Goal: Task Accomplishment & Management: Use online tool/utility

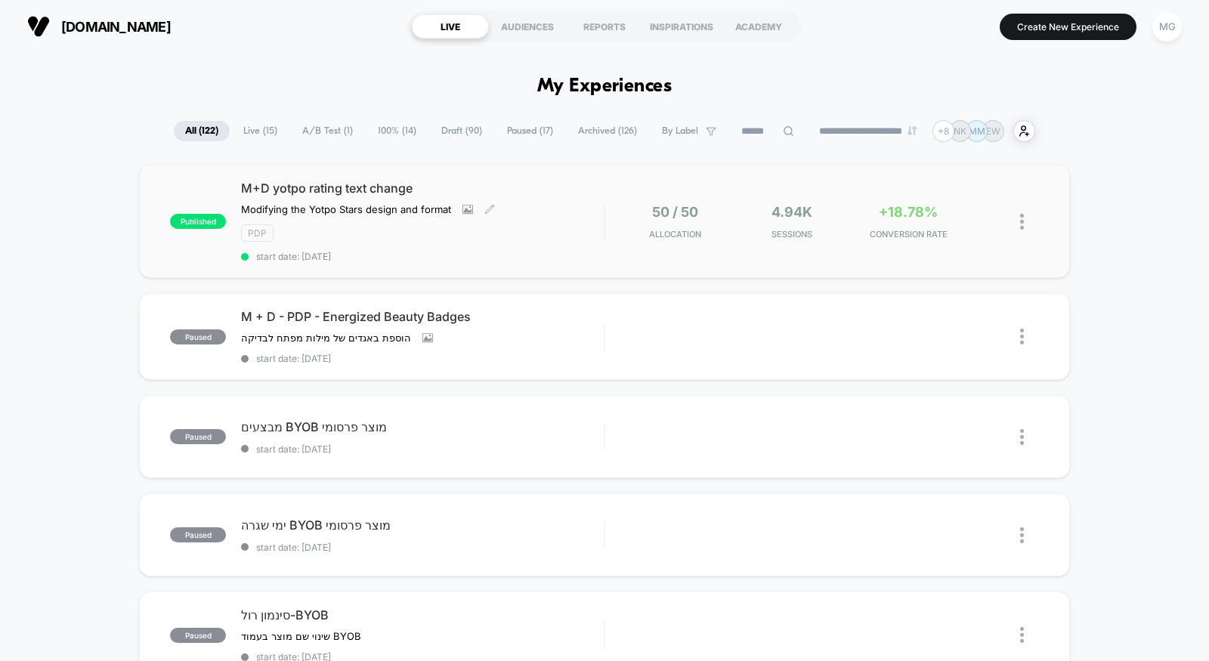
click at [529, 224] on div "pdp" at bounding box center [422, 232] width 363 height 17
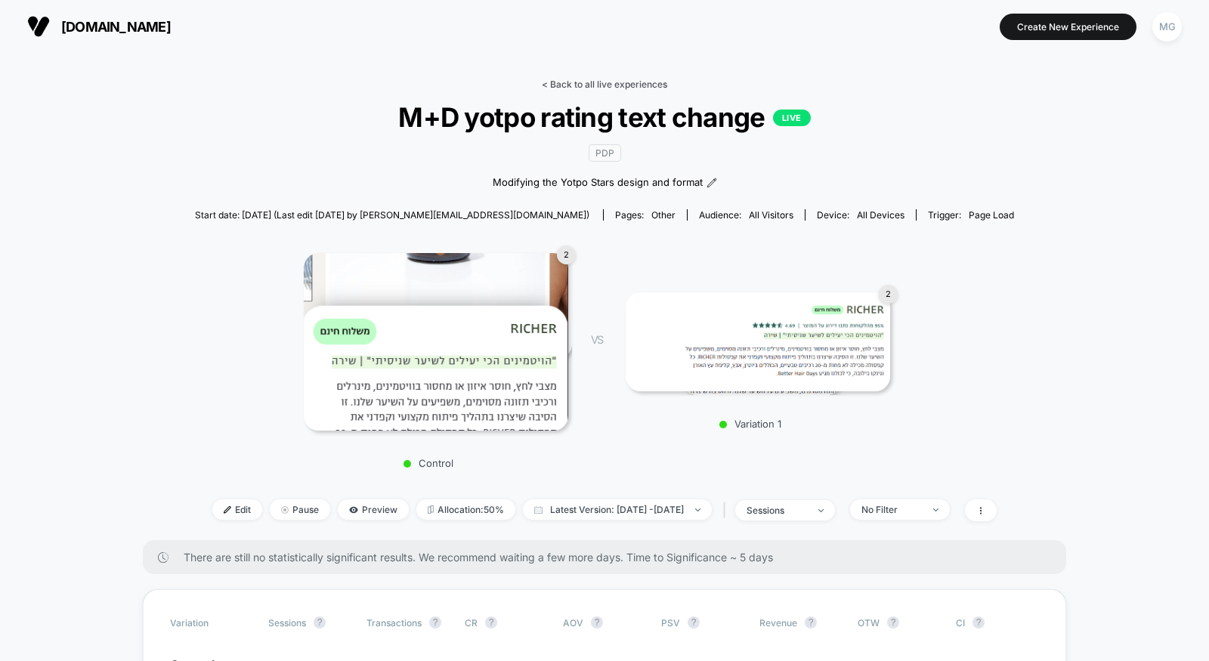
click at [560, 85] on link "< Back to all live experiences" at bounding box center [604, 84] width 125 height 11
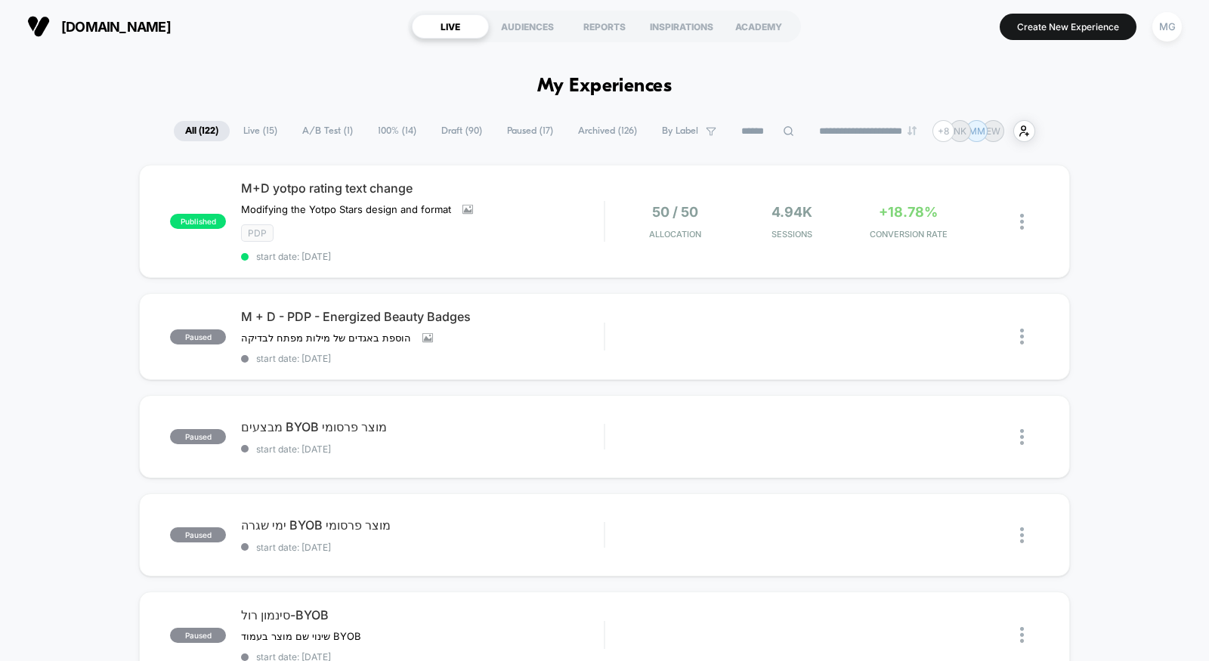
click at [452, 131] on span "Draft ( 90 )" at bounding box center [461, 131] width 63 height 20
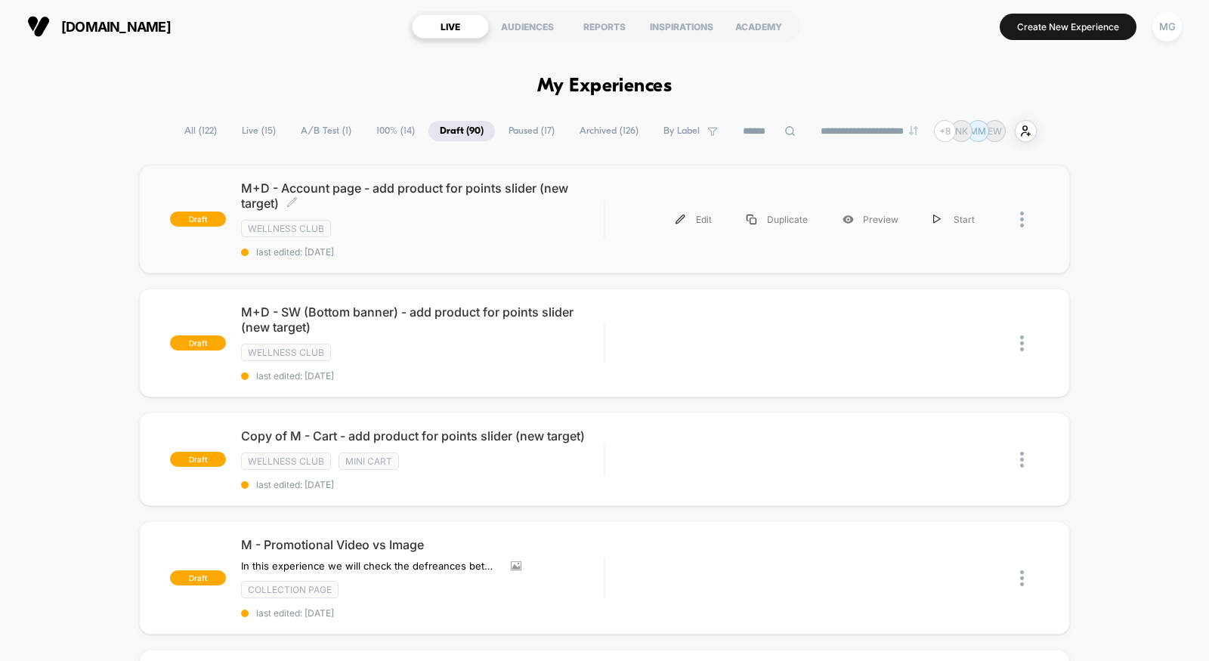
click at [409, 220] on div "wellness club" at bounding box center [422, 228] width 363 height 17
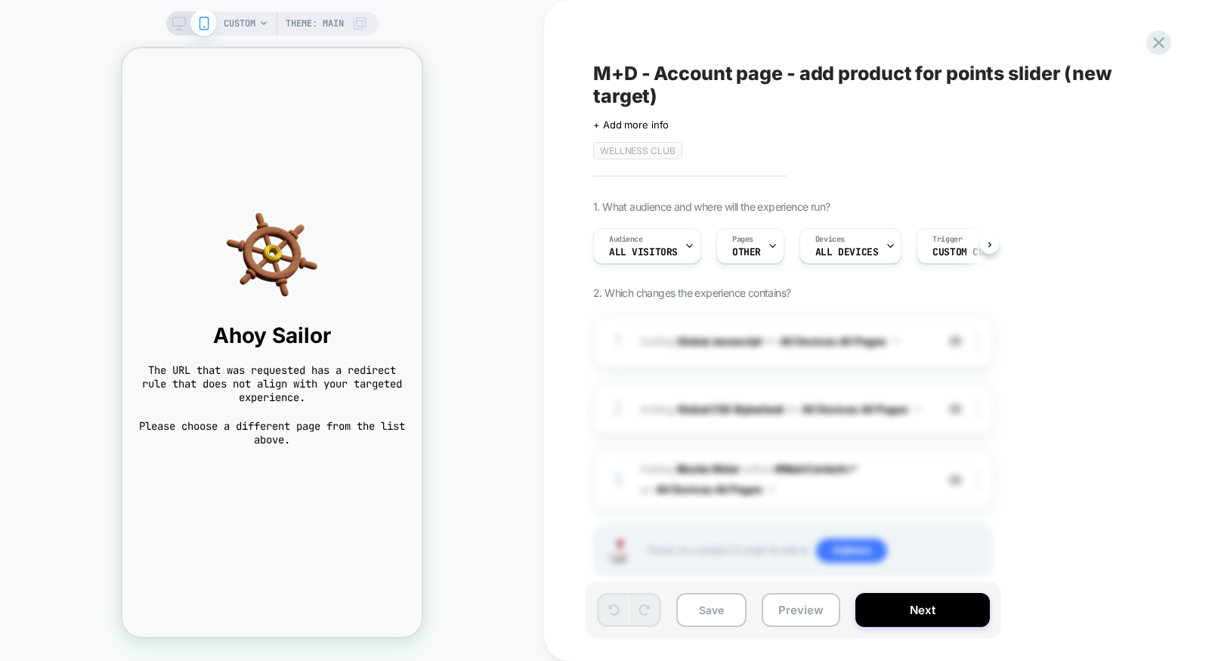
scroll to position [0, 1]
click at [780, 615] on button "Preview" at bounding box center [800, 610] width 79 height 34
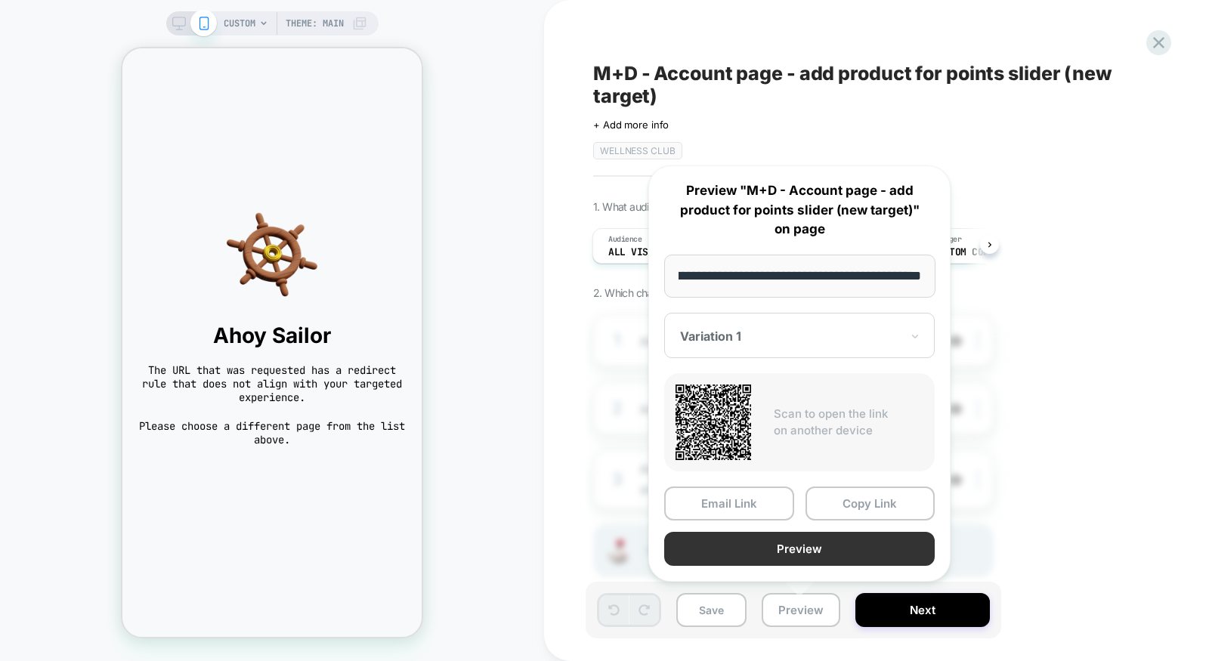
scroll to position [0, 0]
click at [808, 554] on button "Preview" at bounding box center [799, 549] width 270 height 34
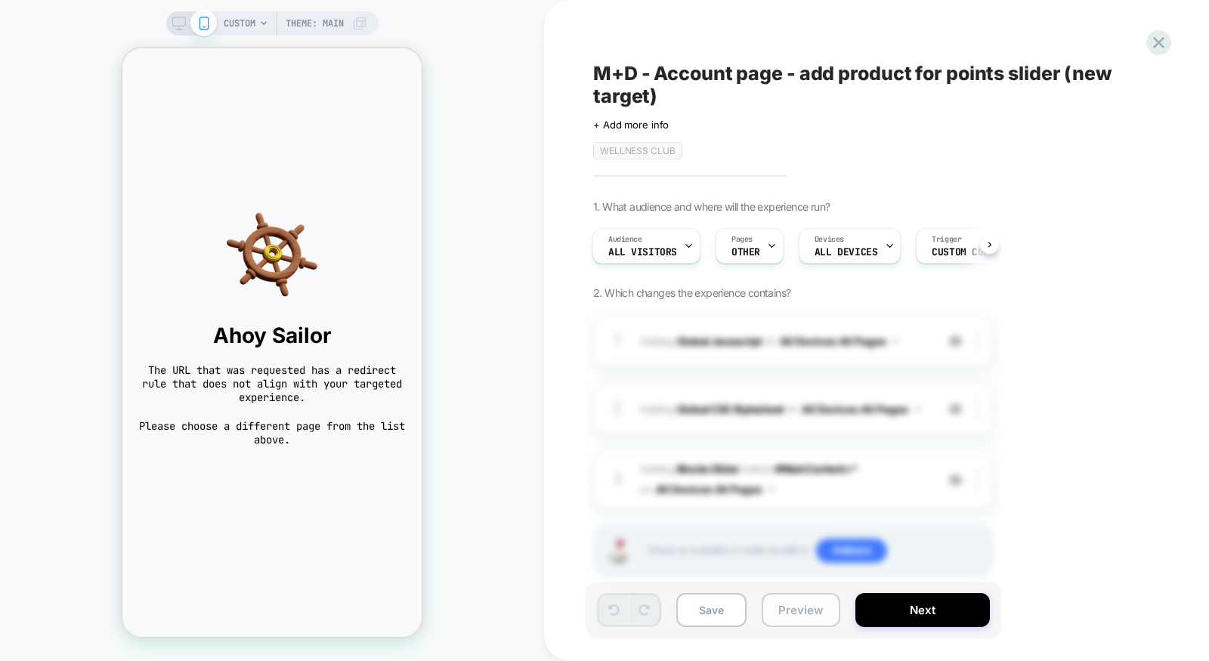
click at [784, 618] on button "Preview" at bounding box center [800, 610] width 79 height 34
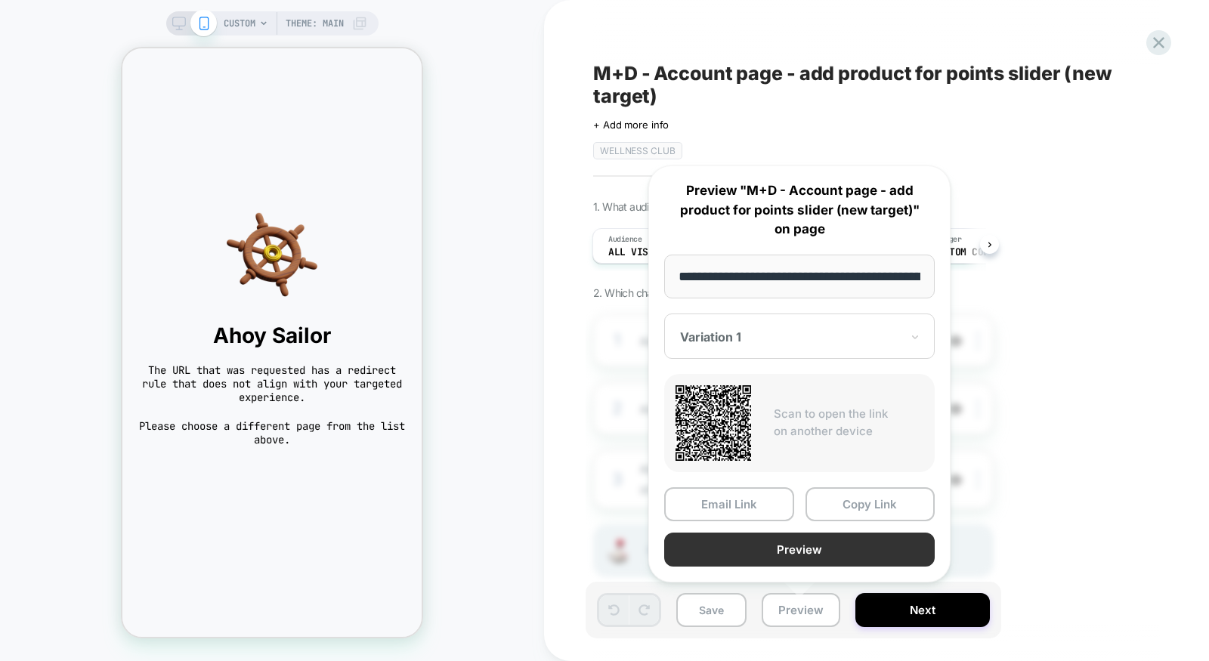
scroll to position [0, 83]
click at [798, 553] on button "Preview" at bounding box center [799, 549] width 270 height 34
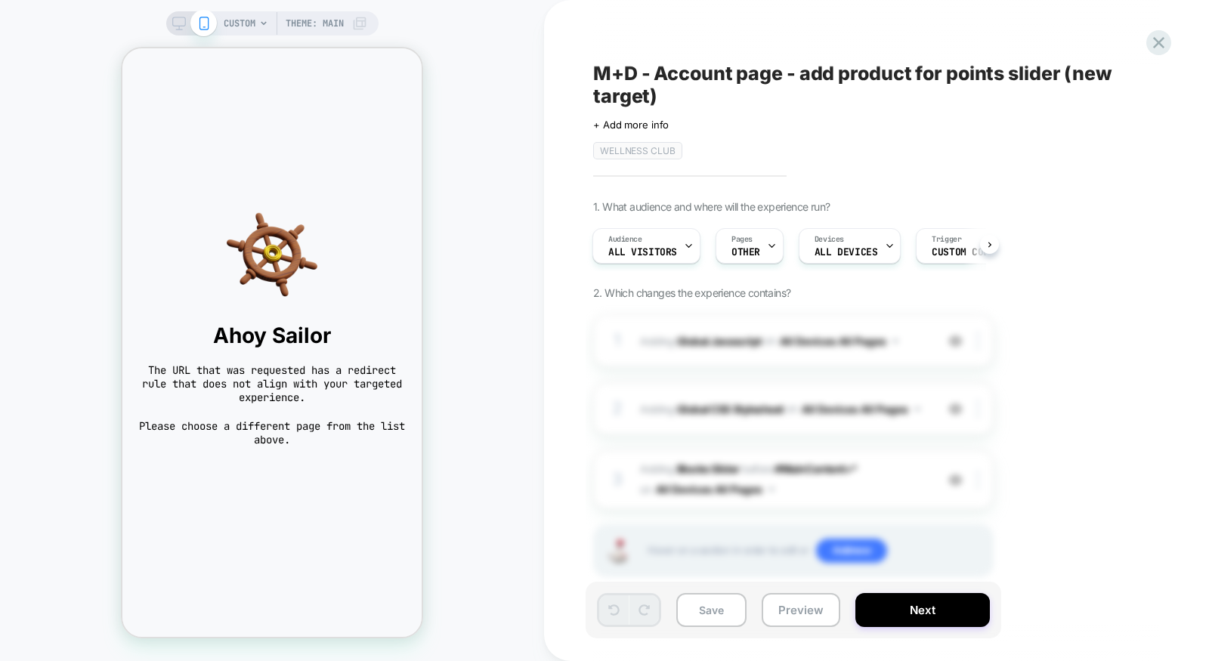
click at [224, 19] on span "CUSTOM" at bounding box center [240, 23] width 32 height 24
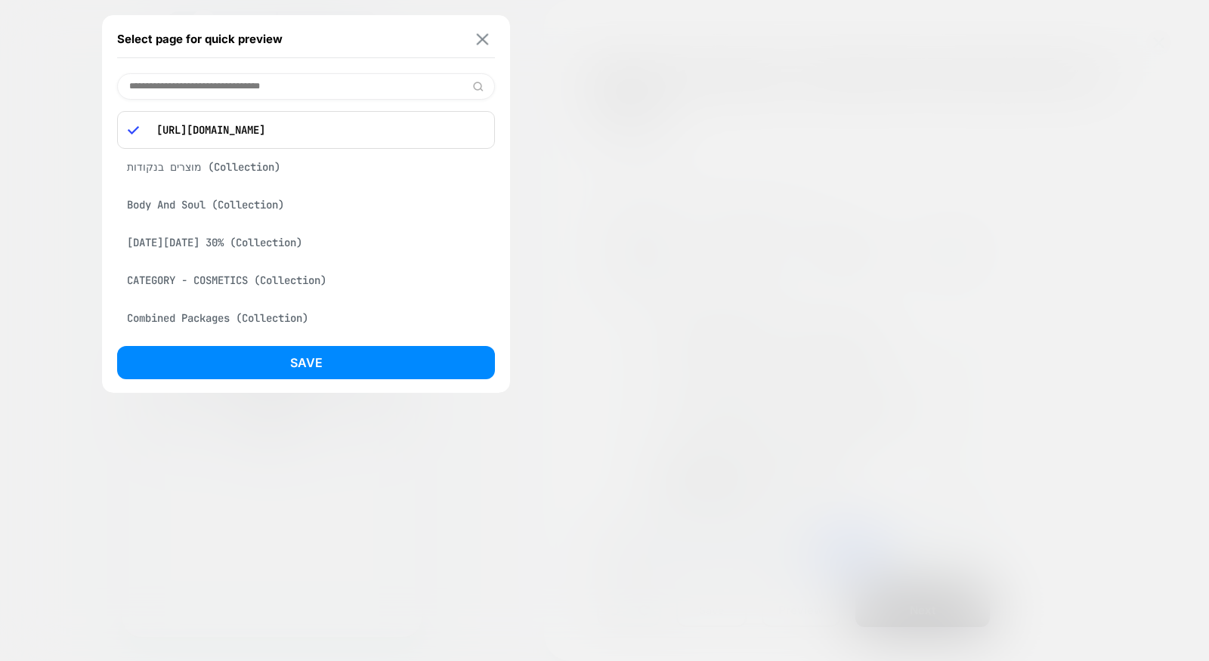
click at [483, 44] on img at bounding box center [483, 38] width 12 height 11
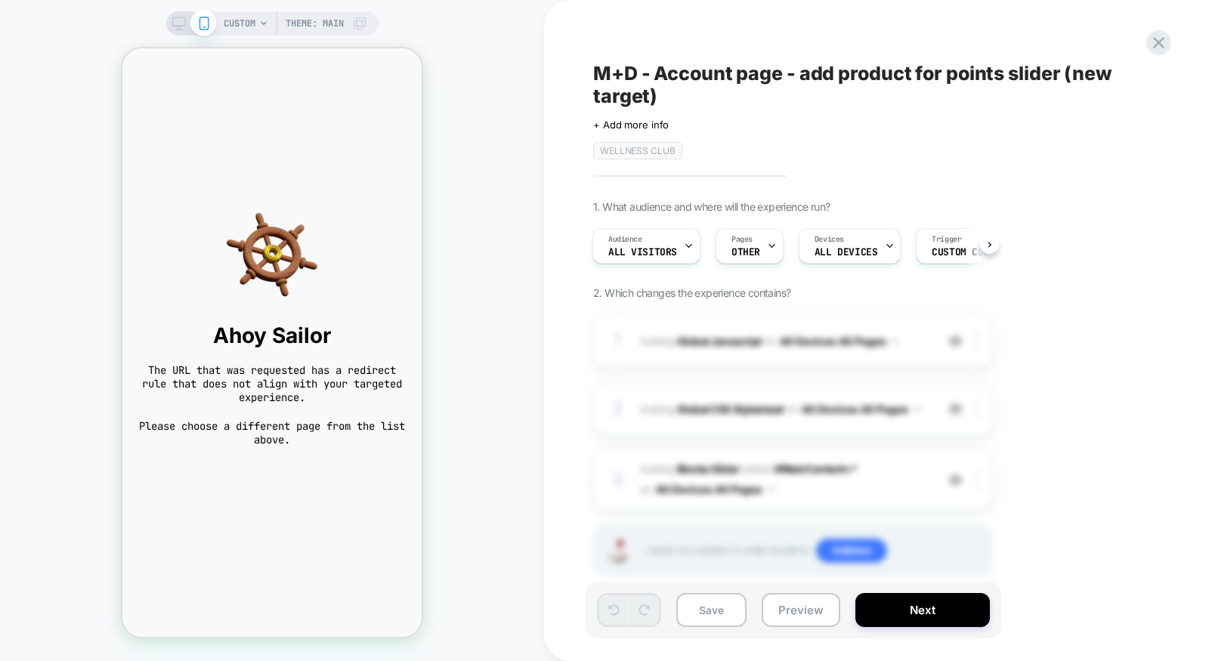
click at [259, 20] on icon at bounding box center [263, 23] width 9 height 9
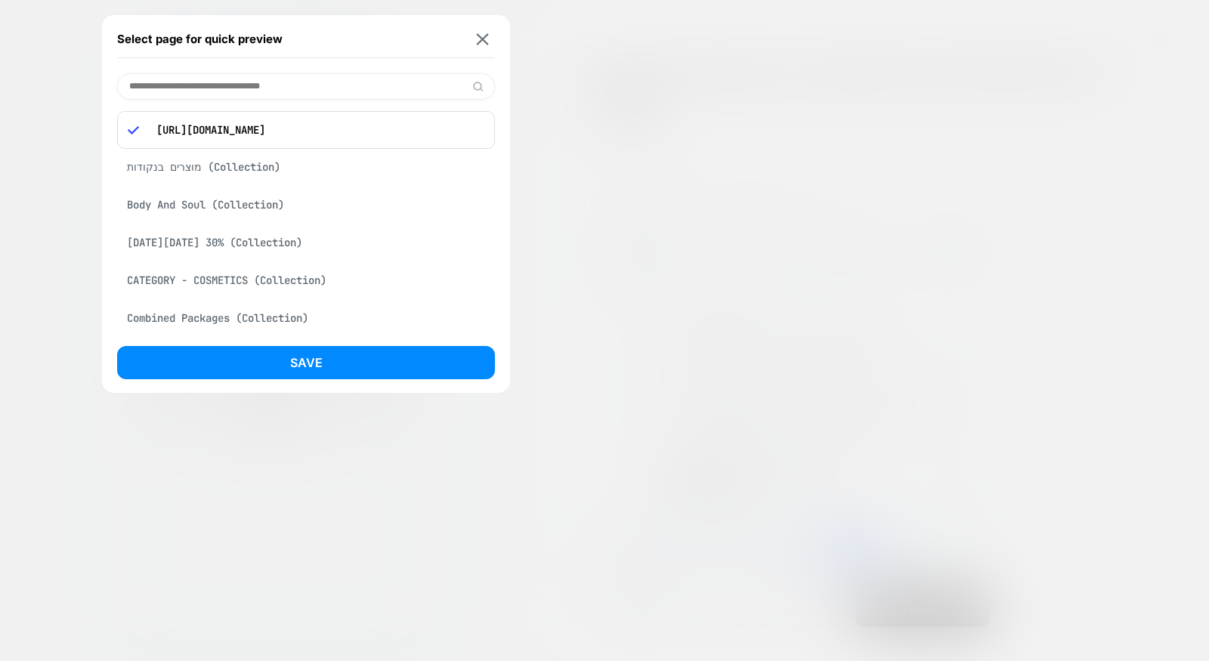
click at [271, 168] on div "מוצרים בנקודות (Collection)" at bounding box center [306, 167] width 378 height 29
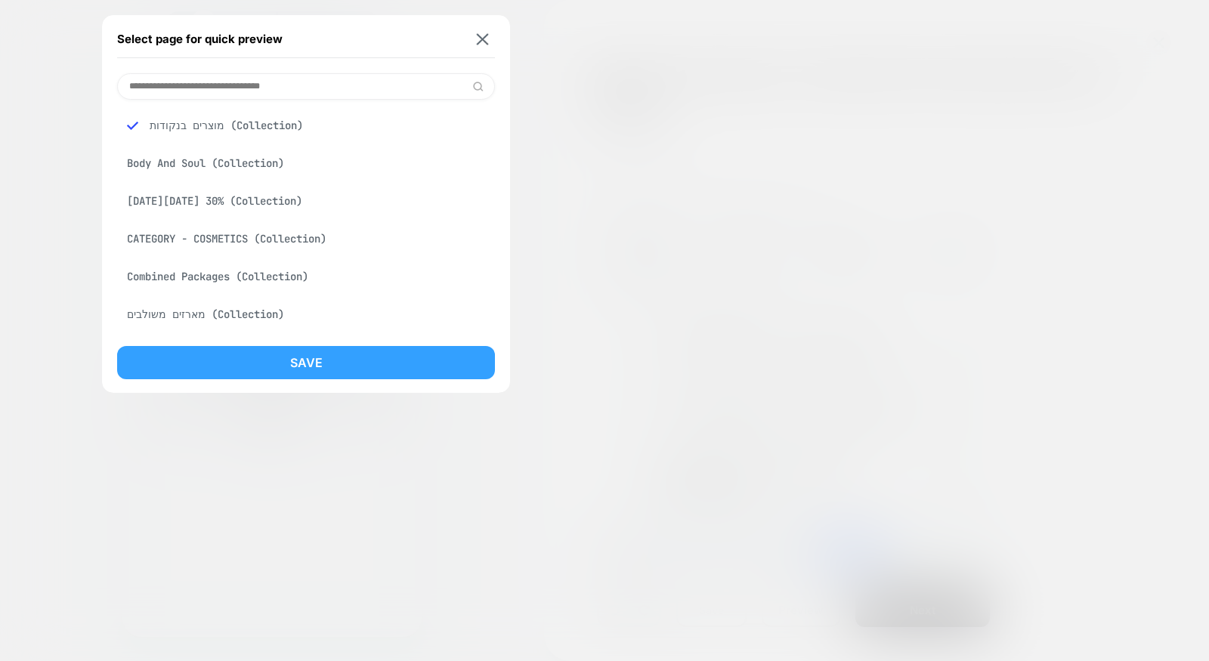
click at [298, 347] on button "Save" at bounding box center [306, 362] width 378 height 33
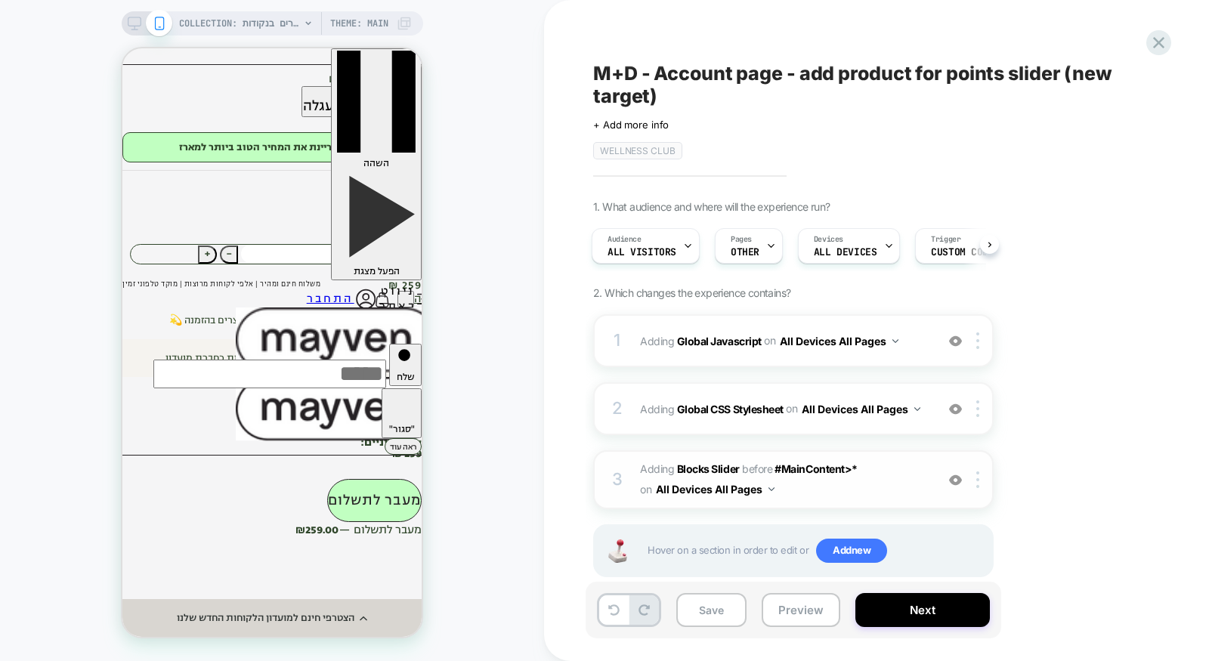
scroll to position [0, 0]
click at [981, 483] on div at bounding box center [980, 479] width 25 height 17
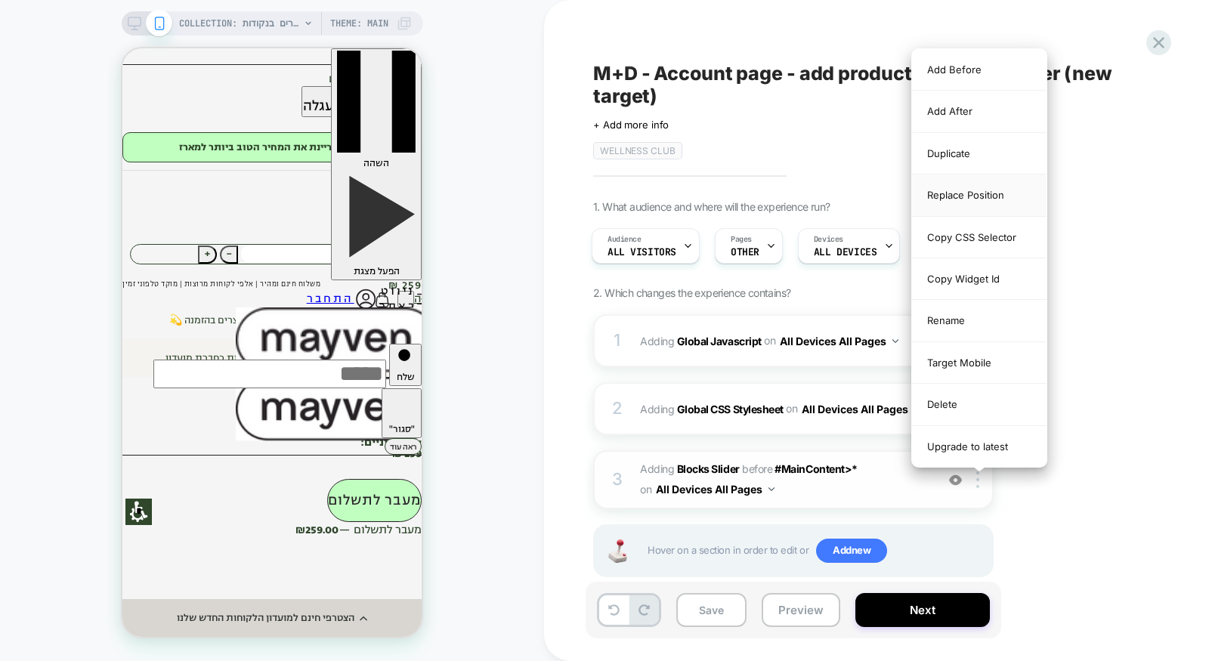
click at [973, 190] on div "Replace Position" at bounding box center [979, 195] width 134 height 42
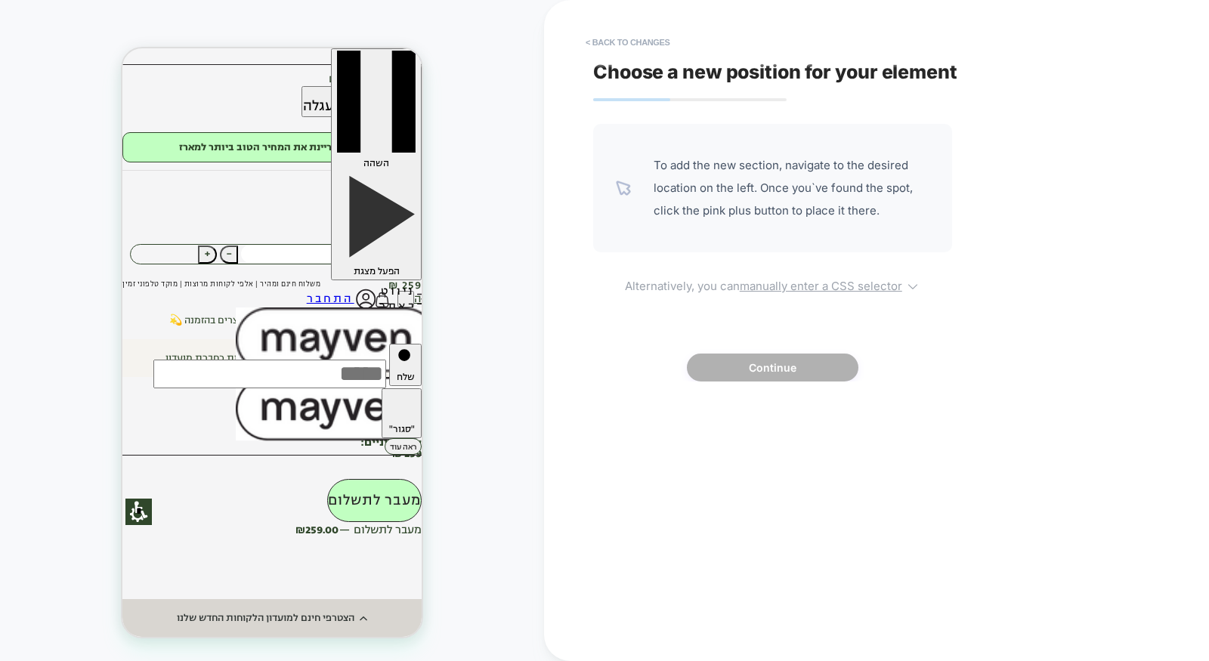
click at [869, 283] on u "manually enter a CSS selector" at bounding box center [820, 286] width 162 height 14
select select "*******"
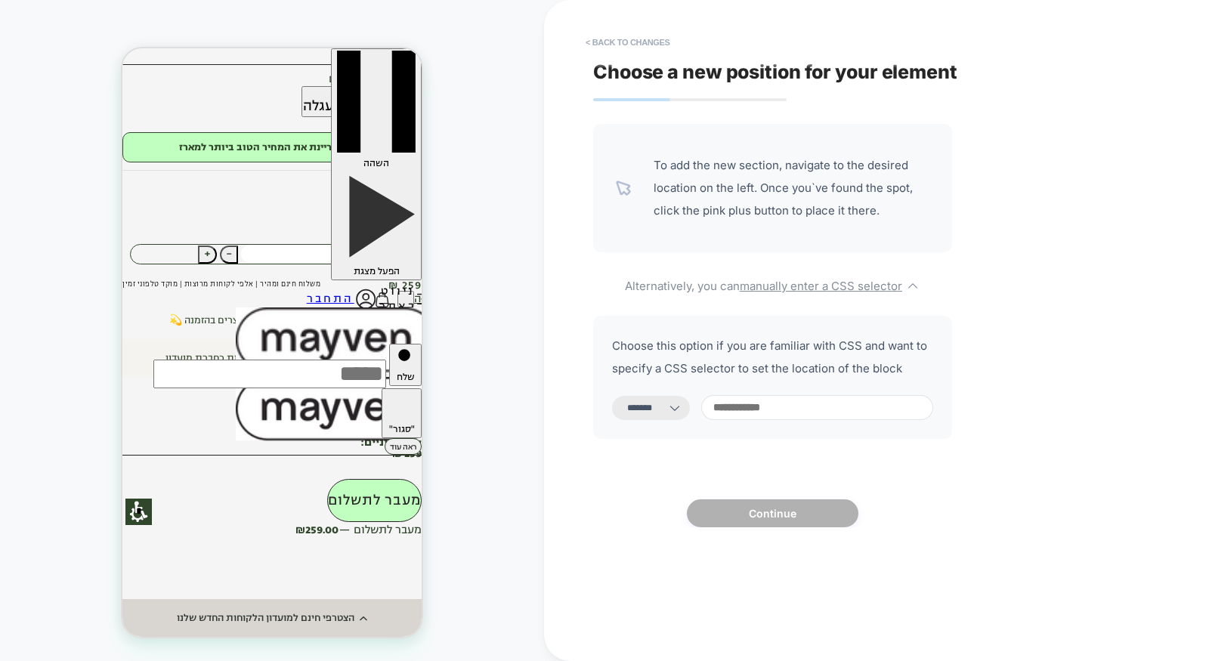
click at [853, 418] on input at bounding box center [817, 407] width 232 height 25
paste input "**********"
type input "**********"
select select "*********"
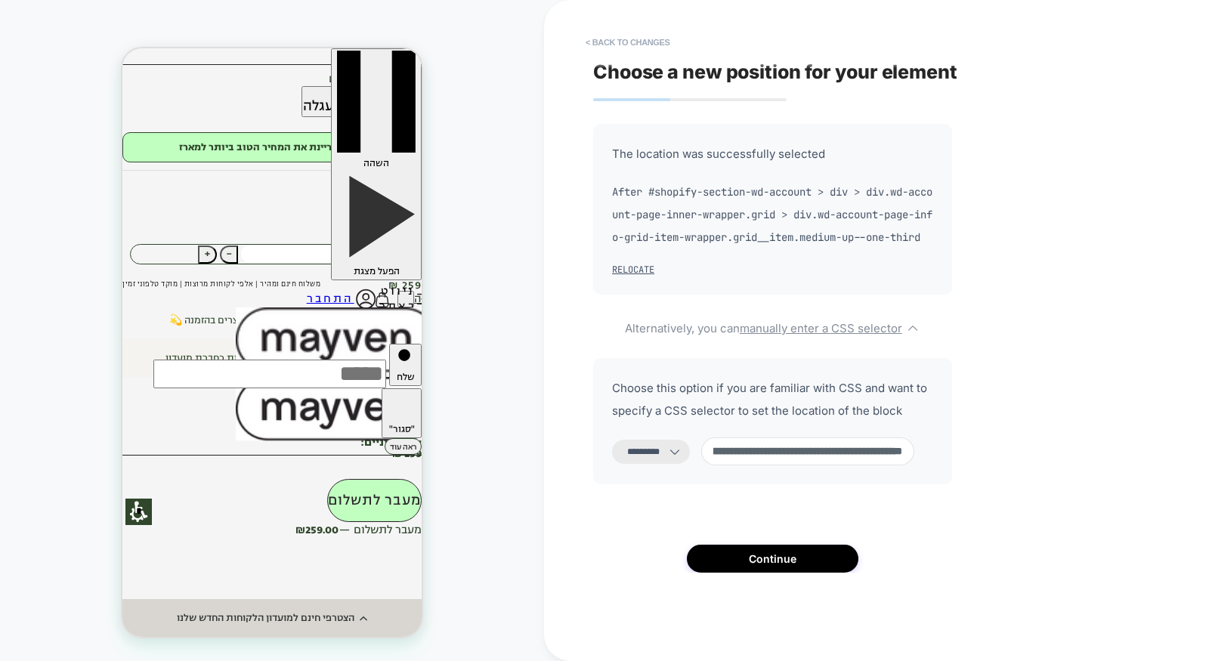
type input "**********"
click at [808, 597] on div "**********" at bounding box center [868, 330] width 567 height 631
click at [807, 573] on button "Continue" at bounding box center [772, 559] width 171 height 28
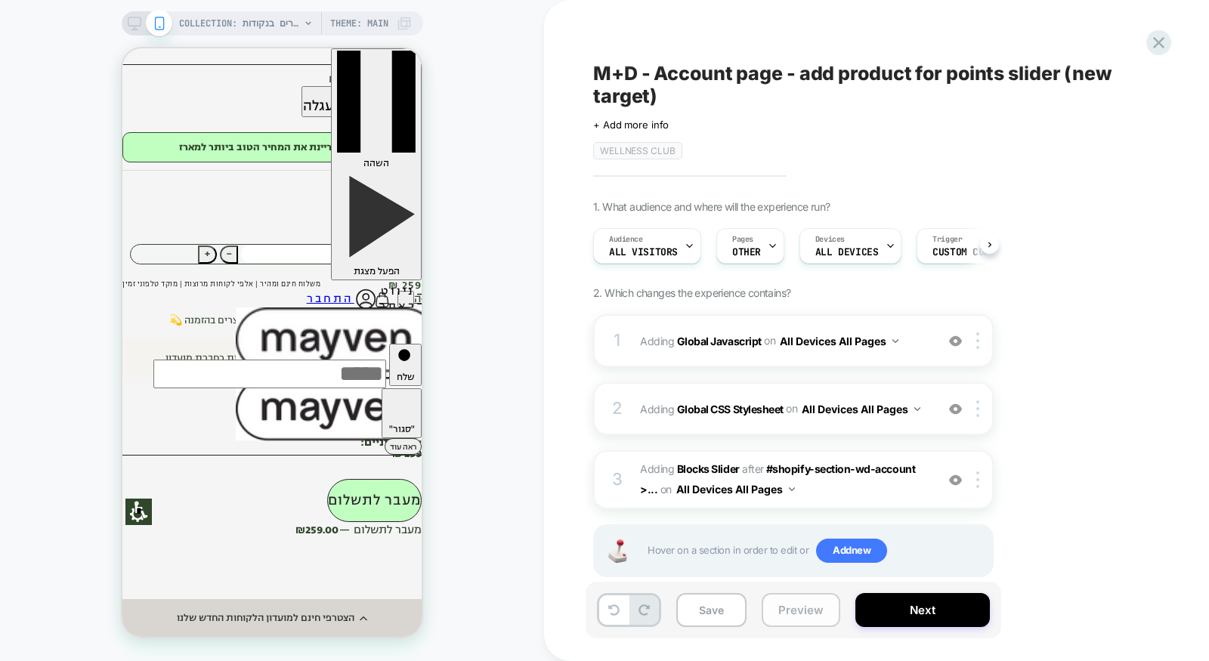
scroll to position [0, 1]
click at [810, 617] on button "Preview" at bounding box center [800, 610] width 79 height 34
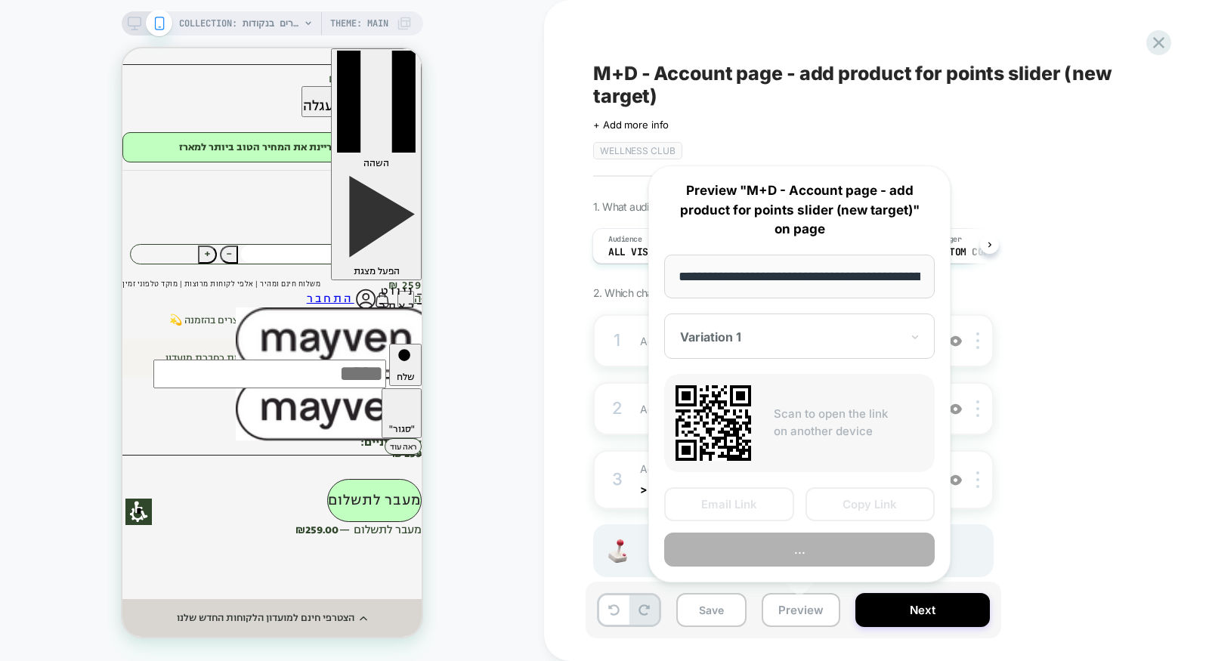
scroll to position [0, 856]
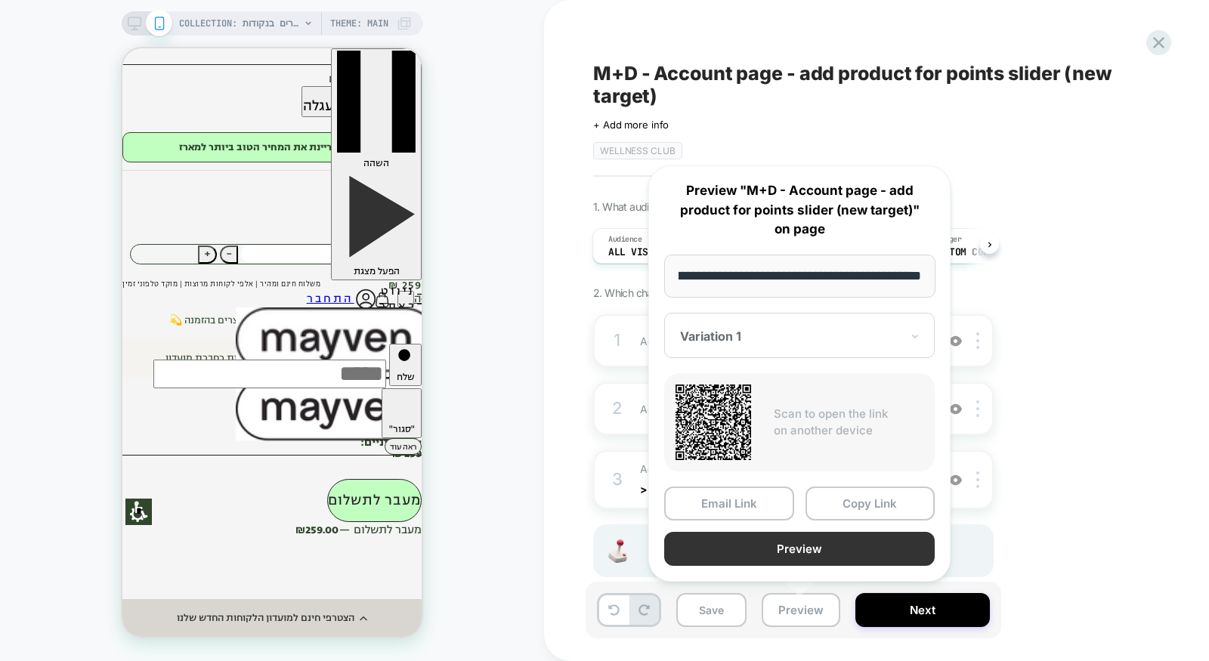
click at [810, 552] on button "Preview" at bounding box center [799, 549] width 270 height 34
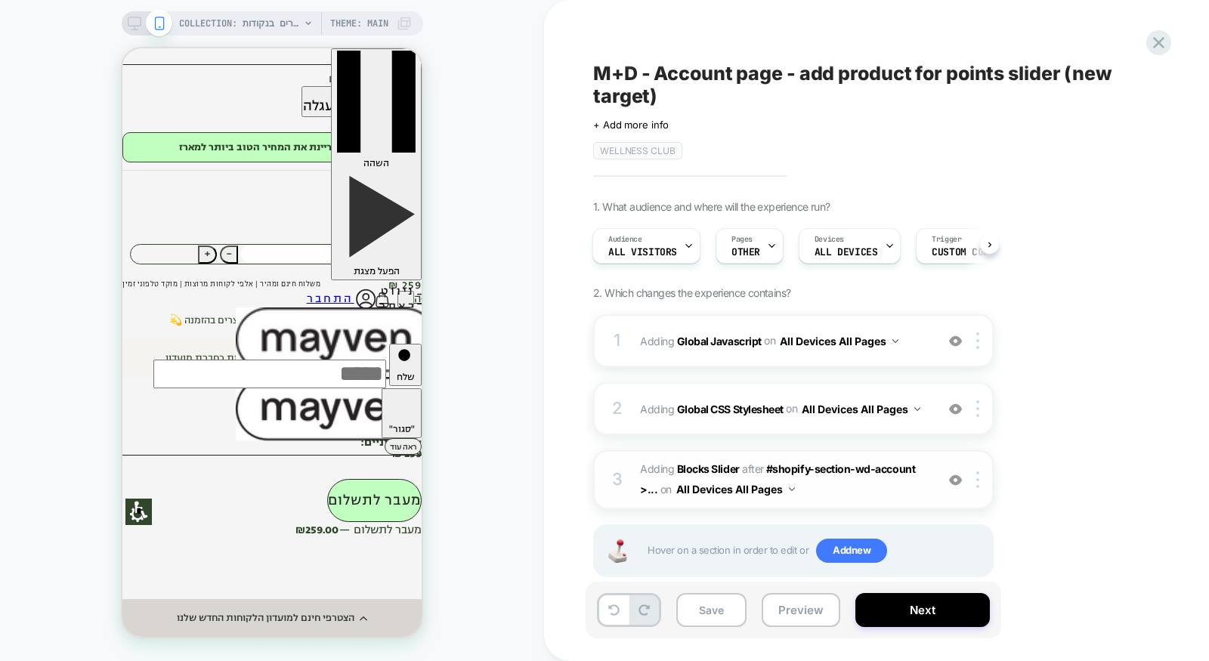
click at [872, 496] on span "#_loomi_addon_1713967030767_dup1756615318_dup1756627787_dup1756658311 Adding Bl…" at bounding box center [784, 479] width 288 height 41
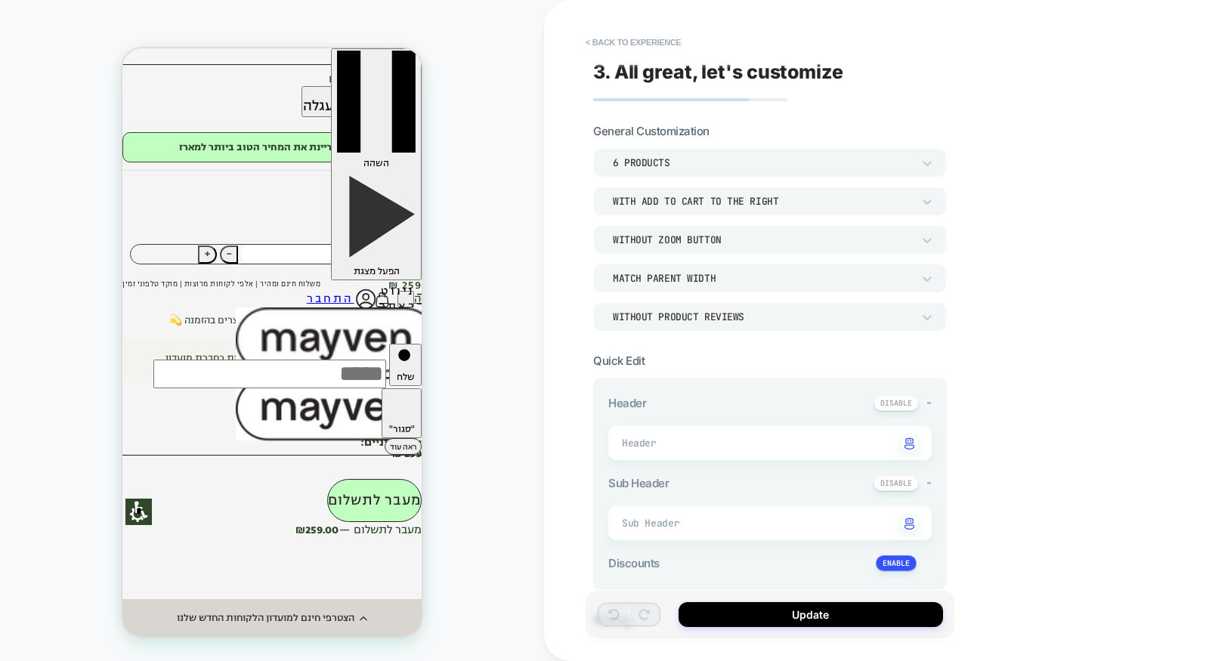
click at [764, 283] on div "Match Parent Width" at bounding box center [762, 278] width 299 height 13
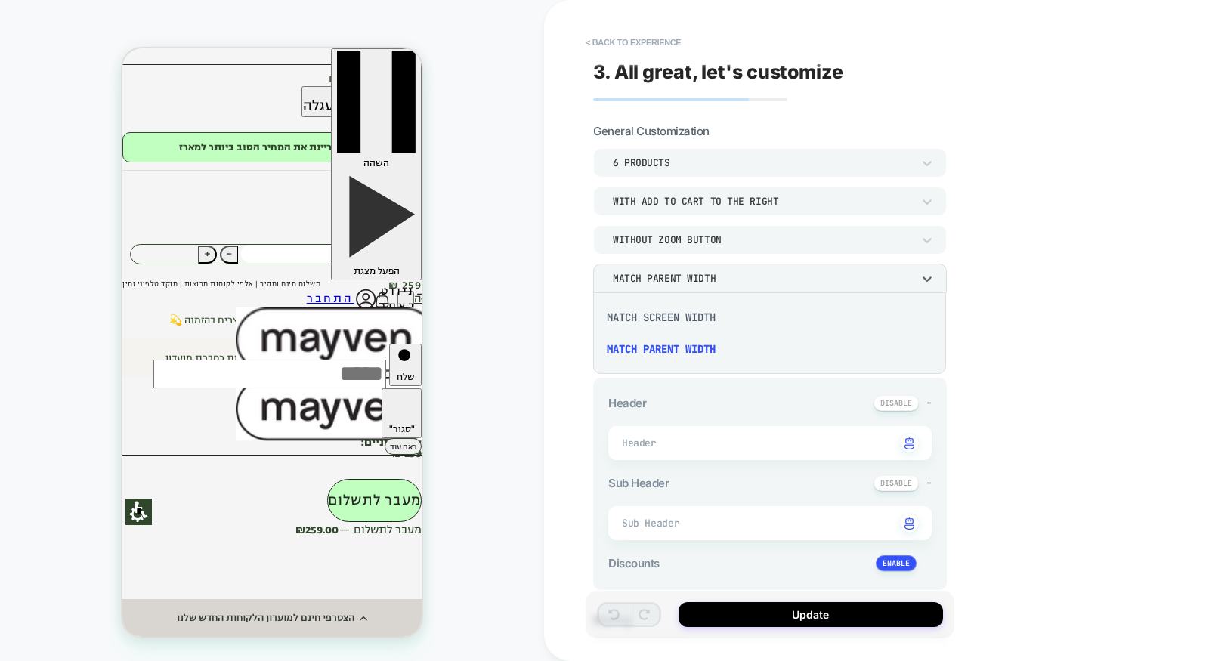
click at [693, 324] on div "Match Screen Width" at bounding box center [769, 317] width 341 height 32
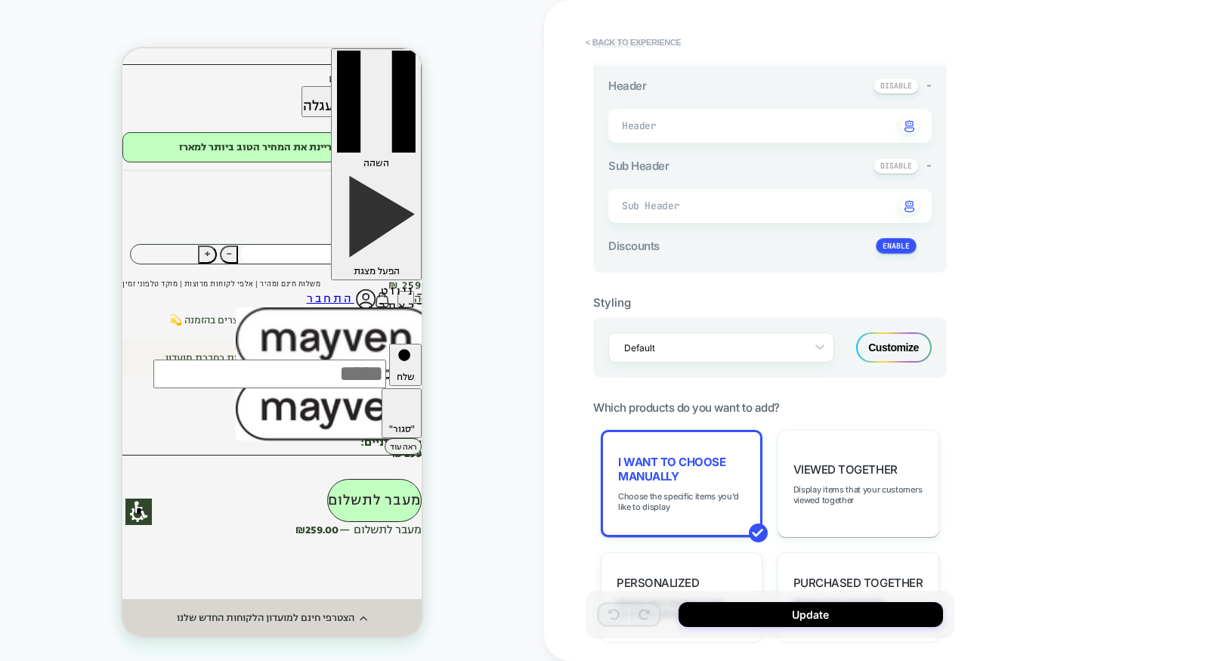
scroll to position [560, 0]
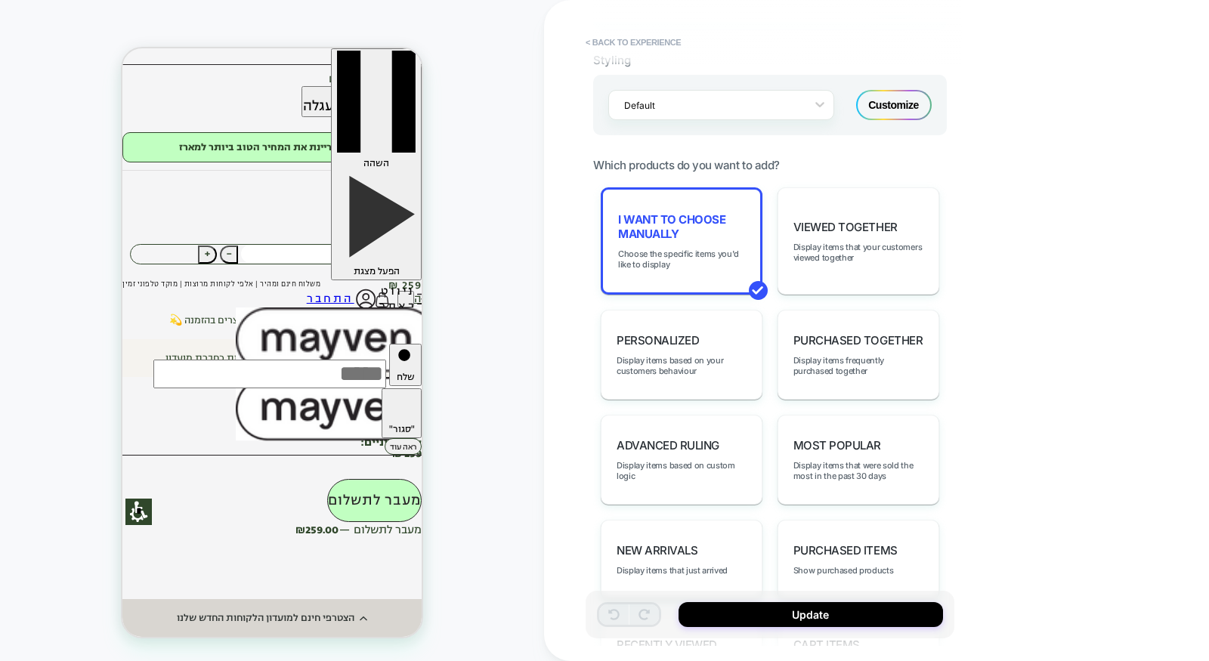
click at [906, 104] on div "Customize" at bounding box center [894, 105] width 76 height 30
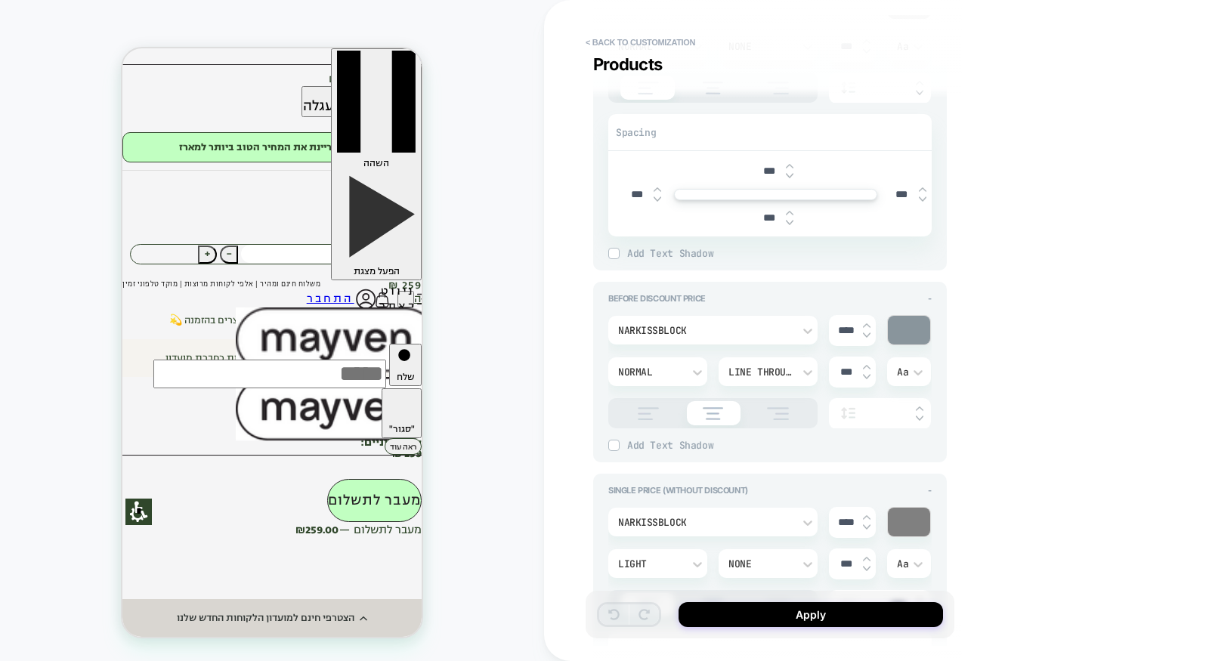
scroll to position [1984, 0]
click at [827, 616] on button "Apply" at bounding box center [810, 614] width 264 height 25
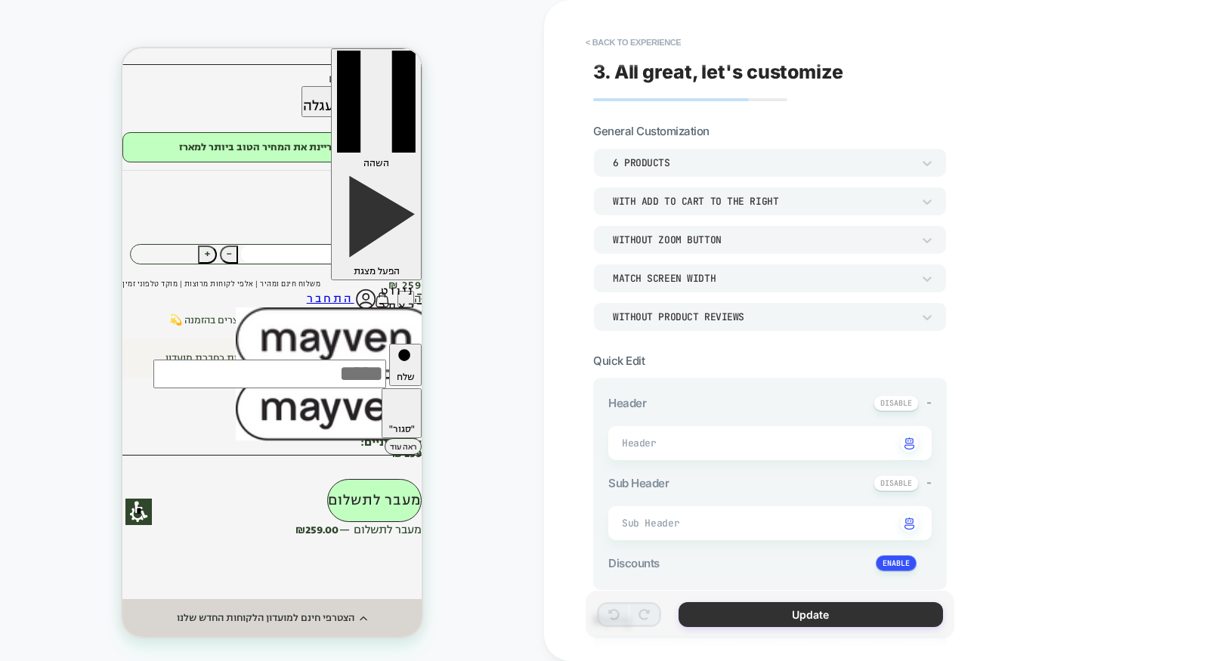
click at [803, 619] on button "Update" at bounding box center [810, 614] width 264 height 25
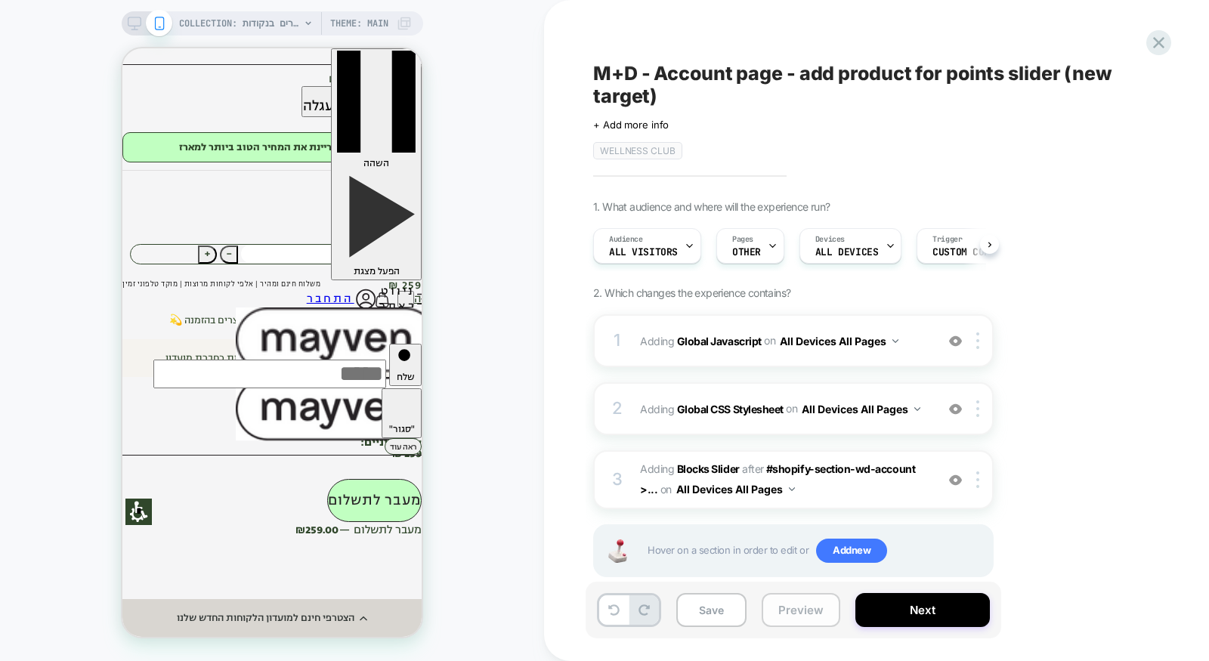
scroll to position [0, 1]
click at [805, 611] on button "Preview" at bounding box center [800, 610] width 79 height 34
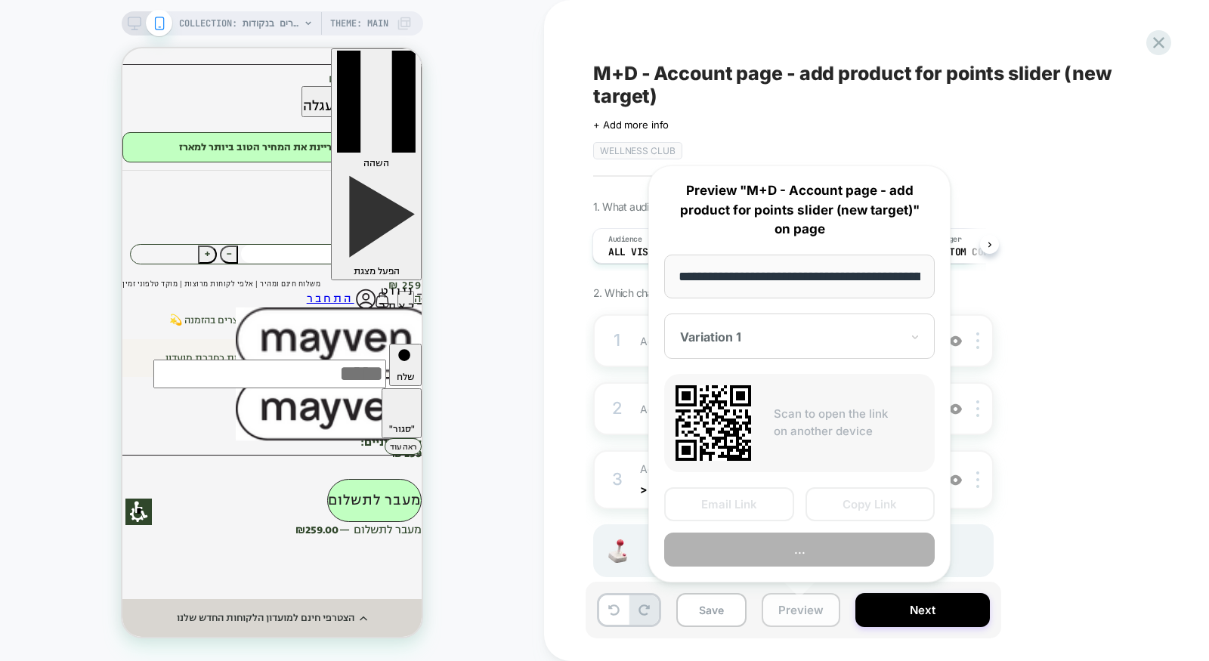
scroll to position [0, 856]
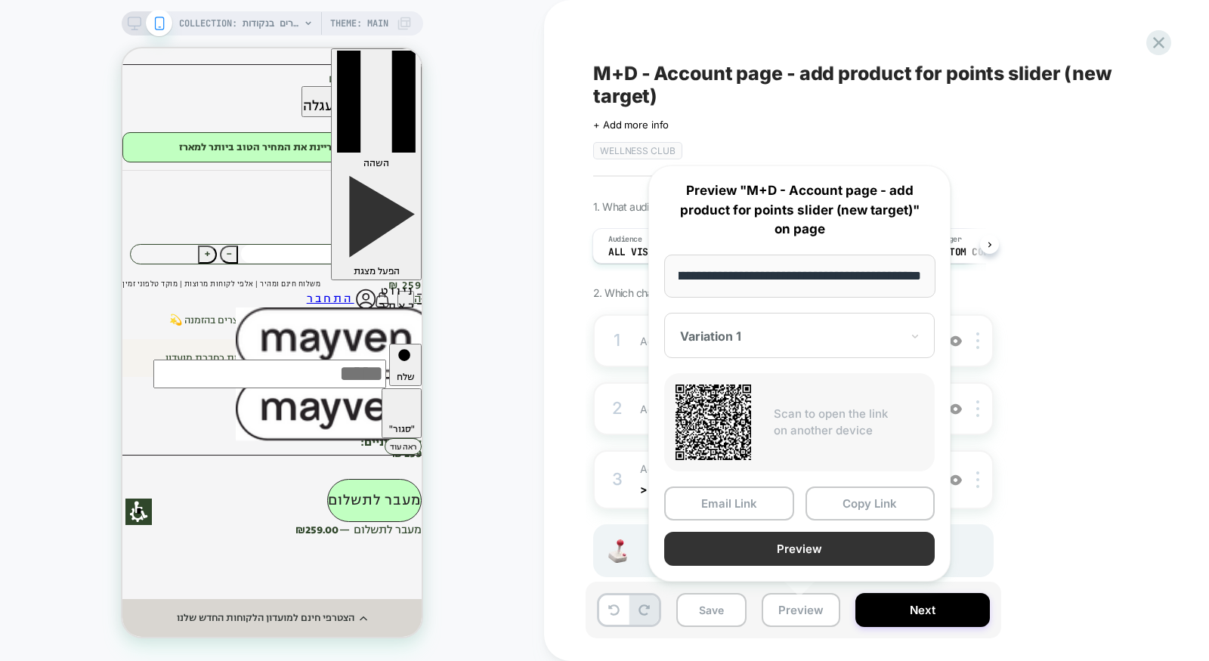
click at [805, 550] on button "Preview" at bounding box center [799, 549] width 270 height 34
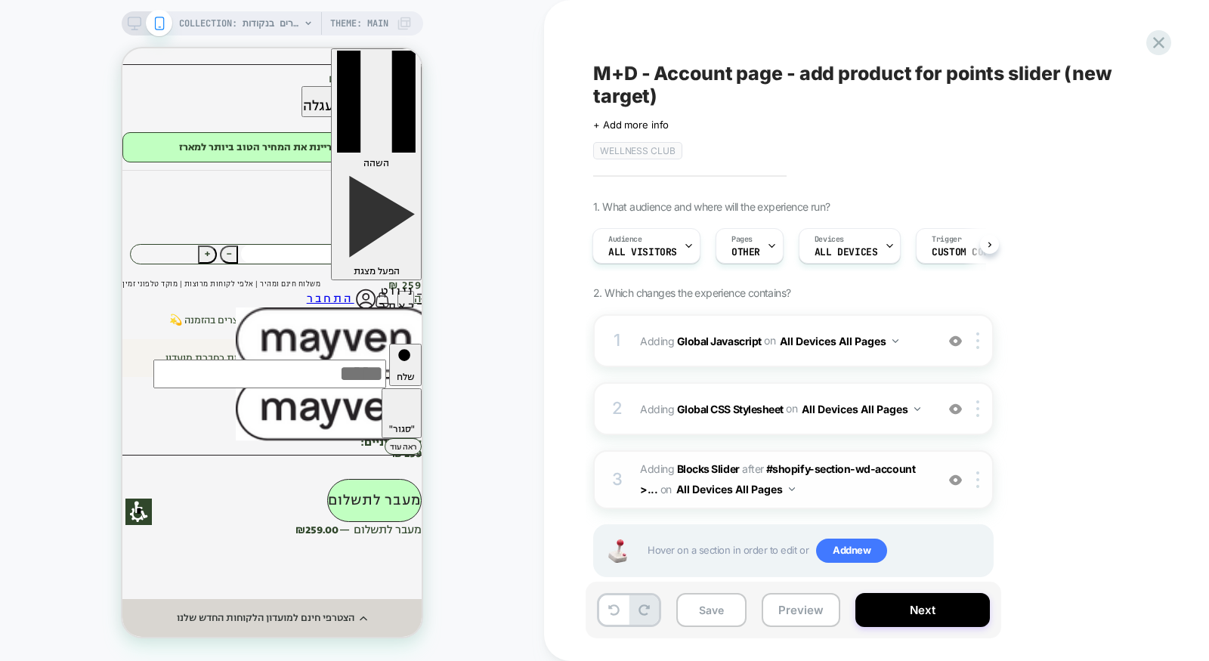
scroll to position [27, 0]
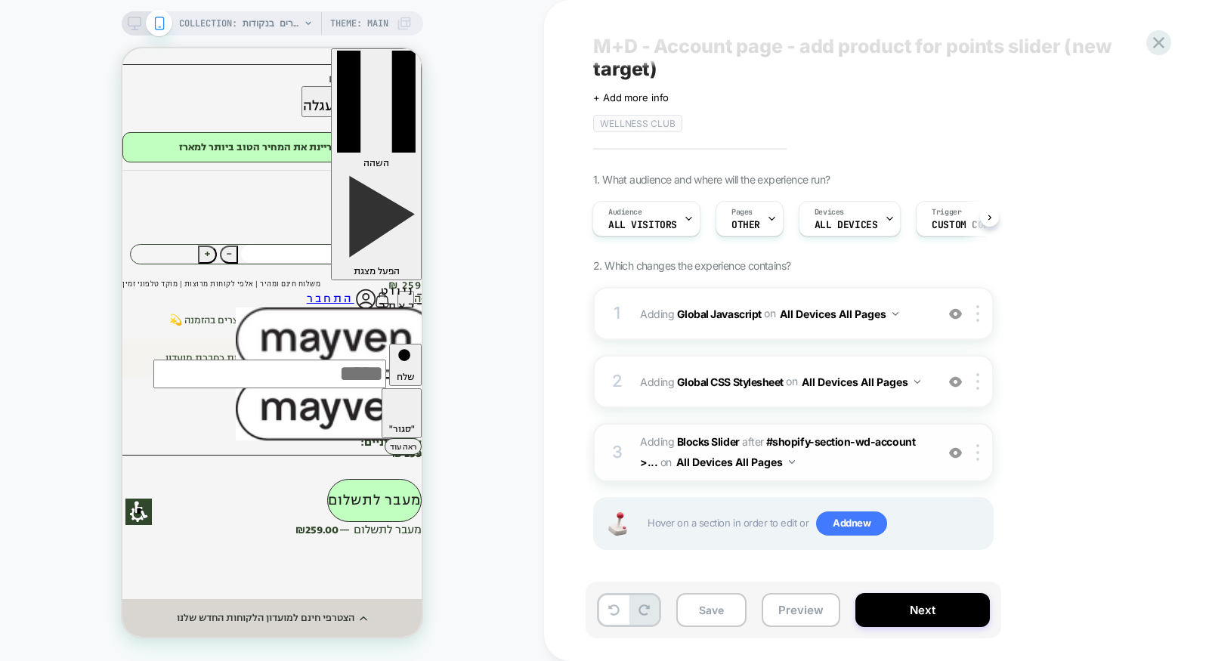
click at [858, 466] on span "#_loomi_addon_1713967030767_dup1756615318_dup1756627787_dup1756658311 Adding Bl…" at bounding box center [784, 452] width 288 height 41
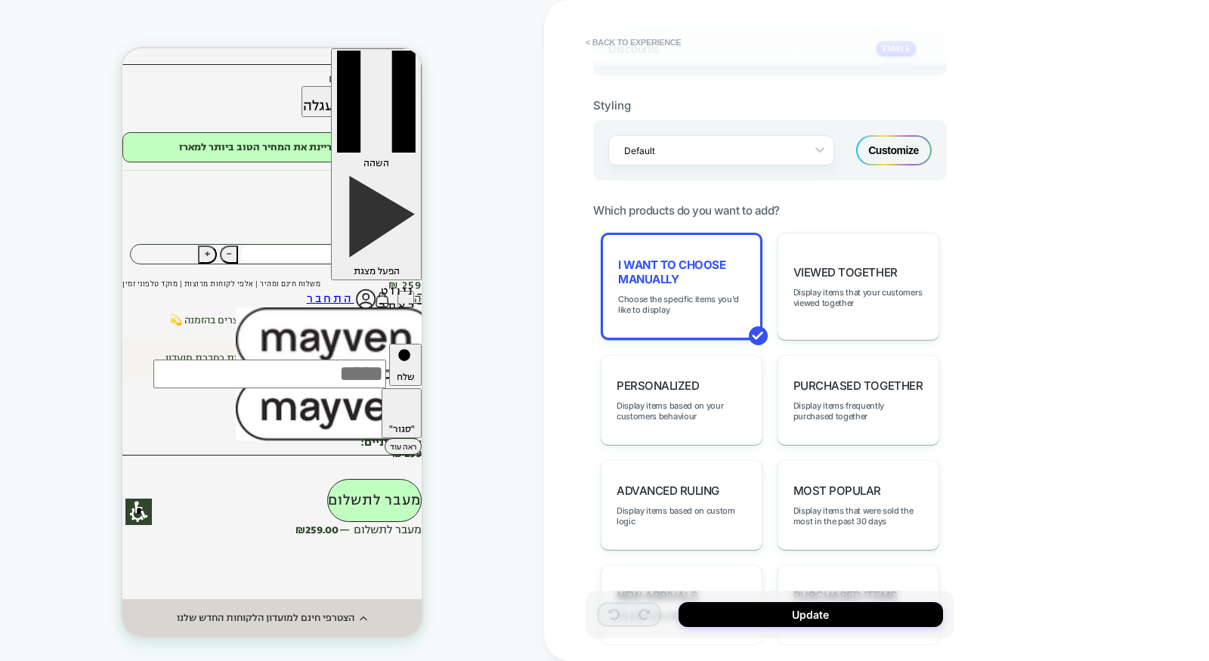
scroll to position [443, 0]
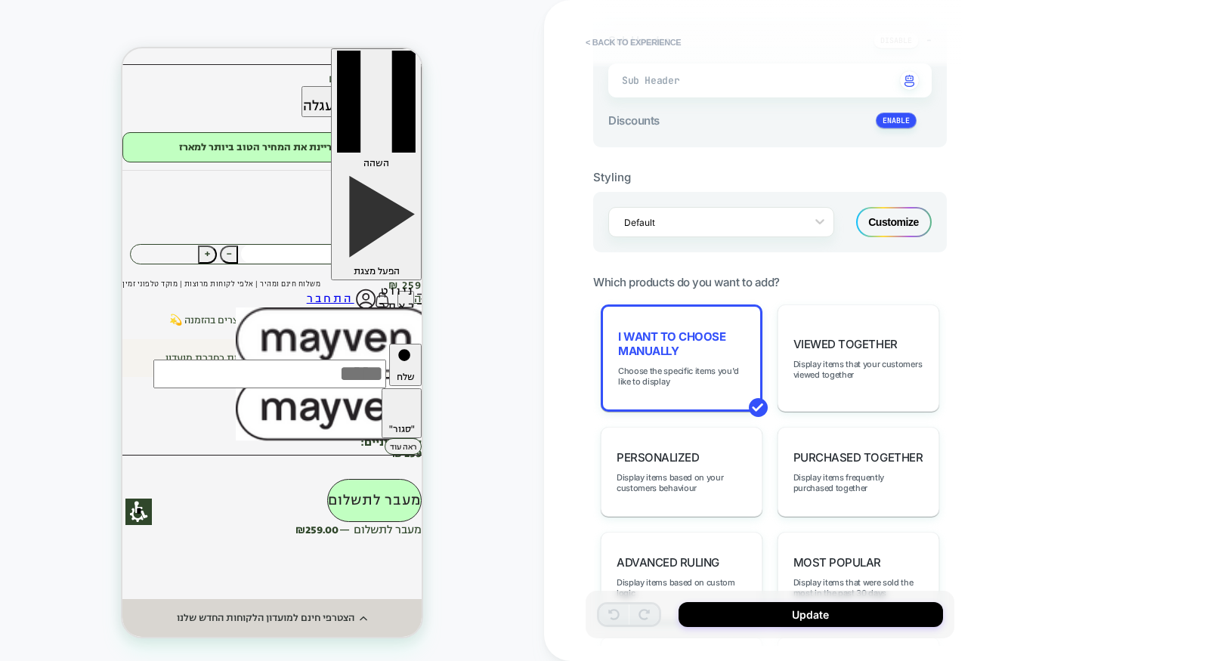
click at [897, 199] on div "Default Customize" at bounding box center [770, 222] width 354 height 60
click at [885, 214] on div "Customize" at bounding box center [894, 222] width 76 height 30
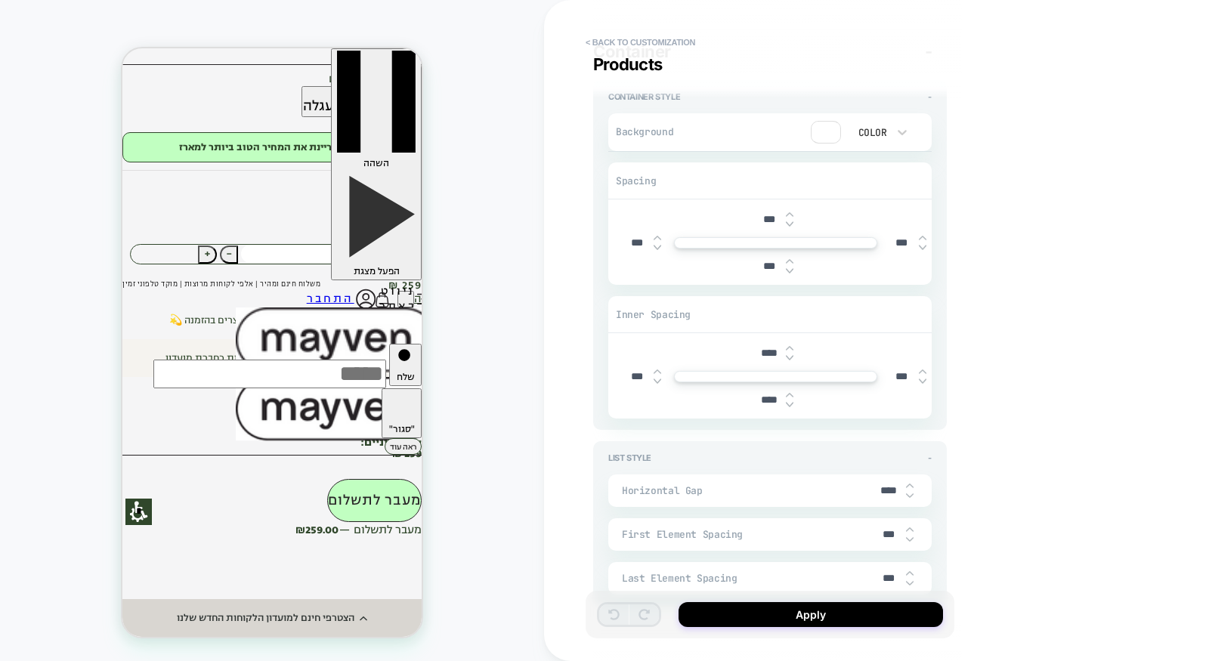
scroll to position [3248, 0]
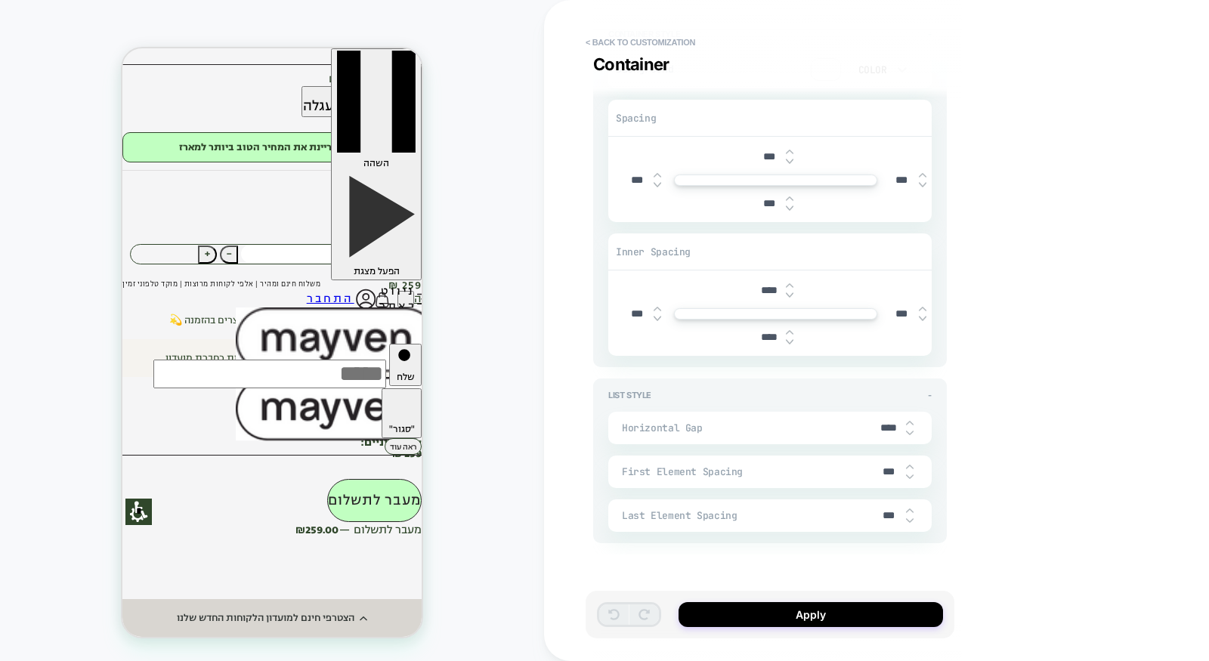
click at [887, 421] on input "****" at bounding box center [889, 427] width 34 height 13
click at [641, 51] on button "< Back to customization" at bounding box center [640, 42] width 125 height 24
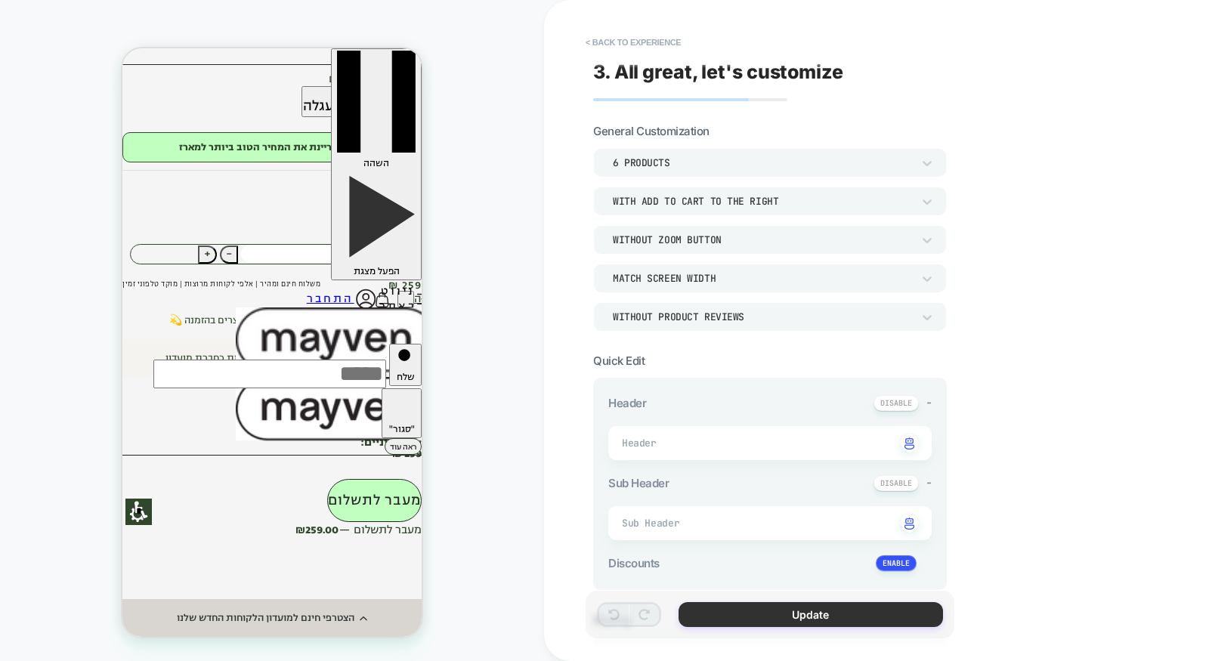
click at [813, 616] on button "Update" at bounding box center [810, 614] width 264 height 25
type textarea "*"
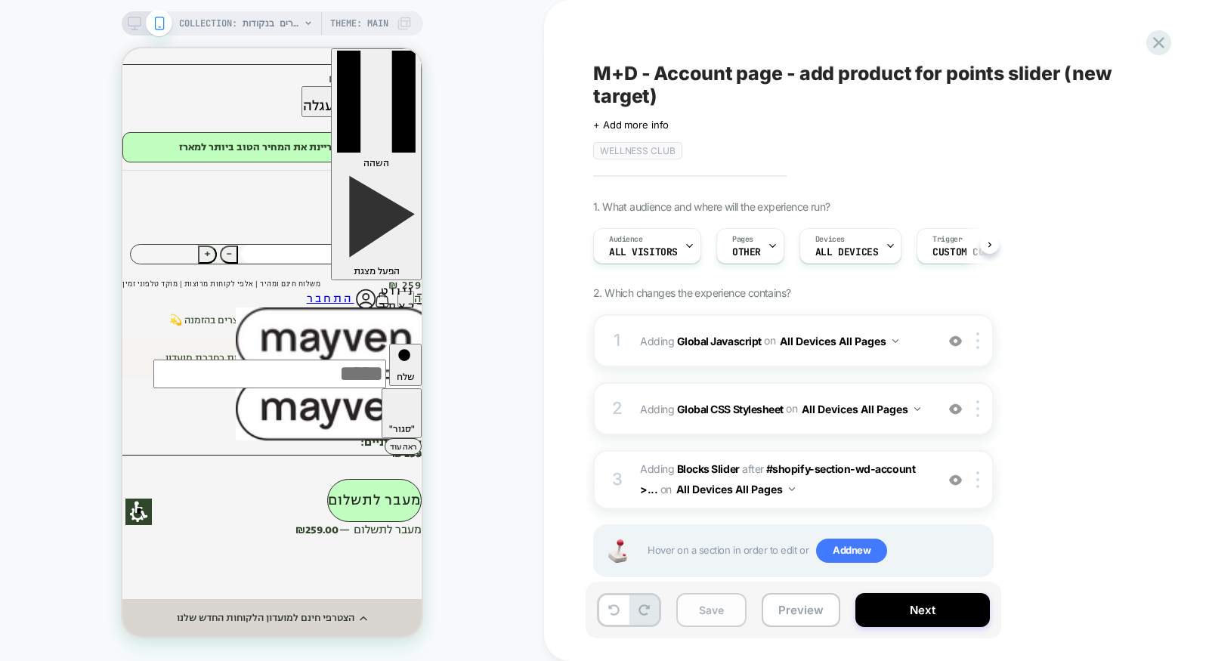
scroll to position [0, 1]
click at [721, 616] on button "Save" at bounding box center [711, 610] width 70 height 34
click at [1169, 40] on div at bounding box center [1158, 42] width 31 height 31
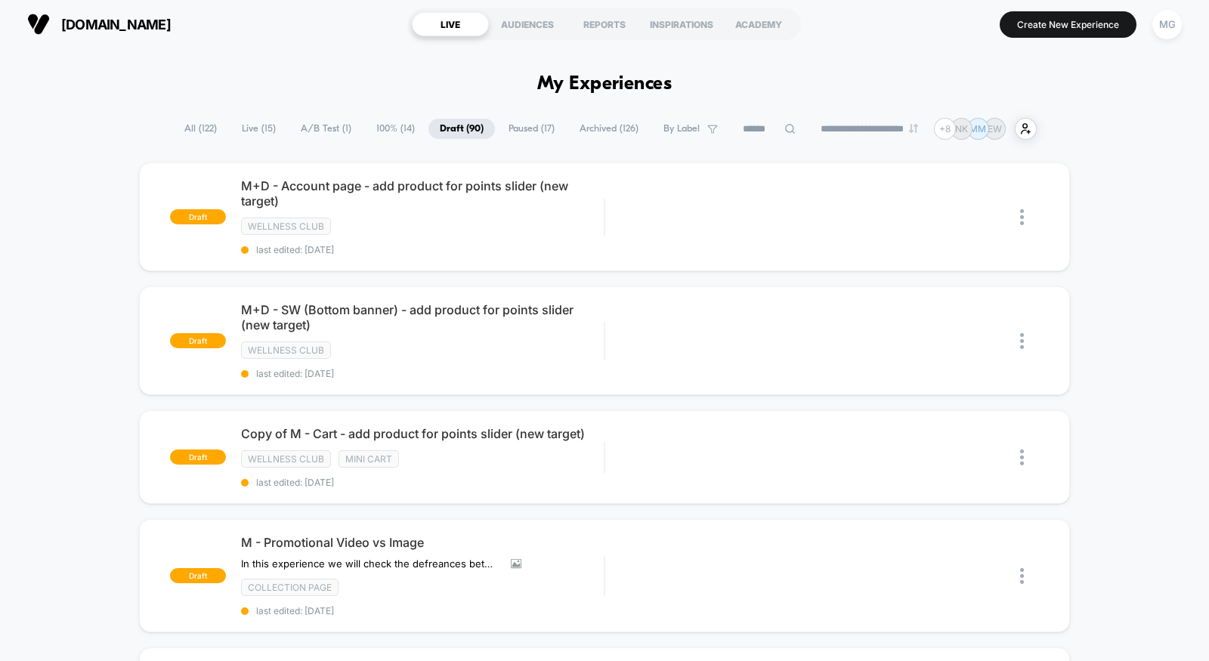
scroll to position [2, 0]
click at [342, 128] on span "A/B Test ( 1 )" at bounding box center [325, 129] width 73 height 20
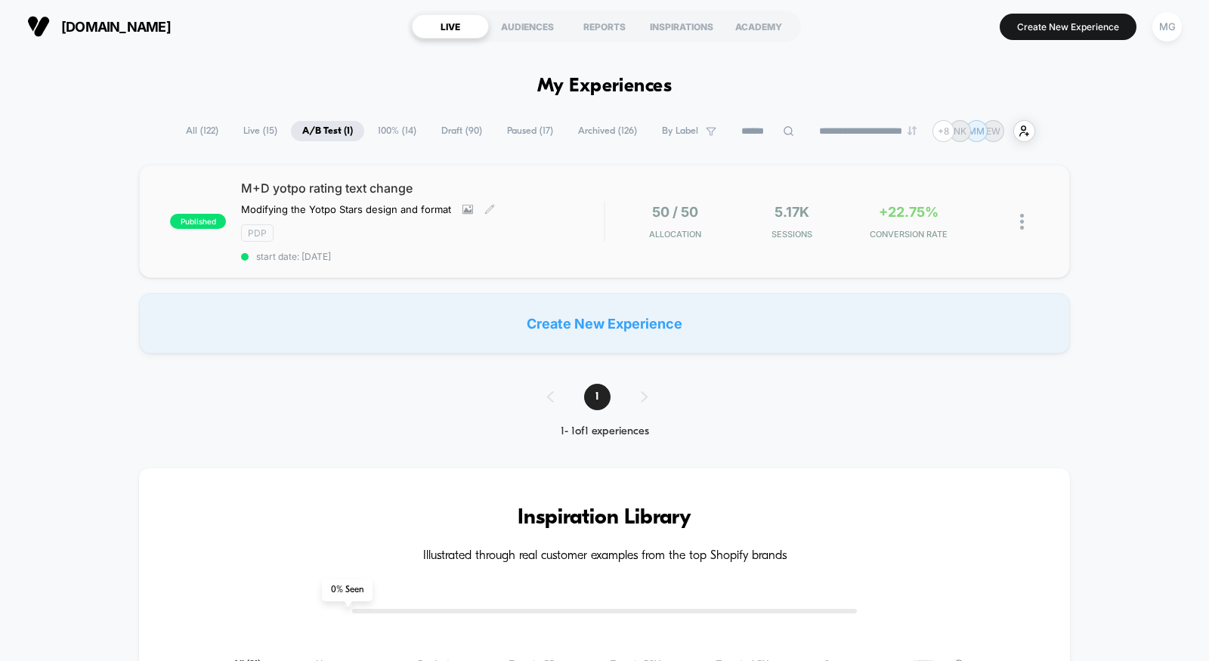
scroll to position [2, 0]
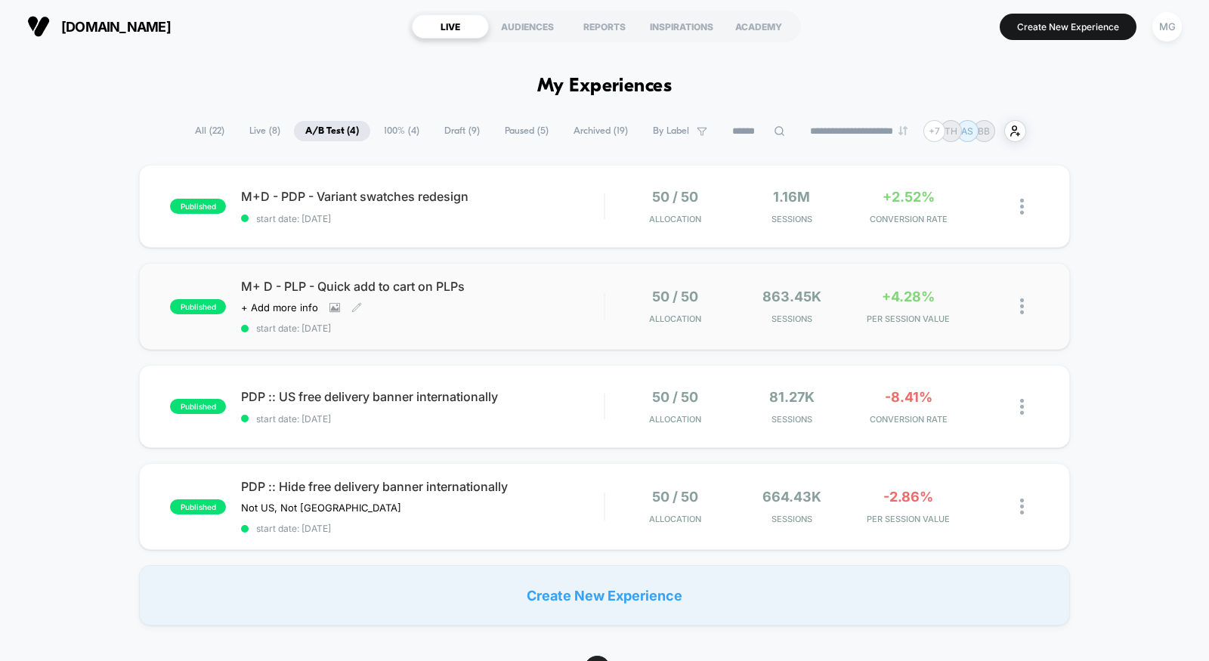
click at [449, 317] on div "M+ D - PLP - Quick add to cart on PLPs Click to view images Click to edit exper…" at bounding box center [422, 306] width 363 height 55
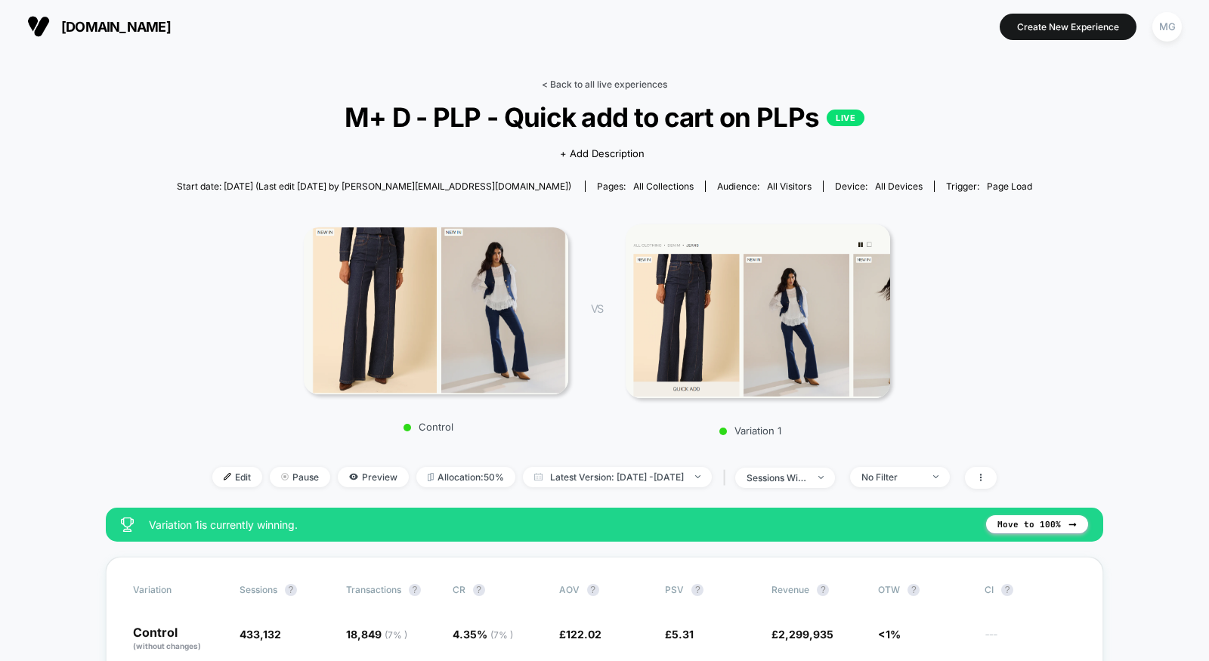
click at [607, 86] on link "< Back to all live experiences" at bounding box center [604, 84] width 125 height 11
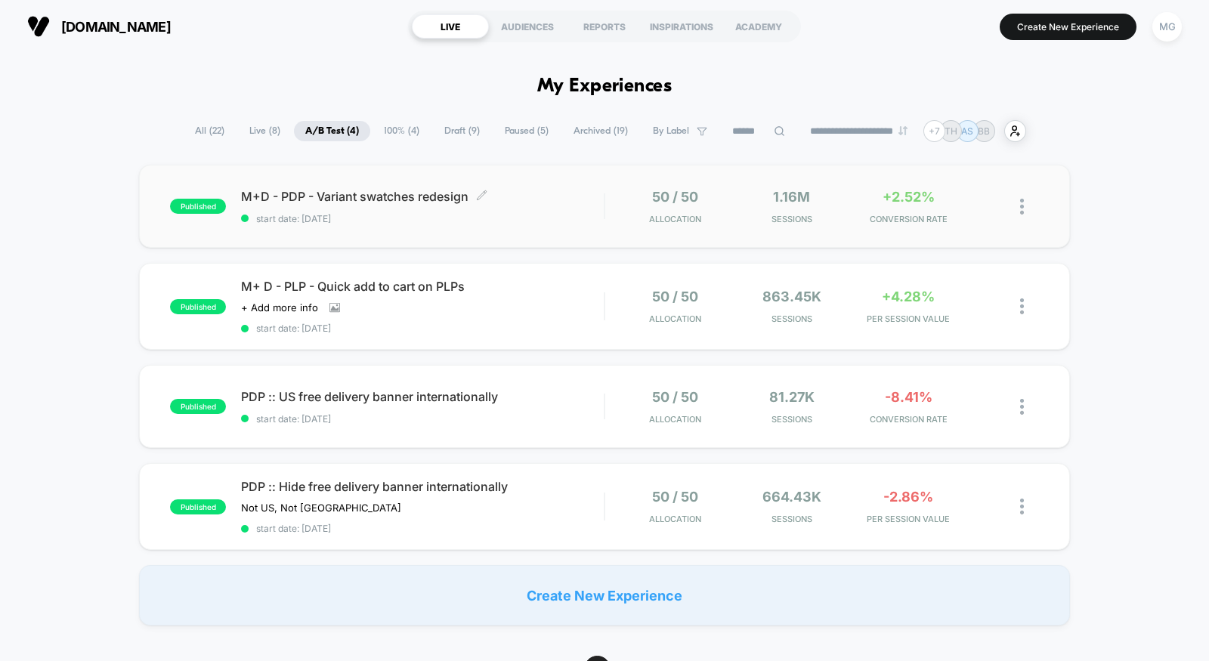
click at [563, 211] on div "M+D - PDP - Variant swatches redesign Click to edit experience details Click to…" at bounding box center [422, 207] width 363 height 36
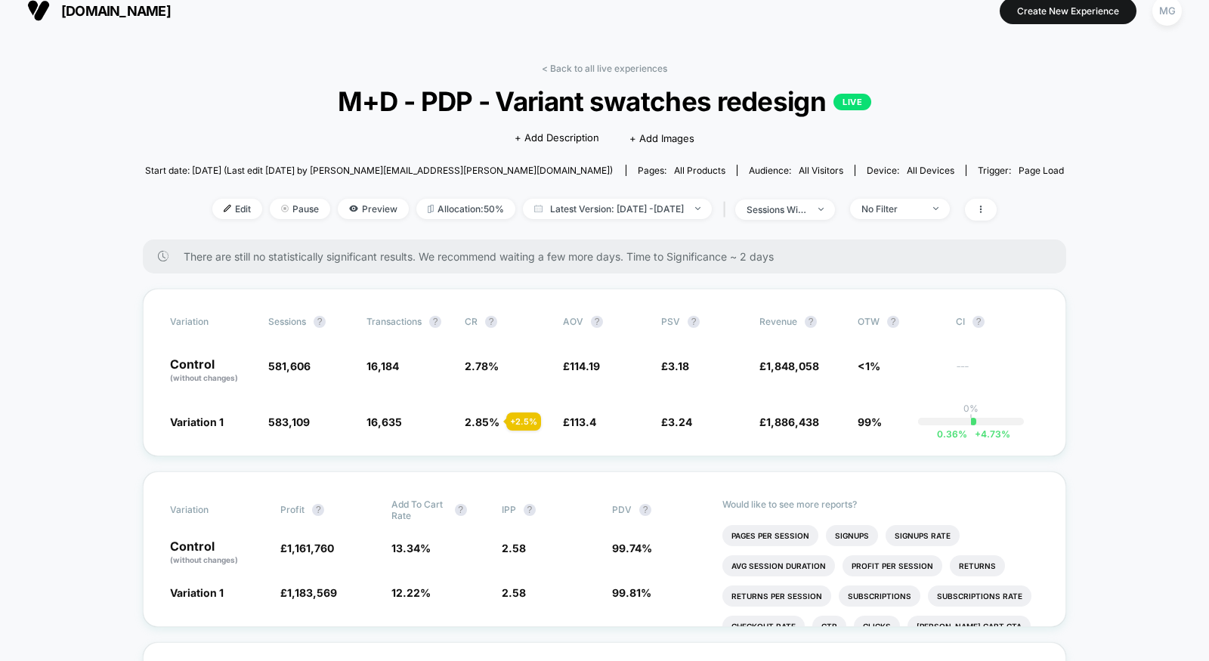
scroll to position [17, 0]
click at [601, 62] on link "< Back to all live experiences" at bounding box center [604, 67] width 125 height 11
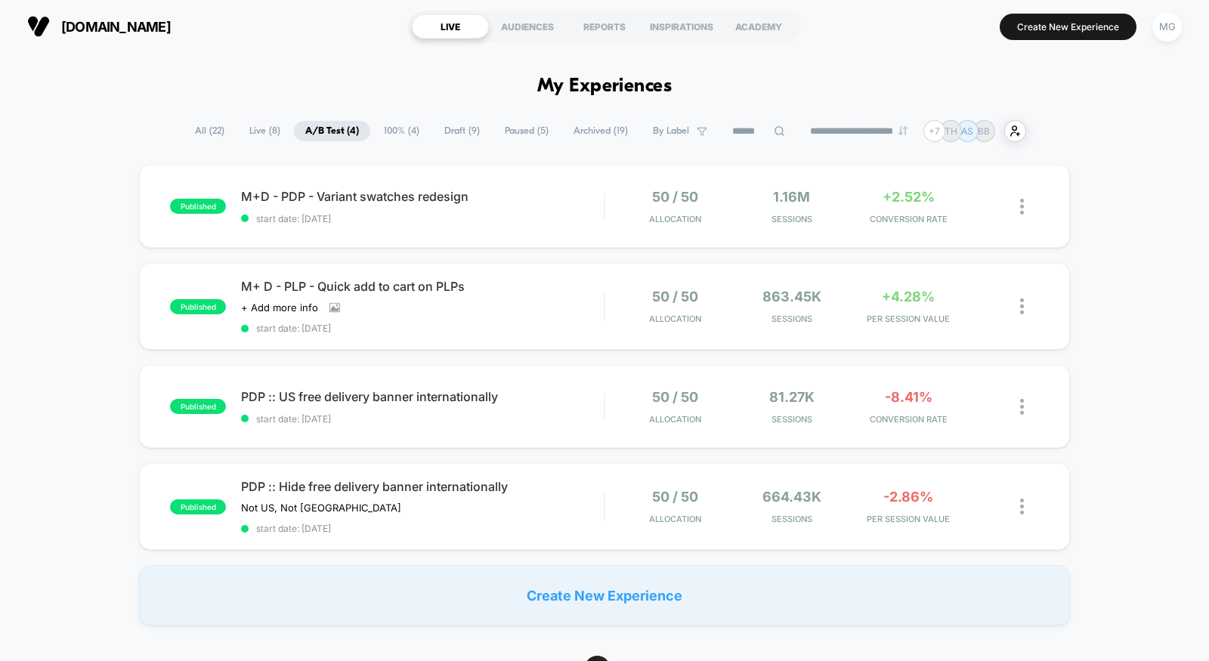
click at [458, 136] on span "Draft ( 9 )" at bounding box center [462, 131] width 58 height 20
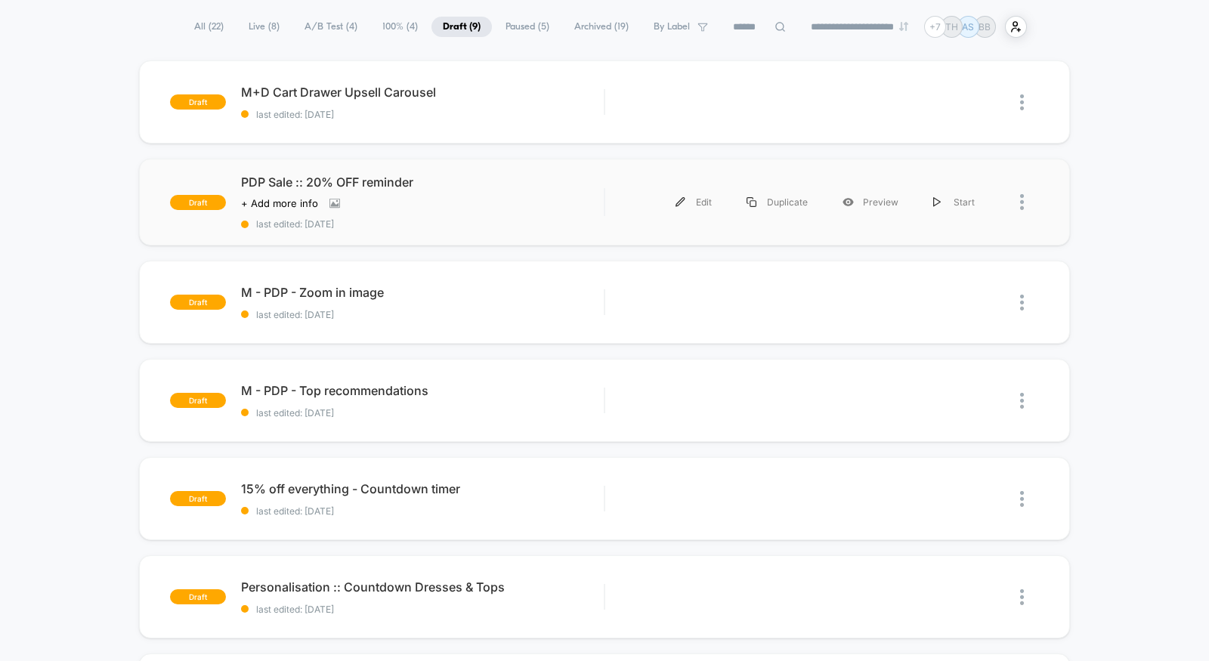
scroll to position [107, 0]
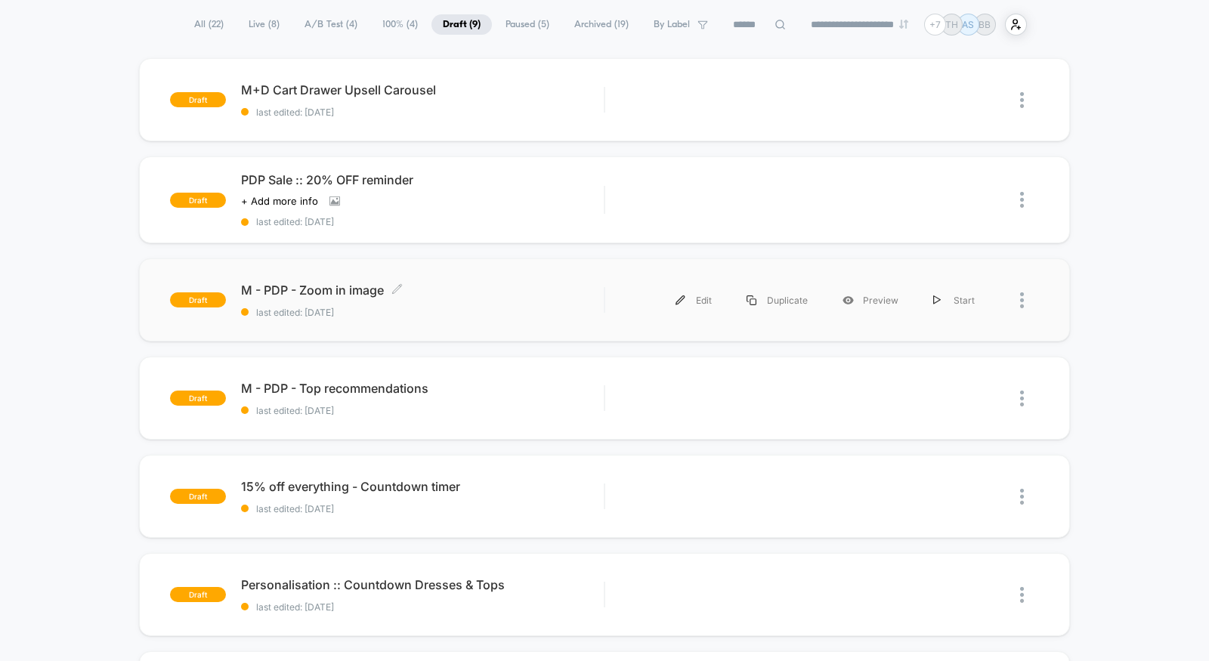
click at [496, 300] on div "M - PDP - Zoom in image Click to edit experience details Click to edit experien…" at bounding box center [422, 300] width 363 height 36
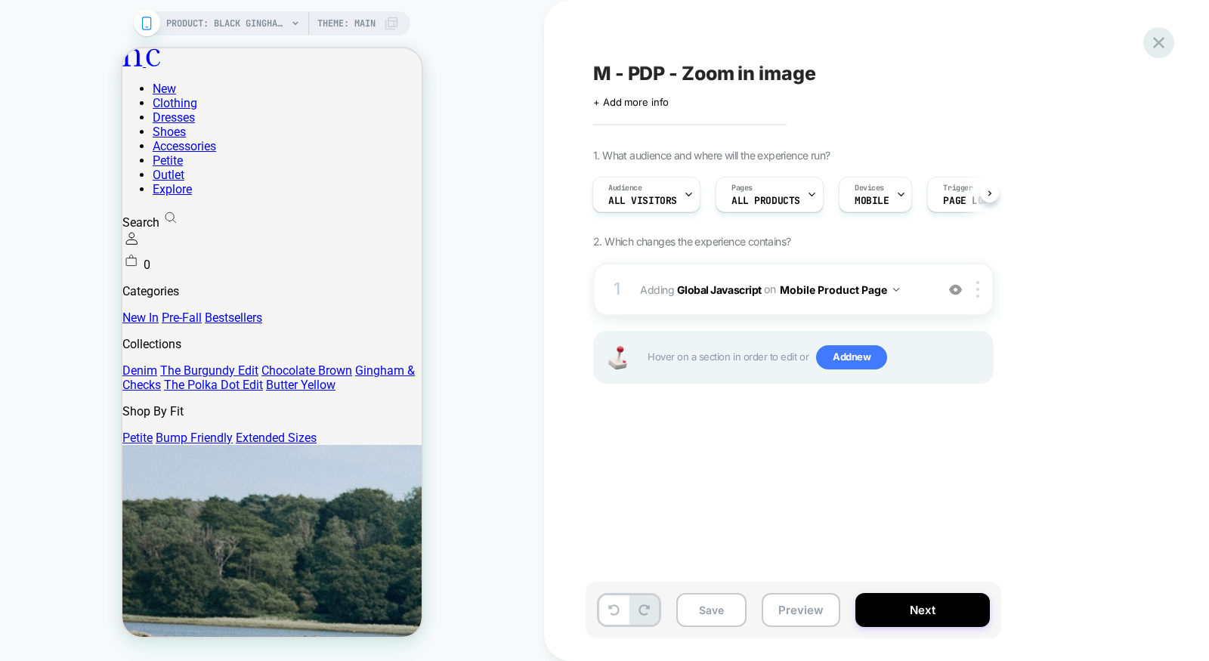
click at [1158, 33] on icon at bounding box center [1158, 42] width 20 height 20
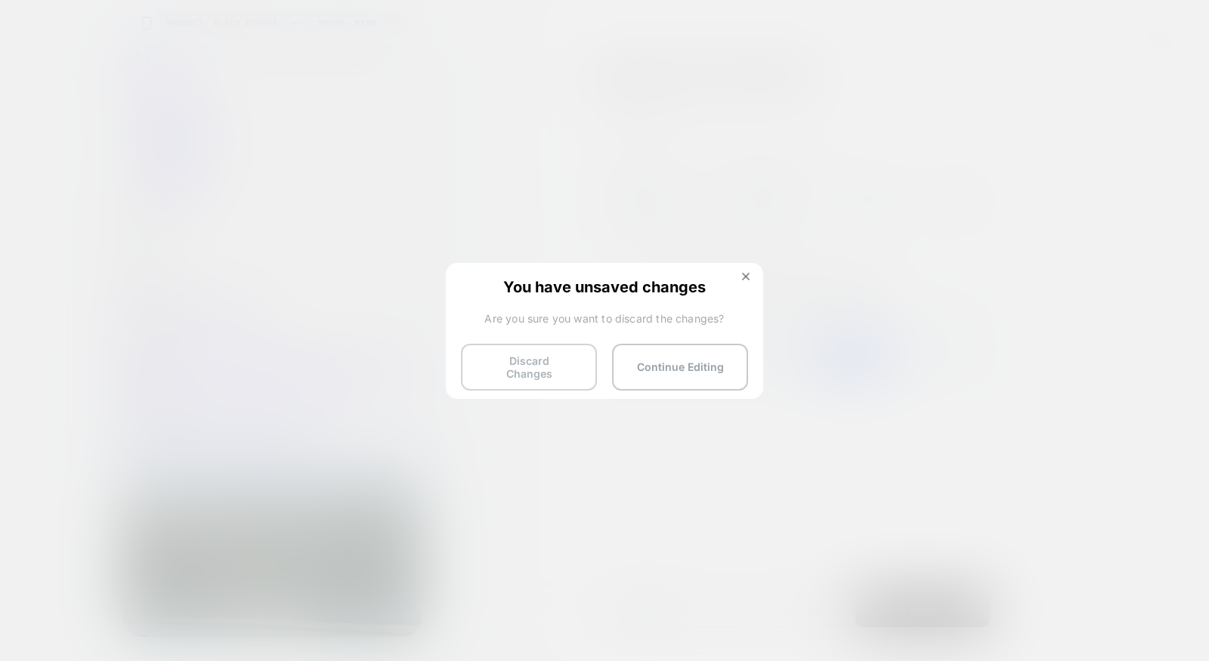
click at [570, 370] on button "Discard Changes" at bounding box center [529, 367] width 136 height 47
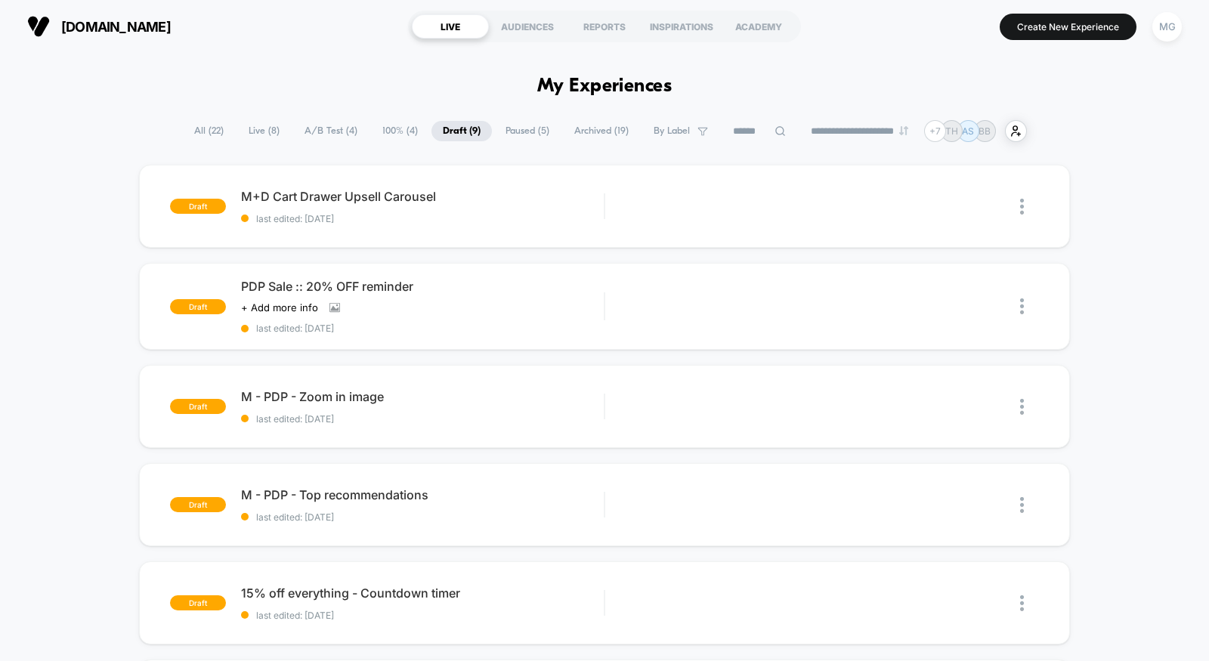
click at [374, 136] on span "100% ( 4 )" at bounding box center [400, 131] width 58 height 20
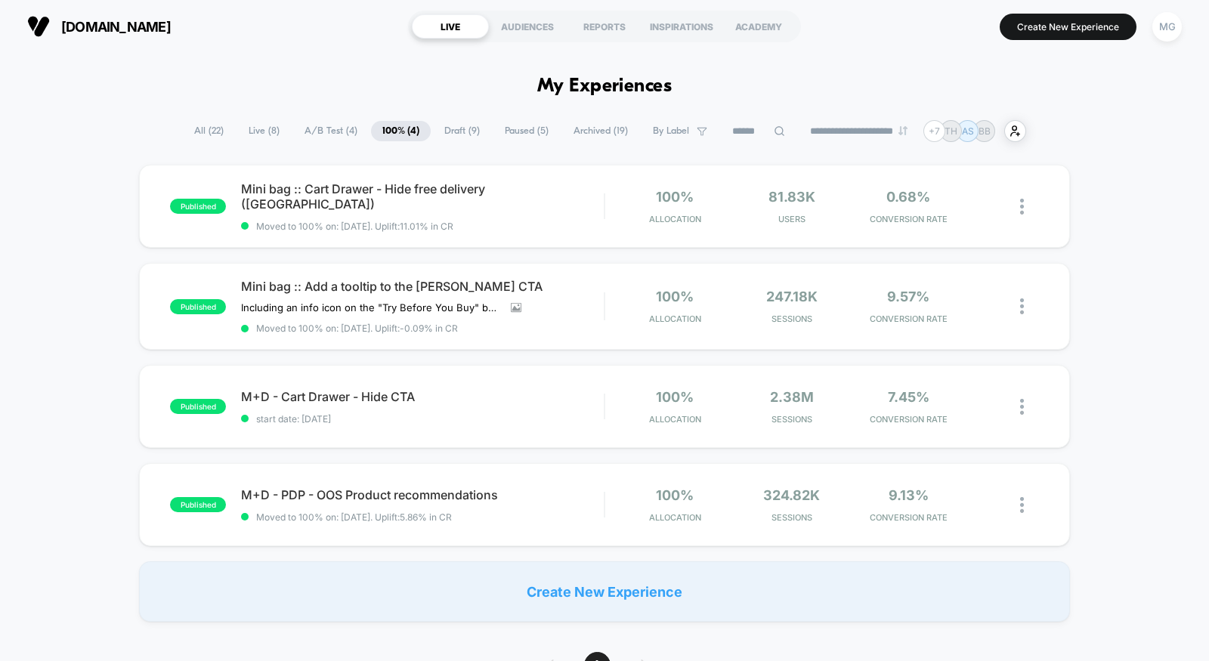
click at [311, 121] on span "A/B Test ( 4 )" at bounding box center [331, 131] width 76 height 20
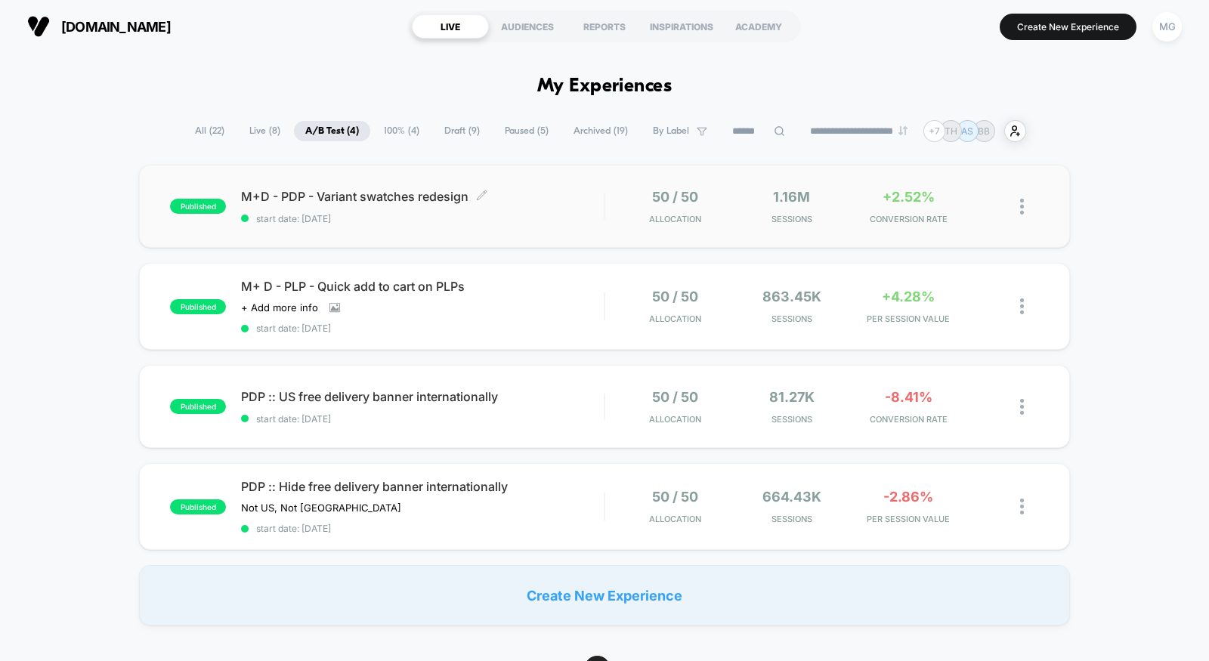
click at [583, 221] on span "start date: [DATE]" at bounding box center [422, 218] width 363 height 11
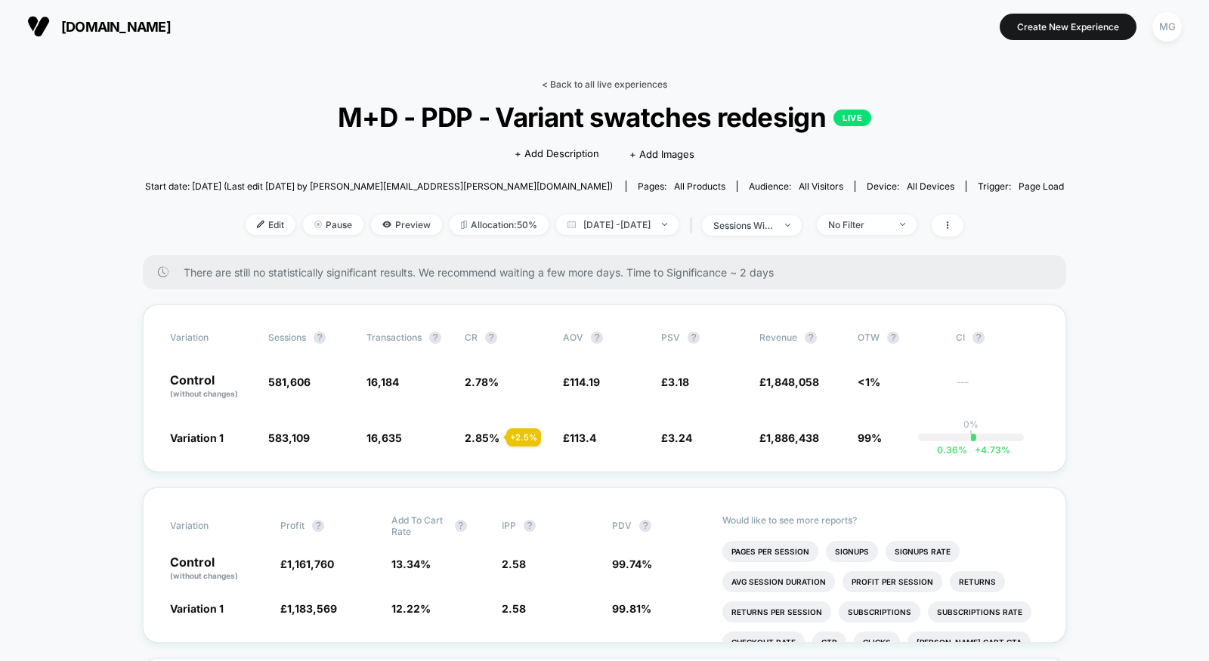
click at [598, 82] on link "< Back to all live experiences" at bounding box center [604, 84] width 125 height 11
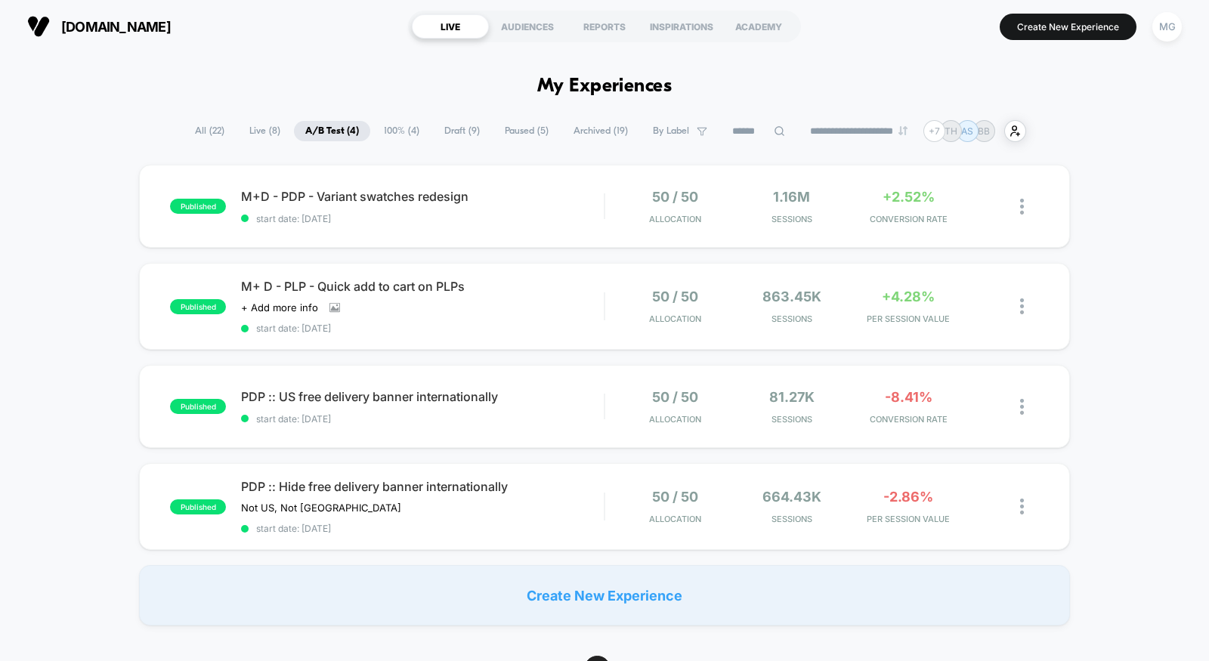
click at [517, 134] on span "Paused ( 5 )" at bounding box center [526, 131] width 66 height 20
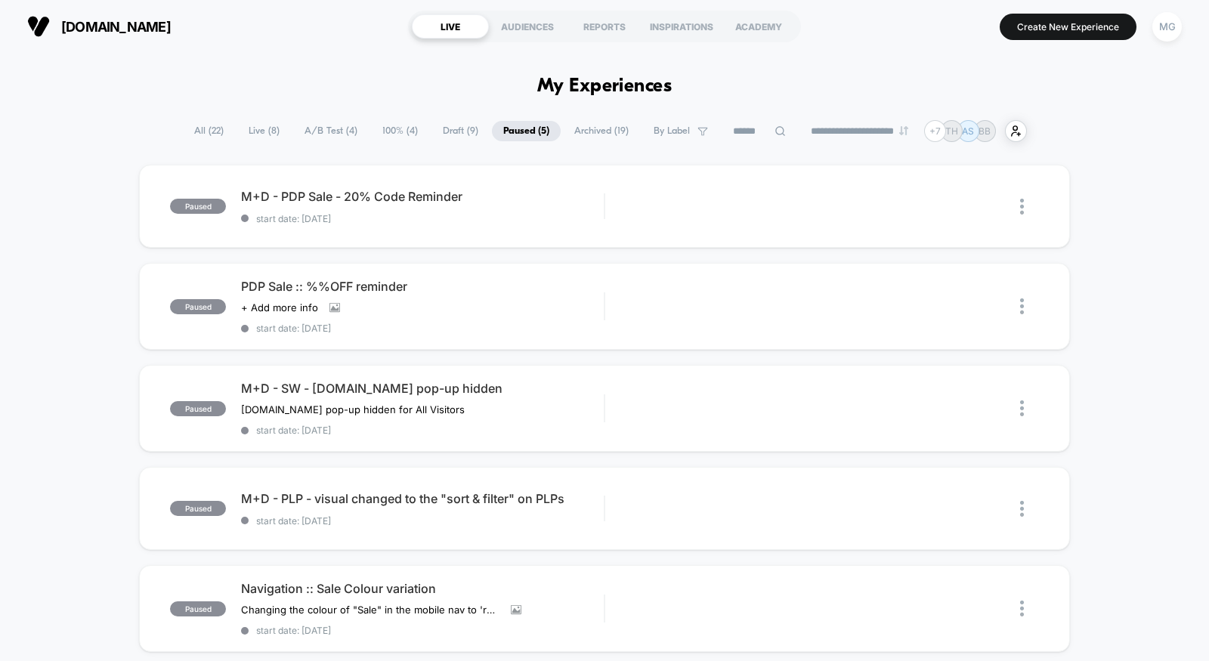
click at [433, 132] on span "Draft ( 9 )" at bounding box center [460, 131] width 58 height 20
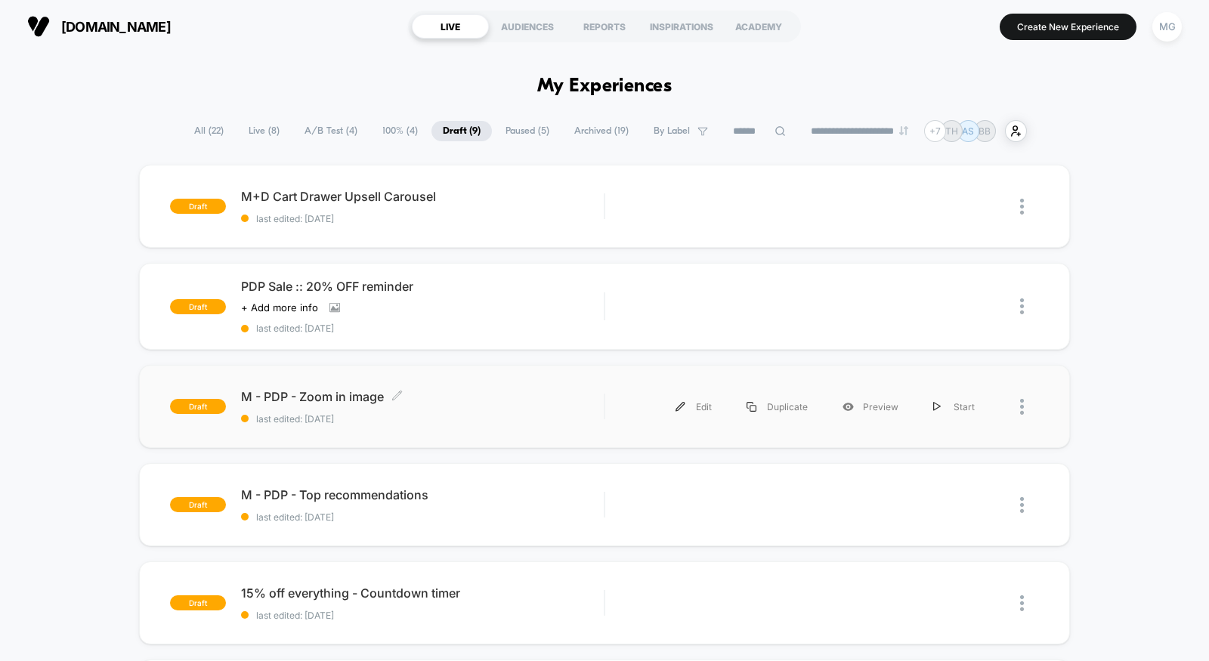
click at [570, 400] on span "M - PDP - Zoom in image Click to edit experience details" at bounding box center [422, 396] width 363 height 15
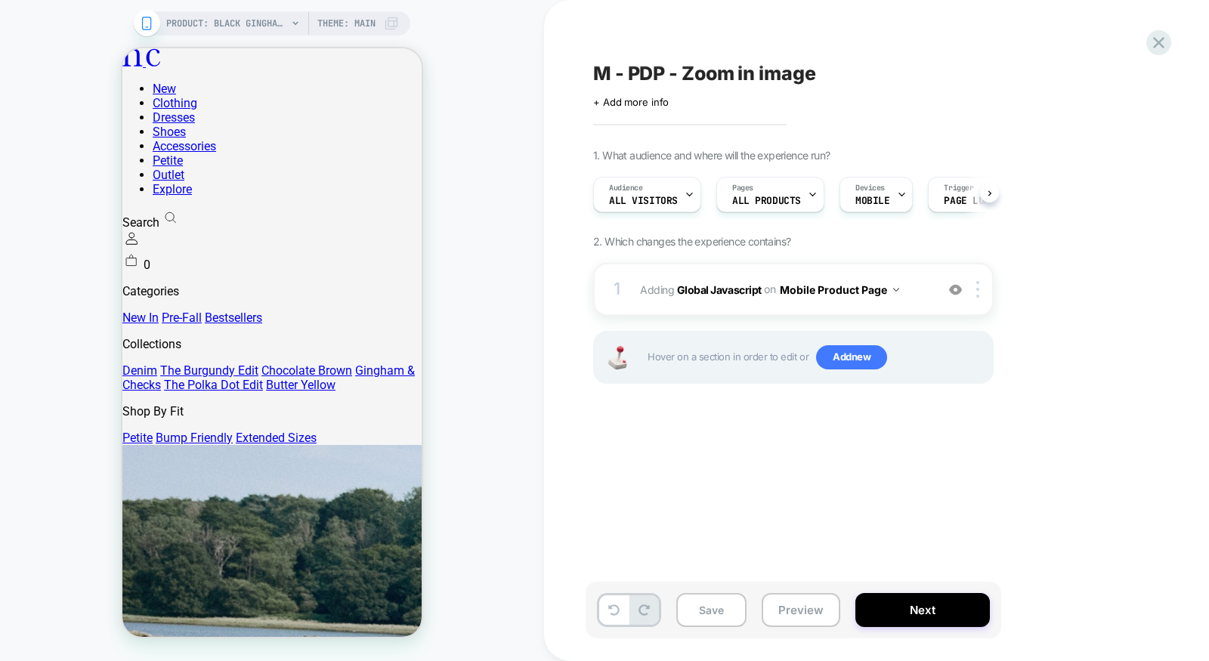
scroll to position [0, 1]
click at [705, 618] on button "Save" at bounding box center [711, 610] width 70 height 34
click at [899, 600] on button "Next" at bounding box center [922, 610] width 134 height 34
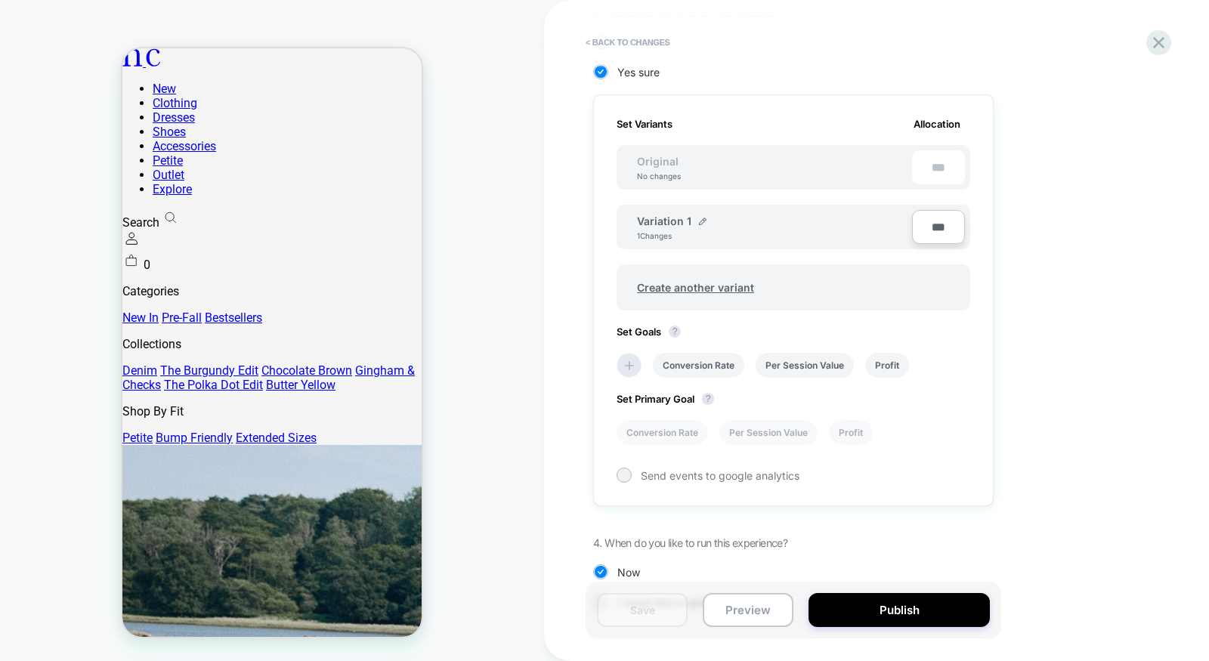
scroll to position [383, 0]
click at [681, 422] on li "Conversion Rate" at bounding box center [661, 430] width 91 height 25
click at [643, 602] on button "Save" at bounding box center [642, 610] width 91 height 34
click at [1152, 45] on icon at bounding box center [1158, 42] width 20 height 20
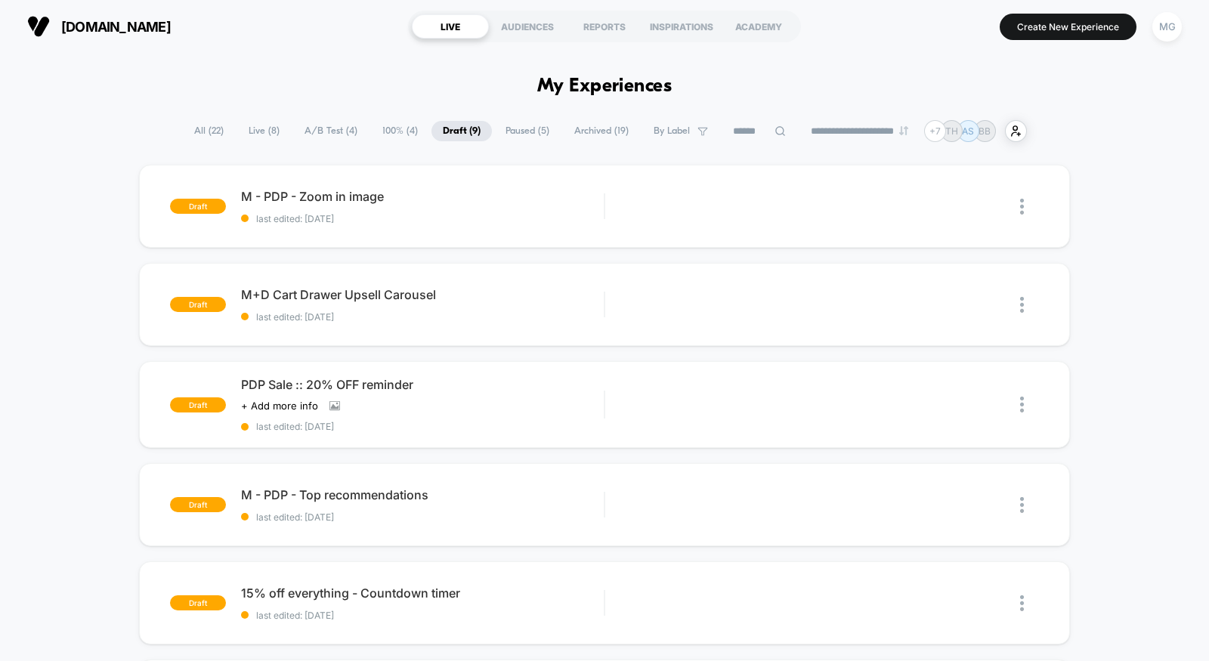
click at [335, 128] on span "A/B Test ( 4 )" at bounding box center [331, 131] width 76 height 20
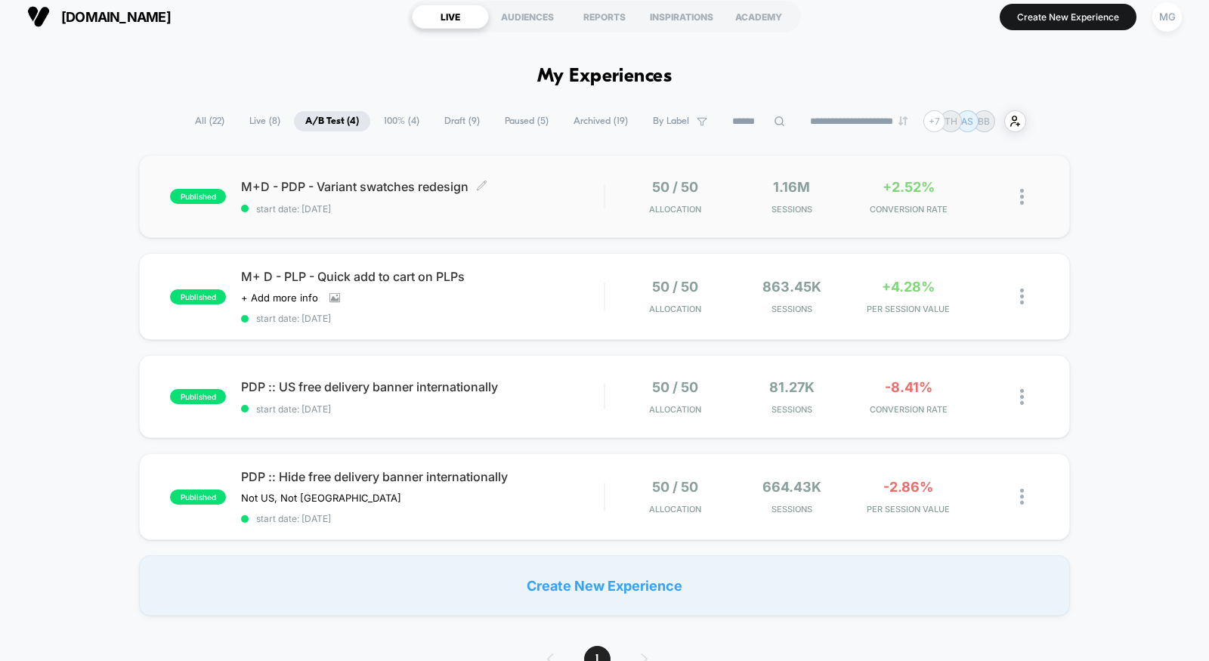
scroll to position [11, 0]
click at [593, 205] on span "start date: [DATE]" at bounding box center [422, 207] width 363 height 11
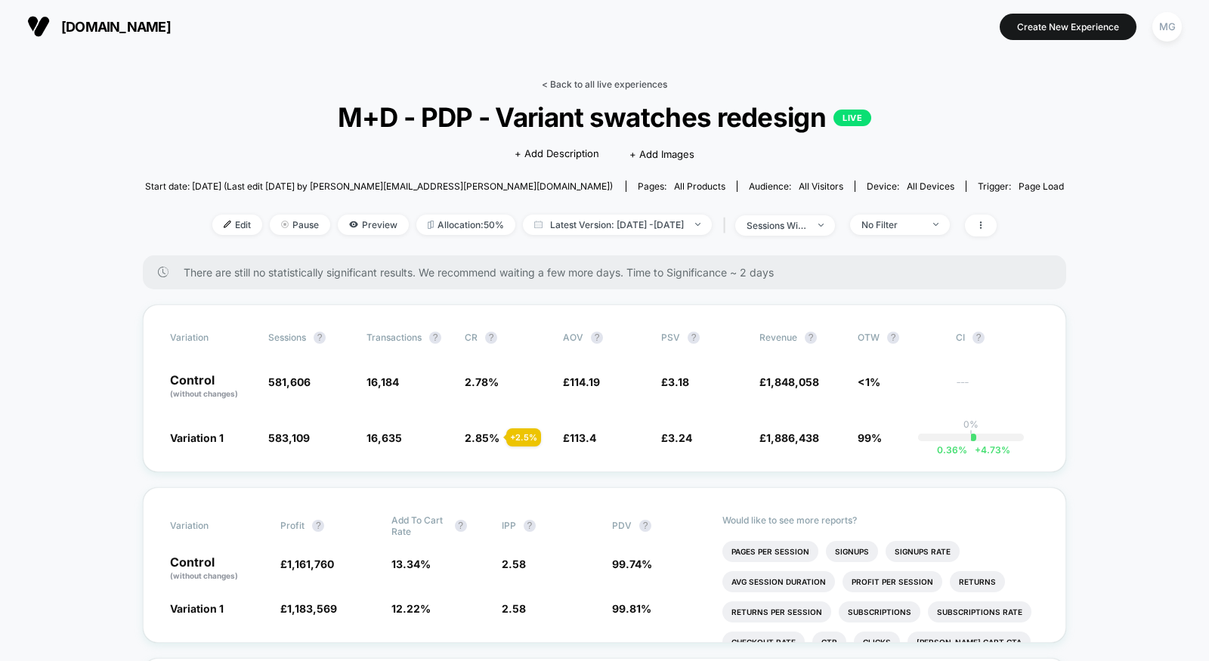
click at [591, 82] on link "< Back to all live experiences" at bounding box center [604, 84] width 125 height 11
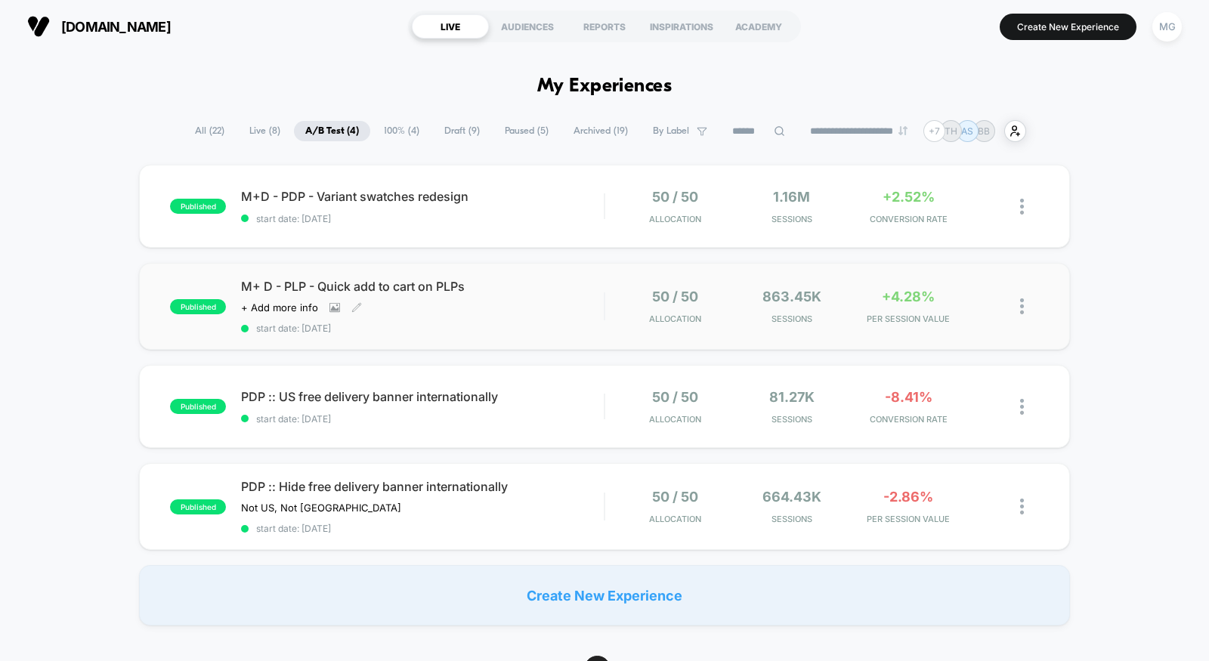
click at [563, 307] on div "M+ D - PLP - Quick add to cart on PLPs Click to view images Click to edit exper…" at bounding box center [422, 306] width 363 height 55
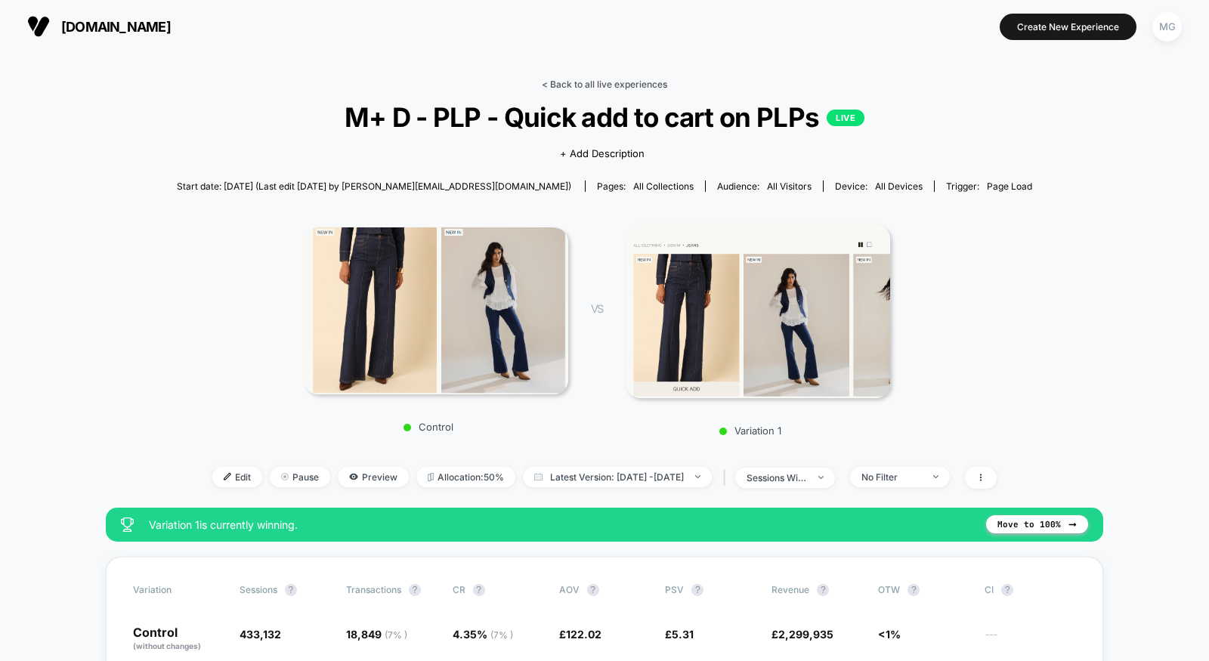
click at [576, 80] on link "< Back to all live experiences" at bounding box center [604, 84] width 125 height 11
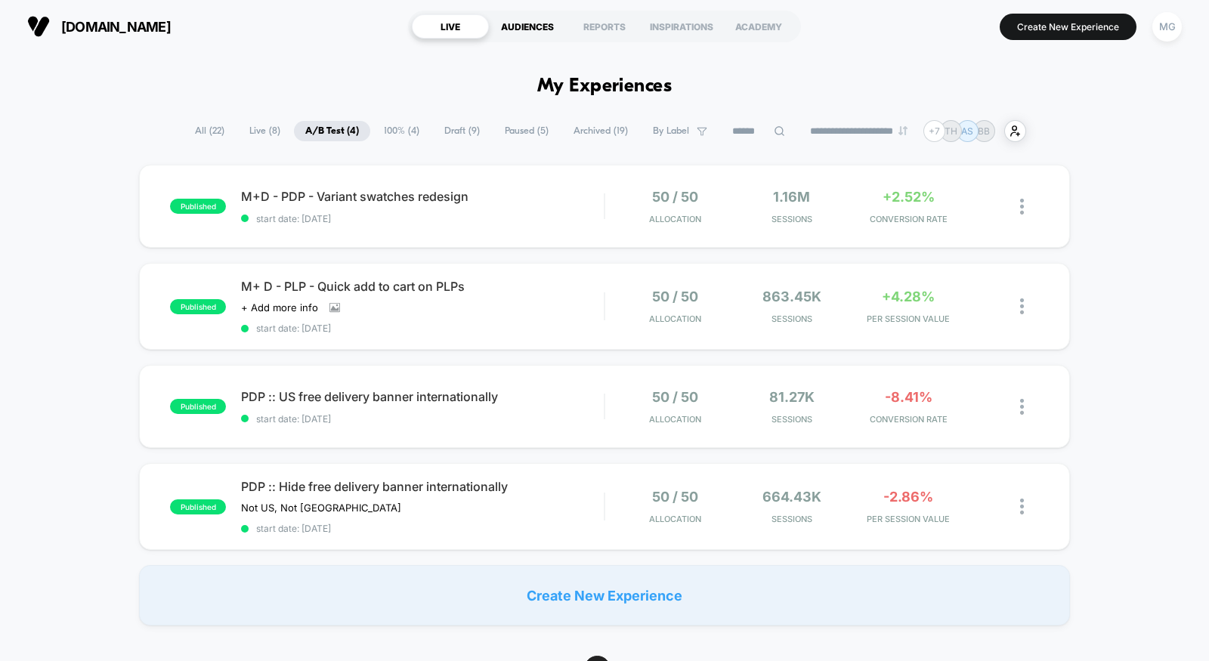
click at [551, 21] on div "AUDIENCES" at bounding box center [527, 26] width 77 height 24
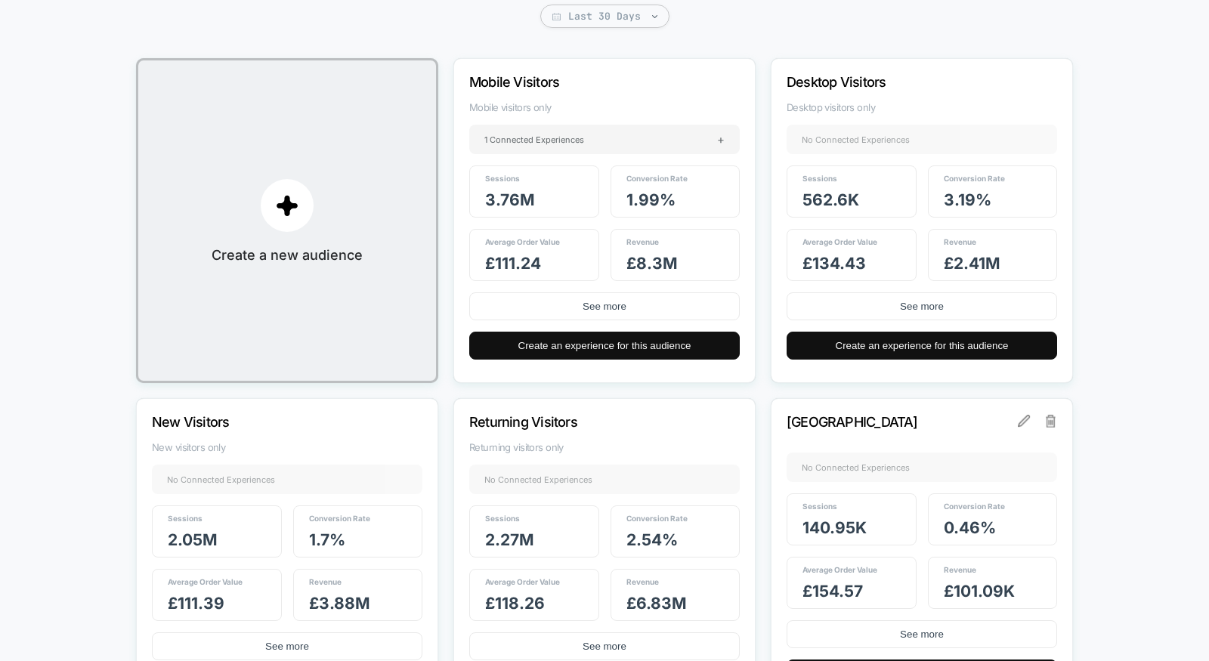
scroll to position [155, 0]
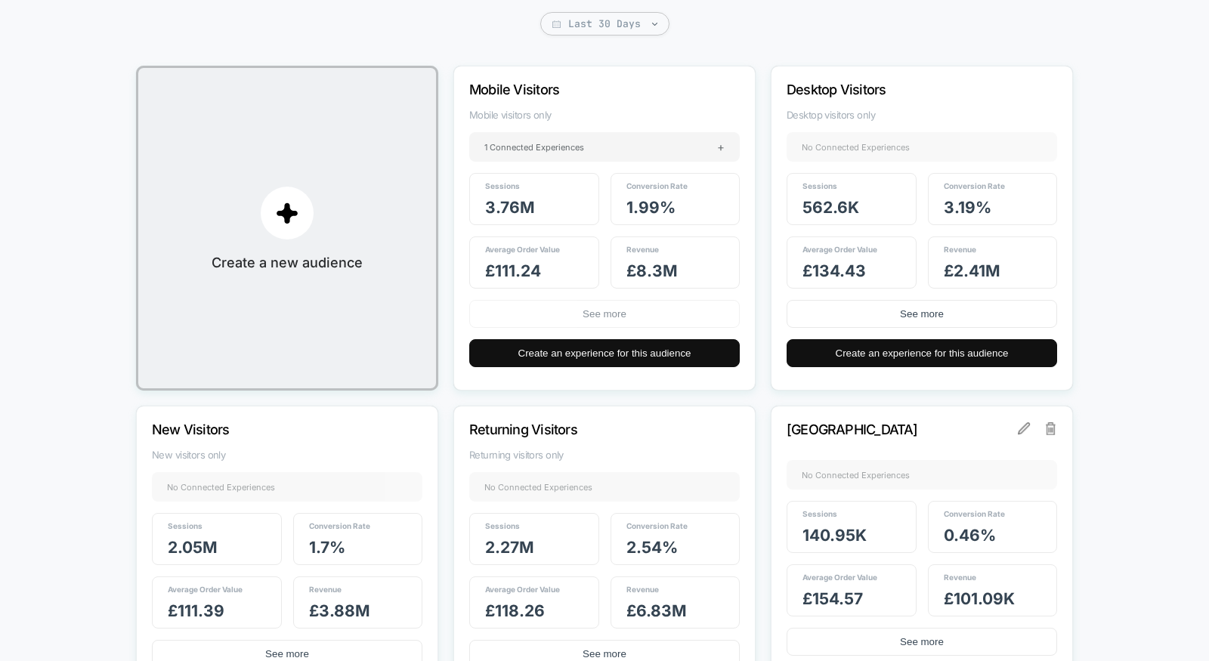
click at [632, 316] on button "See more" at bounding box center [604, 314] width 270 height 28
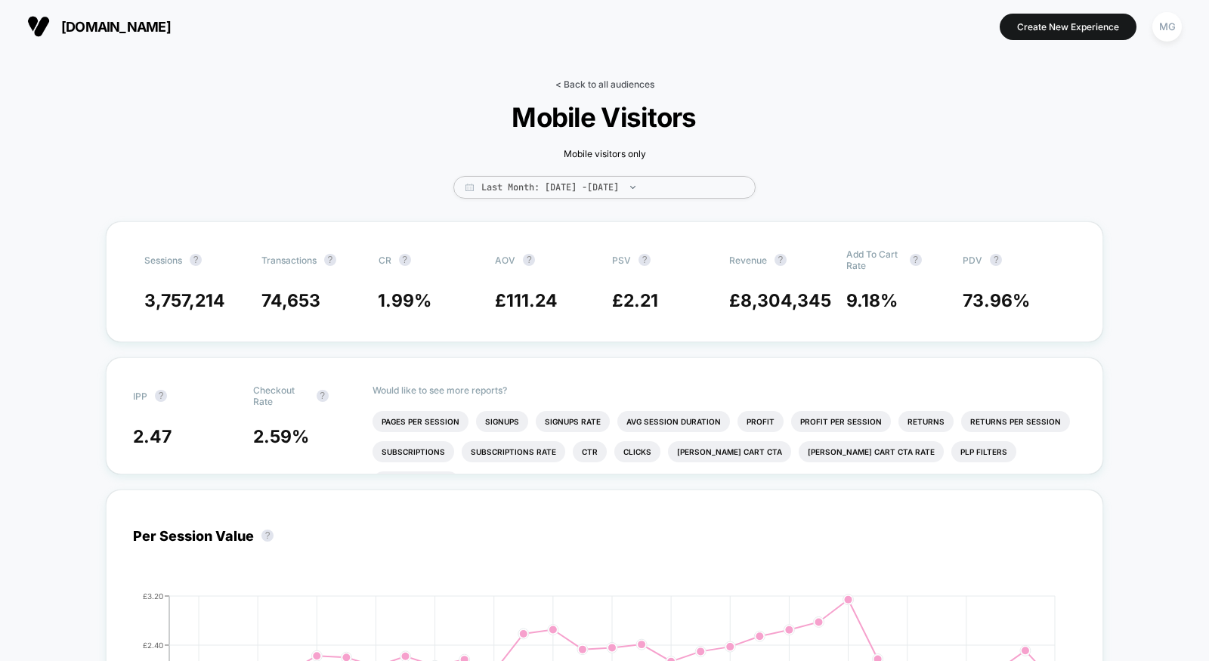
click at [585, 83] on link "< Back to all audiences" at bounding box center [604, 84] width 99 height 11
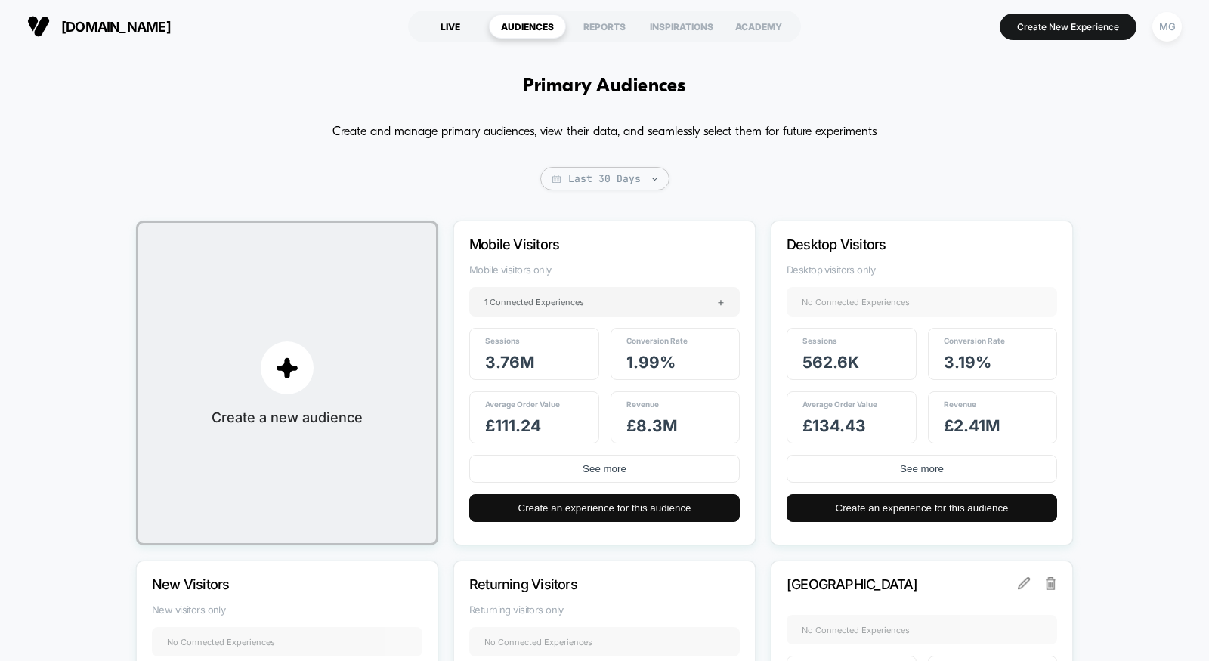
click at [434, 29] on div "LIVE" at bounding box center [450, 26] width 77 height 24
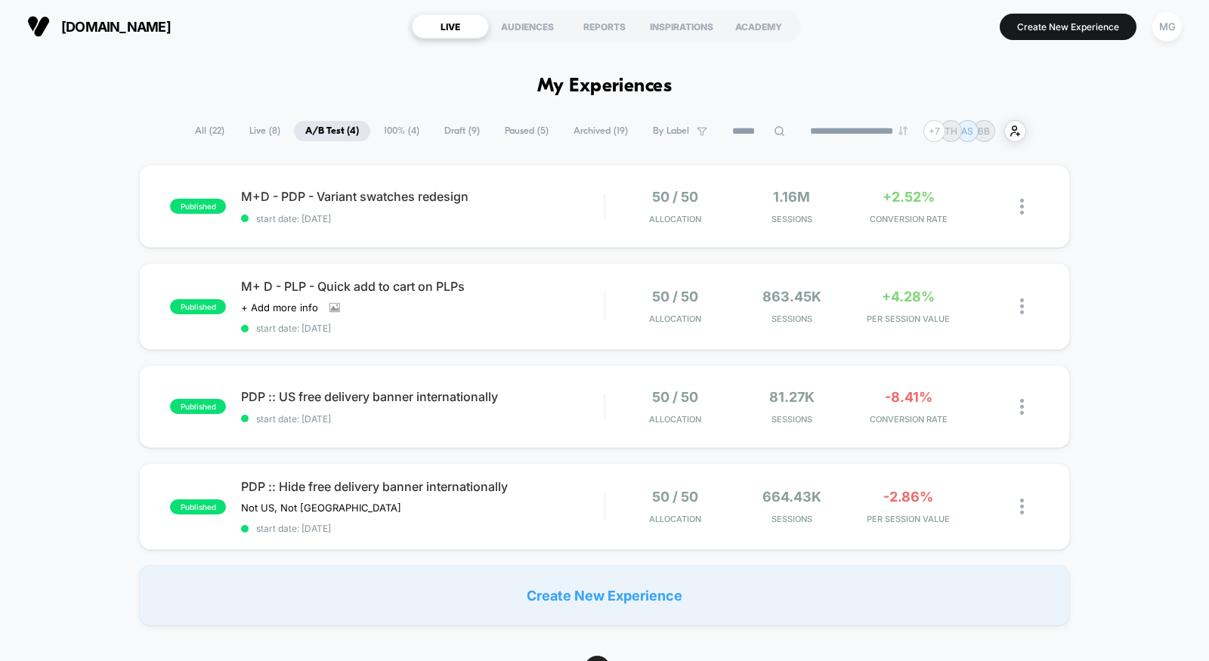
click at [526, 137] on span "Paused ( 5 )" at bounding box center [526, 131] width 66 height 20
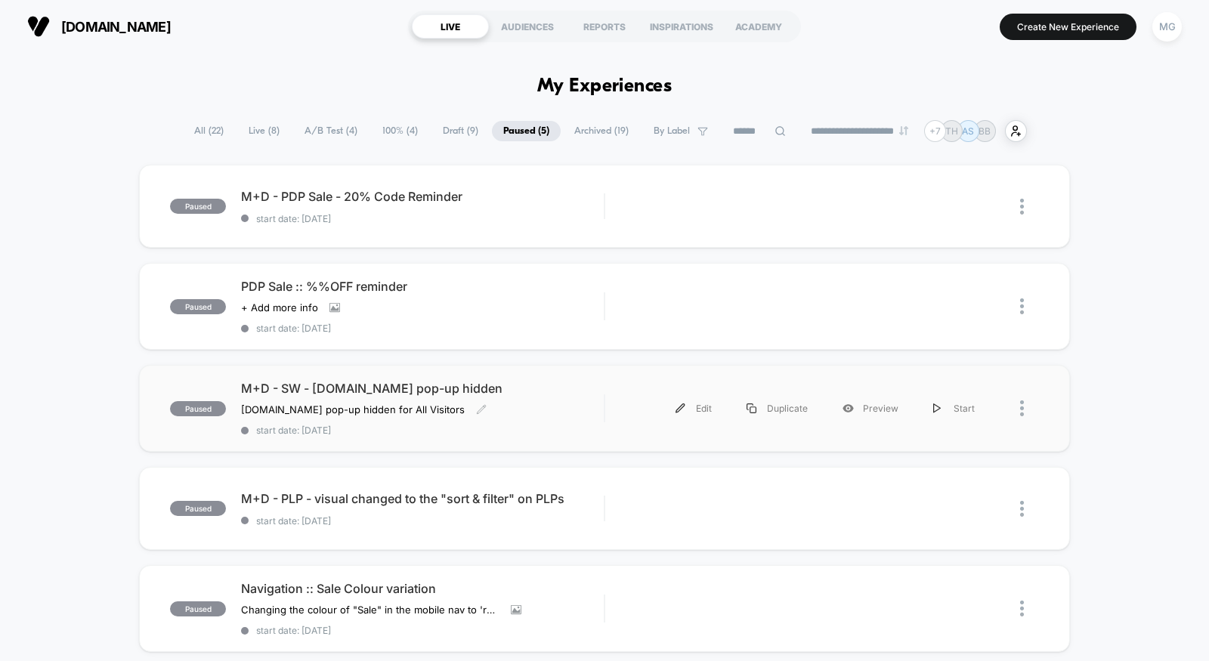
click at [525, 426] on span "start date: 8/1/2025" at bounding box center [422, 430] width 363 height 11
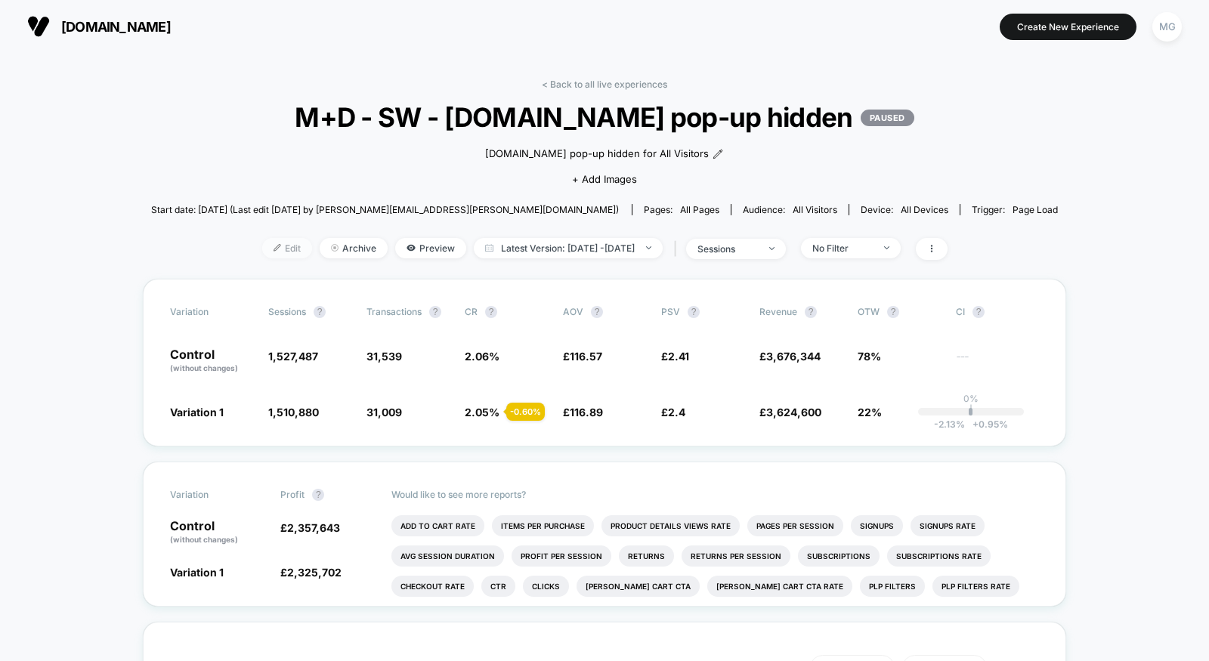
click at [263, 249] on span "Edit" at bounding box center [287, 248] width 50 height 20
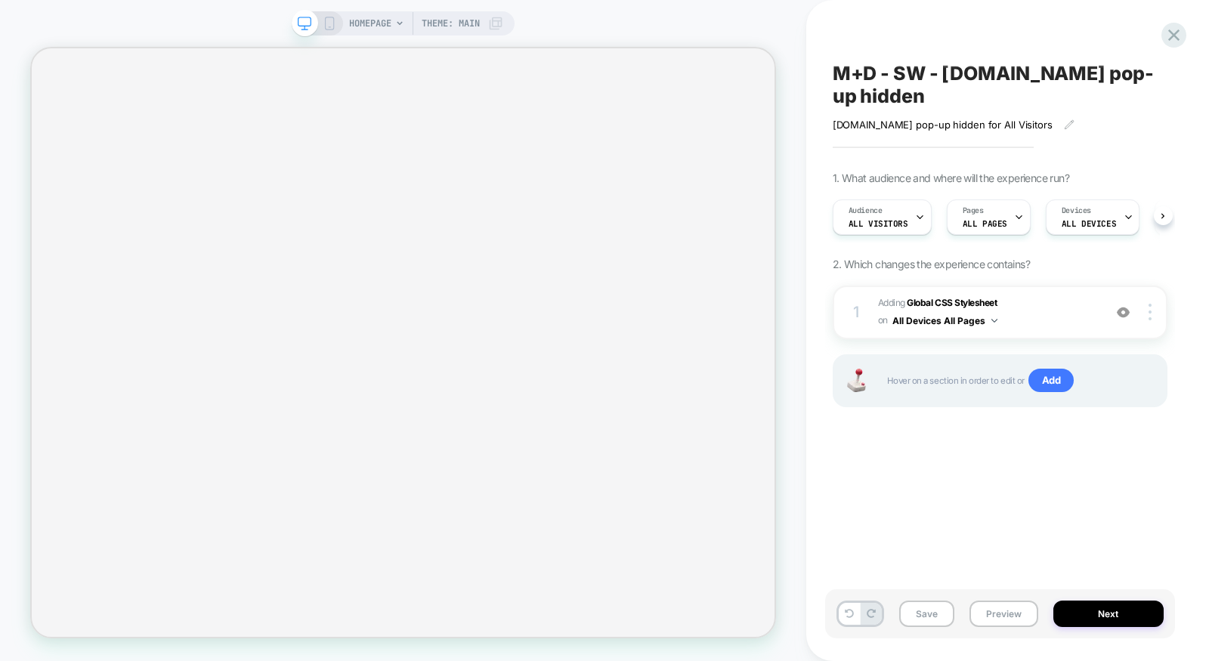
scroll to position [0, 1]
click at [1036, 304] on span "Adding Global CSS Stylesheet on All Devices All Pages" at bounding box center [987, 313] width 218 height 36
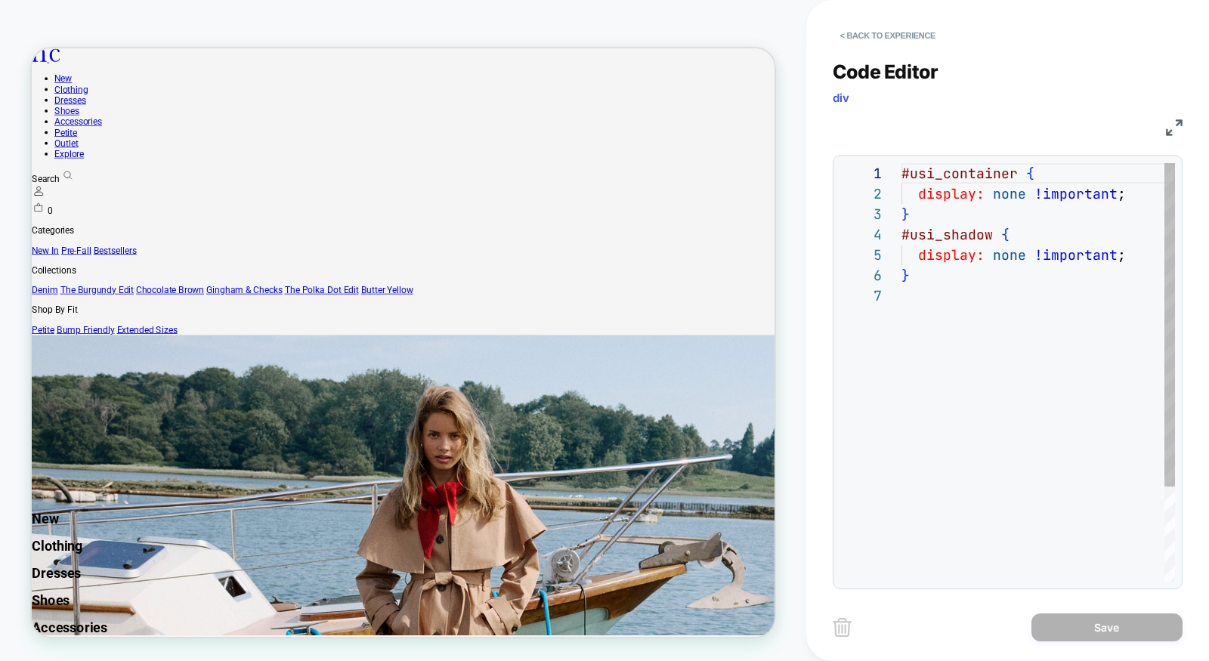
scroll to position [0, 0]
click at [1014, 174] on div "#usi_container { display: none !important ; } #usi_shadow { display: none !impo…" at bounding box center [1037, 433] width 273 height 541
click at [1051, 171] on div "#usi_container:has { display: none !important ; } #usi_shadow { display: none !…" at bounding box center [1037, 433] width 273 height 541
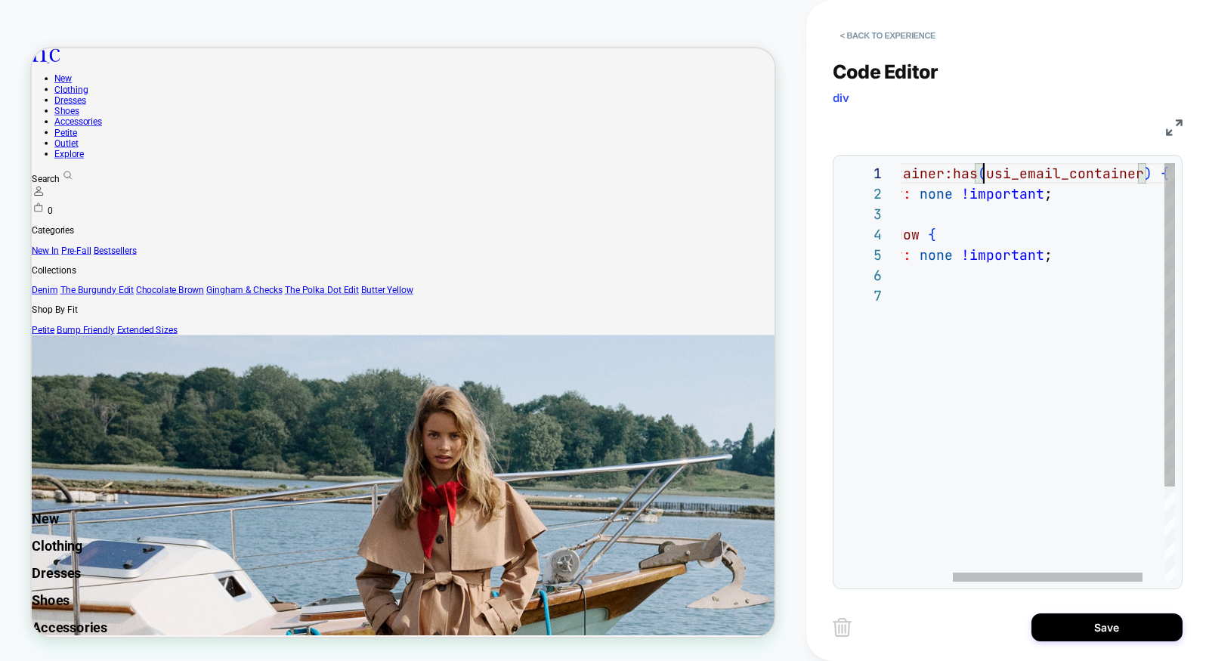
click at [979, 168] on div "} display: none !important ; #usi_shadow { #usi_container:has ( usi_email_conta…" at bounding box center [1017, 433] width 378 height 541
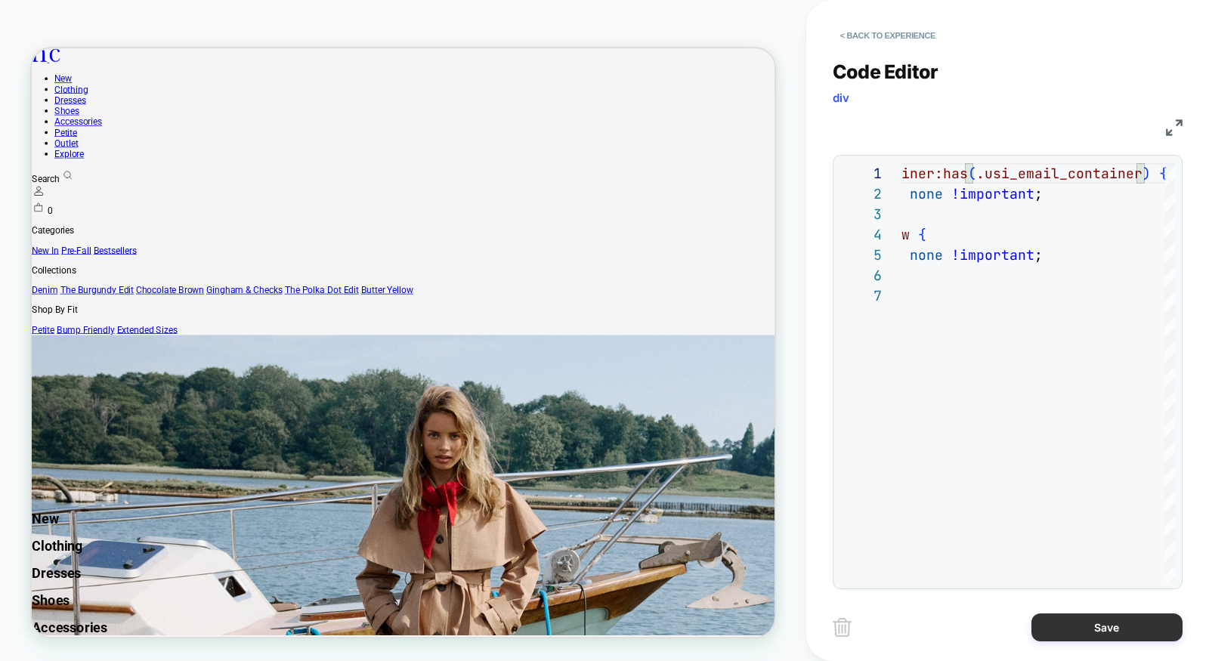
type textarea "**********"
click at [1113, 633] on button "Save" at bounding box center [1106, 627] width 151 height 28
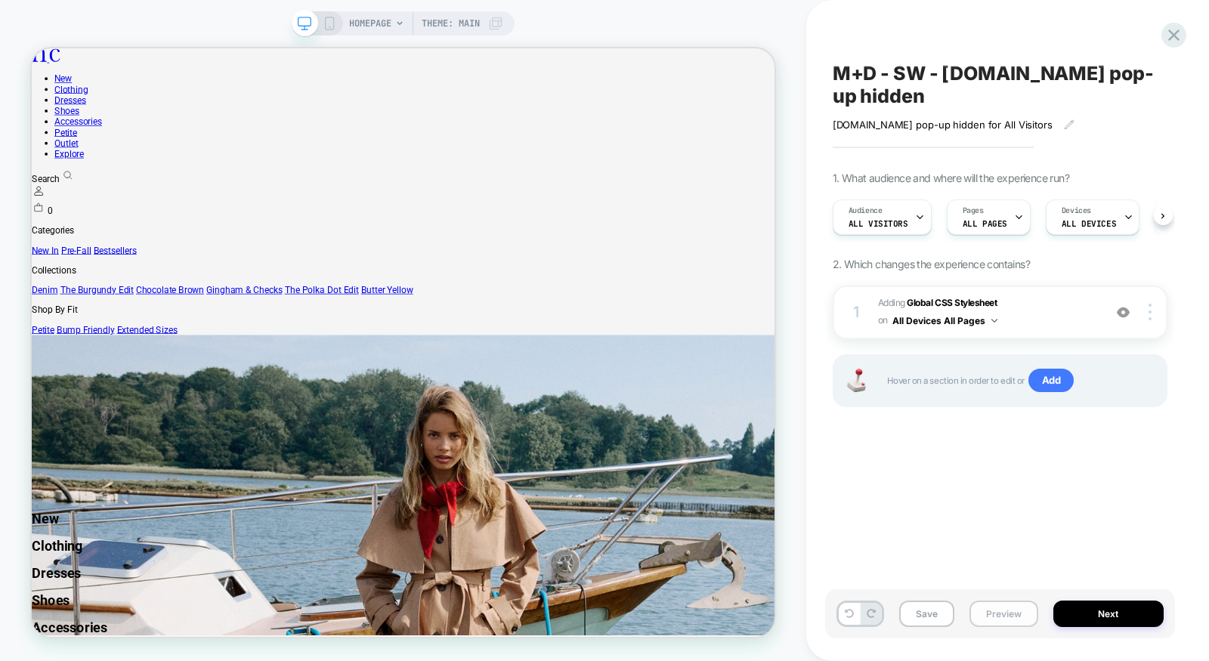
scroll to position [0, 1]
click at [1017, 616] on button "Preview" at bounding box center [1003, 613] width 69 height 26
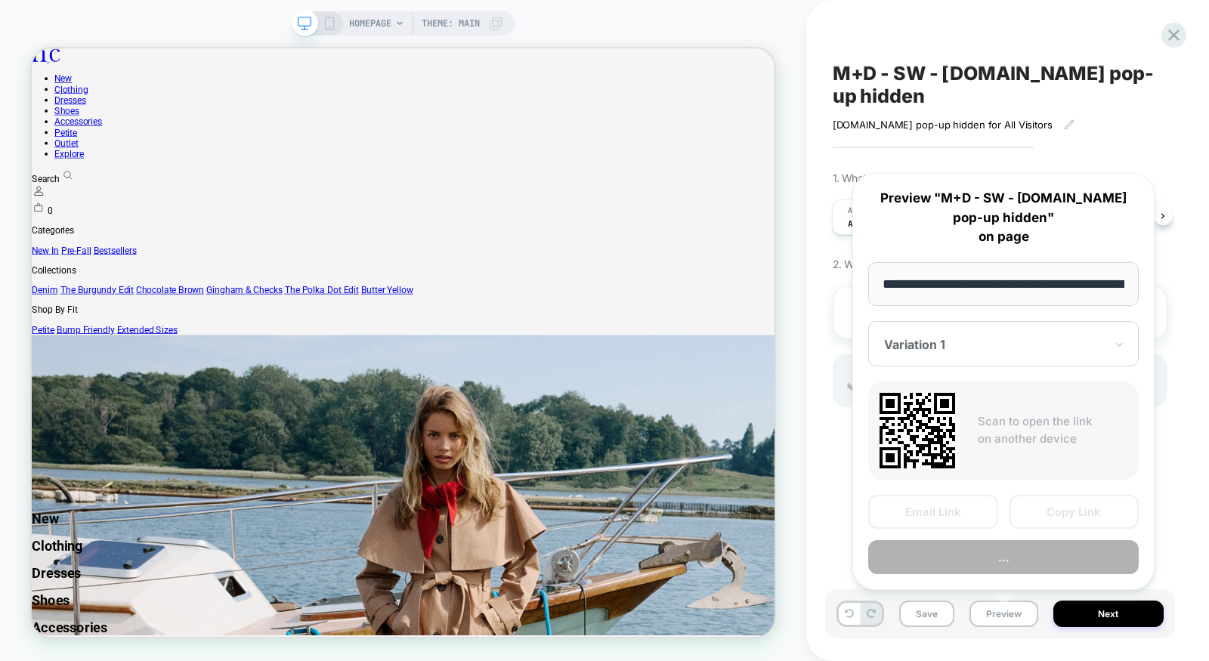
scroll to position [0, 69]
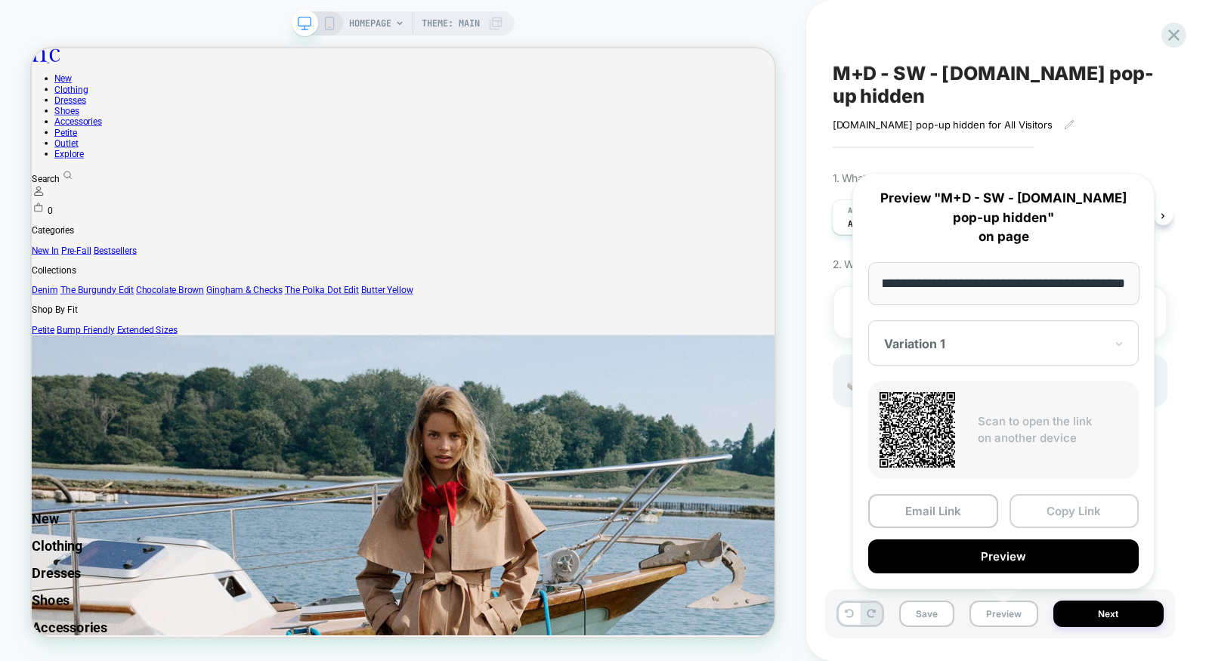
click at [1073, 514] on button "Copy Link" at bounding box center [1074, 511] width 130 height 34
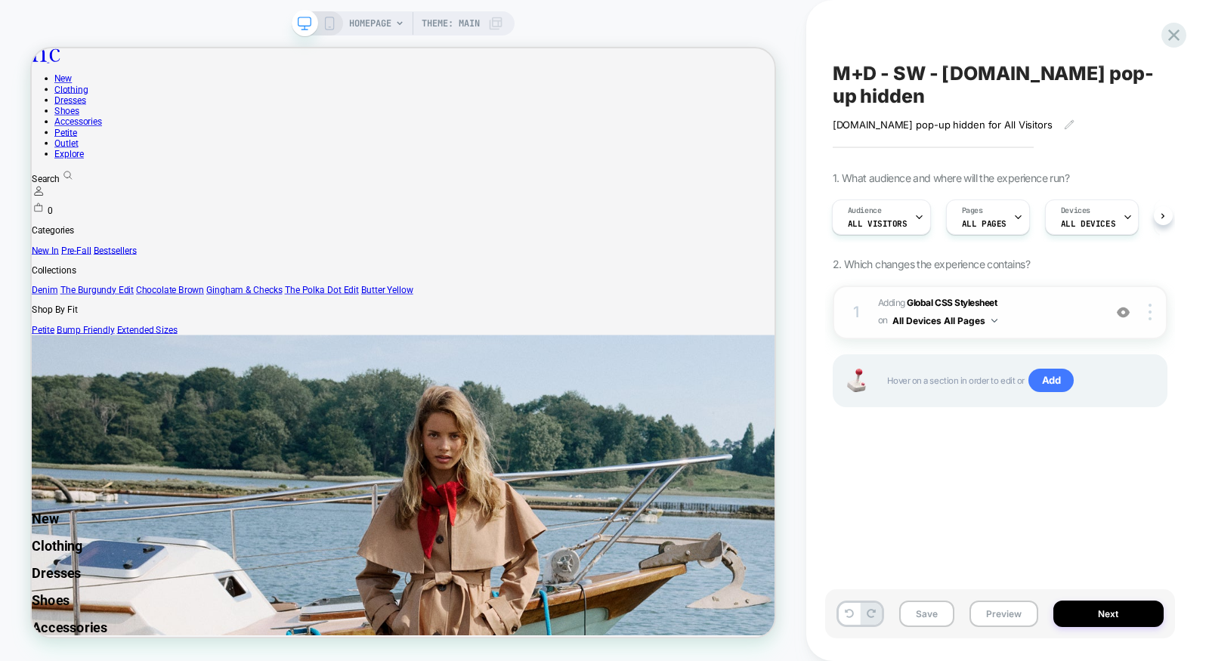
click at [1039, 295] on span "Adding Global CSS Stylesheet on All Devices All Pages" at bounding box center [987, 313] width 218 height 36
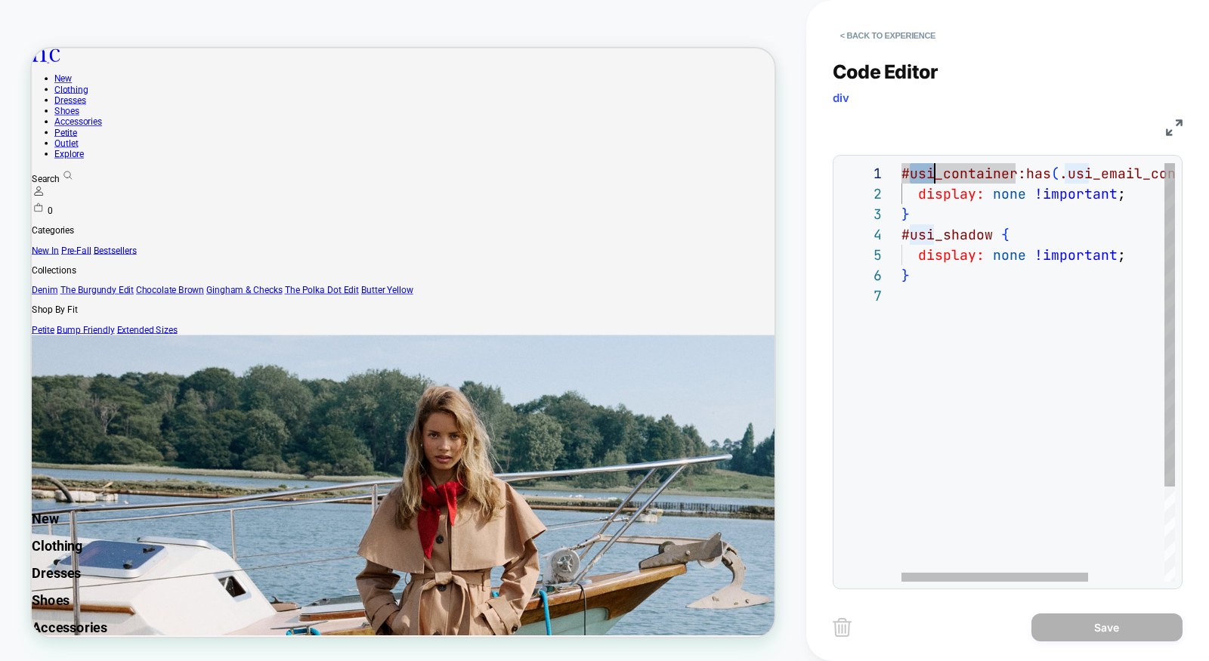
scroll to position [0, 32]
drag, startPoint x: 907, startPoint y: 175, endPoint x: 930, endPoint y: 169, distance: 23.5
click at [930, 169] on div "#usi_container:has ( .usi_email_container ) { display: none !important ; } #usi…" at bounding box center [1093, 433] width 385 height 541
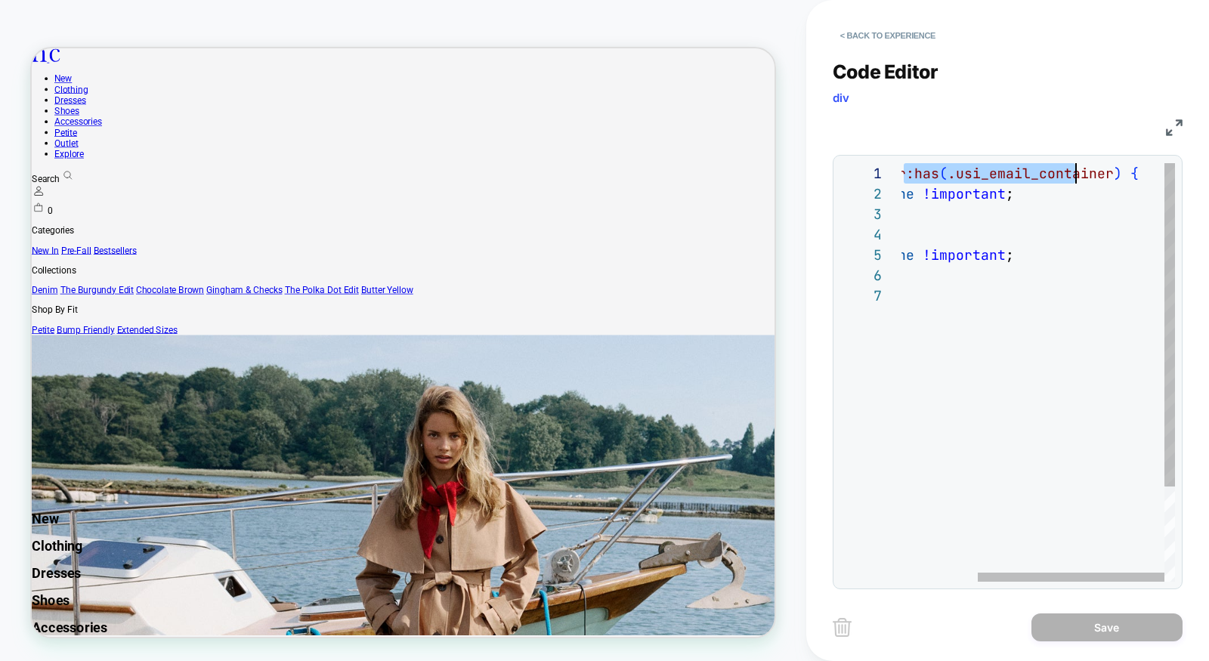
scroll to position [0, 310]
drag, startPoint x: 906, startPoint y: 172, endPoint x: 1094, endPoint y: 177, distance: 188.9
click at [1094, 177] on div "#usi_container:has ( .usi_email_container ) { display: none !important ; } #usi…" at bounding box center [981, 433] width 385 height 541
click at [1122, 173] on div "#usi_container:has ( .usi_email_container ) { display: none !important ; } #usi…" at bounding box center [981, 433] width 385 height 541
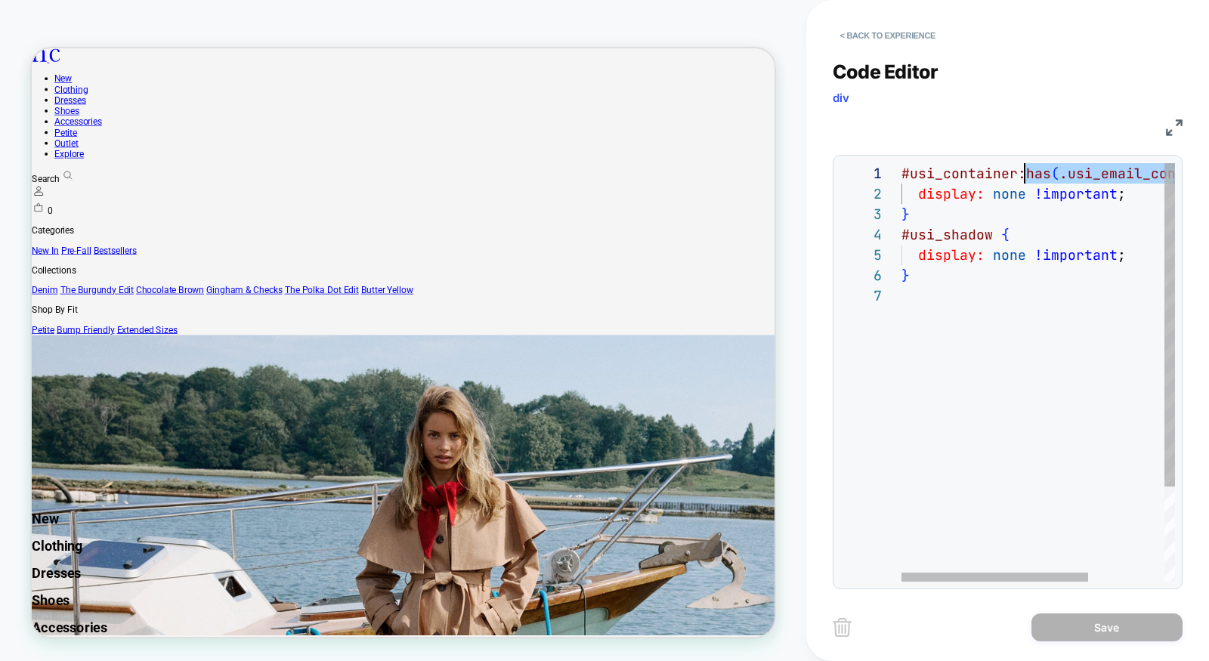
scroll to position [0, 114]
drag, startPoint x: 1113, startPoint y: 172, endPoint x: 1015, endPoint y: 170, distance: 98.2
click at [1015, 170] on div "#usi_container:has ( .usi_email_container ) { display: none !important ; } #usi…" at bounding box center [1093, 433] width 385 height 541
click at [940, 174] on div "#usi_container:has ( .usi_email_container ) { display: none !important ; } #usi…" at bounding box center [1093, 433] width 385 height 541
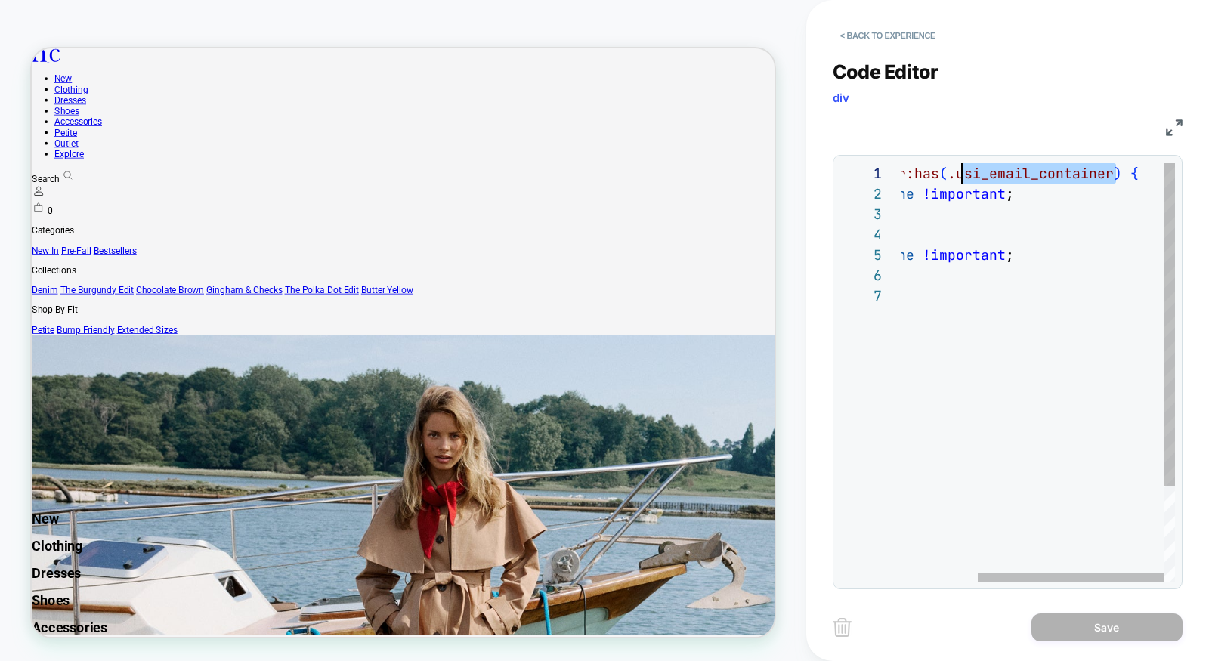
scroll to position [0, 0]
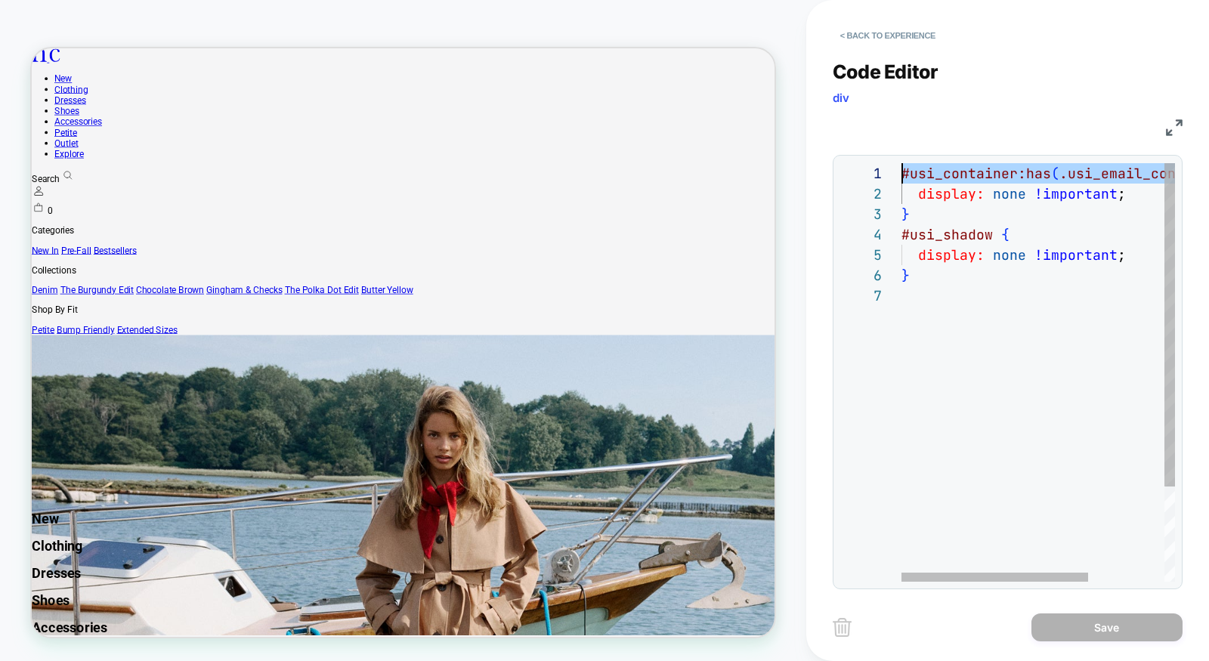
drag, startPoint x: 1144, startPoint y: 221, endPoint x: 709, endPoint y: 210, distance: 434.5
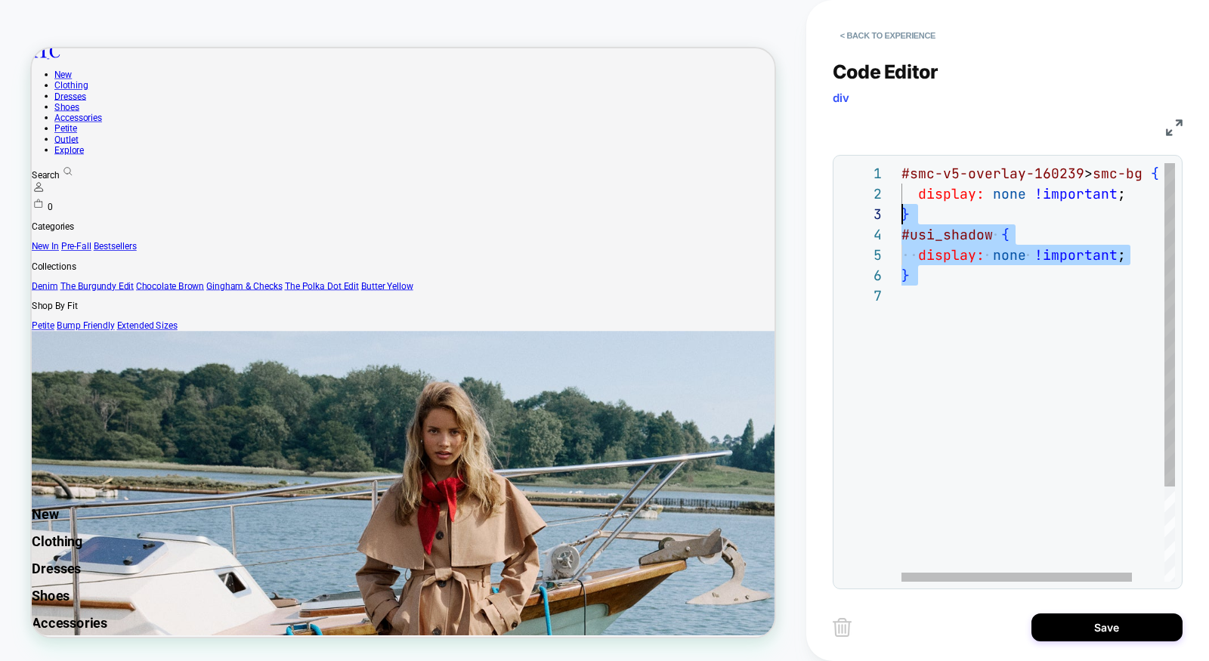
scroll to position [61, 0]
drag, startPoint x: 923, startPoint y: 286, endPoint x: 841, endPoint y: 227, distance: 101.2
click at [901, 227] on div "#smc-v5-overlay-160239 > smc-bg { display: none !important ; } #usi_shadow { di…" at bounding box center [1057, 433] width 312 height 541
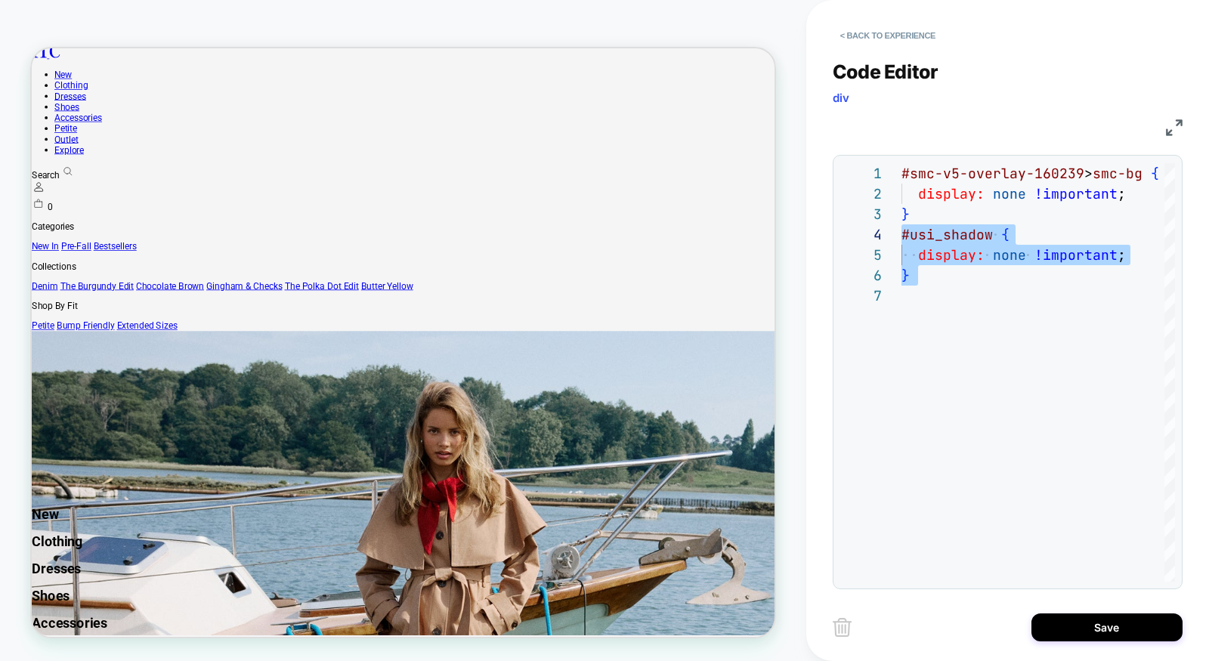
type textarea "**********"
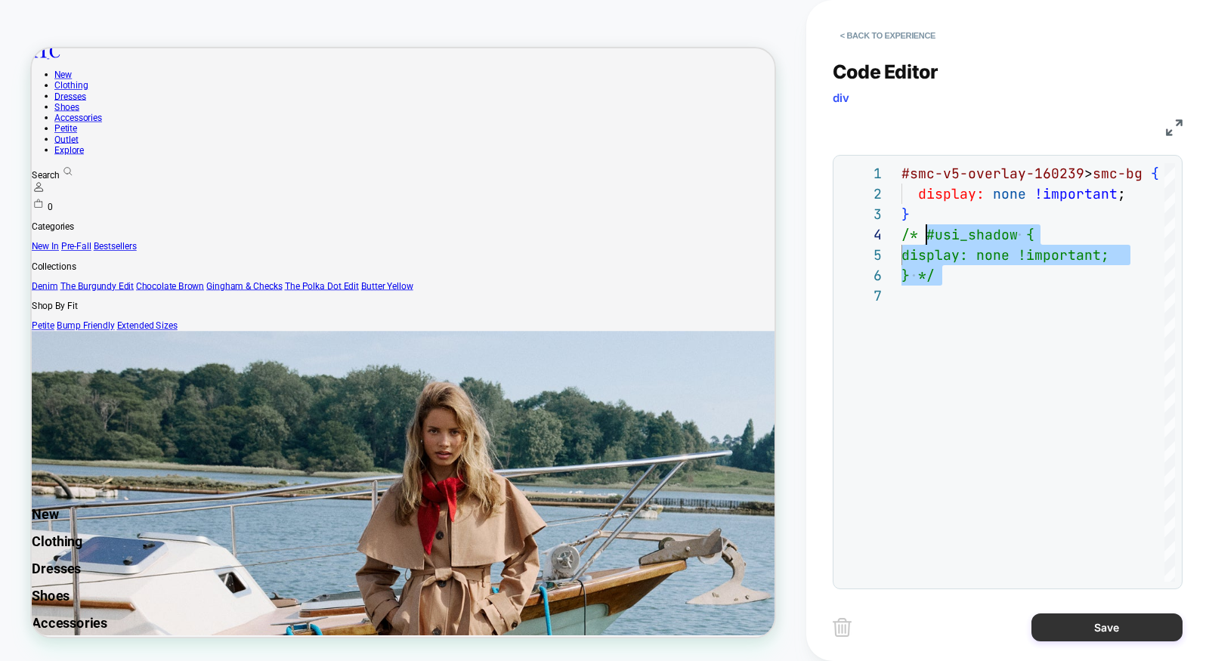
click at [1094, 631] on button "Save" at bounding box center [1106, 627] width 151 height 28
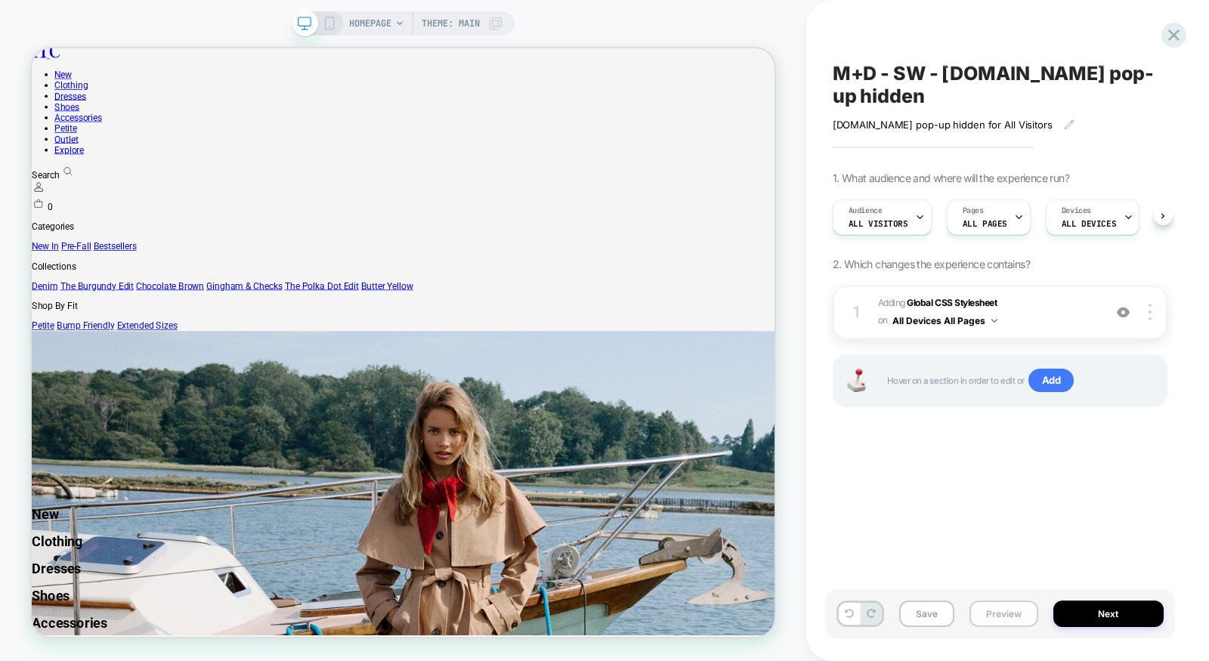
scroll to position [0, 1]
drag, startPoint x: 983, startPoint y: 609, endPoint x: 979, endPoint y: 592, distance: 17.2
click at [982, 609] on button "Preview" at bounding box center [1003, 613] width 69 height 26
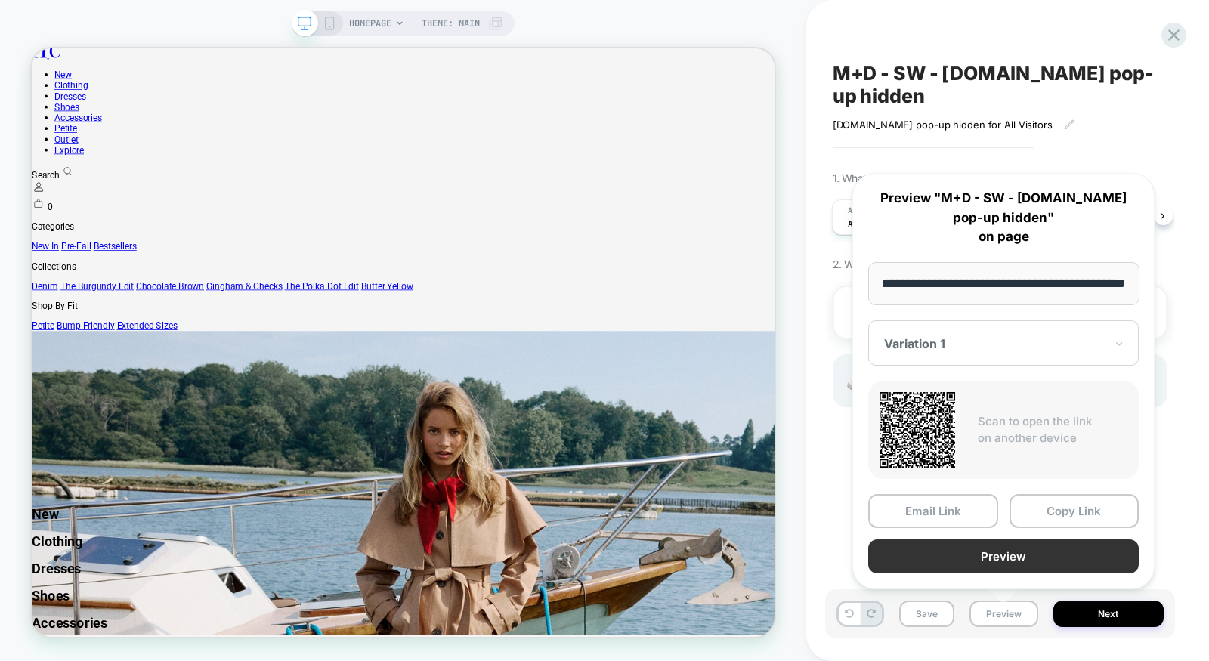
scroll to position [0, 0]
click at [984, 554] on button "Preview" at bounding box center [1003, 556] width 270 height 34
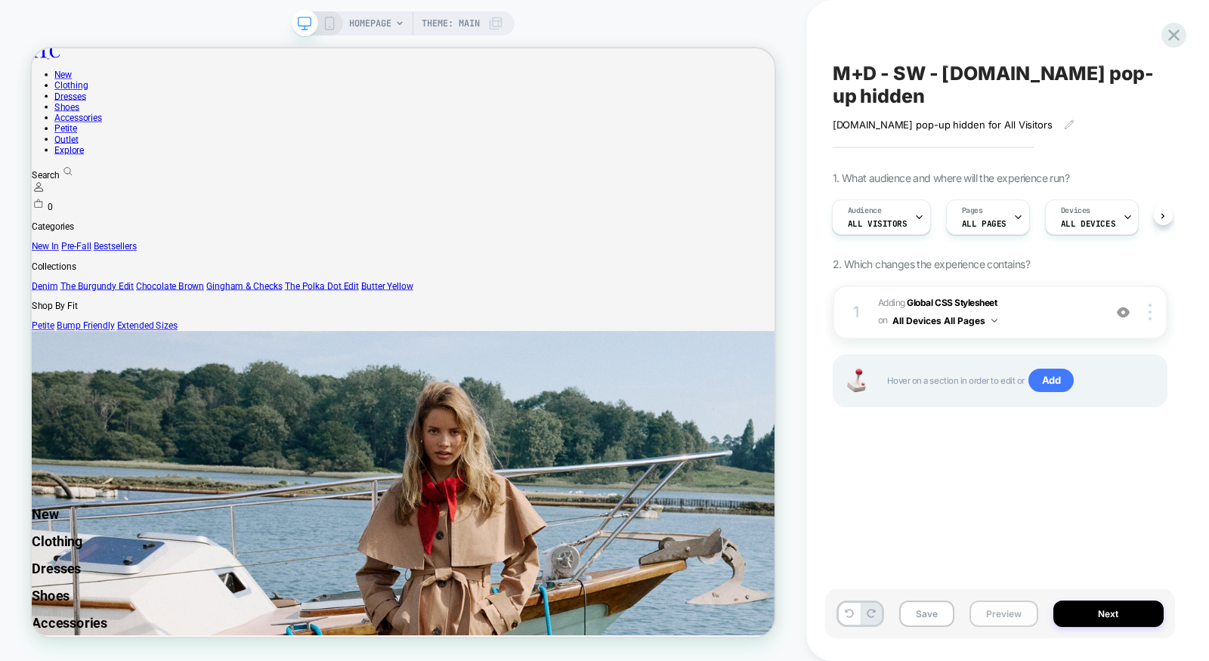
click at [993, 617] on button "Preview" at bounding box center [1003, 613] width 69 height 26
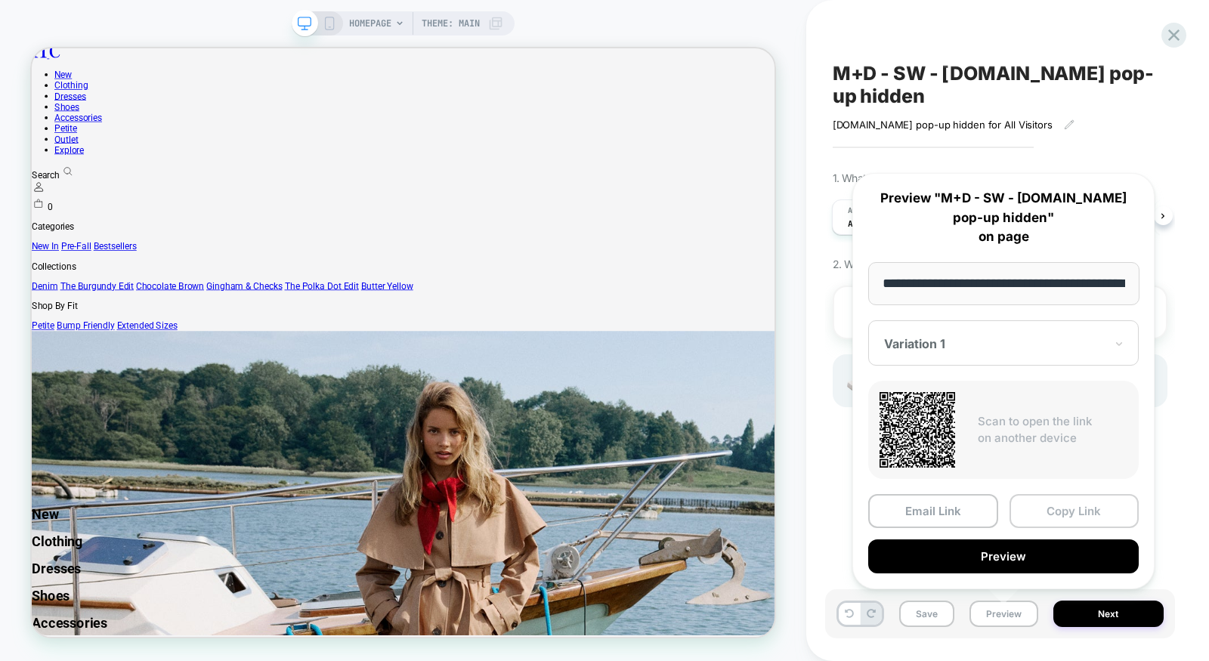
click at [1040, 515] on button "Copy Link" at bounding box center [1074, 511] width 130 height 34
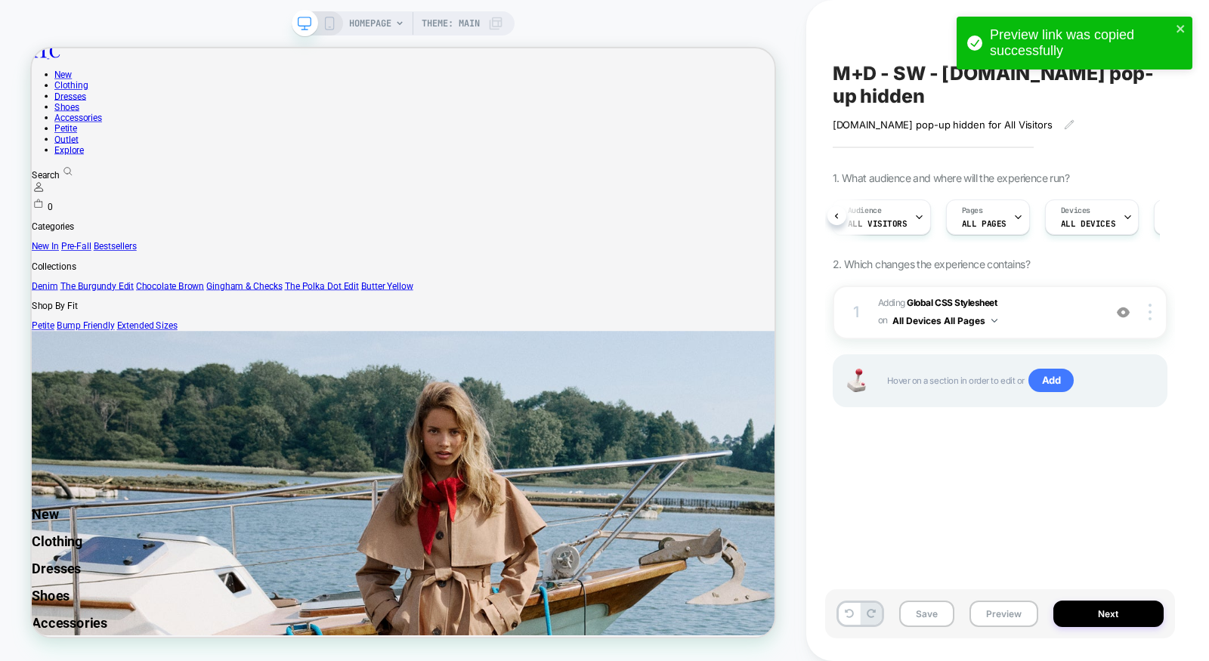
scroll to position [0, 116]
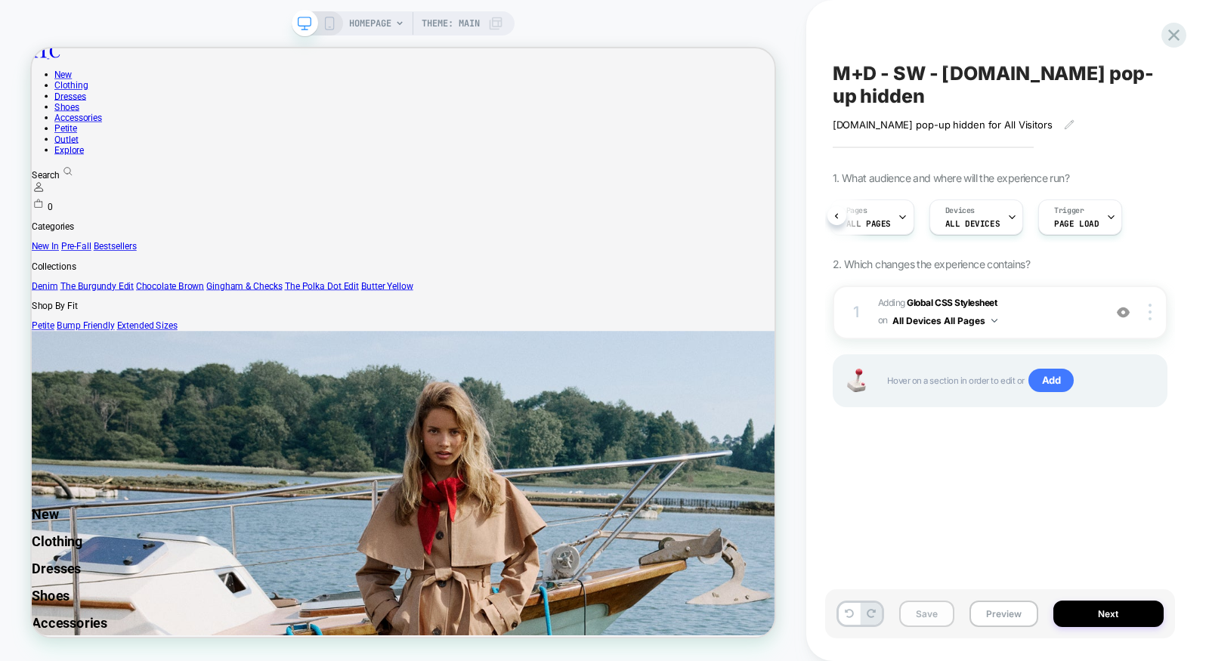
click at [921, 609] on button "Save" at bounding box center [926, 613] width 55 height 26
click at [1174, 35] on icon at bounding box center [1173, 34] width 11 height 11
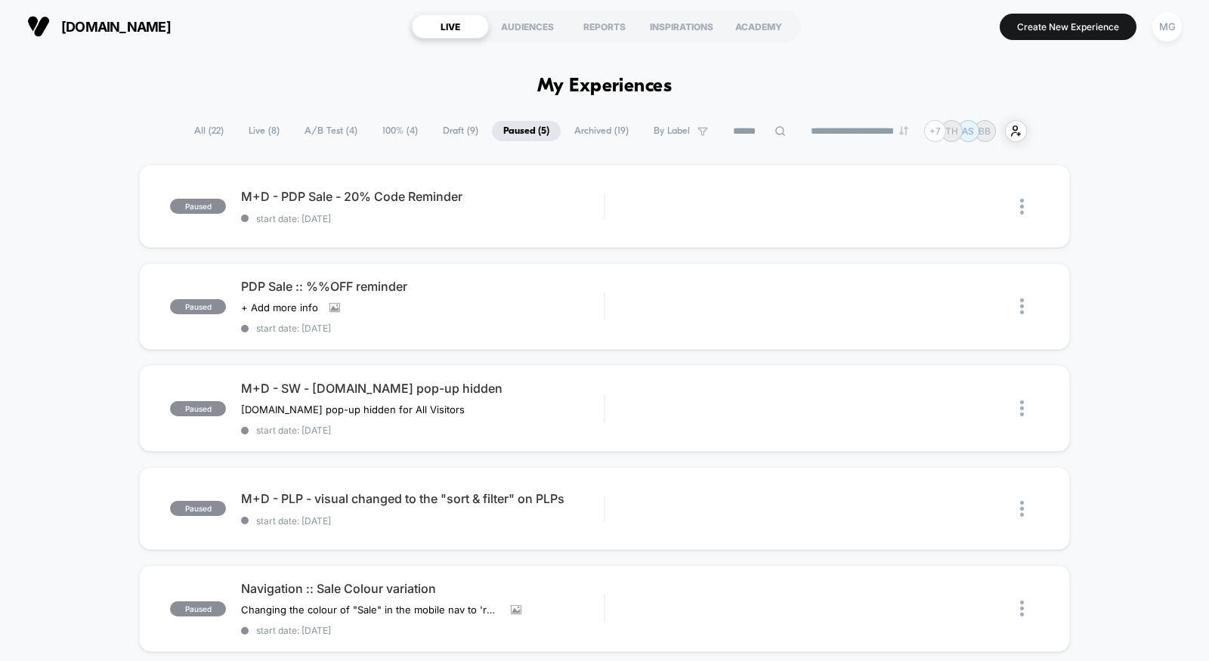
scroll to position [1, 0]
click at [316, 128] on span "A/B Test ( 4 )" at bounding box center [331, 130] width 76 height 20
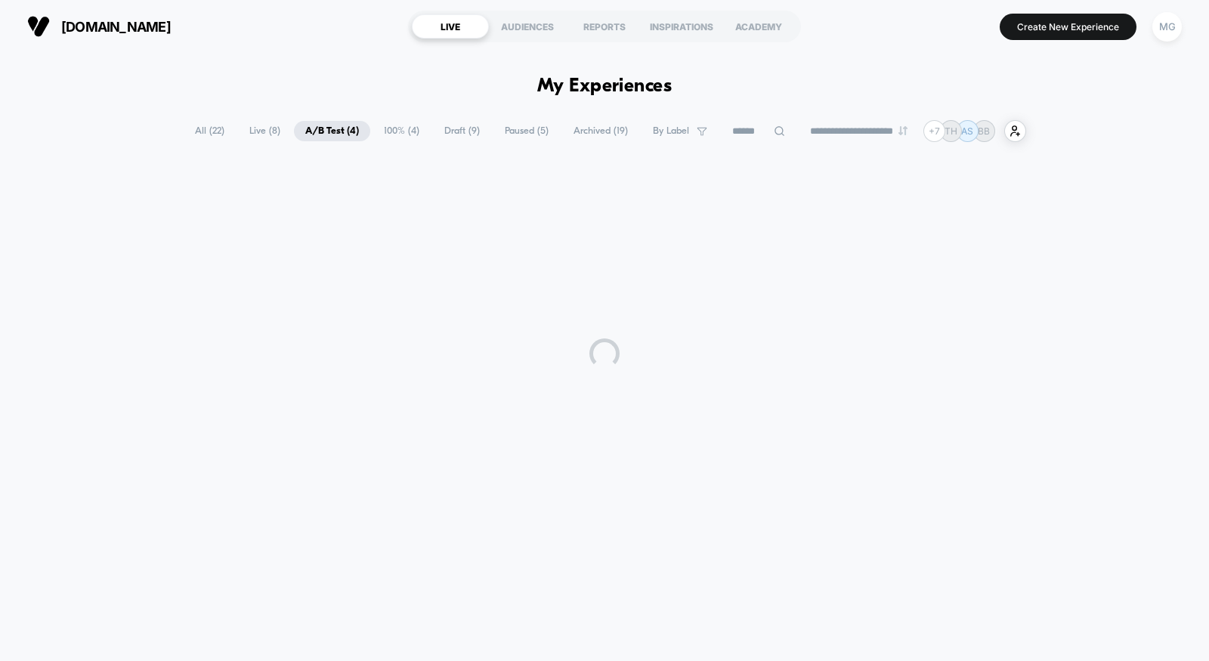
scroll to position [0, 0]
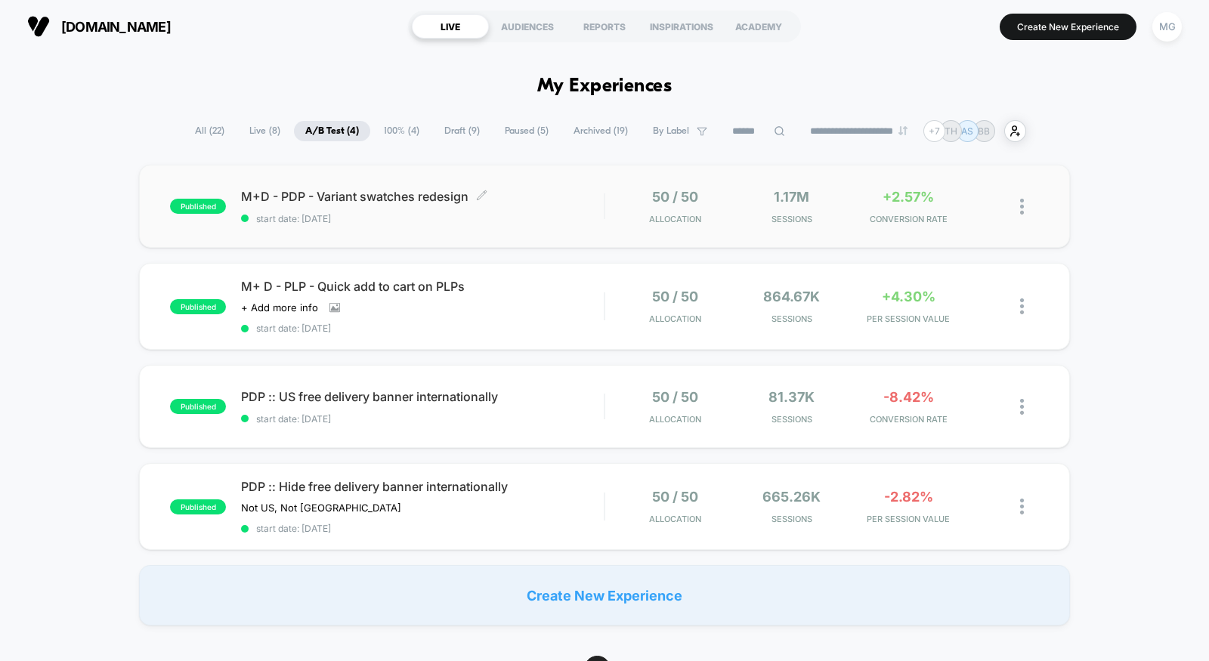
click at [547, 208] on div "M+D - PDP - Variant swatches redesign Click to edit experience details Click to…" at bounding box center [422, 207] width 363 height 36
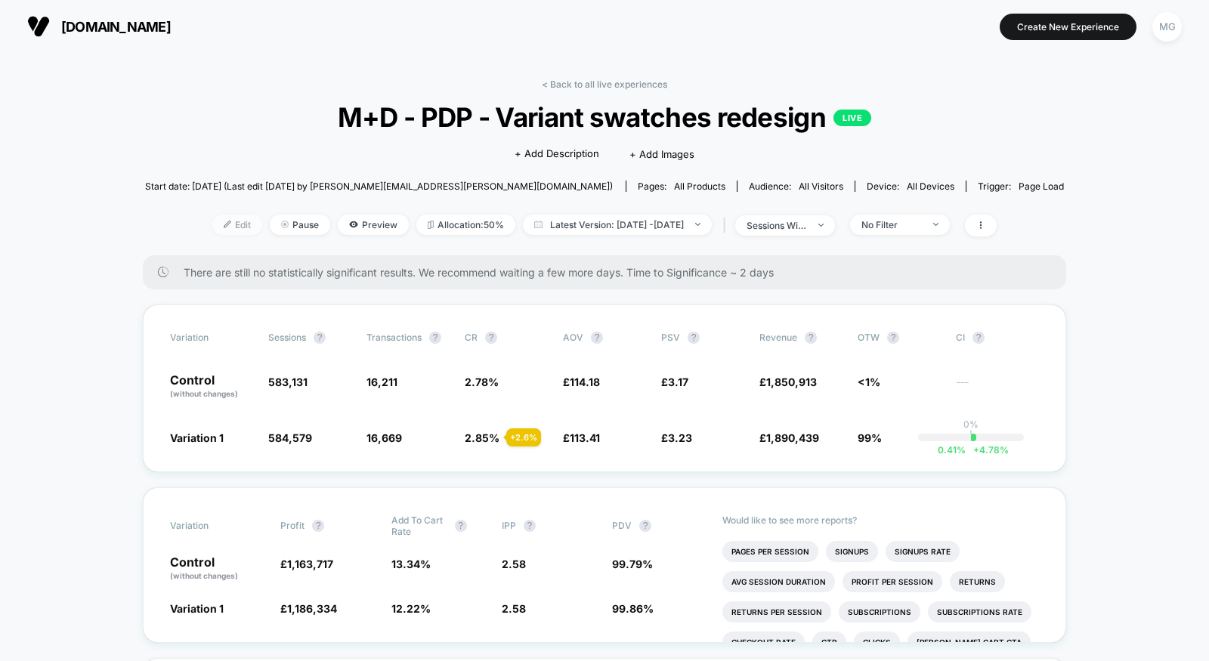
scroll to position [2, 0]
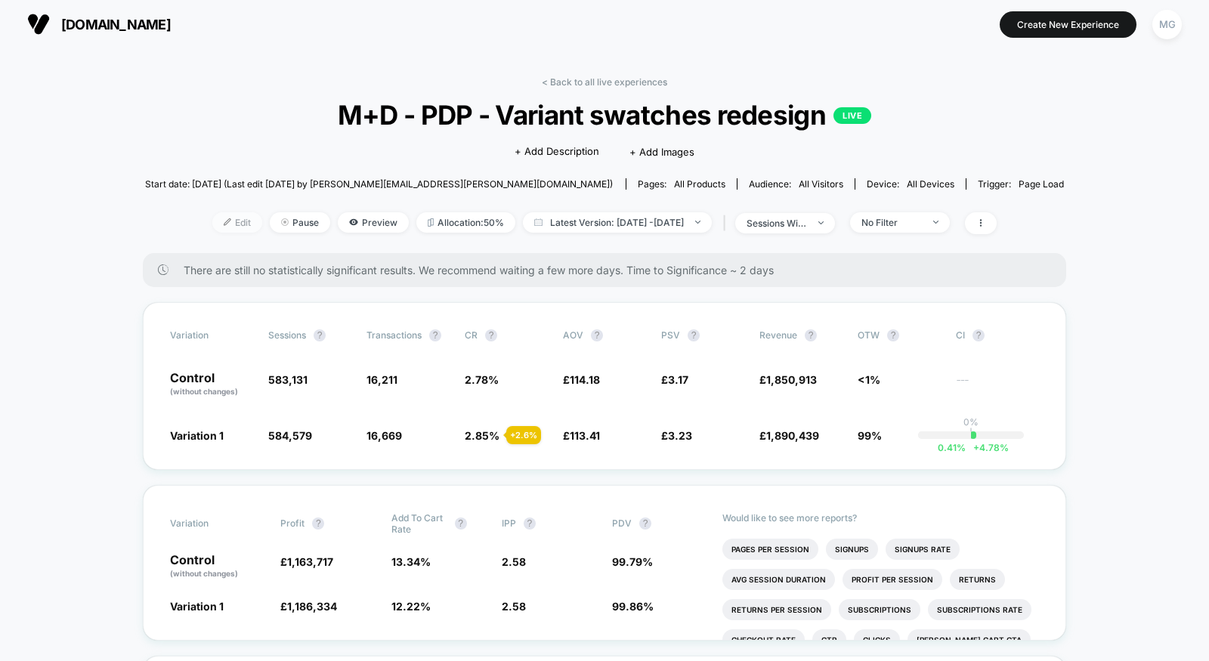
click at [219, 221] on span "Edit" at bounding box center [237, 222] width 50 height 20
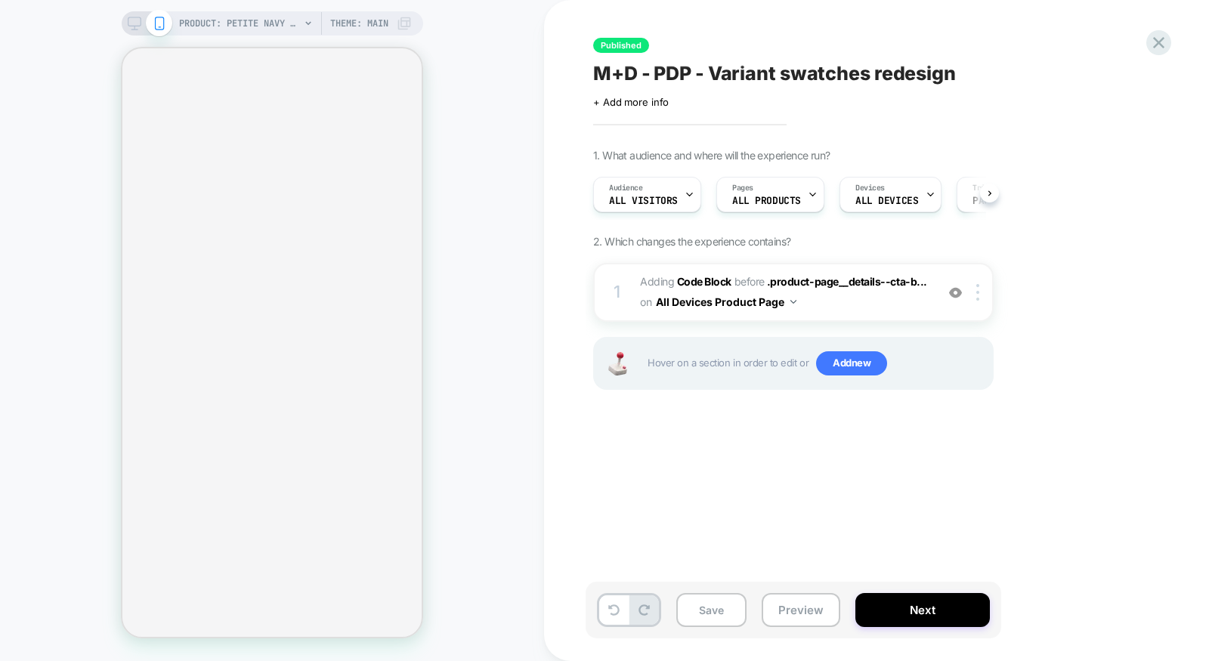
scroll to position [0, 1]
click at [780, 200] on span "ALL PRODUCTS" at bounding box center [765, 201] width 69 height 11
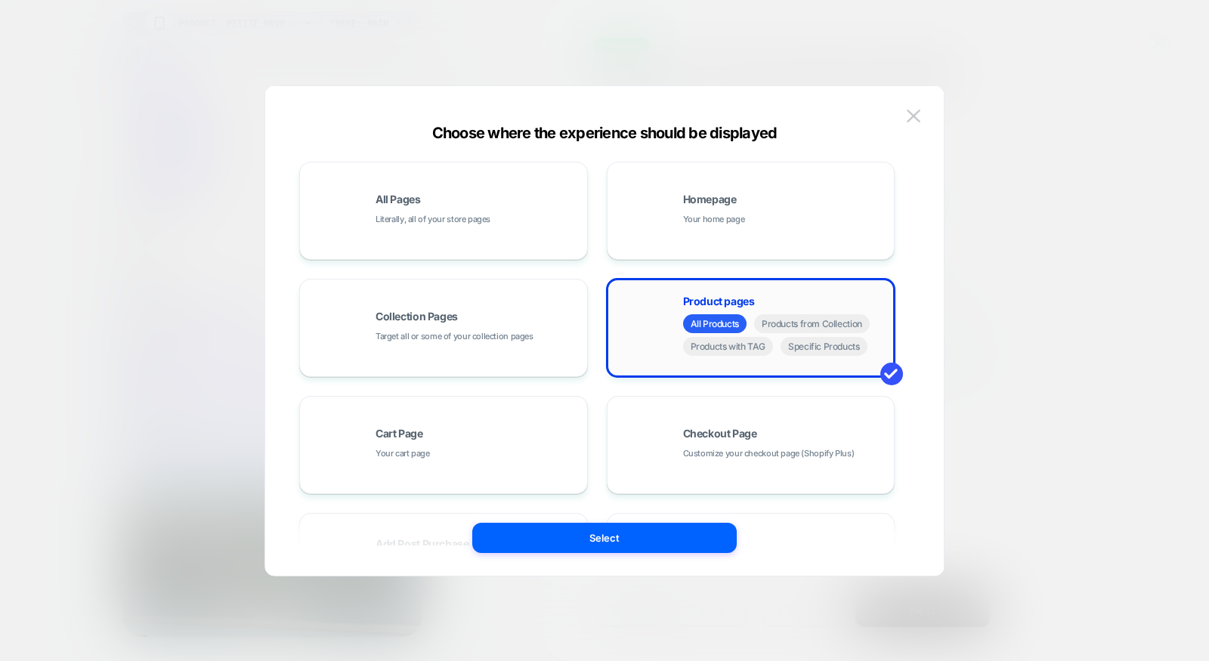
scroll to position [0, 0]
click at [749, 349] on span "Products with TAG" at bounding box center [728, 346] width 91 height 19
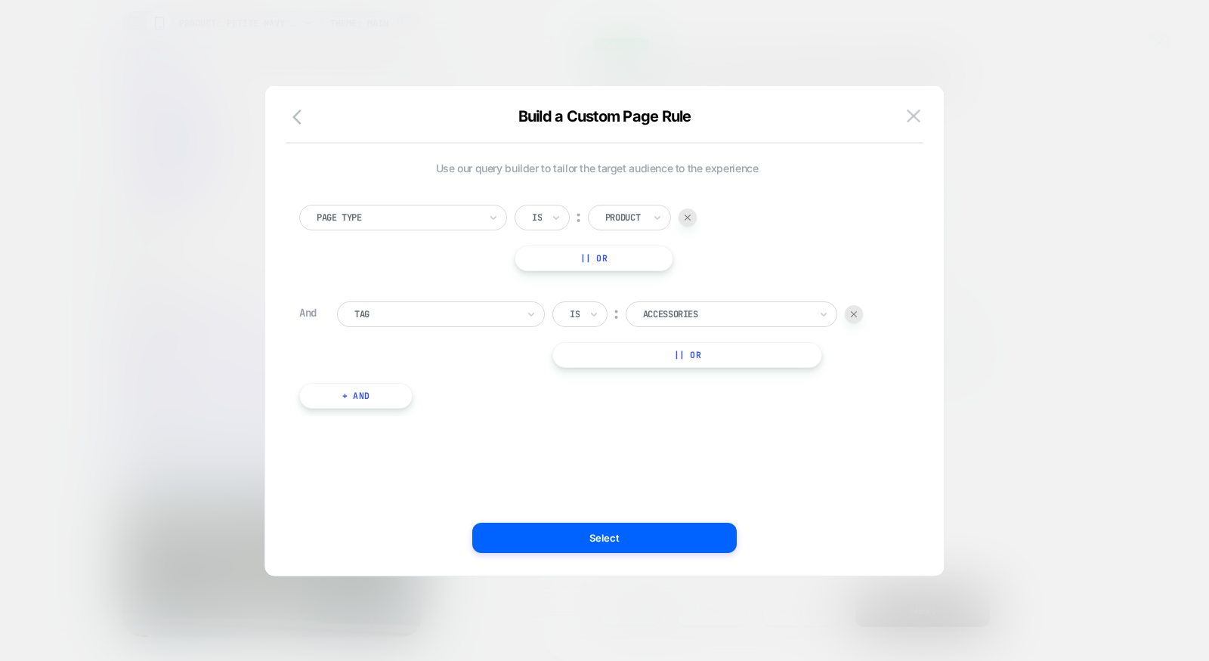
click at [610, 322] on div "︰" at bounding box center [616, 314] width 15 height 20
click at [598, 320] on div at bounding box center [593, 314] width 11 height 24
click at [586, 381] on div "Is not" at bounding box center [616, 379] width 98 height 24
click at [750, 312] on div at bounding box center [745, 314] width 166 height 14
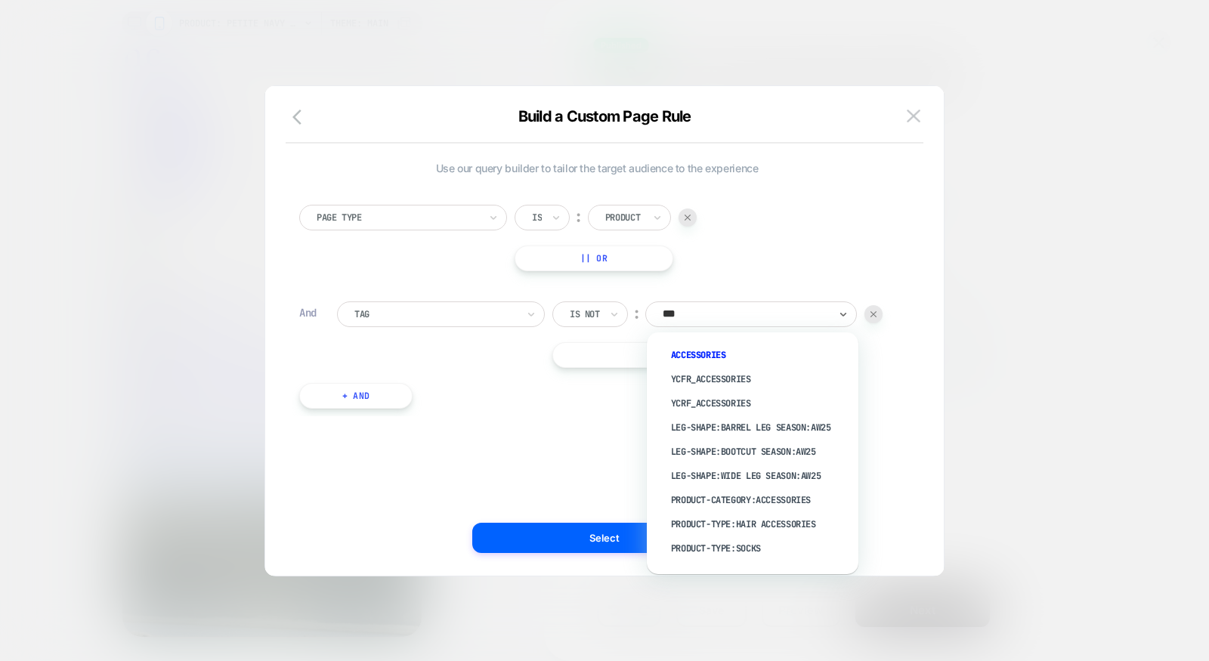
type input "****"
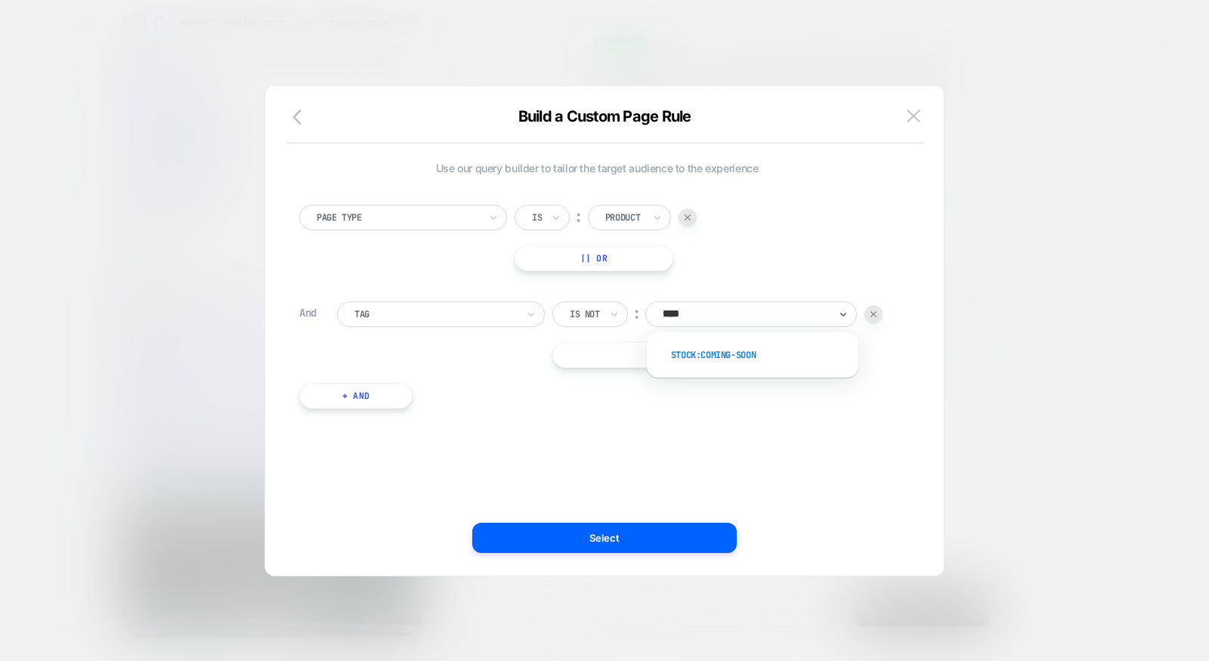
click at [724, 354] on div "stock:coming-soon" at bounding box center [760, 355] width 196 height 24
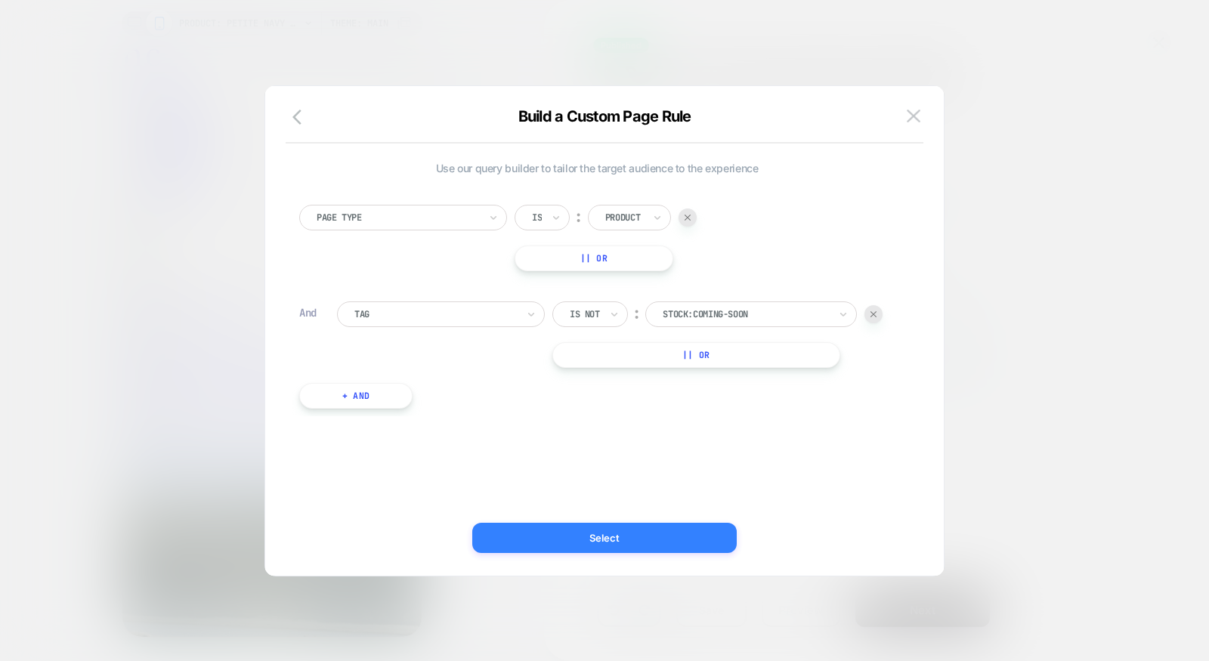
click at [659, 542] on button "Select" at bounding box center [604, 538] width 264 height 30
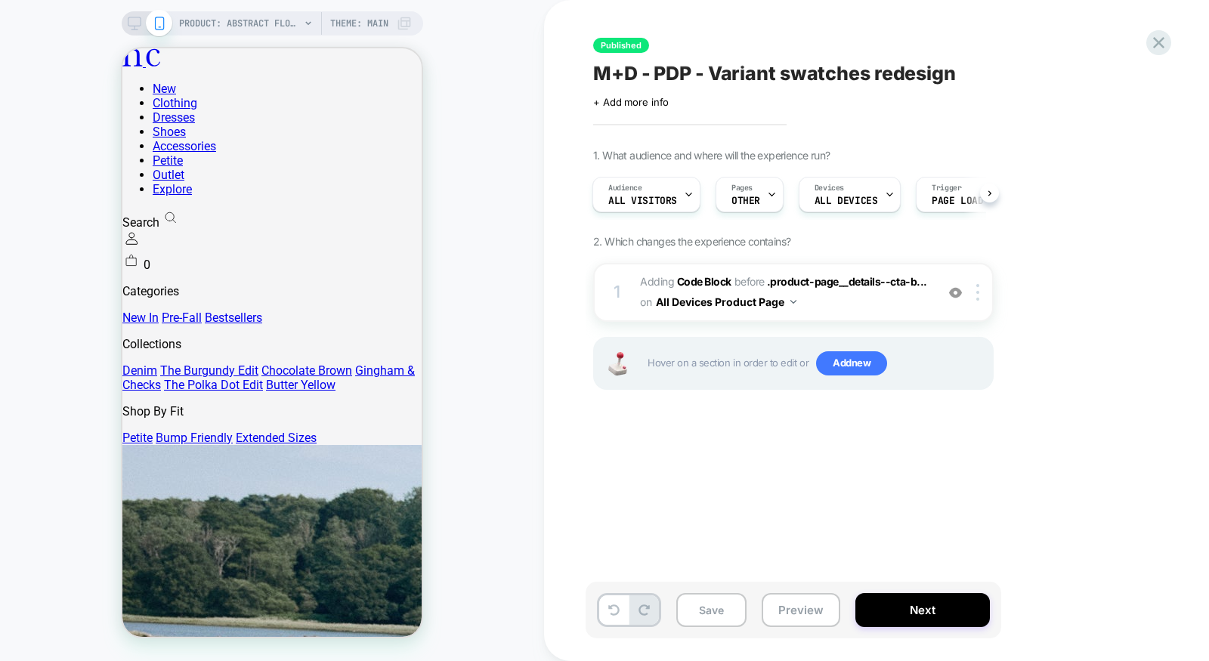
scroll to position [0, 2]
click at [700, 615] on button "Save" at bounding box center [711, 610] width 70 height 34
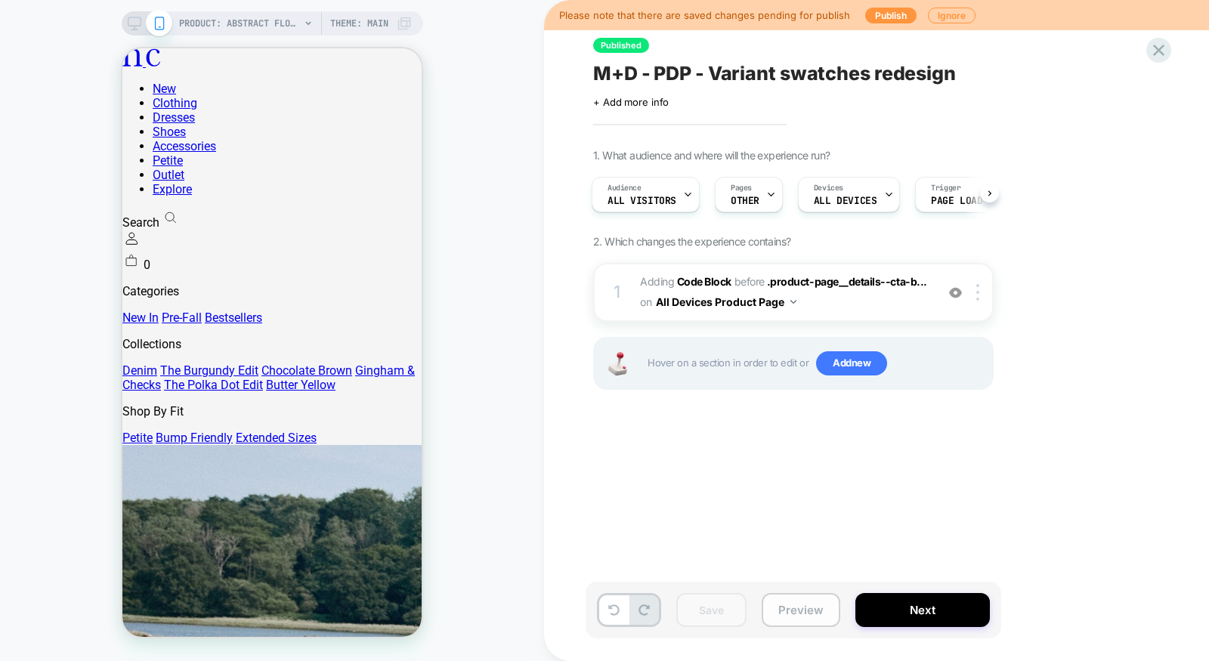
click at [786, 614] on button "Preview" at bounding box center [800, 610] width 79 height 34
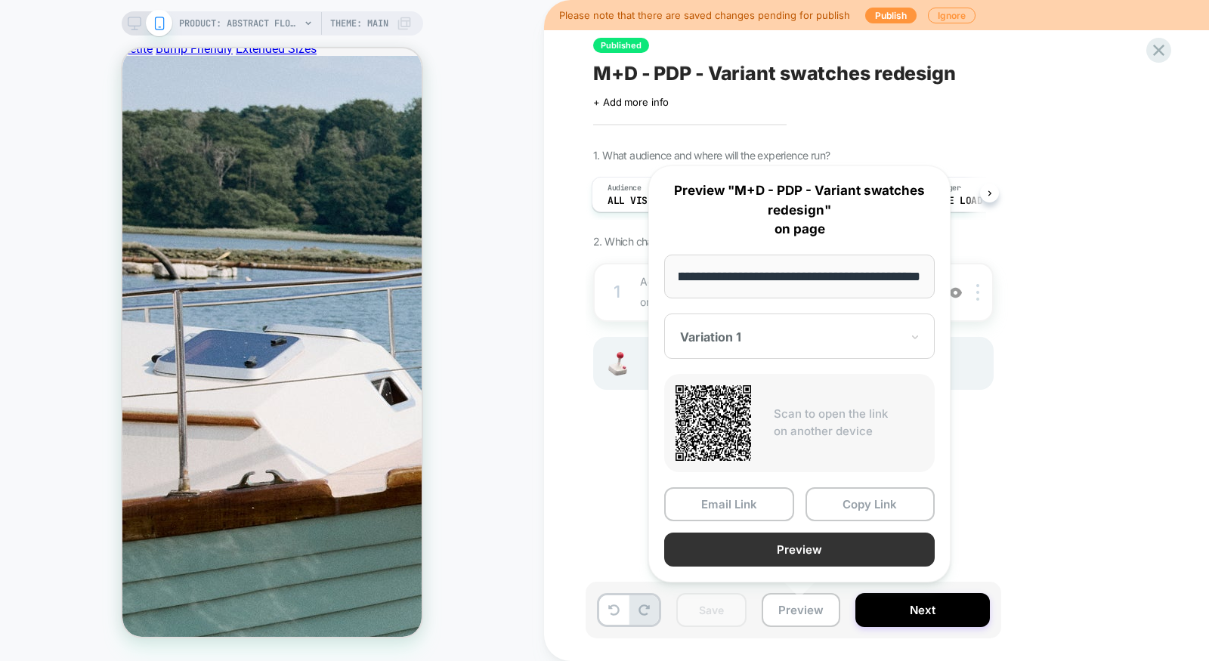
scroll to position [0, 0]
click at [769, 548] on button "Preview" at bounding box center [799, 549] width 270 height 34
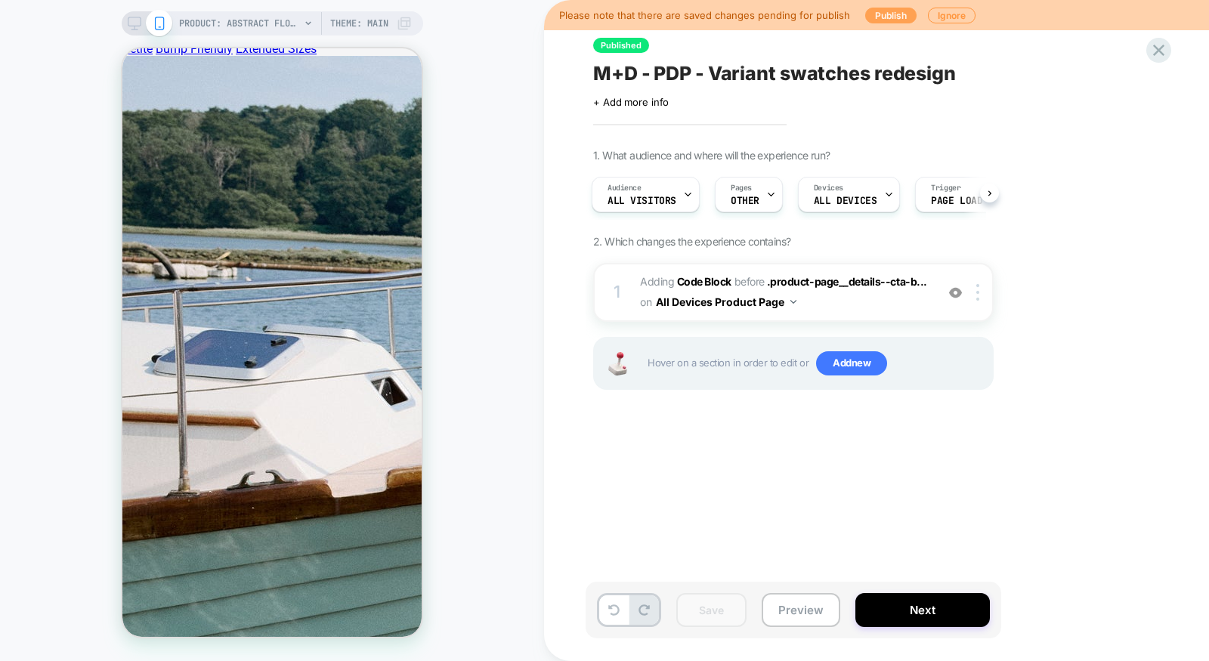
click at [888, 13] on button "Publish" at bounding box center [890, 16] width 51 height 16
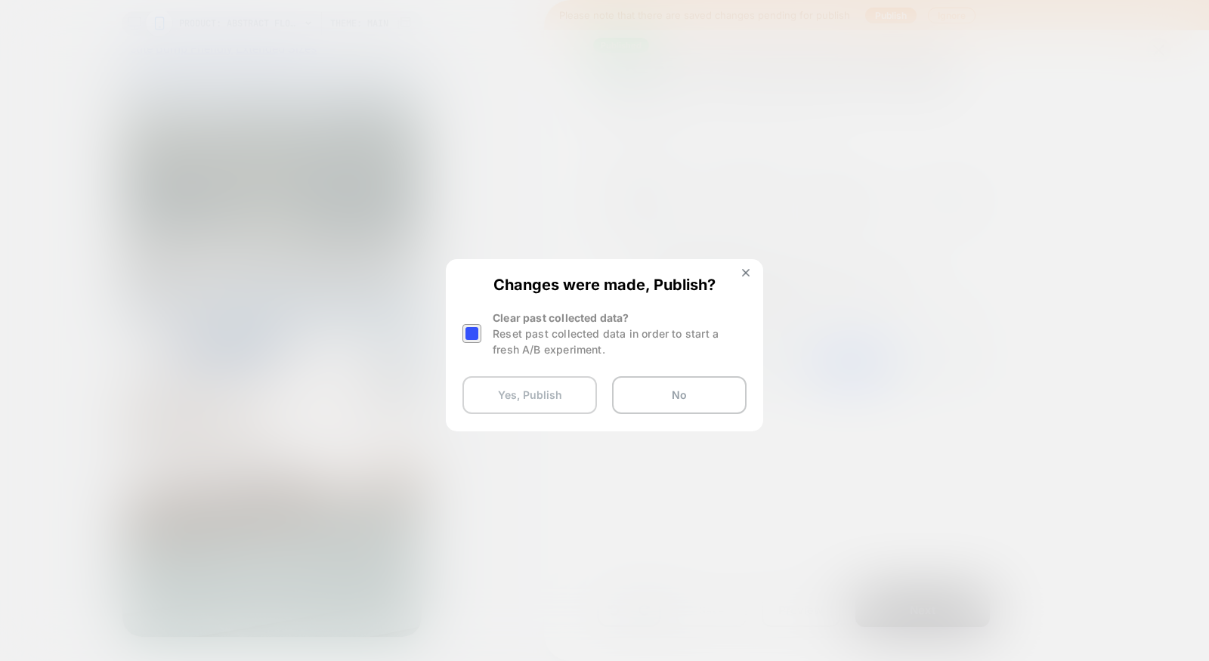
drag, startPoint x: 466, startPoint y: 331, endPoint x: 500, endPoint y: 389, distance: 67.4
click at [466, 331] on div at bounding box center [471, 333] width 19 height 19
click at [523, 409] on button "Yes, Publish" at bounding box center [529, 395] width 134 height 38
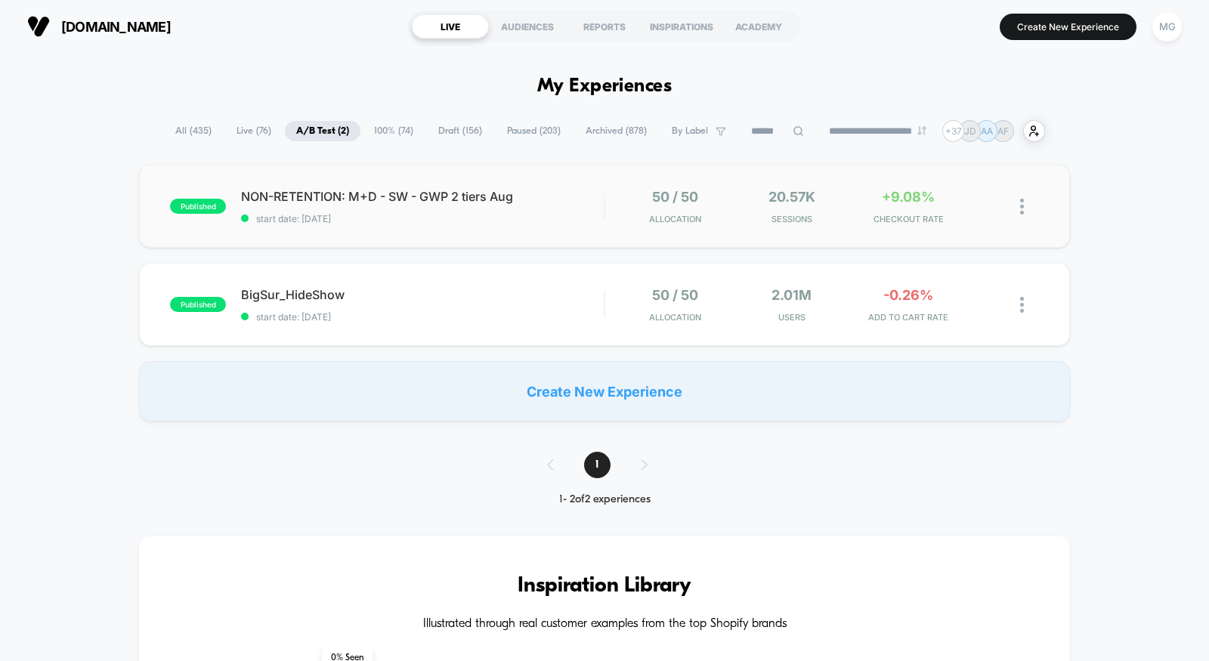
click at [488, 229] on div "published NON-RETENTION: M+D - SW - GWP 2 tiers Aug start date: [DATE] 50 / 50 …" at bounding box center [604, 206] width 931 height 83
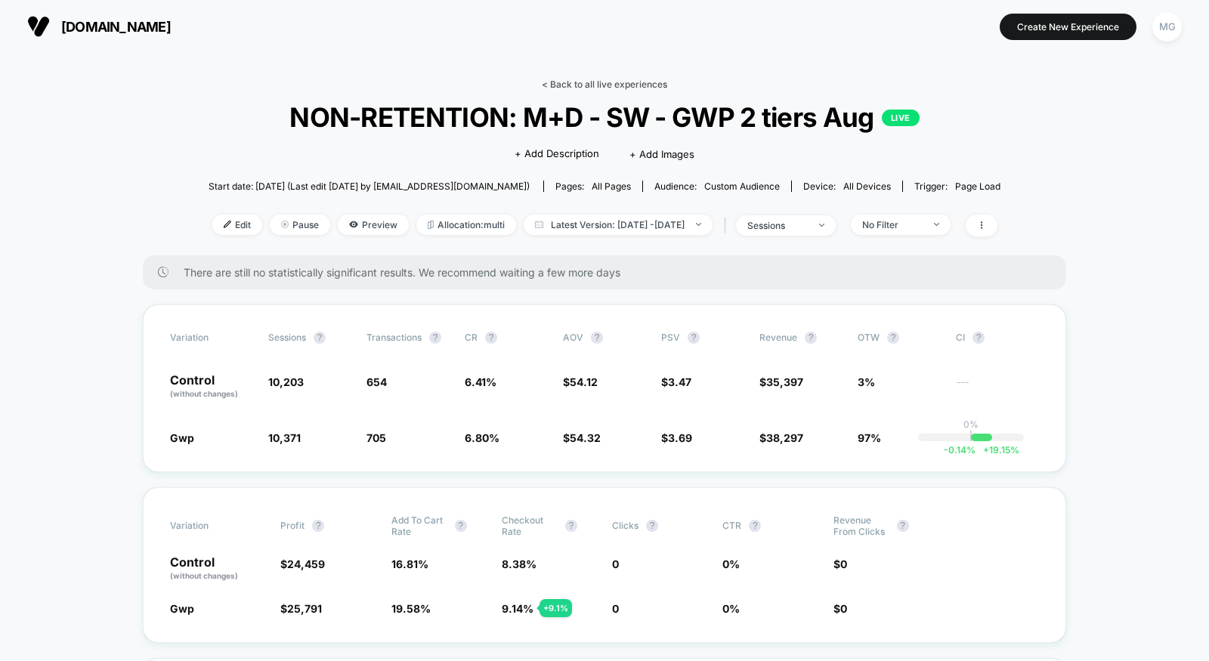
click at [560, 82] on link "< Back to all live experiences" at bounding box center [604, 84] width 125 height 11
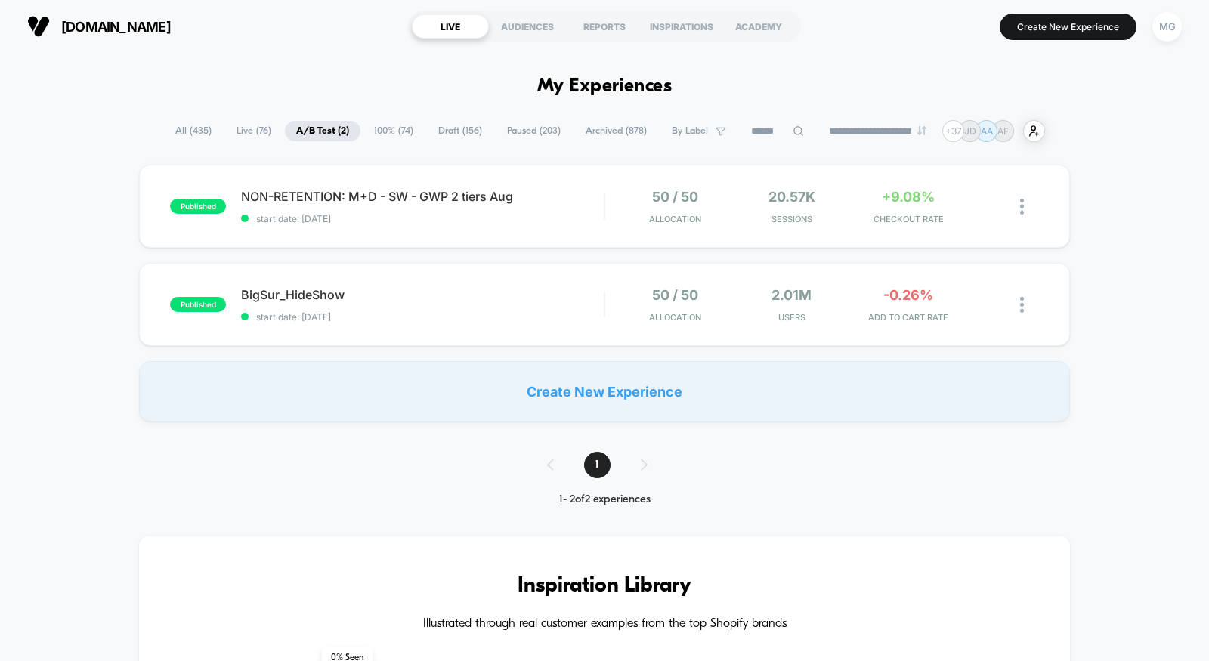
click at [380, 123] on span "100% ( 74 )" at bounding box center [394, 131] width 62 height 20
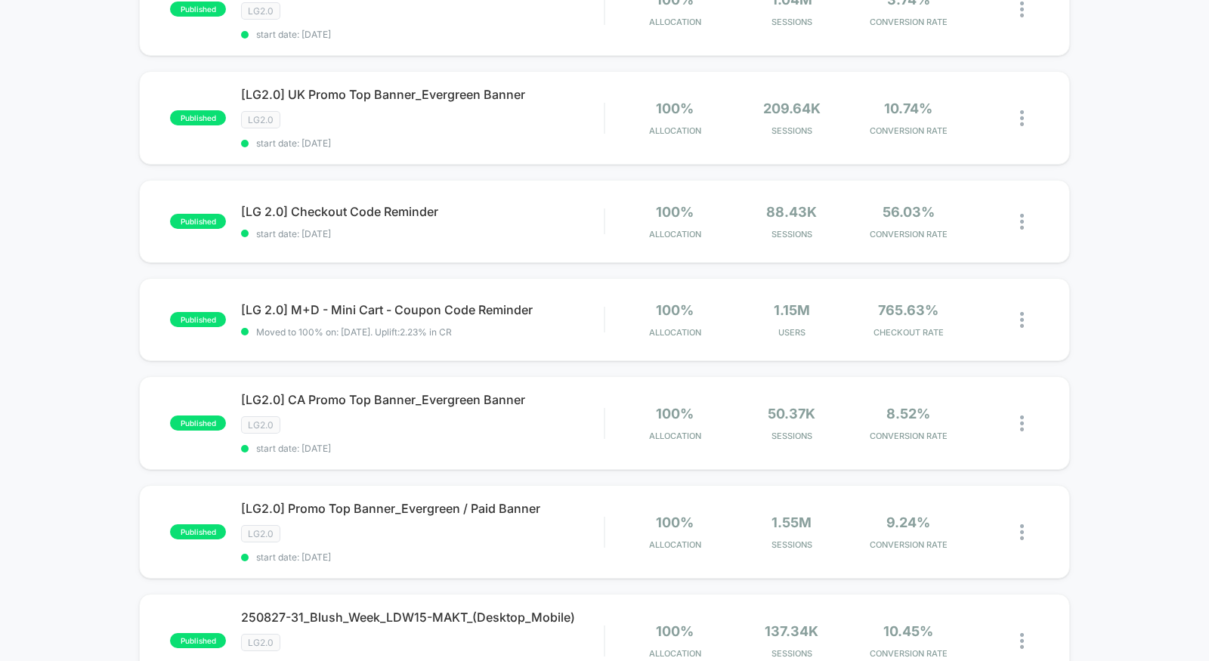
scroll to position [641, 0]
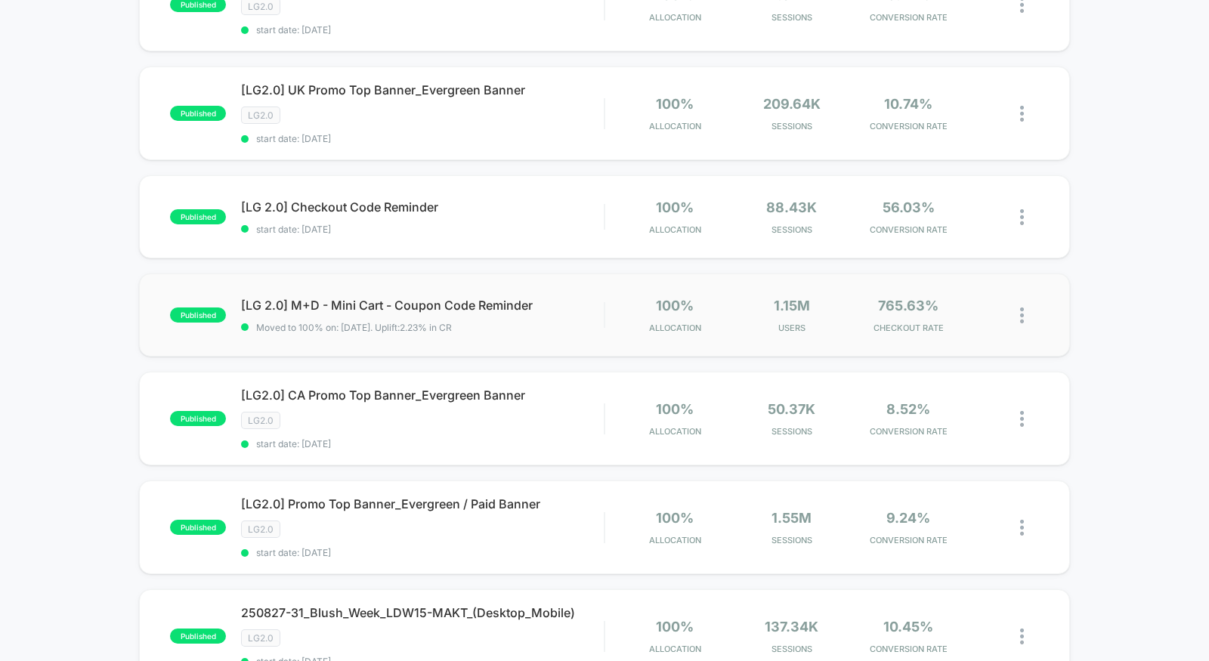
click at [497, 332] on div "published [LG 2.0] M+D - Mini Cart - Coupon Code Reminder Moved to 100% on: [DA…" at bounding box center [604, 314] width 931 height 83
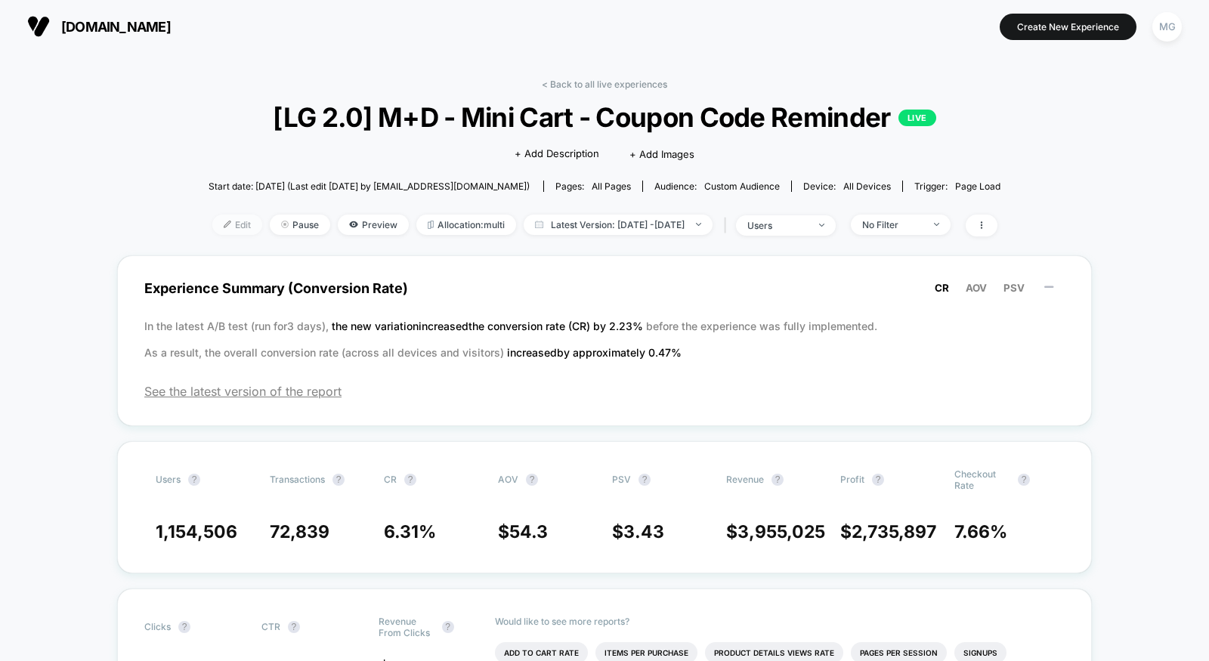
click at [213, 231] on span "Edit" at bounding box center [237, 225] width 50 height 20
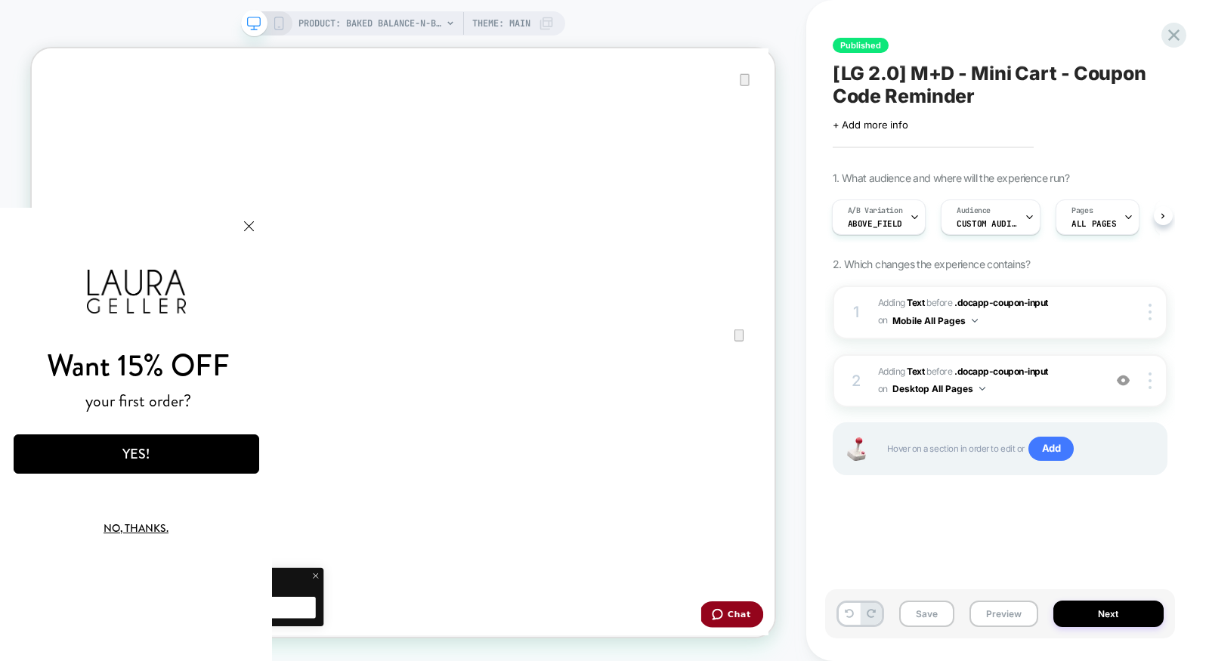
drag, startPoint x: 244, startPoint y: 224, endPoint x: 307, endPoint y: 441, distance: 225.7
click html "Want 15% OFF your first order? YES! No, thanks. We've added your code to your c…"
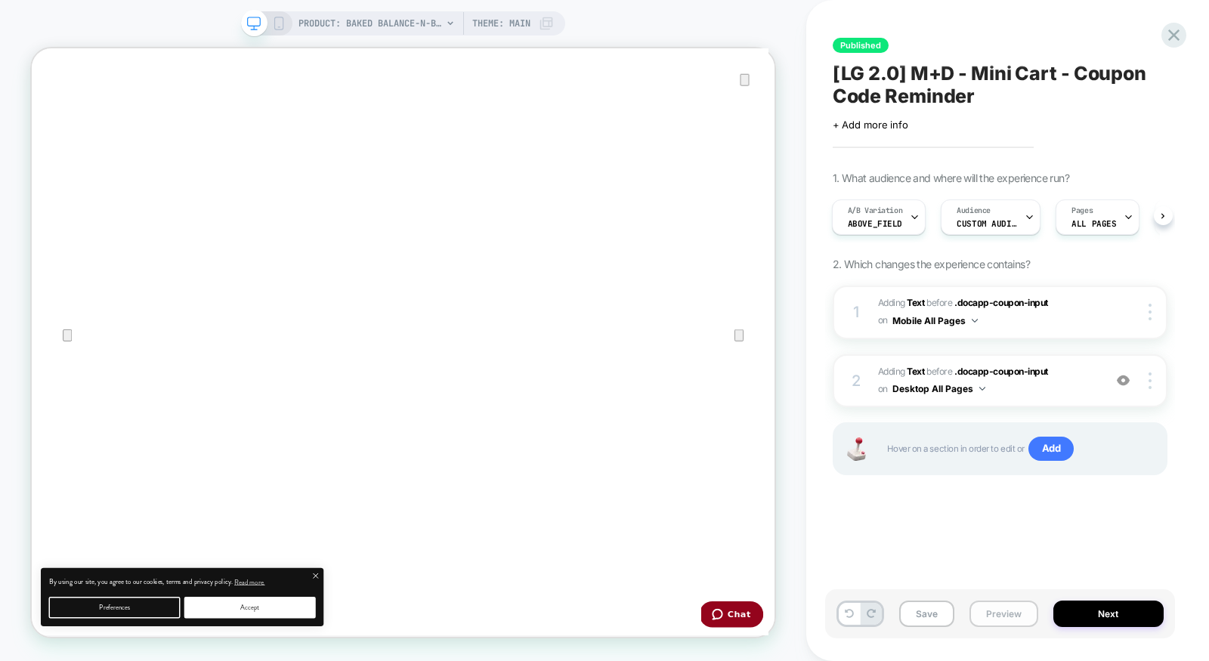
click at [986, 610] on button "Preview" at bounding box center [1003, 613] width 69 height 26
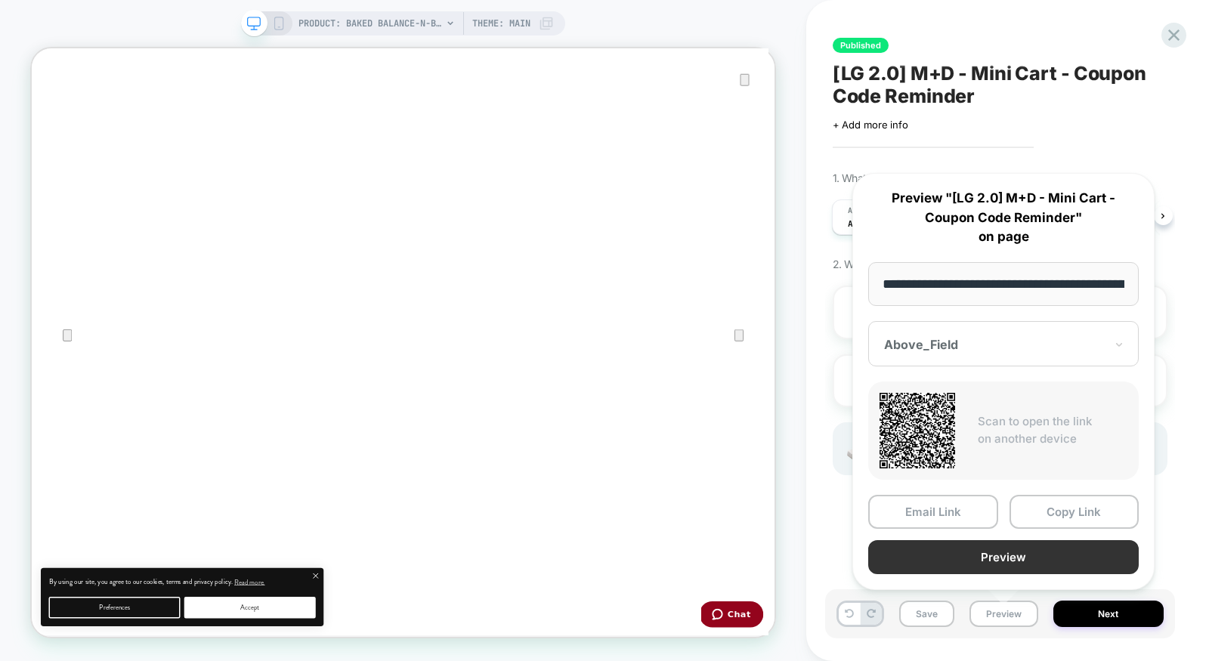
scroll to position [0, 428]
click at [983, 548] on button "Preview" at bounding box center [1003, 556] width 270 height 34
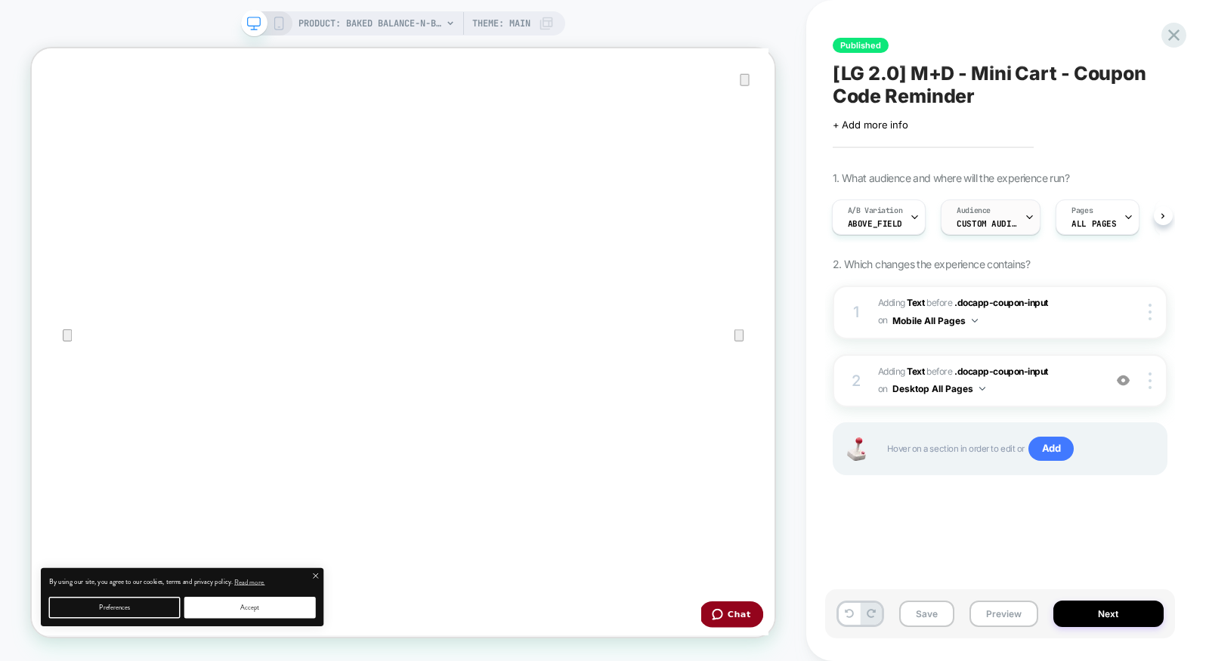
click at [960, 229] on div "Audience Custom Audience" at bounding box center [986, 217] width 91 height 34
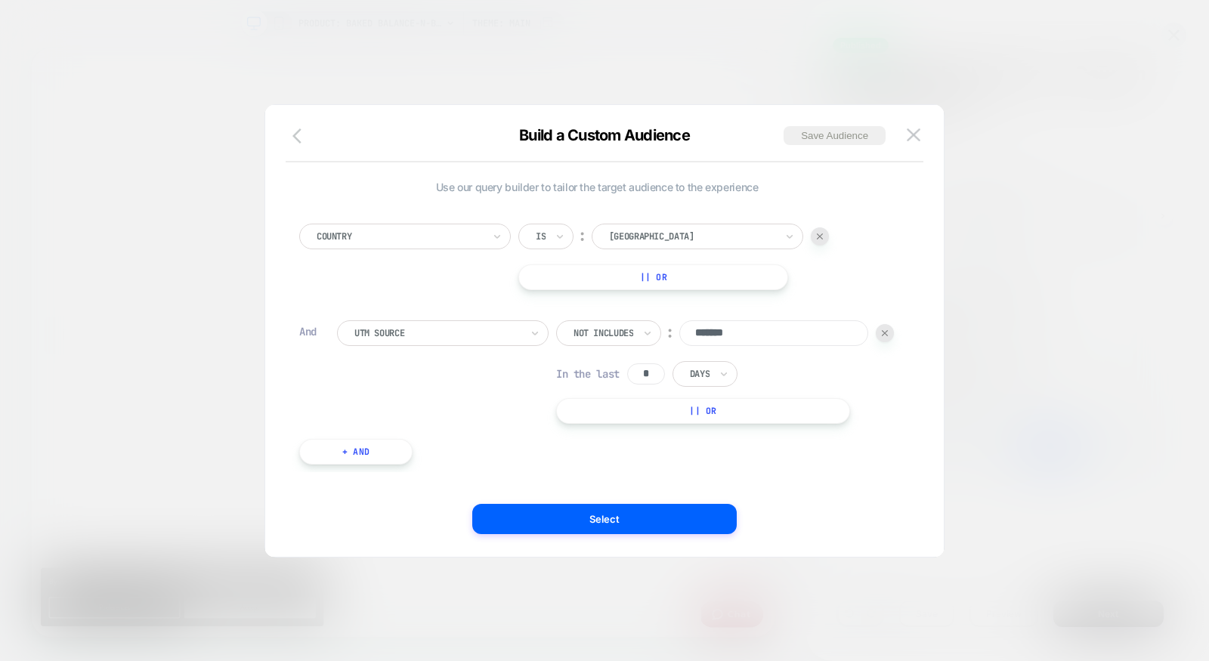
click at [291, 134] on button "button" at bounding box center [301, 137] width 27 height 22
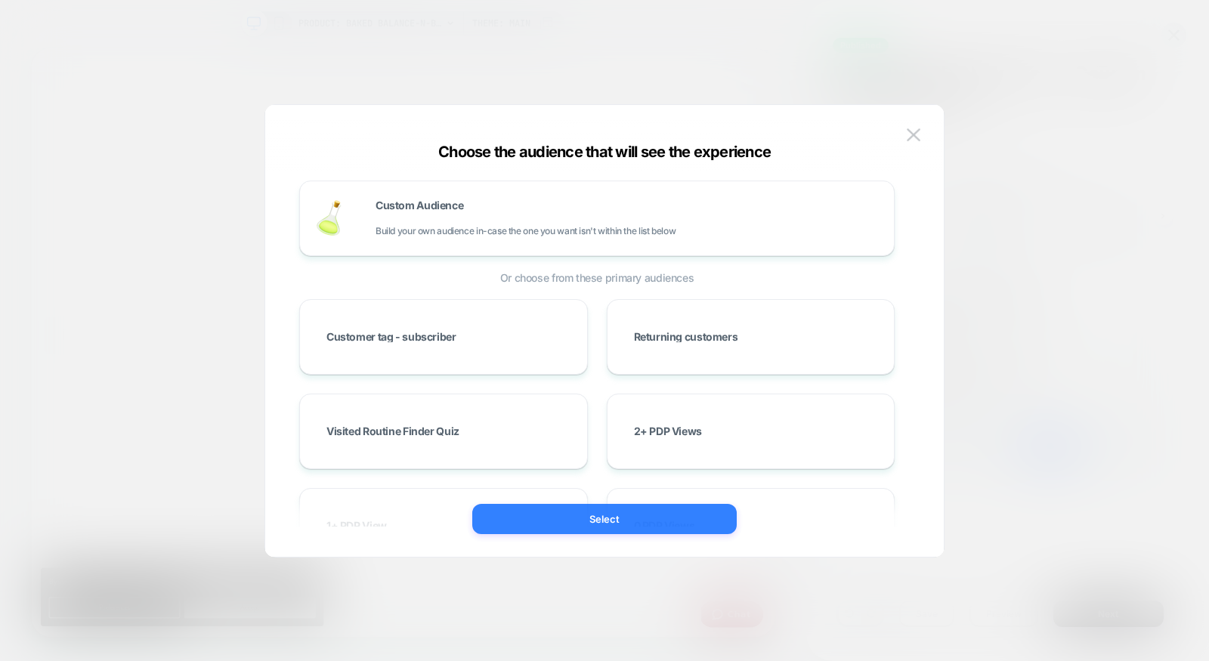
click at [684, 514] on button "Select" at bounding box center [604, 519] width 264 height 30
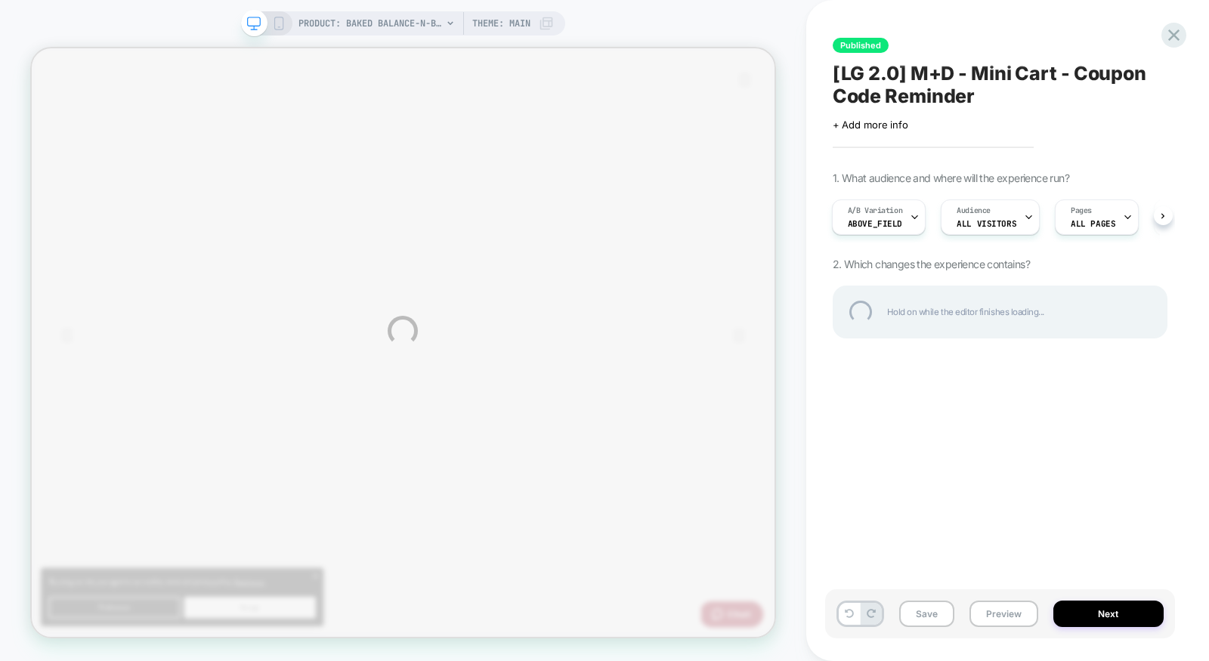
click at [1010, 607] on div "PRODUCT: Baked Balance-n-Brighten Color Correcting Foundation PRODUCT: Baked Ba…" at bounding box center [604, 330] width 1209 height 661
click at [838, 613] on div "PRODUCT: Baked Balance-n-Brighten Color Correcting Foundation PRODUCT: Baked Ba…" at bounding box center [604, 330] width 1209 height 661
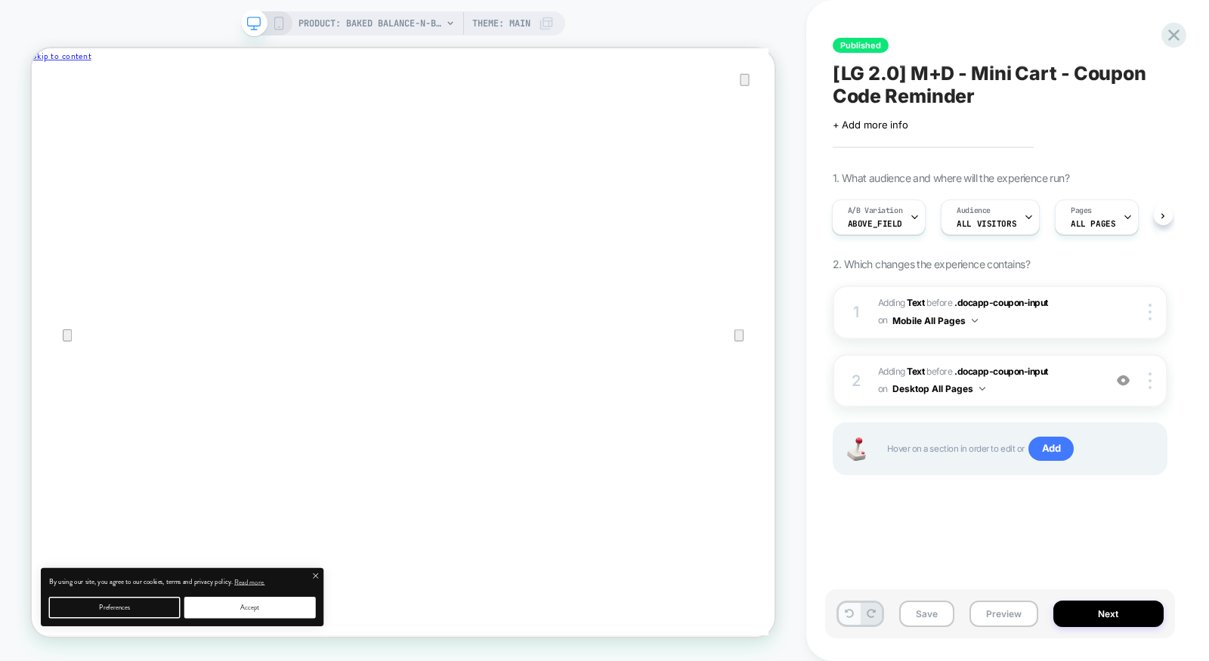
scroll to position [0, 2]
click at [841, 607] on button at bounding box center [848, 614] width 21 height 22
click at [1165, 28] on icon at bounding box center [1173, 35] width 20 height 20
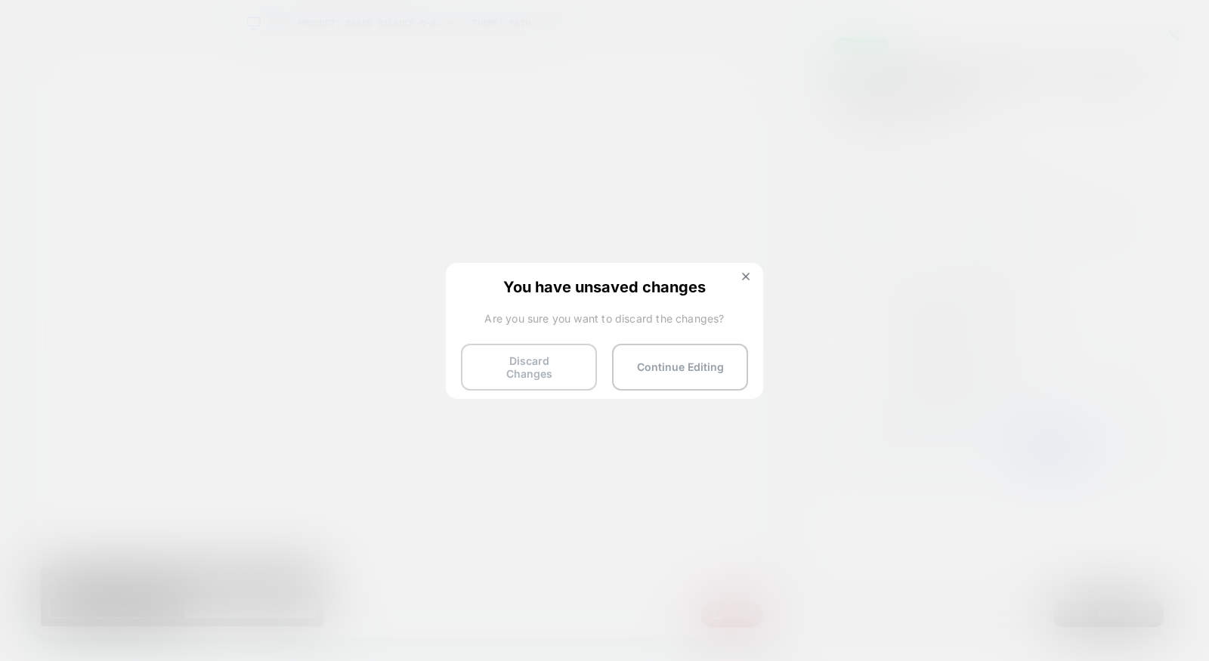
click at [532, 373] on button "Discard Changes" at bounding box center [529, 367] width 136 height 47
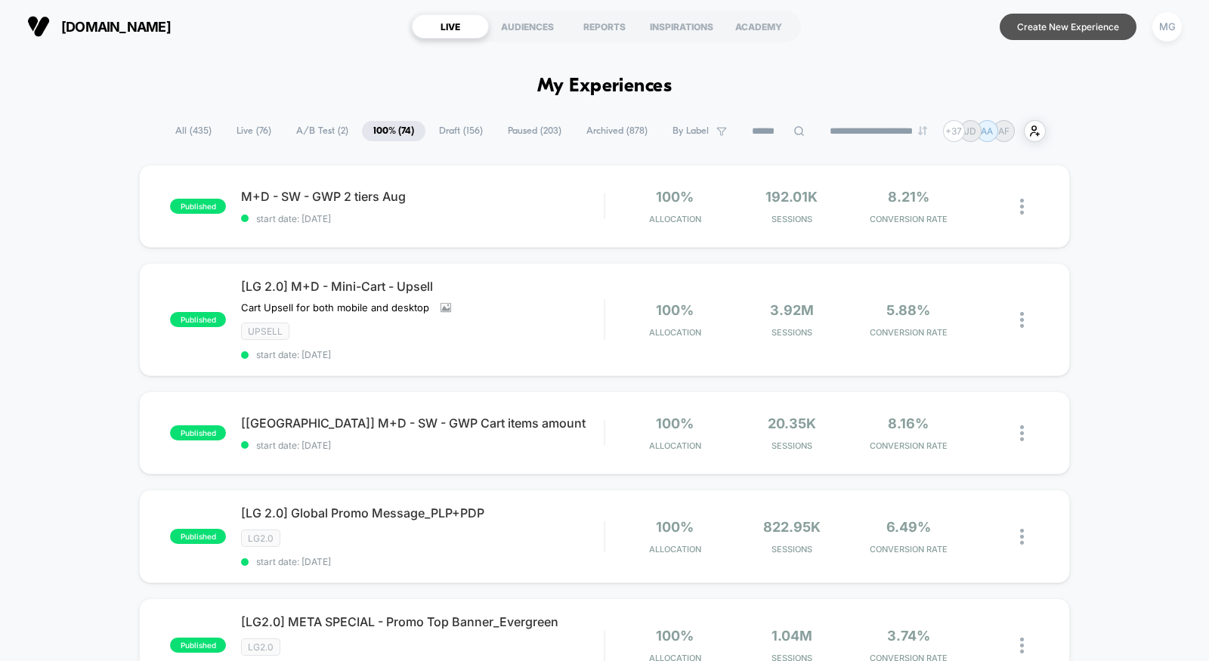
click at [1054, 27] on button "Create New Experience" at bounding box center [1067, 27] width 137 height 26
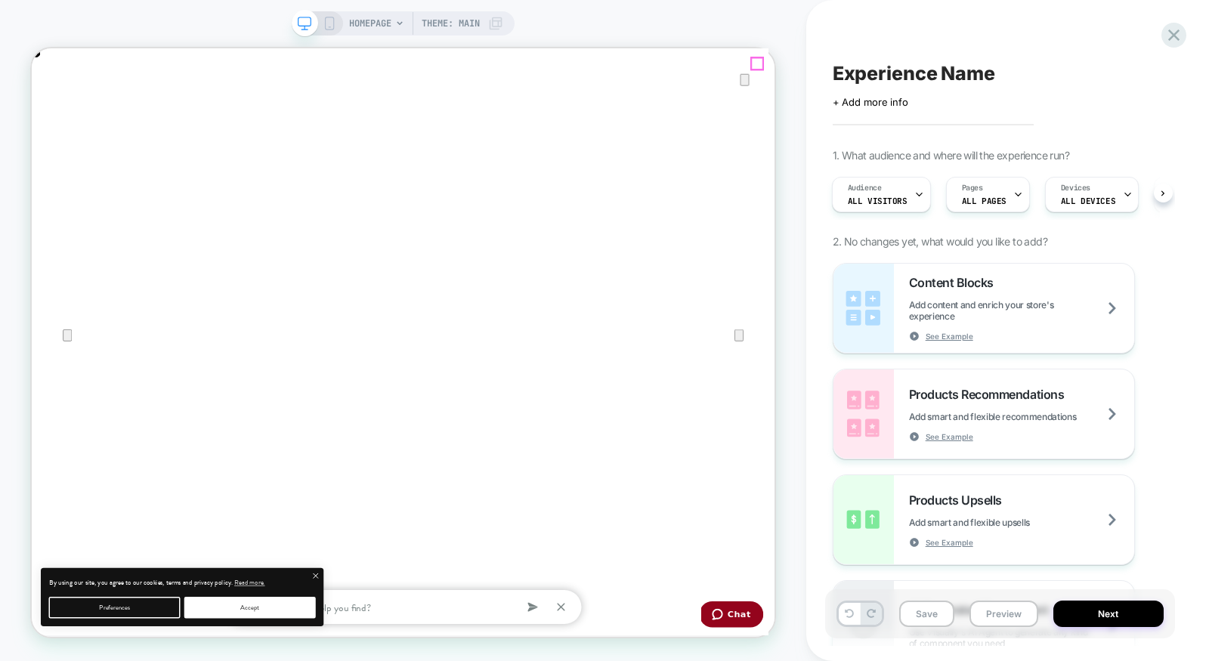
drag, startPoint x: 1002, startPoint y: 67, endPoint x: 902, endPoint y: 162, distance: 137.3
click at [56, 116] on icon "Close" at bounding box center [47, 125] width 18 height 18
click at [967, 191] on span "Pages" at bounding box center [972, 188] width 21 height 11
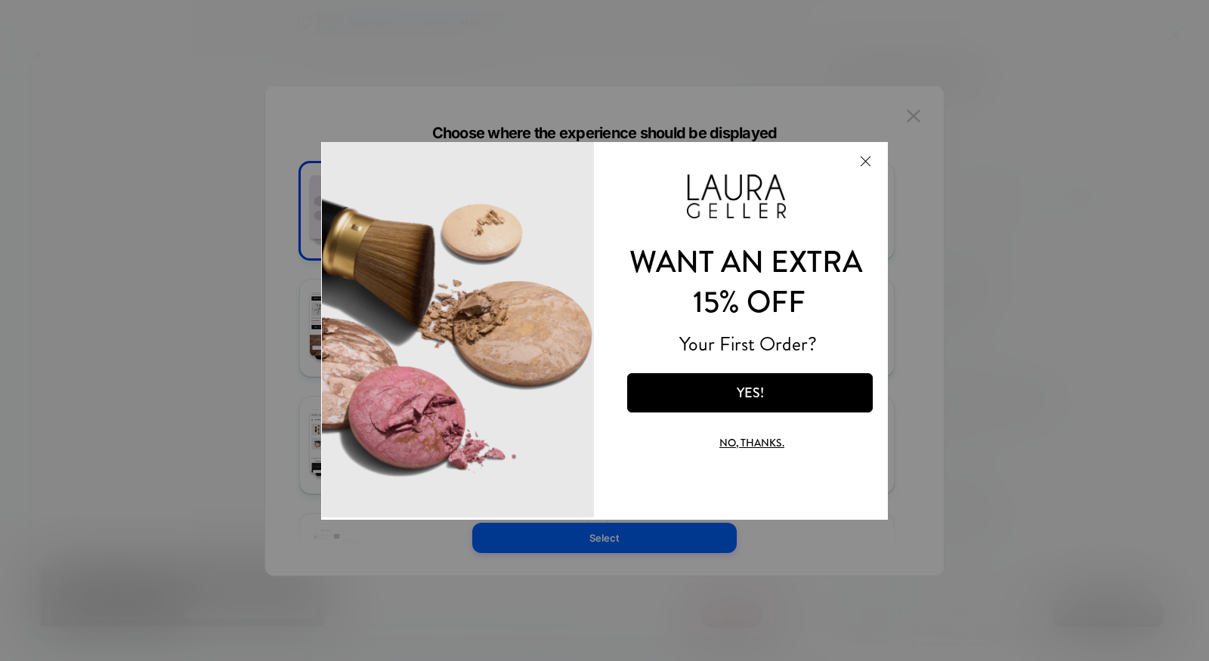
click at [865, 162] on button "Close Modal" at bounding box center [864, 160] width 41 height 36
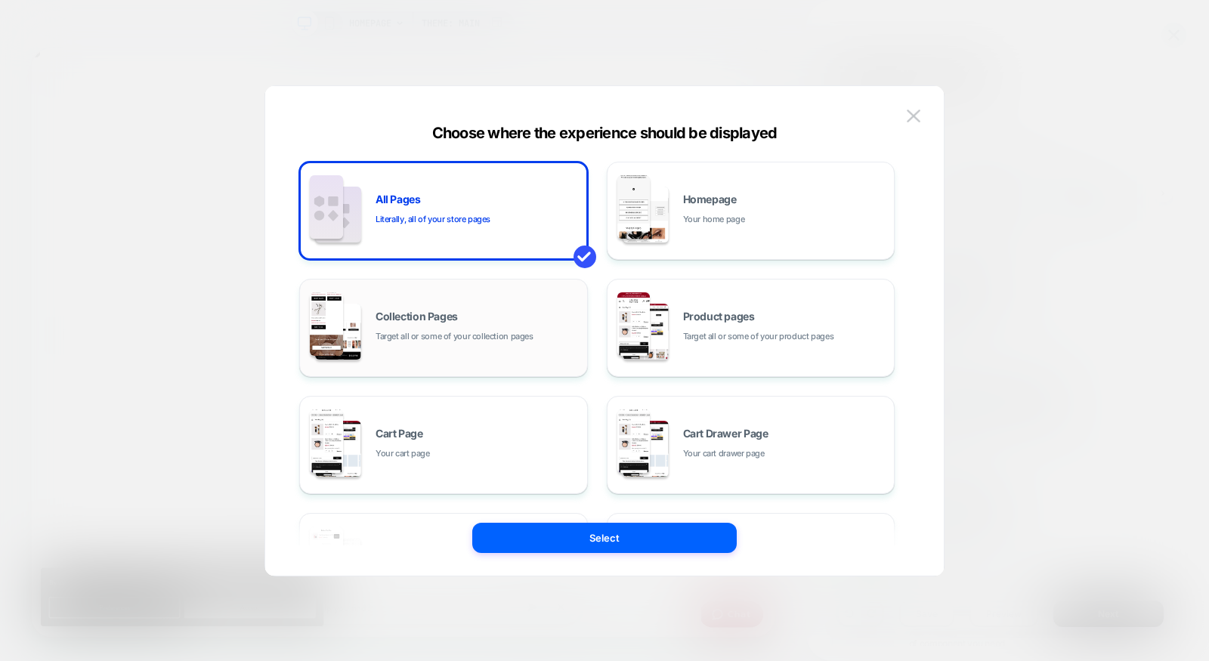
click at [421, 344] on div "Collection Pages Target all or some of your collection pages" at bounding box center [443, 327] width 272 height 83
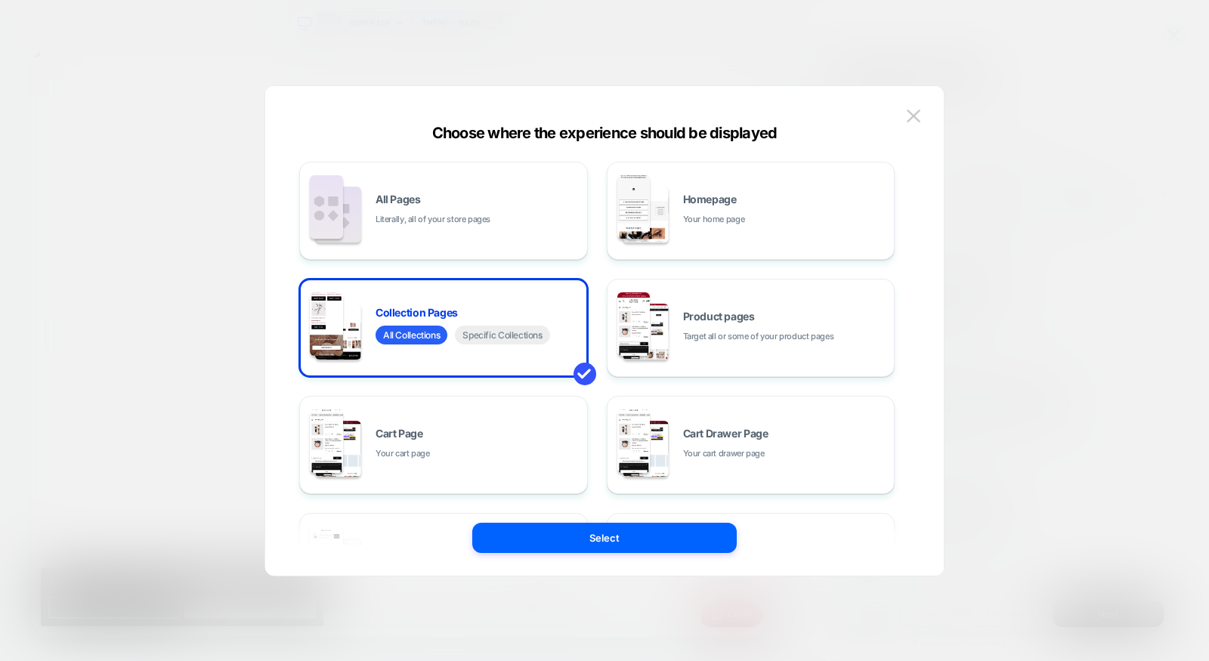
click at [587, 537] on button "Select" at bounding box center [604, 538] width 264 height 30
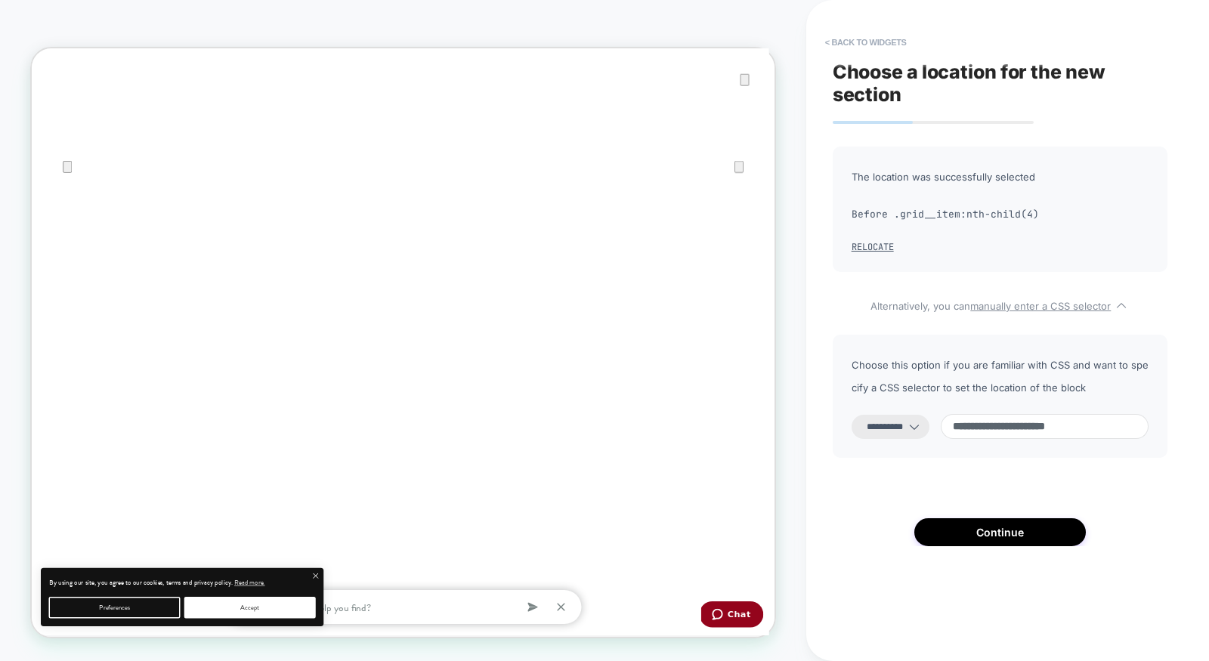
select select "*******"
click at [851, 415] on select "**********" at bounding box center [890, 427] width 78 height 24
click at [998, 536] on button "Continue" at bounding box center [999, 532] width 171 height 28
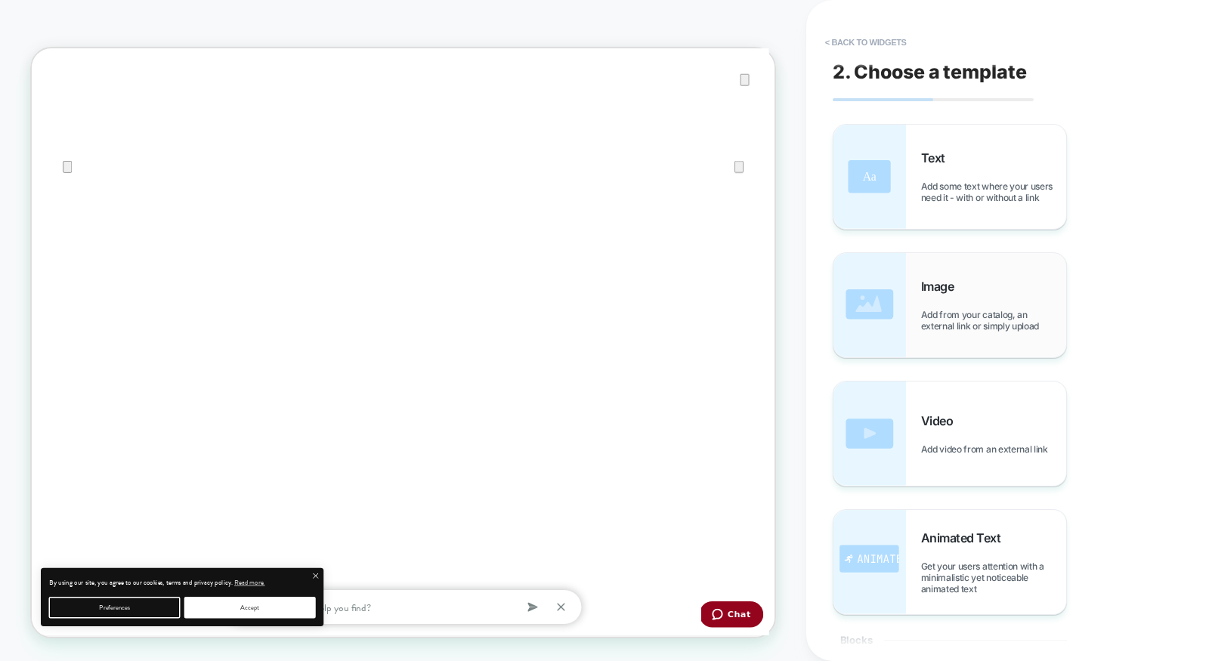
click at [973, 322] on span "Add from your catalog, an external link or simply upload" at bounding box center [993, 320] width 145 height 23
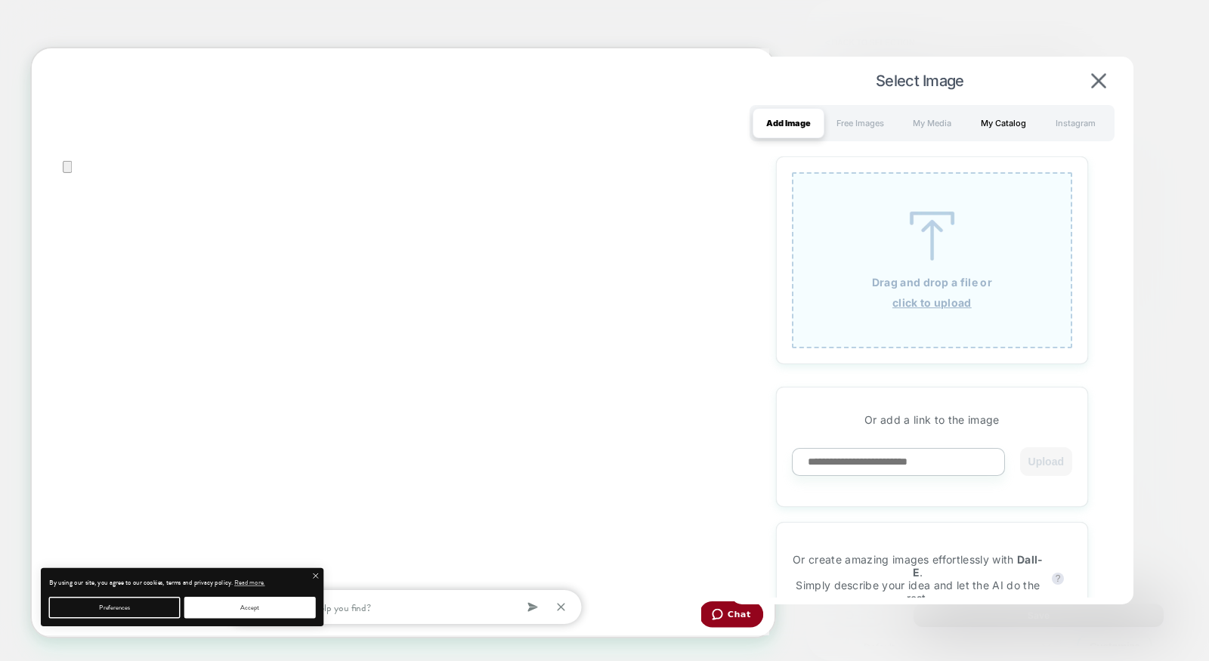
click at [979, 126] on div "My Catalog" at bounding box center [1004, 123] width 72 height 30
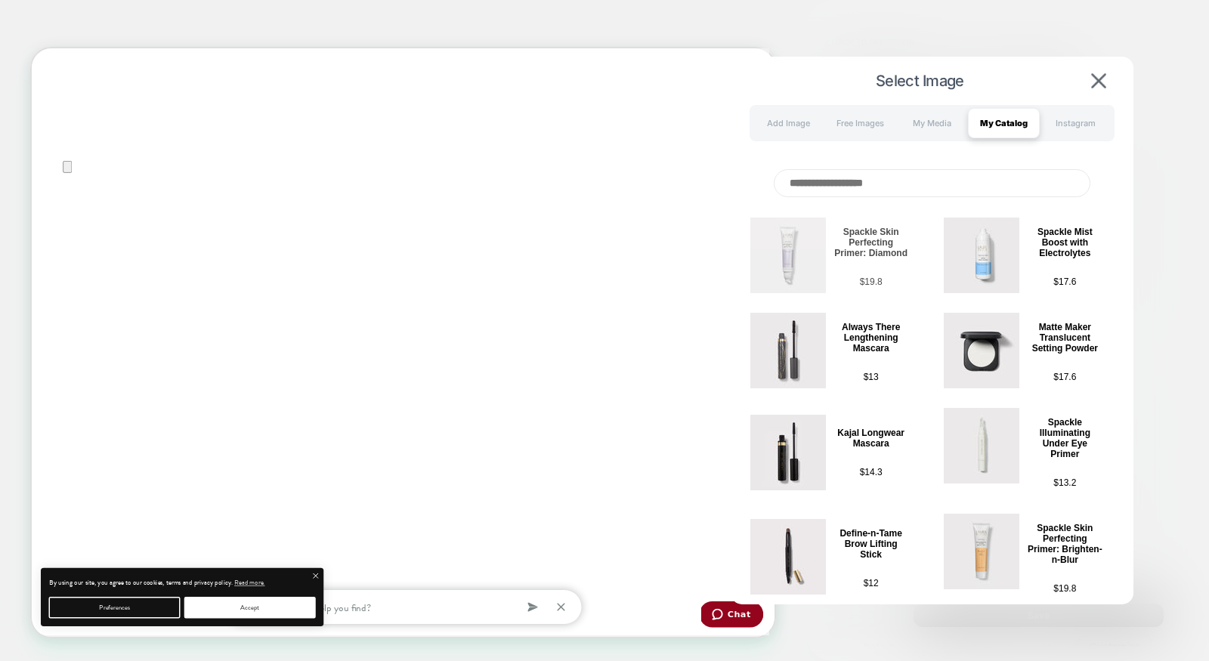
click at [806, 249] on img at bounding box center [788, 256] width 76 height 76
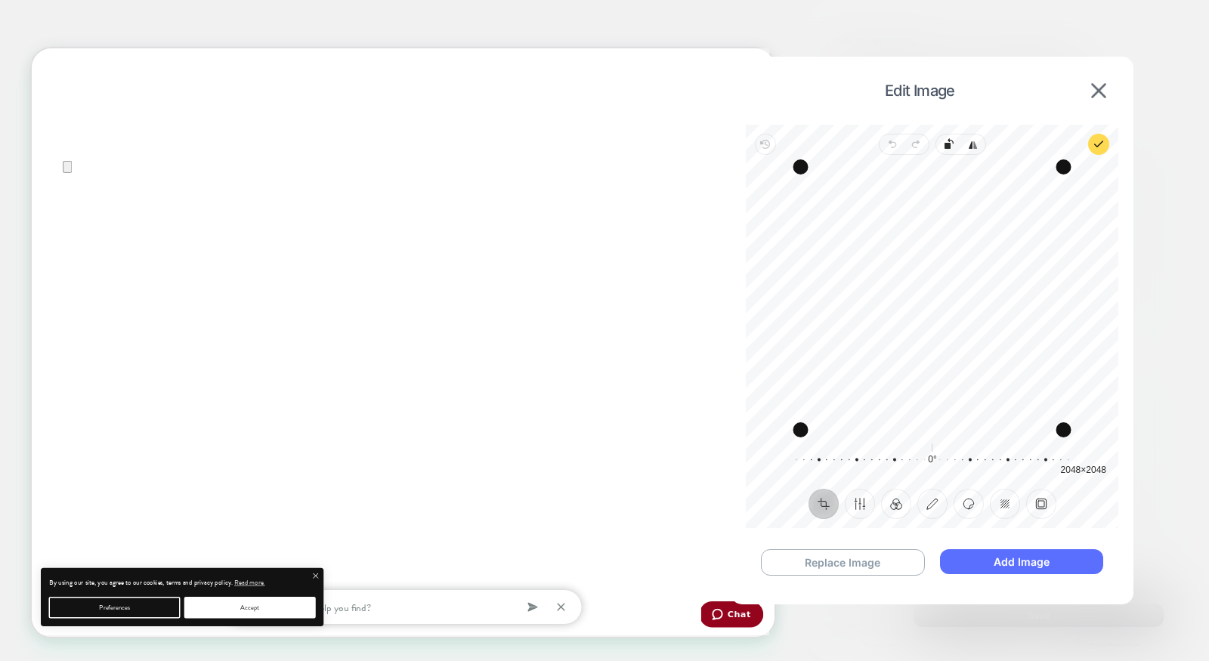
click at [1020, 560] on button "Add Image" at bounding box center [1021, 561] width 163 height 25
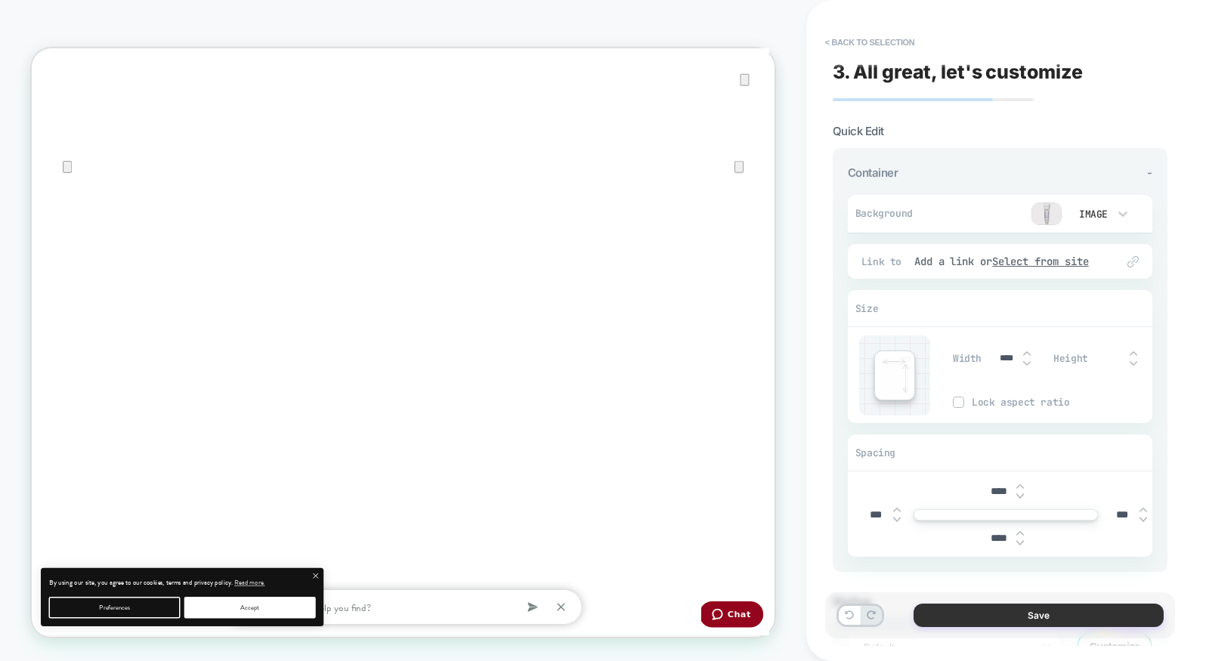
click at [1020, 625] on button "Save" at bounding box center [1038, 615] width 250 height 23
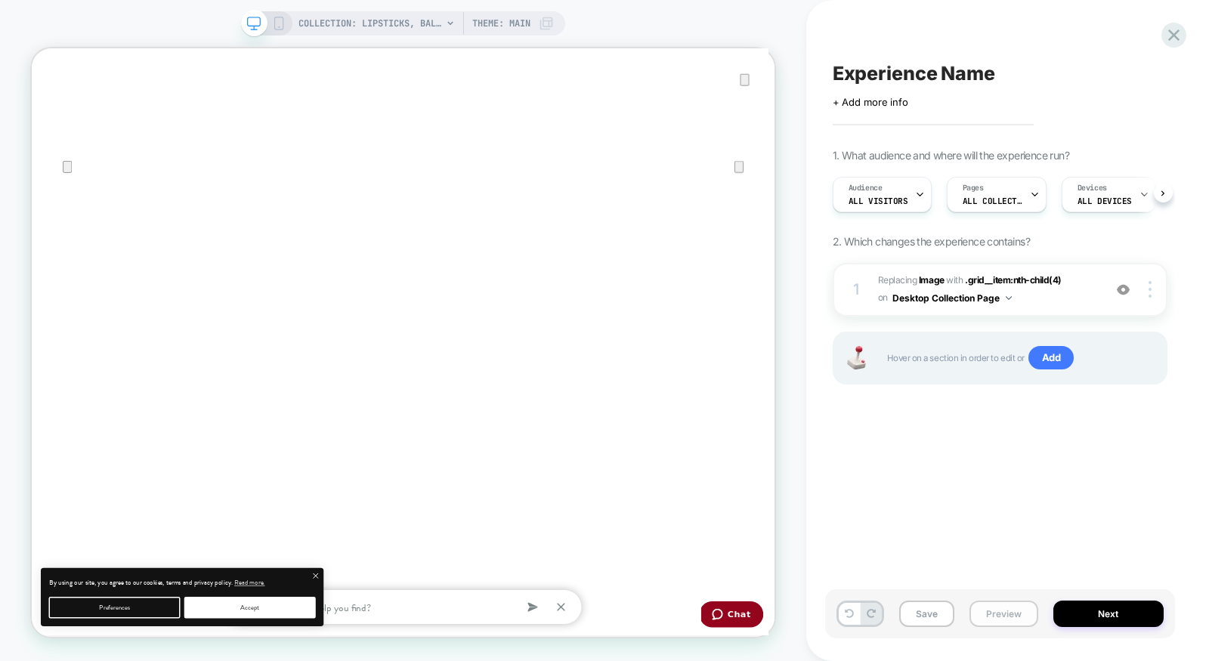
scroll to position [0, 1]
click at [1008, 611] on button "Preview" at bounding box center [1003, 613] width 69 height 26
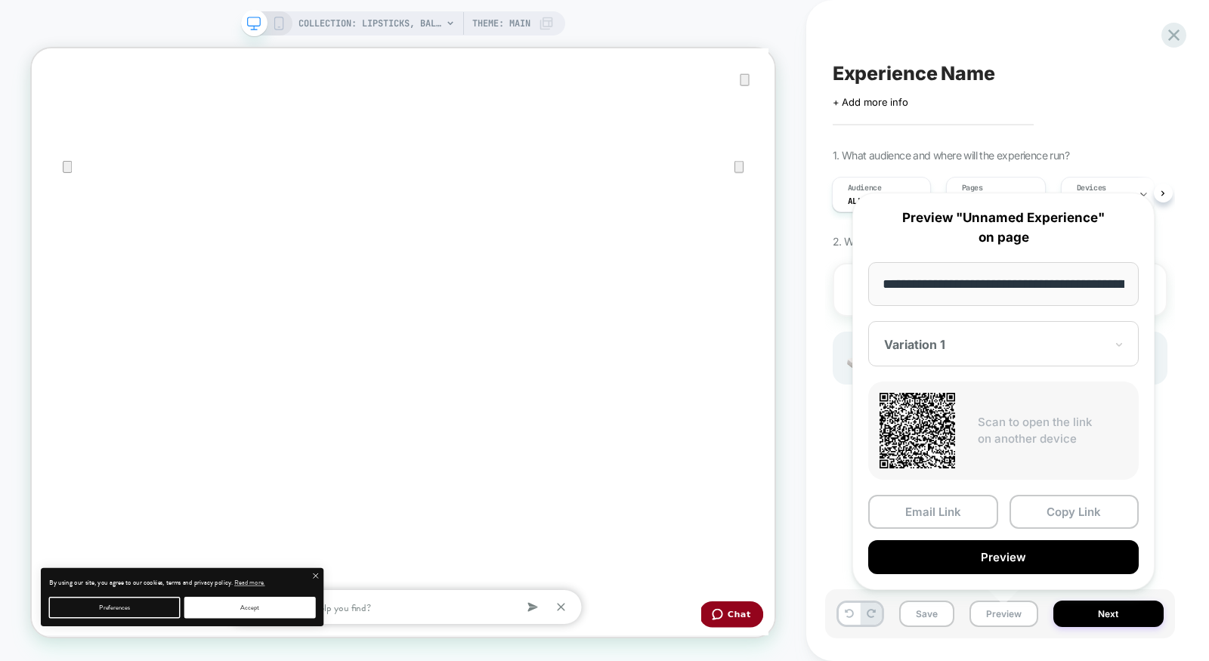
scroll to position [0, 248]
click at [1005, 557] on button "Preview" at bounding box center [1003, 557] width 270 height 34
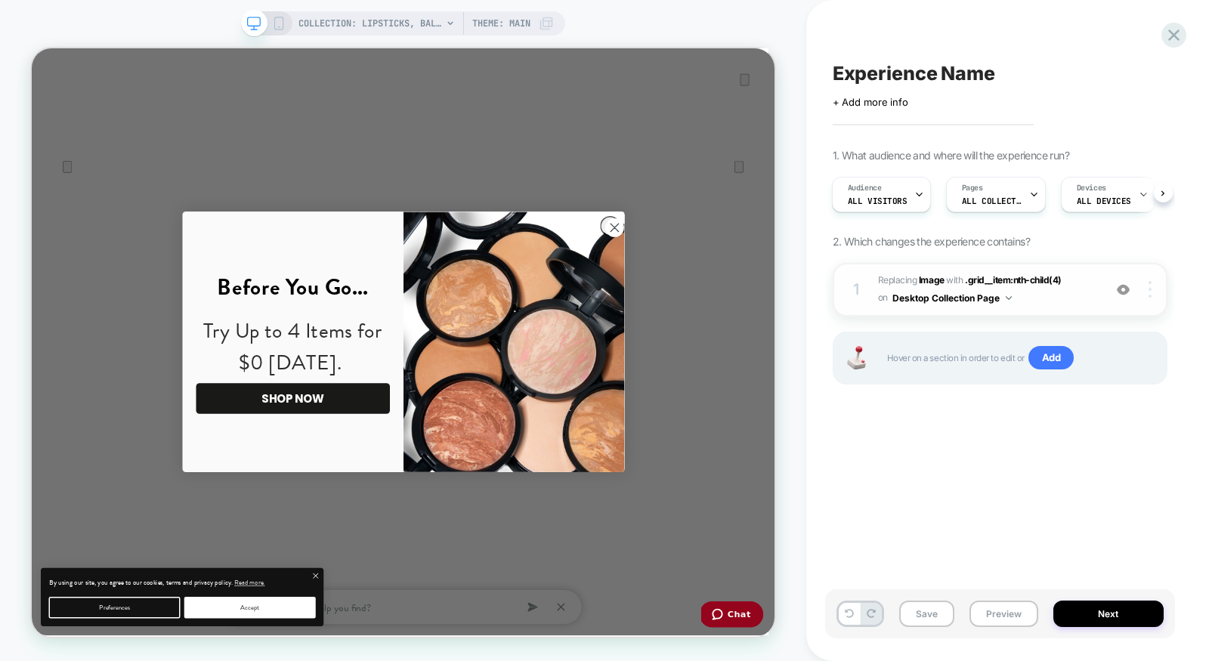
click at [1149, 291] on img at bounding box center [1149, 289] width 3 height 17
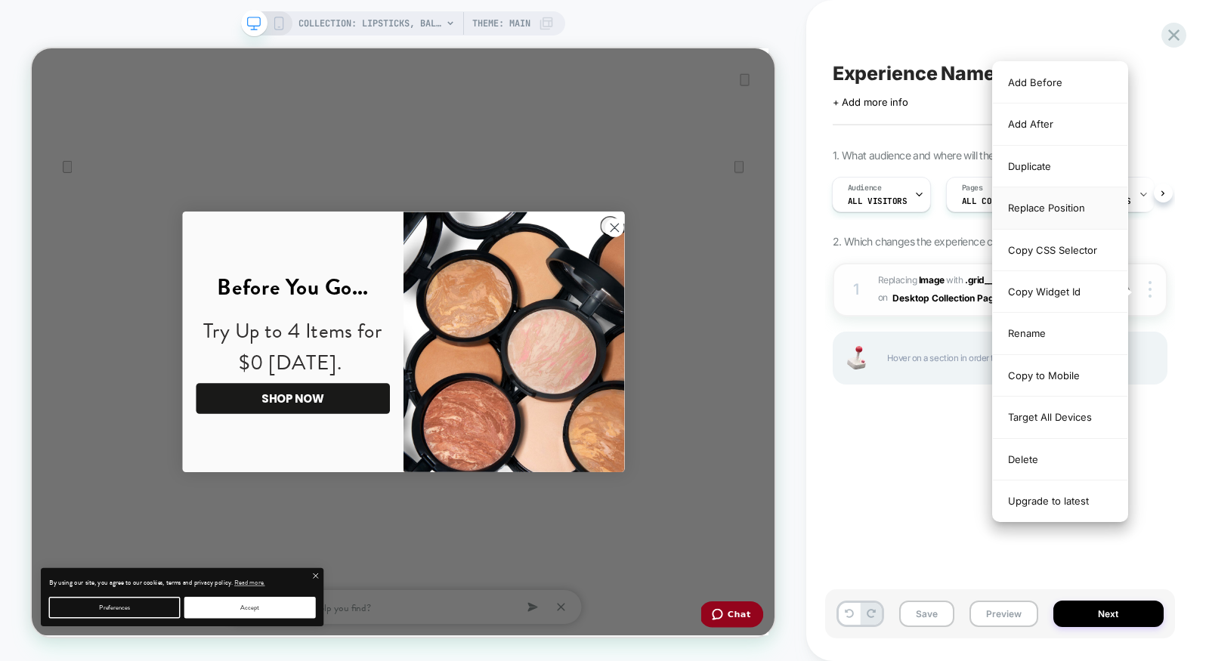
click at [1080, 218] on div "Replace Position" at bounding box center [1060, 208] width 134 height 42
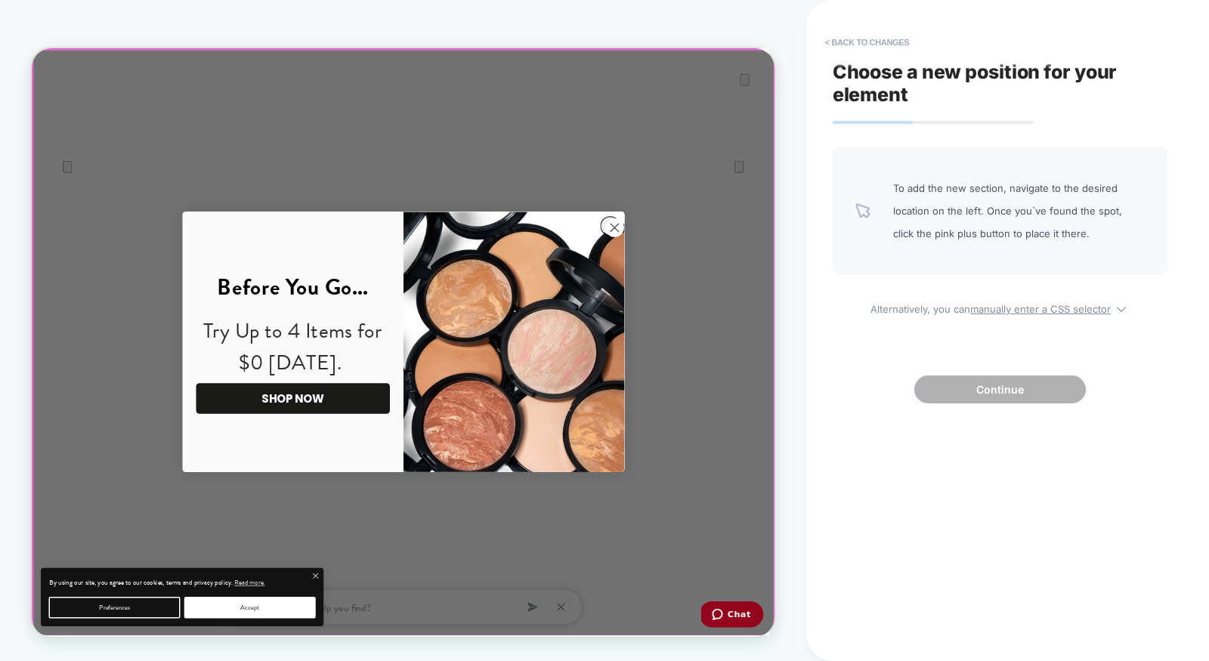
click at [811, 286] on div at bounding box center [527, 441] width 988 height 781
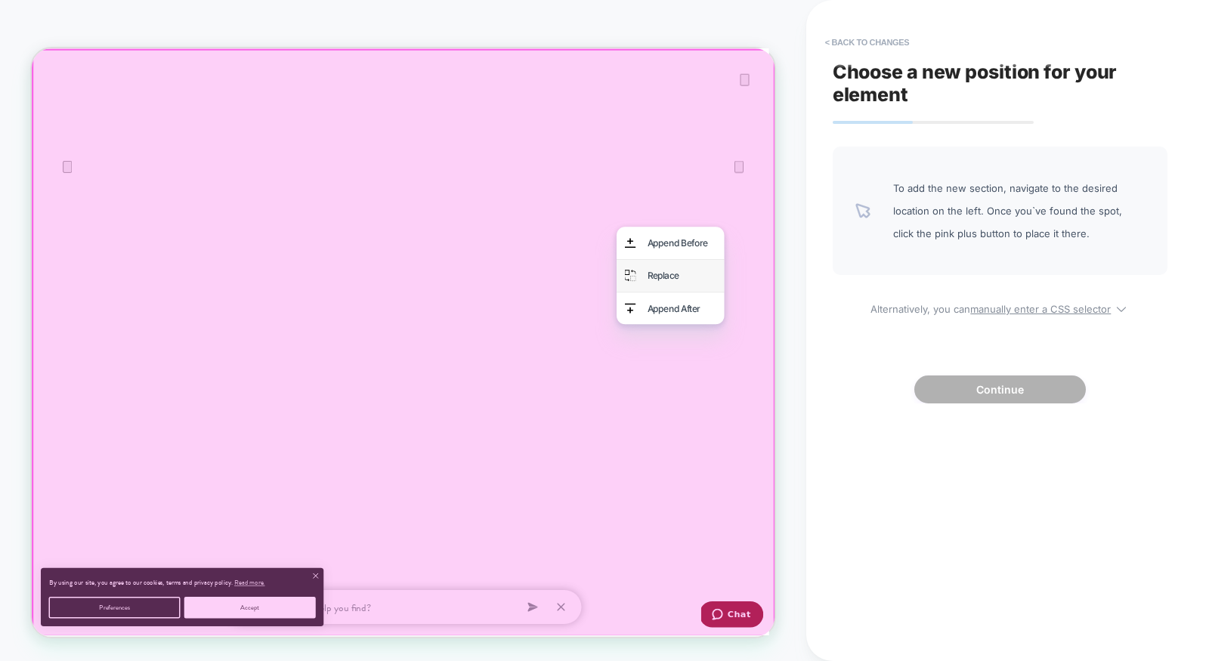
click at [891, 353] on div "Replace" at bounding box center [898, 352] width 92 height 22
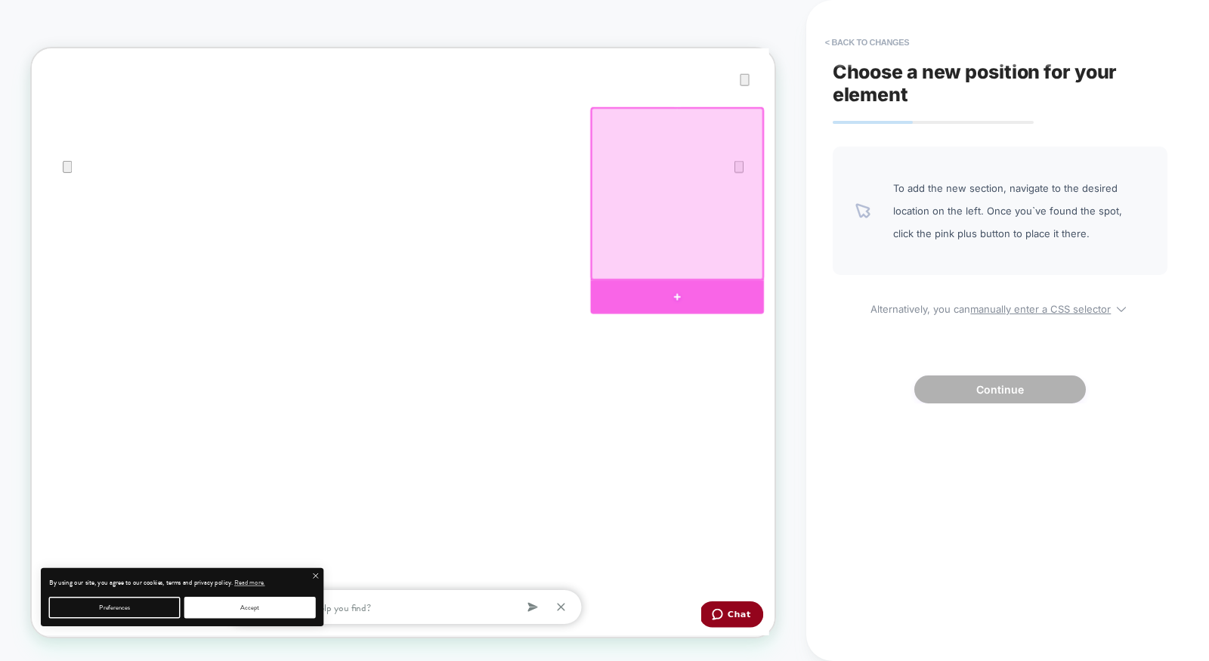
click at [791, 362] on div at bounding box center [891, 380] width 231 height 44
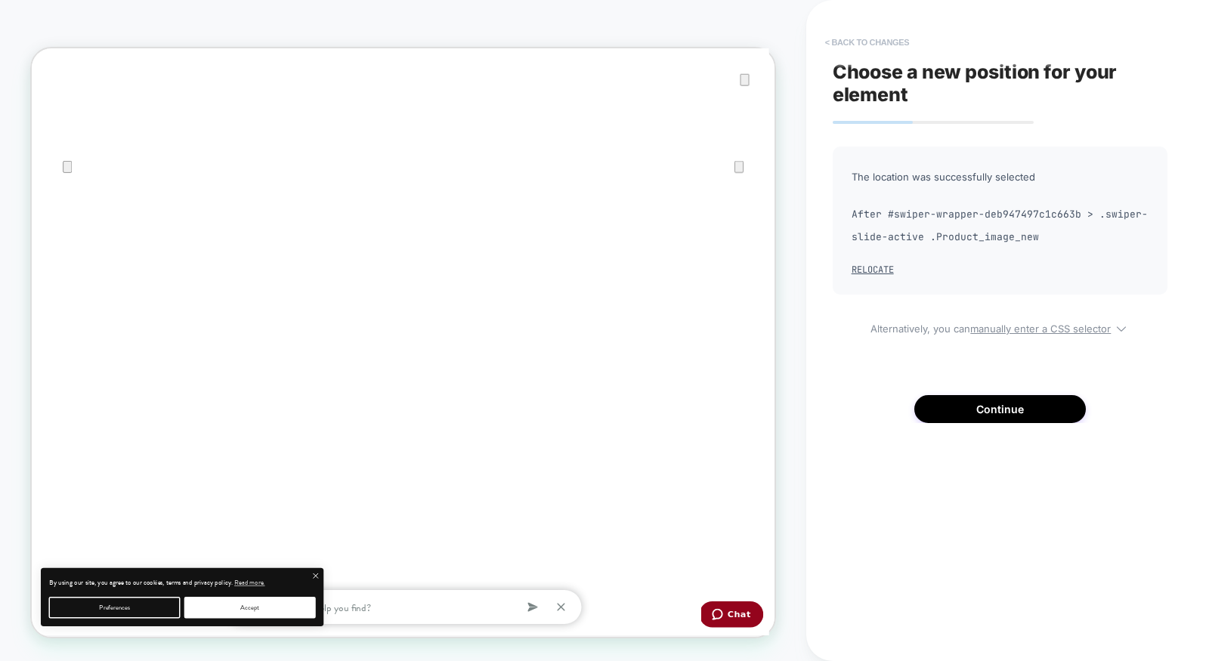
click at [883, 39] on button "< Back to changes" at bounding box center [867, 42] width 100 height 24
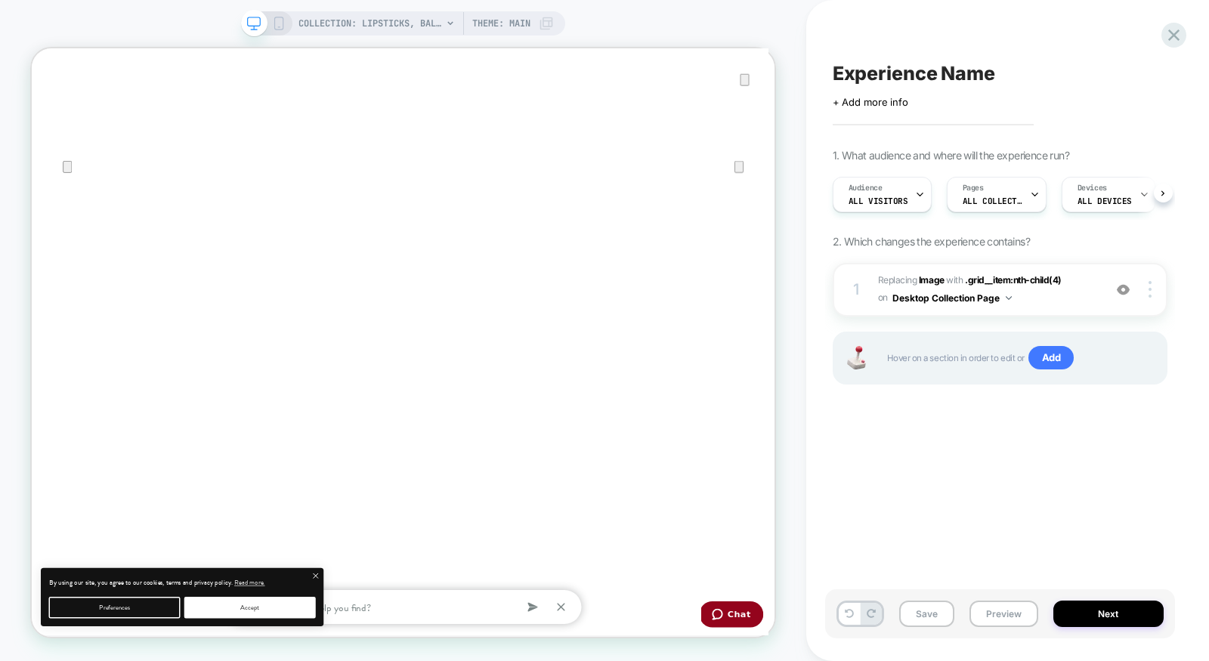
scroll to position [0, 1]
click at [1150, 289] on img at bounding box center [1149, 289] width 3 height 17
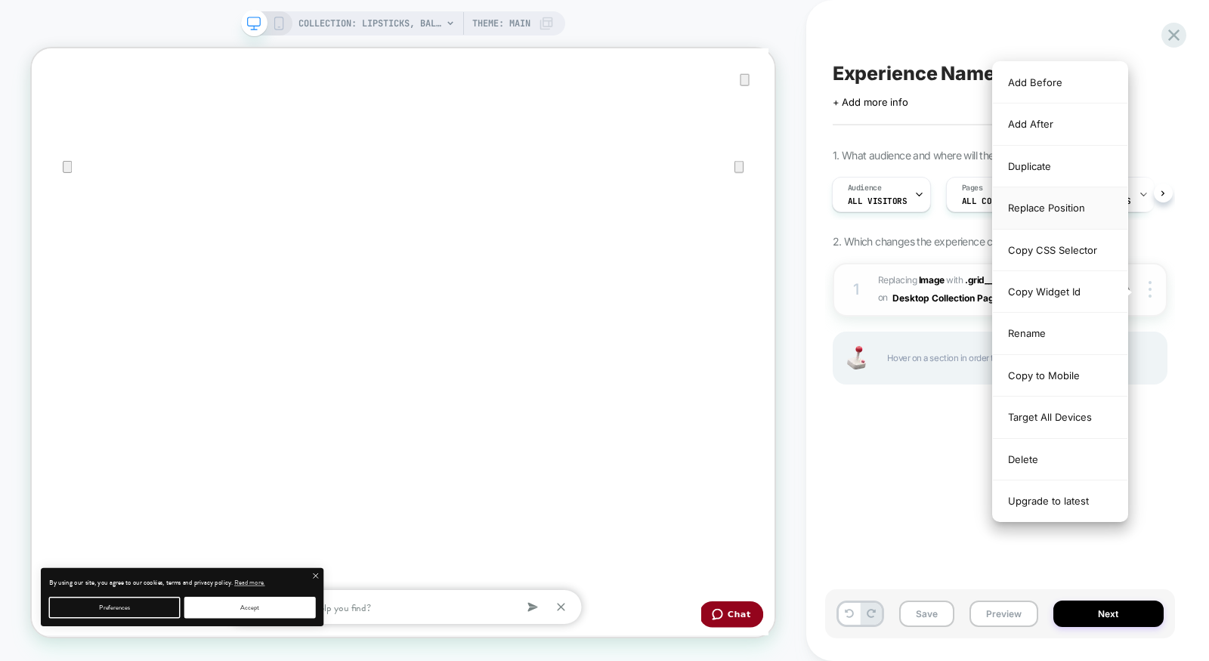
click at [1062, 209] on div "Replace Position" at bounding box center [1060, 208] width 134 height 42
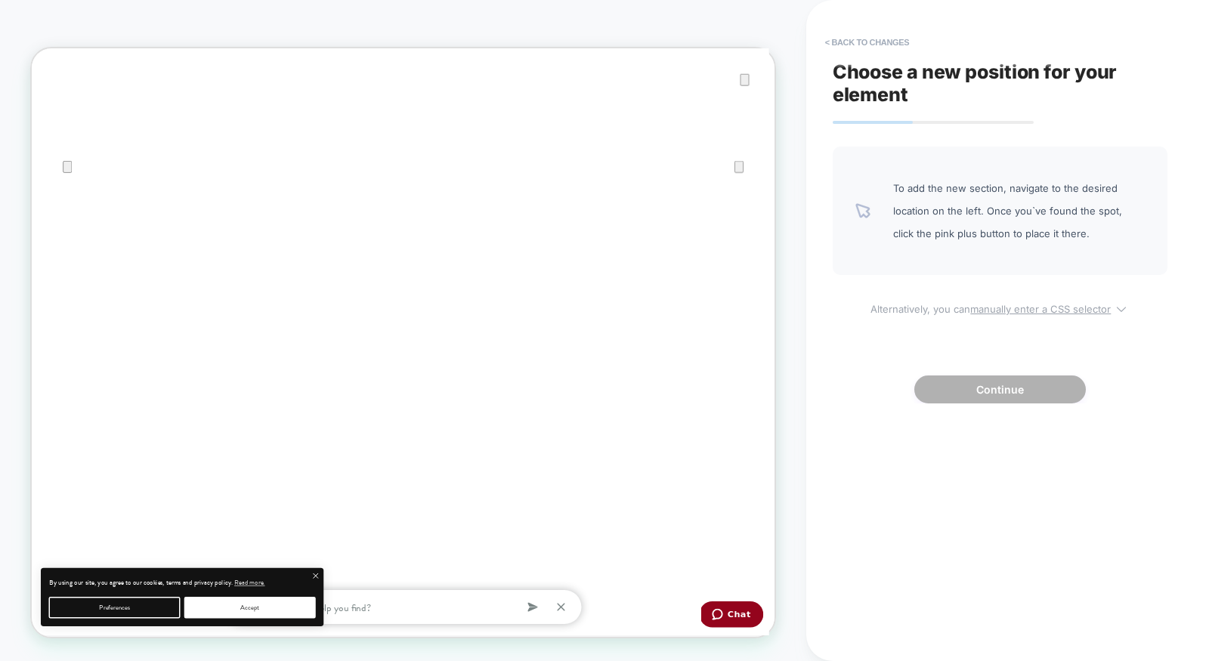
click at [1035, 311] on u "manually enter a CSS selector" at bounding box center [1040, 309] width 140 height 12
select select "*******"
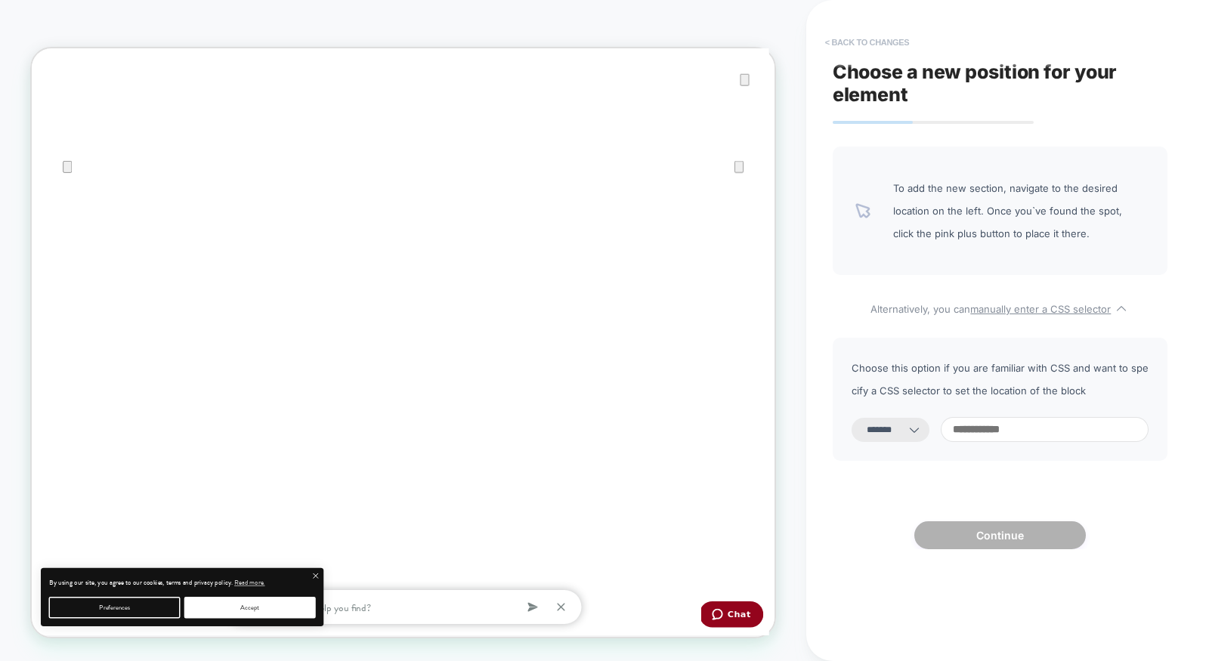
click at [844, 41] on button "< Back to changes" at bounding box center [867, 42] width 100 height 24
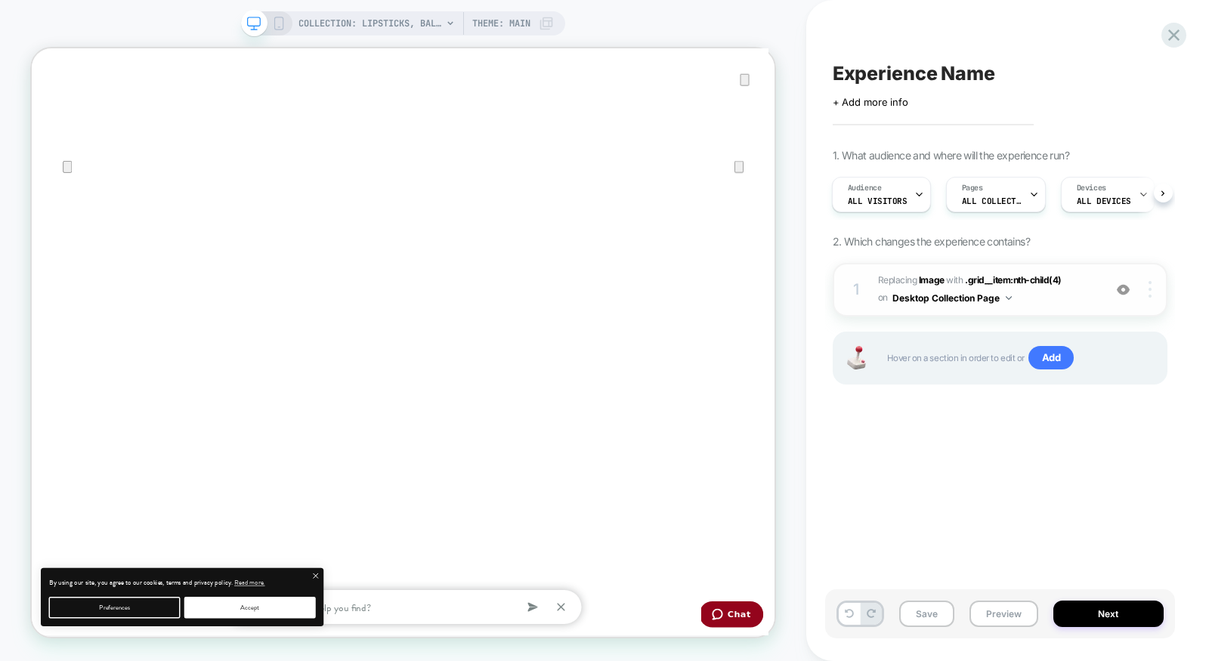
click at [1150, 293] on img at bounding box center [1149, 289] width 3 height 17
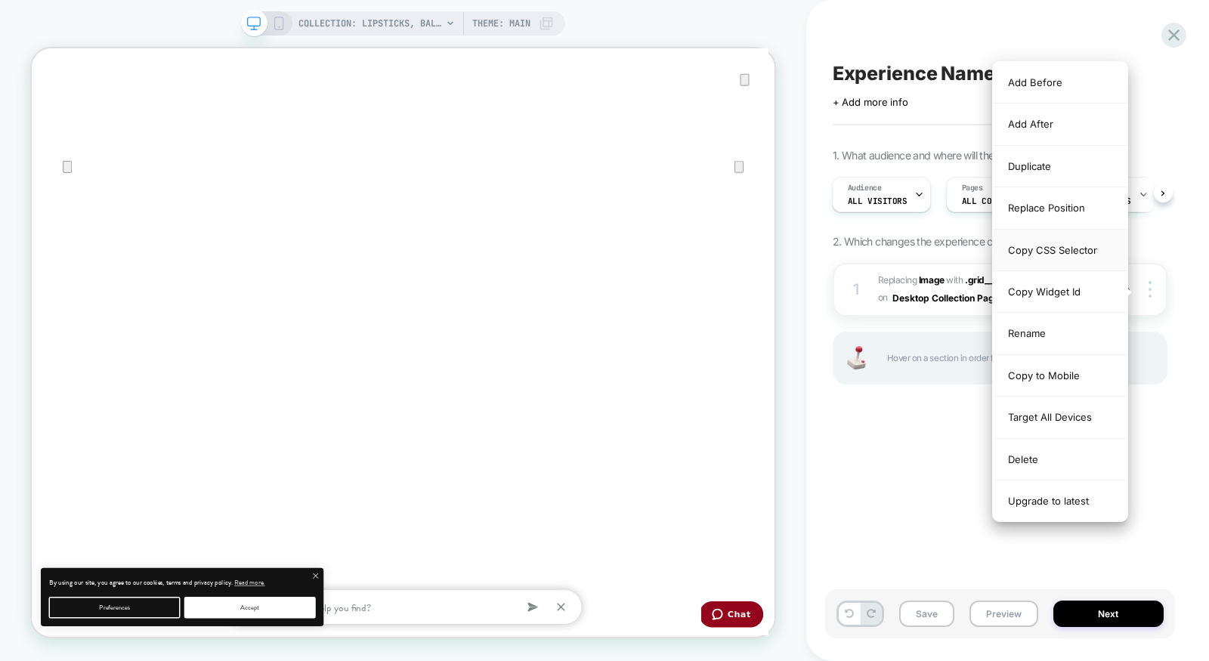
click at [1030, 245] on div "Copy CSS Selector" at bounding box center [1060, 251] width 134 height 42
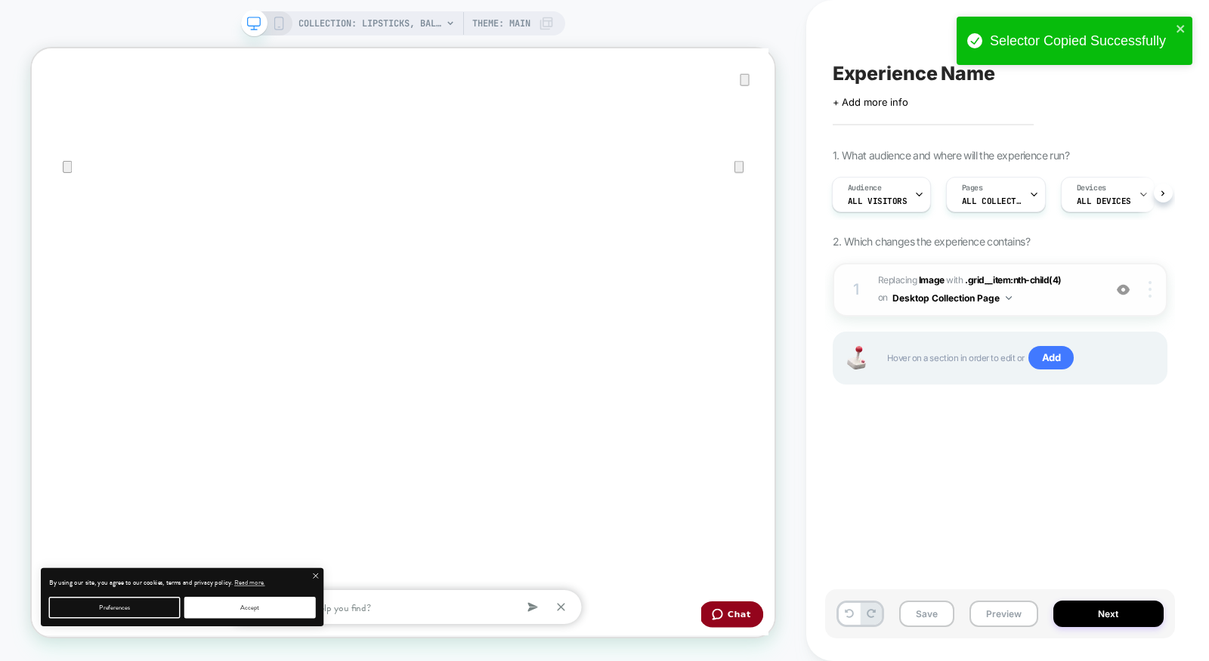
click at [1153, 289] on div at bounding box center [1151, 289] width 29 height 17
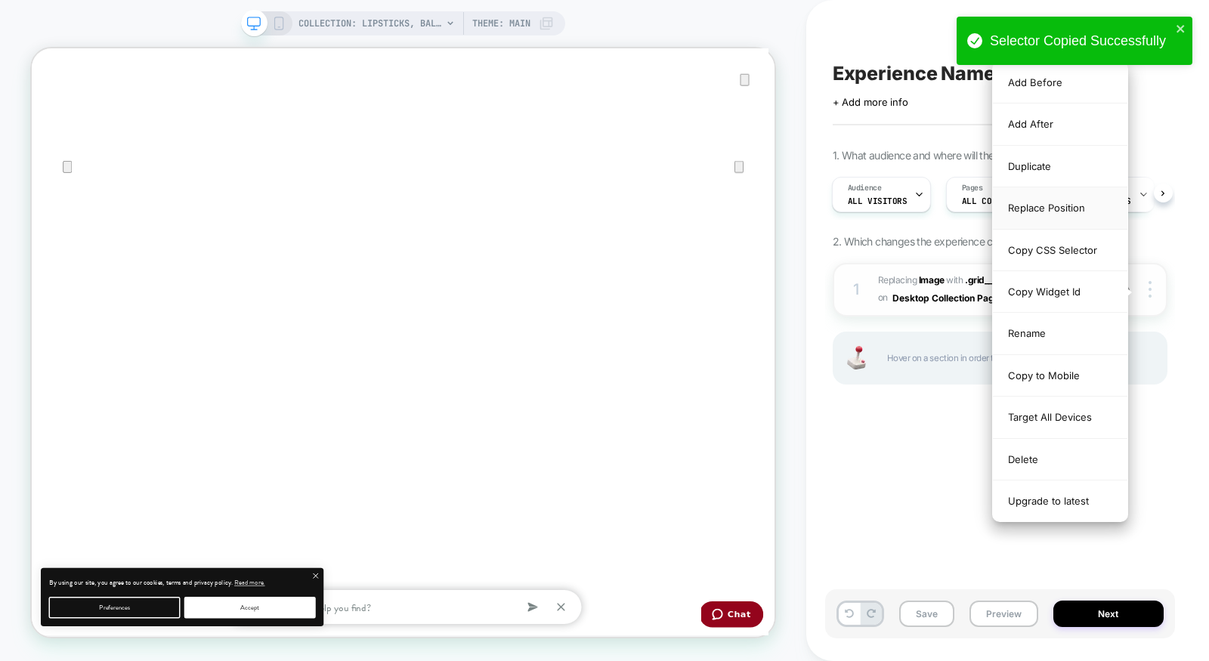
click at [1080, 205] on div "Replace Position" at bounding box center [1060, 208] width 134 height 42
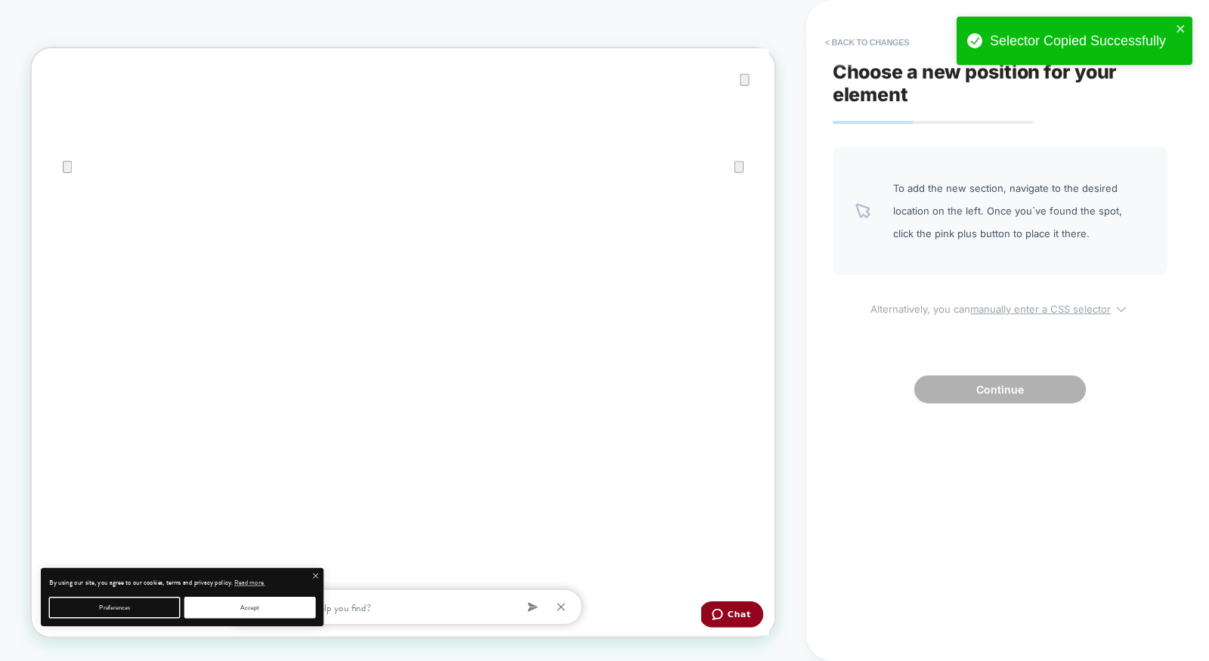
click at [1070, 308] on u "manually enter a CSS selector" at bounding box center [1040, 309] width 140 height 12
select select "*******"
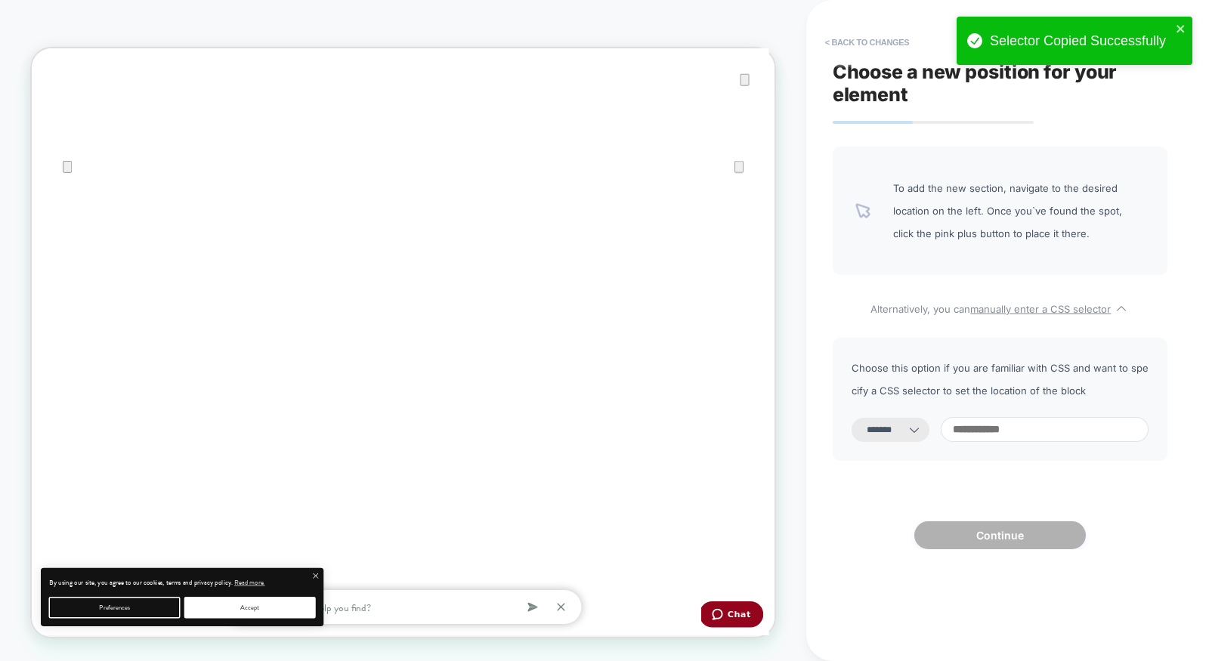
click at [1046, 430] on input at bounding box center [1044, 429] width 208 height 25
paste input "**********"
type input "**********"
select select "*********"
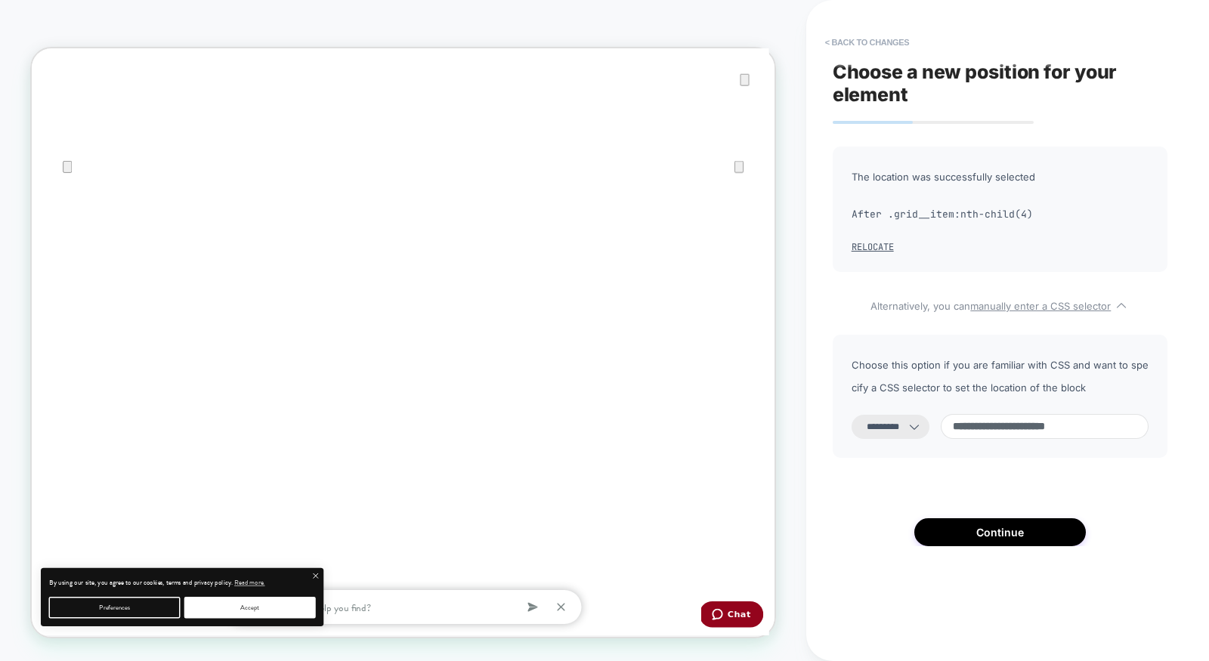
click at [971, 429] on input "**********" at bounding box center [1044, 426] width 208 height 25
type input "**********"
click at [895, 42] on button "< Back to changes" at bounding box center [867, 42] width 100 height 24
select select "*******"
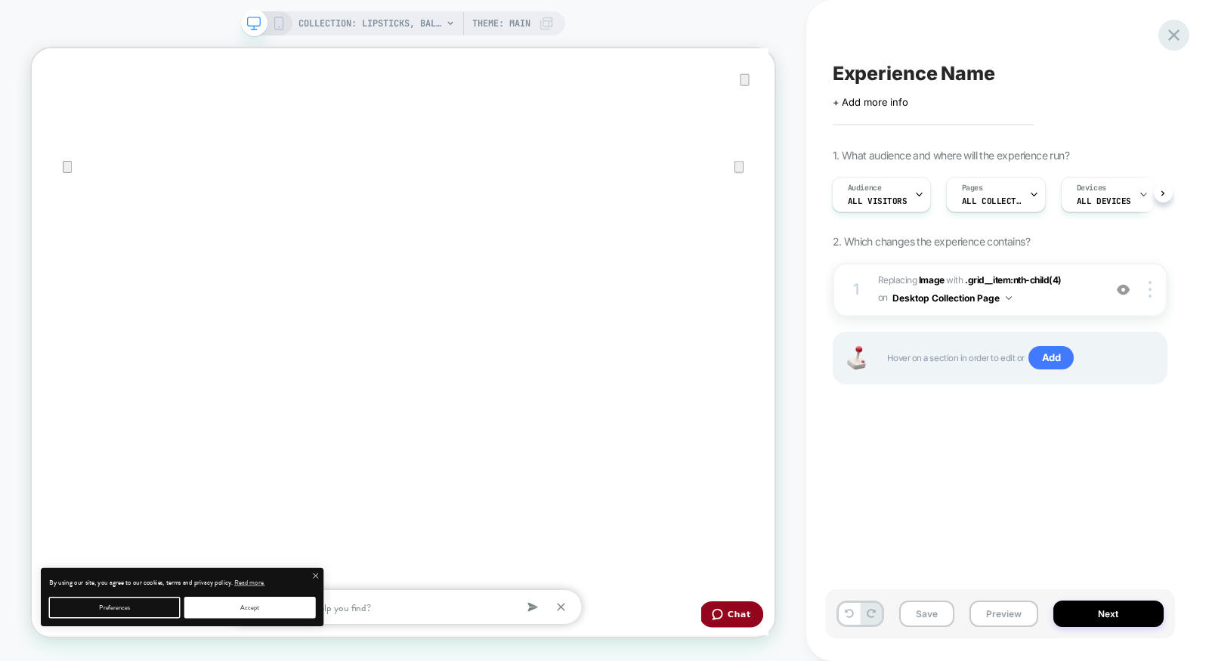
click at [1172, 36] on icon at bounding box center [1173, 34] width 11 height 11
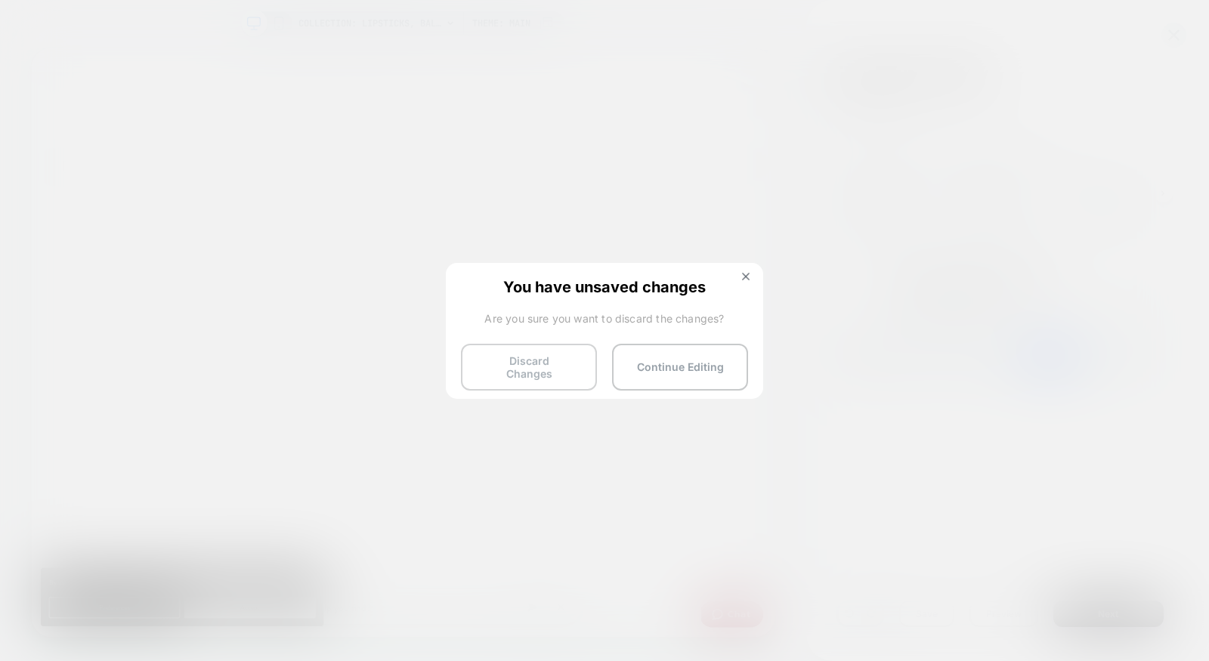
click at [509, 356] on button "Discard Changes" at bounding box center [529, 367] width 136 height 47
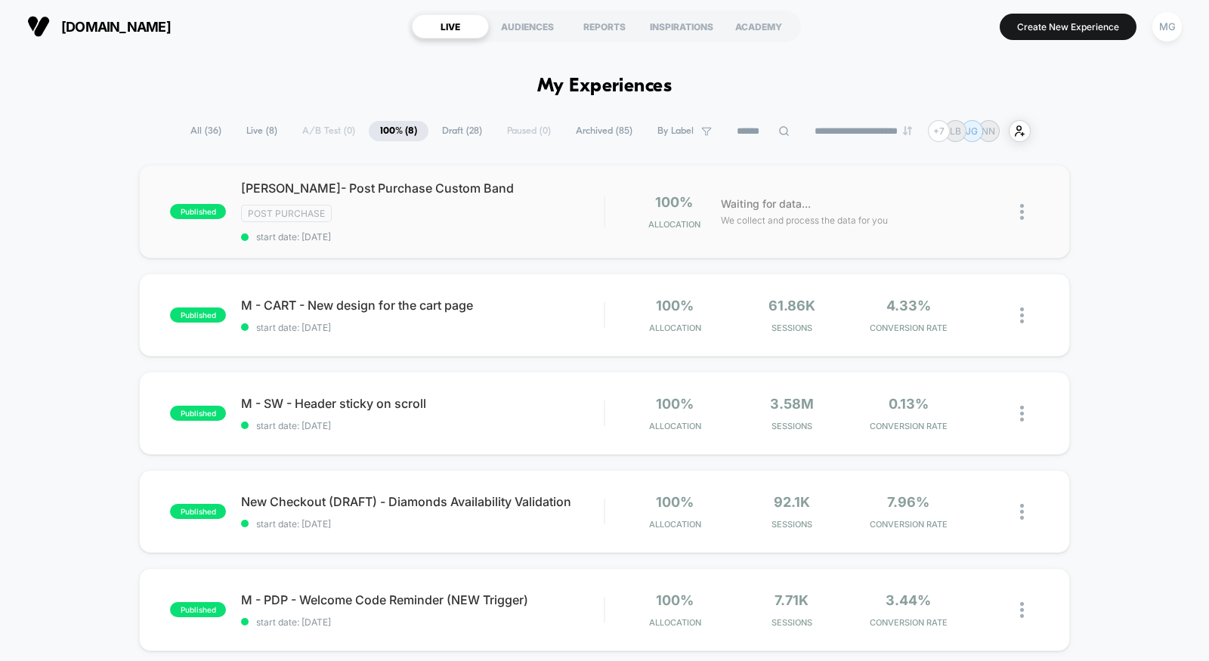
click at [499, 243] on div "published [PERSON_NAME]- Post Purchase Custom Band Post Purchase start date: [D…" at bounding box center [604, 212] width 931 height 94
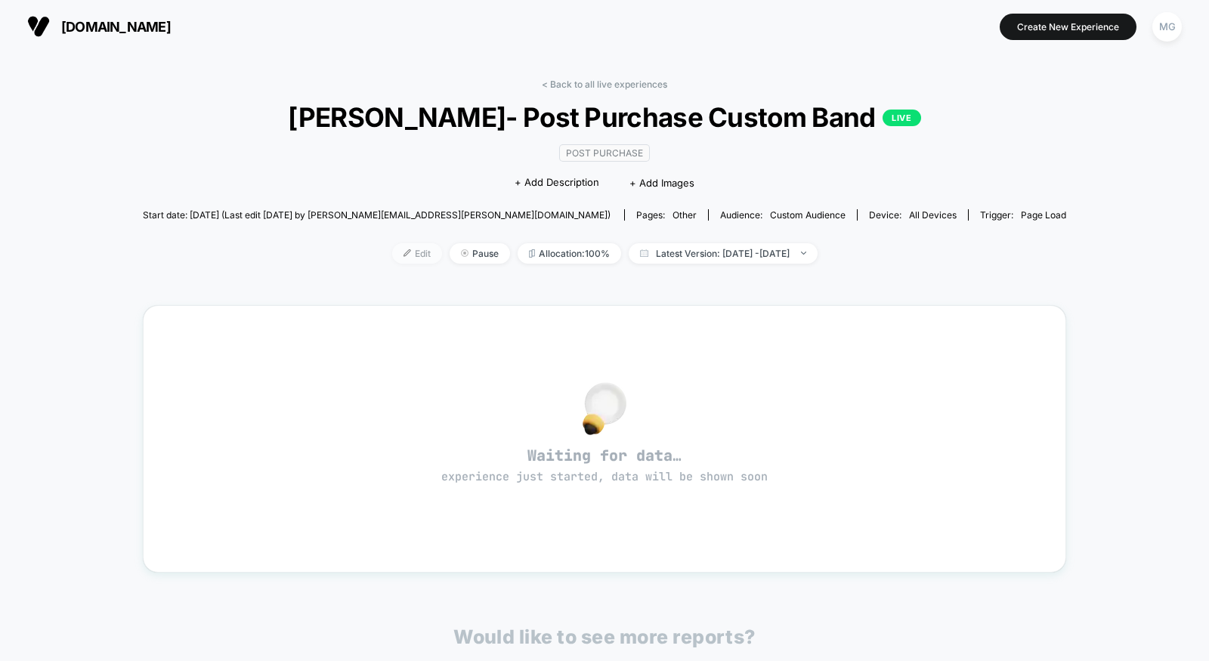
click at [396, 254] on span "Edit" at bounding box center [417, 253] width 50 height 20
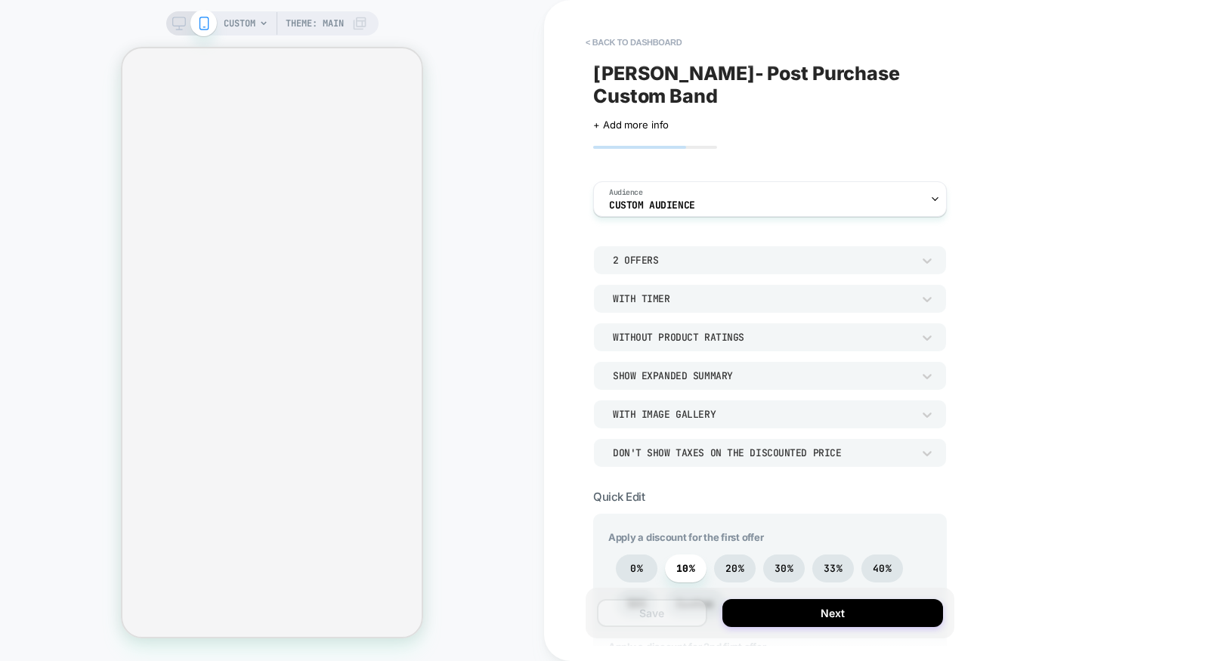
type textarea "*"
click at [608, 42] on button "< back to dashboard" at bounding box center [633, 42] width 111 height 24
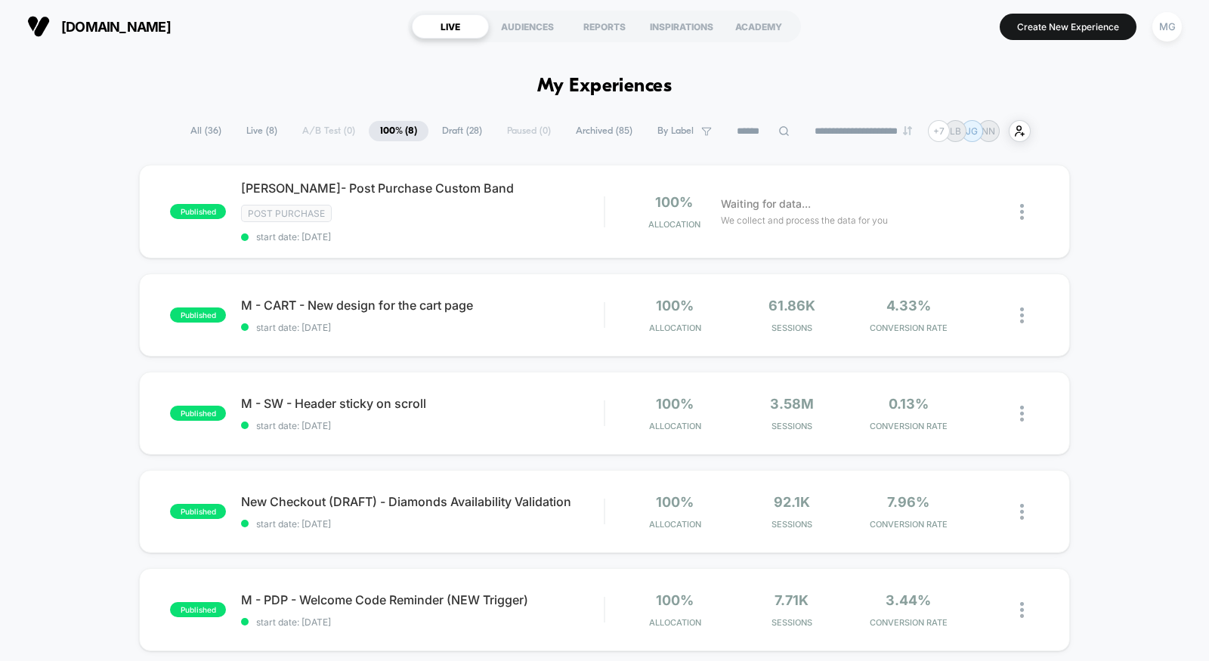
click at [458, 128] on span "Draft ( 28 )" at bounding box center [462, 131] width 63 height 20
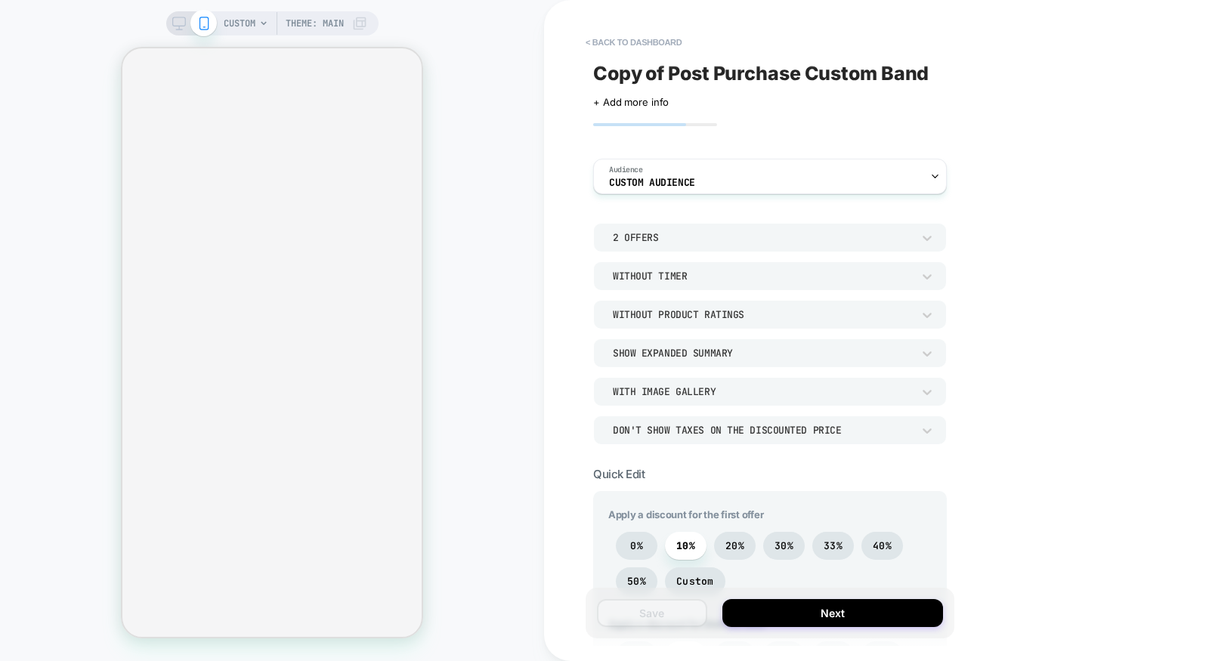
click at [752, 66] on span "Copy of Post Purchase Custom Band" at bounding box center [760, 73] width 335 height 23
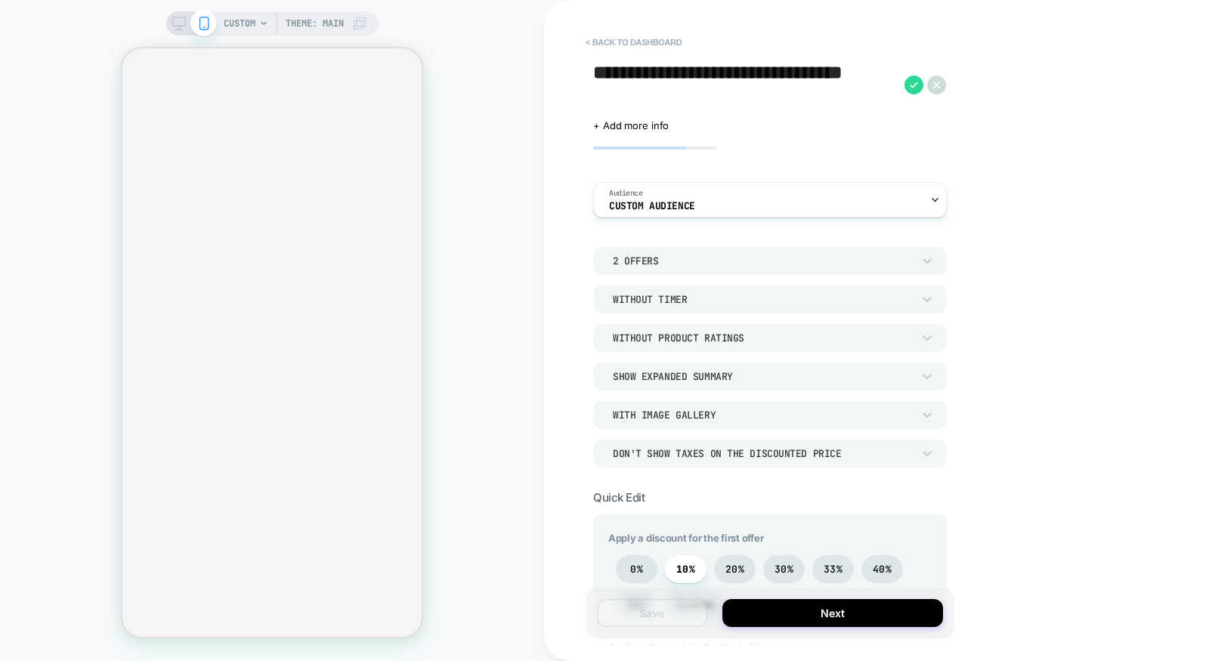
click at [685, 99] on textarea "**********" at bounding box center [745, 85] width 304 height 46
click at [662, 90] on textarea "**********" at bounding box center [745, 85] width 304 height 46
drag, startPoint x: 668, startPoint y: 75, endPoint x: 576, endPoint y: 80, distance: 91.5
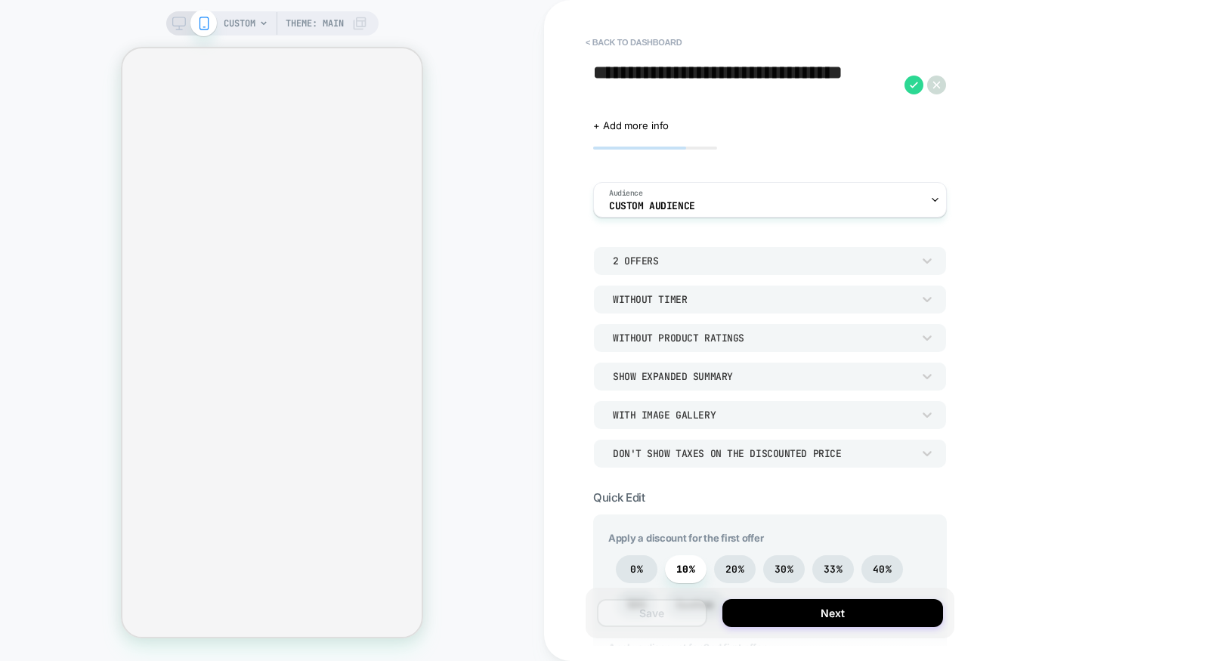
click at [576, 80] on div "**********" at bounding box center [876, 330] width 665 height 661
type textarea "**********"
type textarea "*"
type textarea "**********"
type textarea "*"
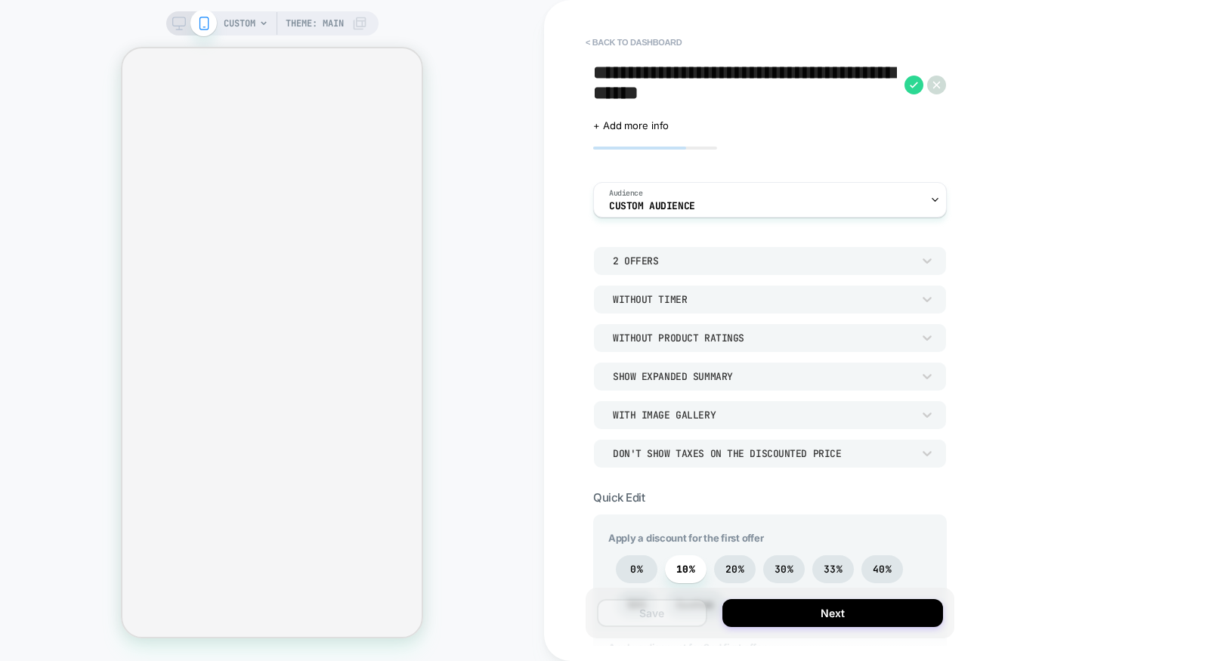
type textarea "**********"
type textarea "*"
type textarea "**********"
click at [909, 82] on icon at bounding box center [913, 85] width 19 height 19
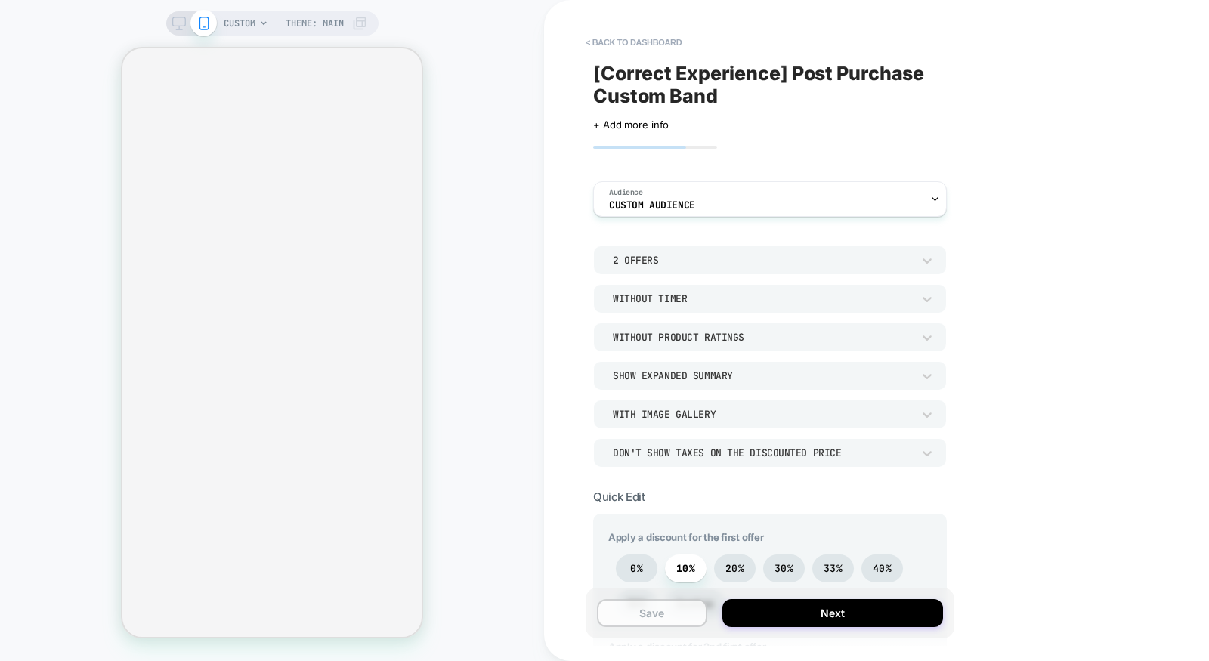
click at [679, 613] on button "Save" at bounding box center [652, 613] width 110 height 28
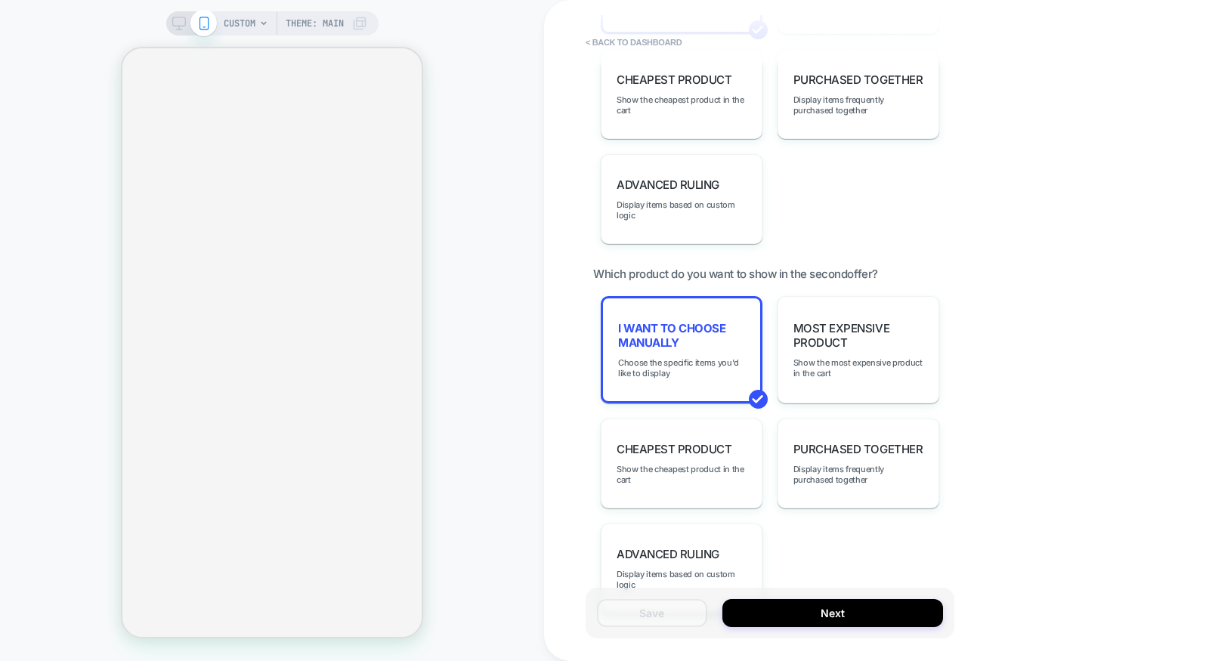
scroll to position [1534, 0]
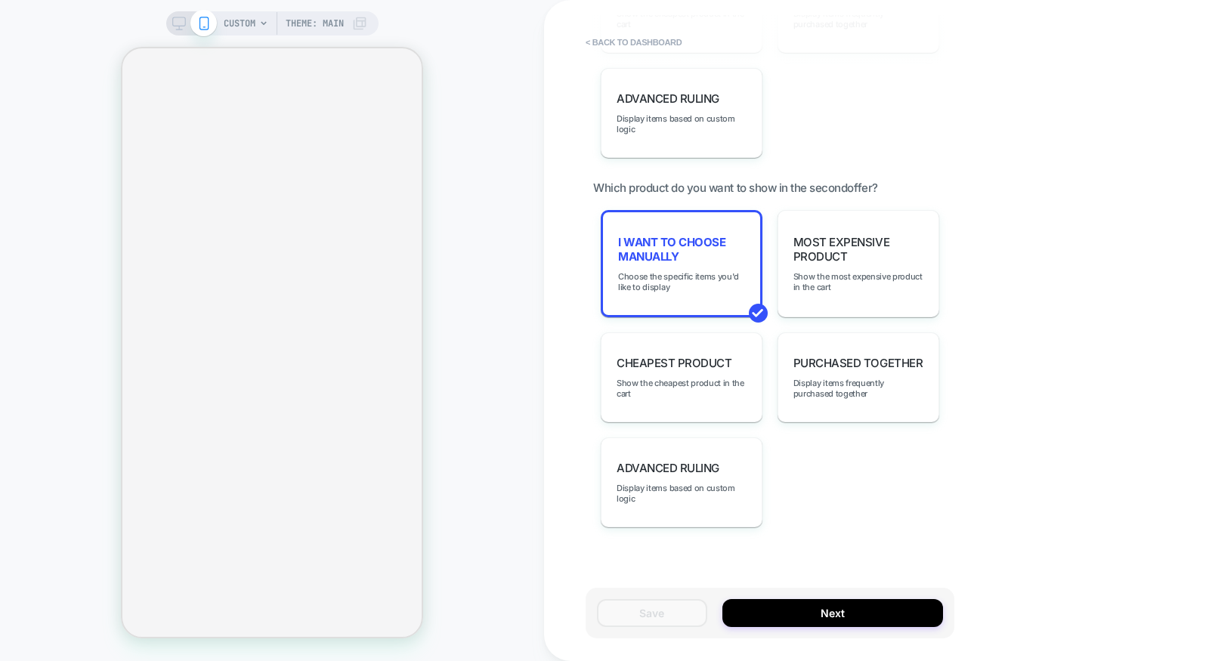
type textarea "*"
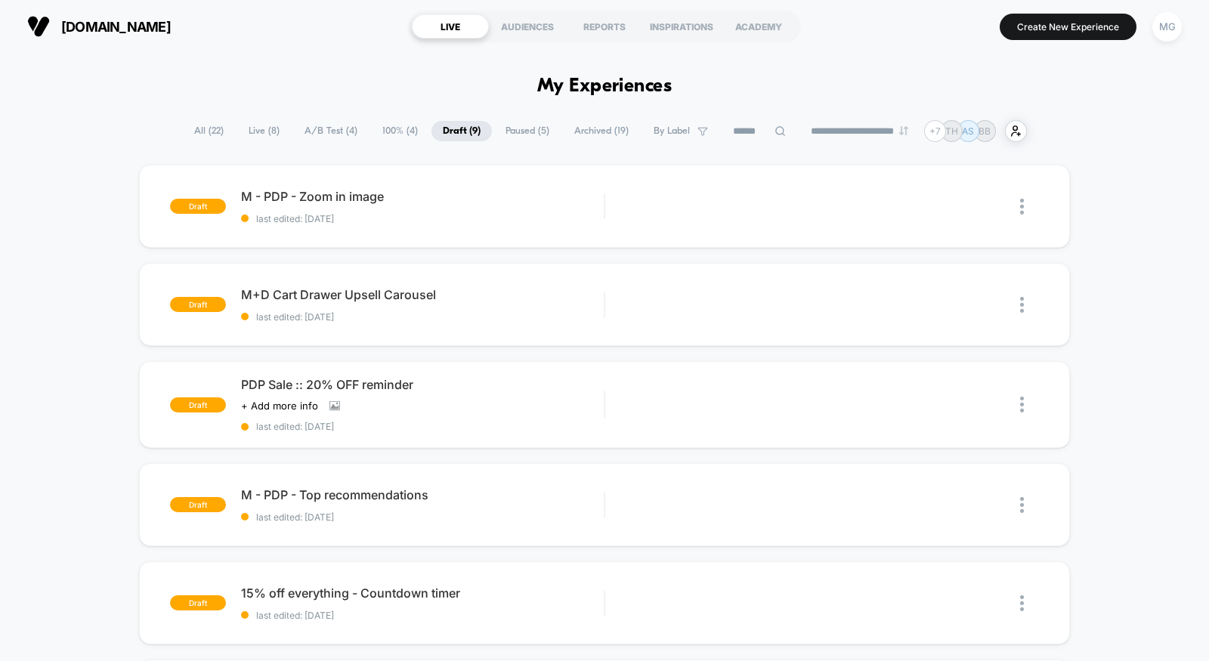
click at [323, 130] on span "A/B Test ( 4 )" at bounding box center [331, 131] width 76 height 20
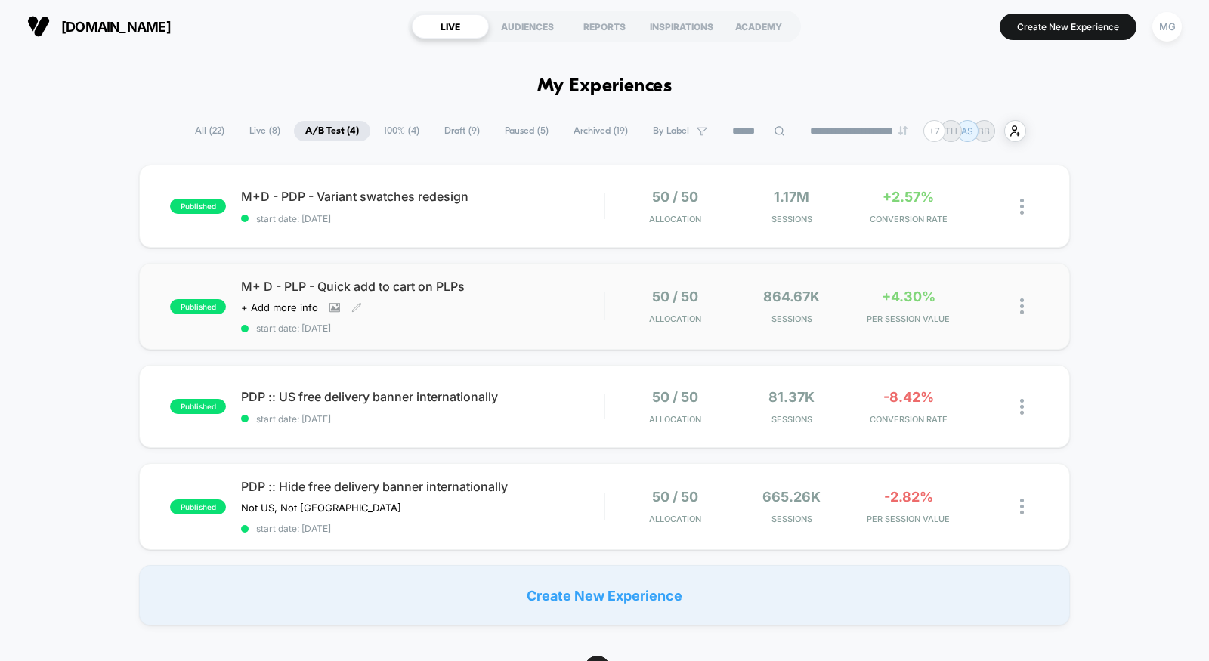
click at [538, 310] on div "M+ D - PLP - Quick add to cart on PLPs Click to view images Click to edit exper…" at bounding box center [422, 306] width 363 height 55
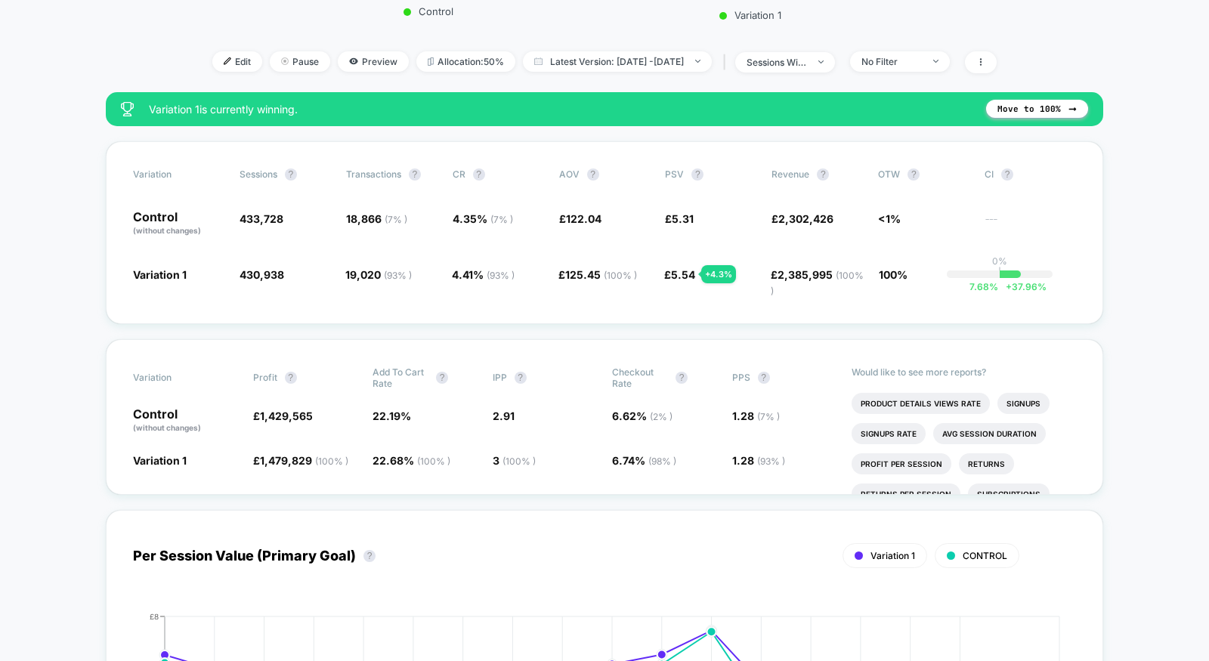
scroll to position [417, 0]
